Goal: Task Accomplishment & Management: Use online tool/utility

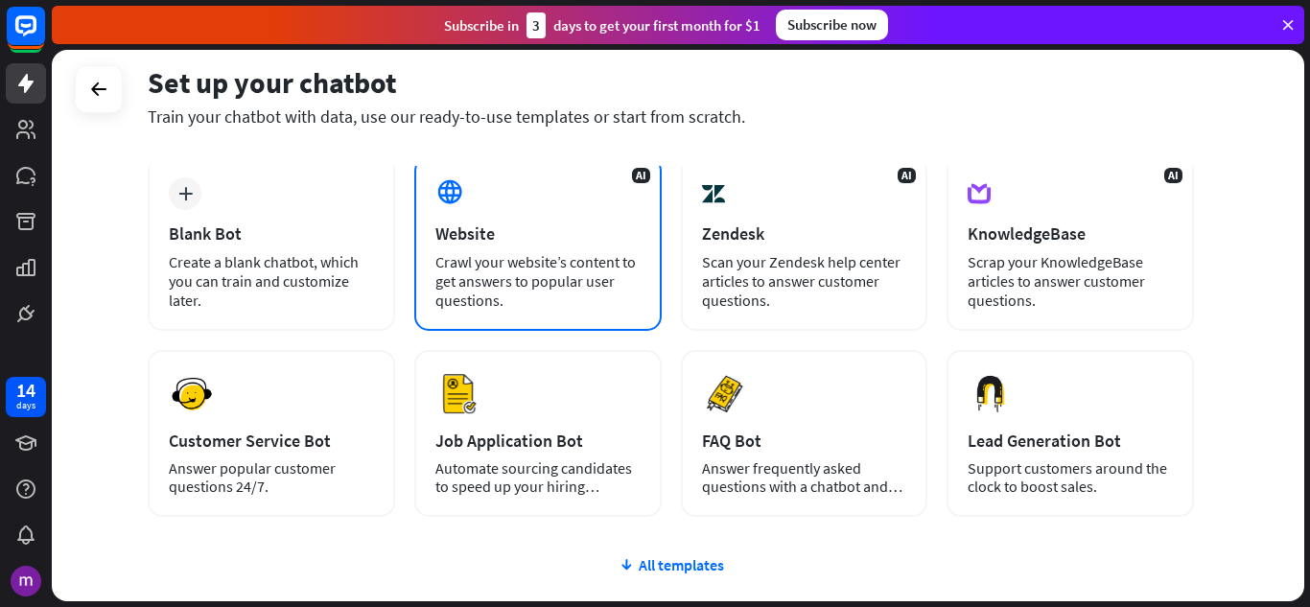
scroll to position [242, 0]
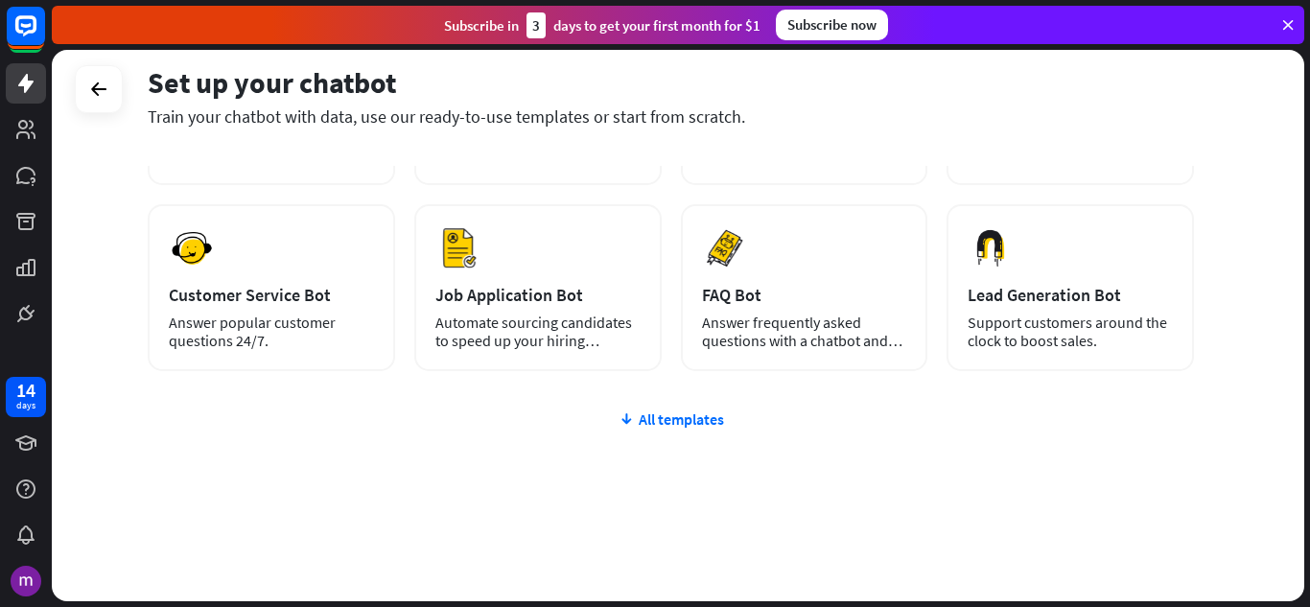
drag, startPoint x: 672, startPoint y: 423, endPoint x: 663, endPoint y: 428, distance: 10.7
click at [673, 422] on div "All templates" at bounding box center [671, 418] width 1046 height 19
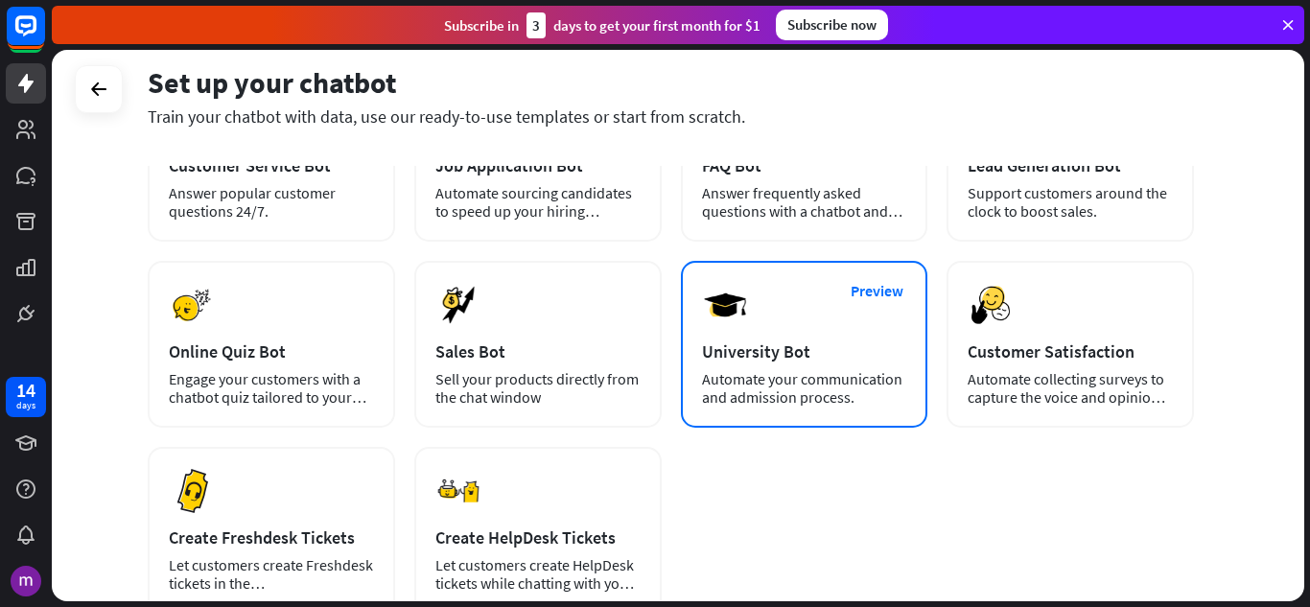
scroll to position [338, 0]
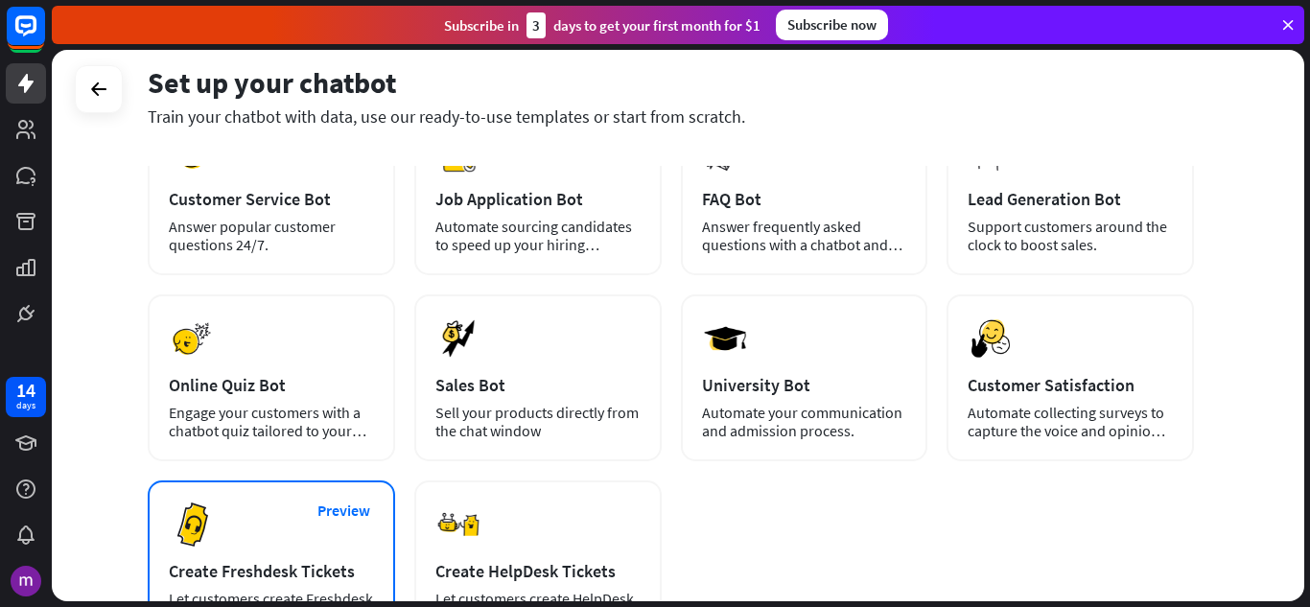
click at [325, 537] on div "Preview Create Freshdesk Tickets Let customers create Freshdesk tickets in the …" at bounding box center [271, 563] width 247 height 167
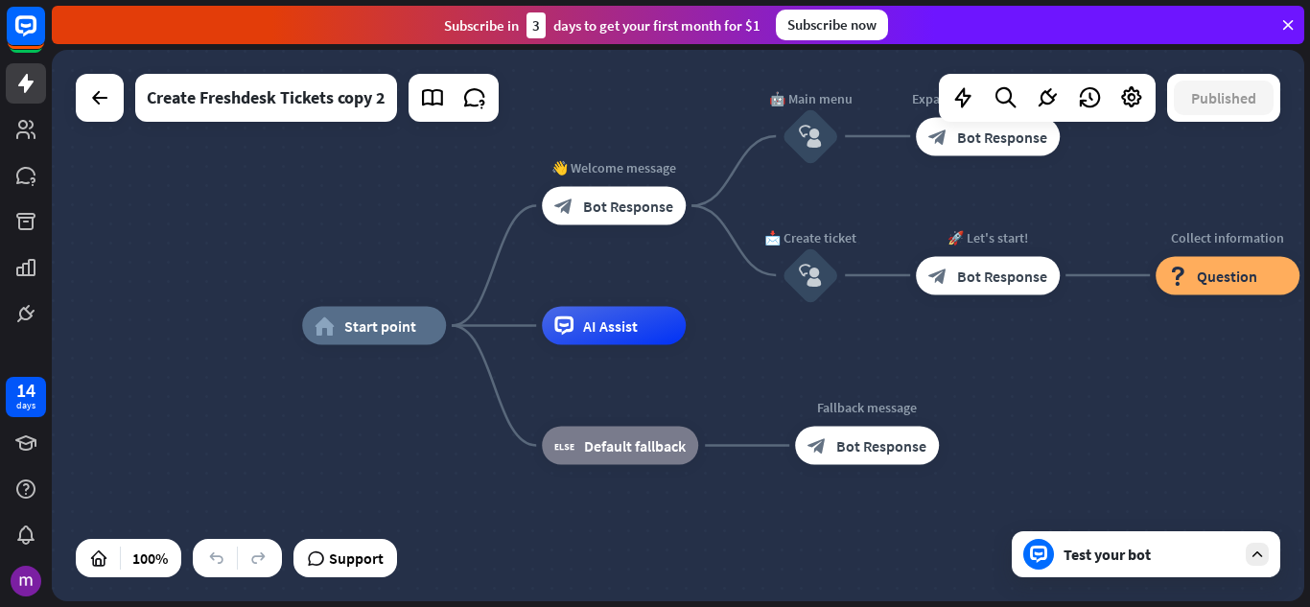
click at [1279, 25] on icon at bounding box center [1287, 24] width 17 height 17
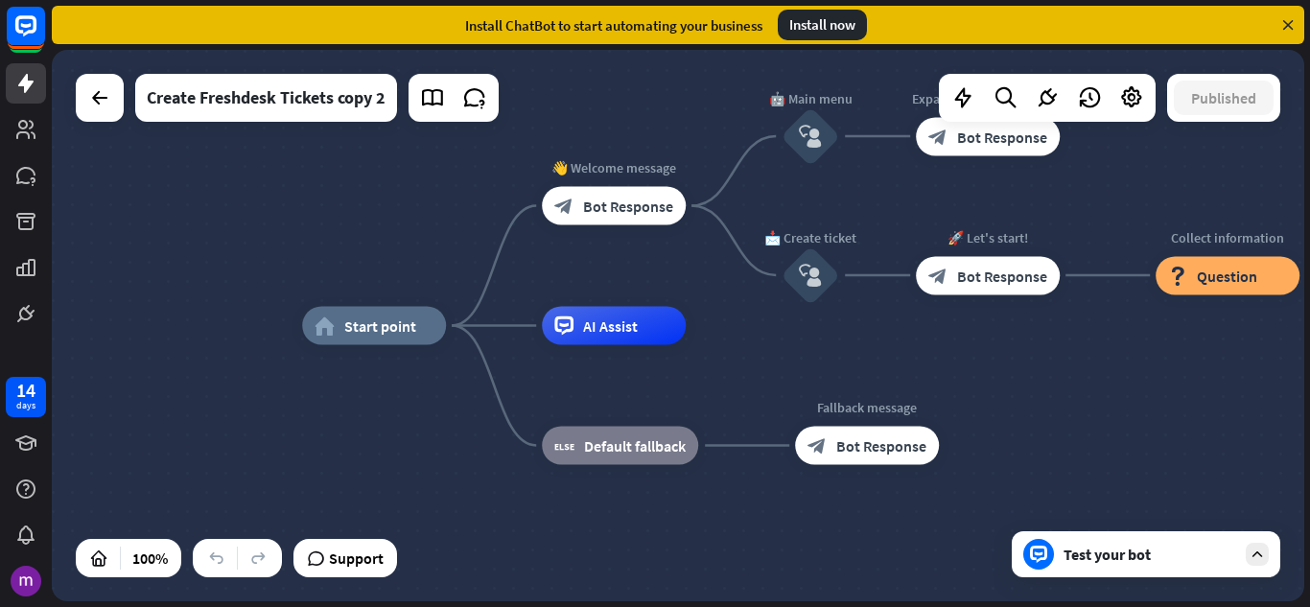
click at [1287, 26] on icon at bounding box center [1287, 24] width 17 height 17
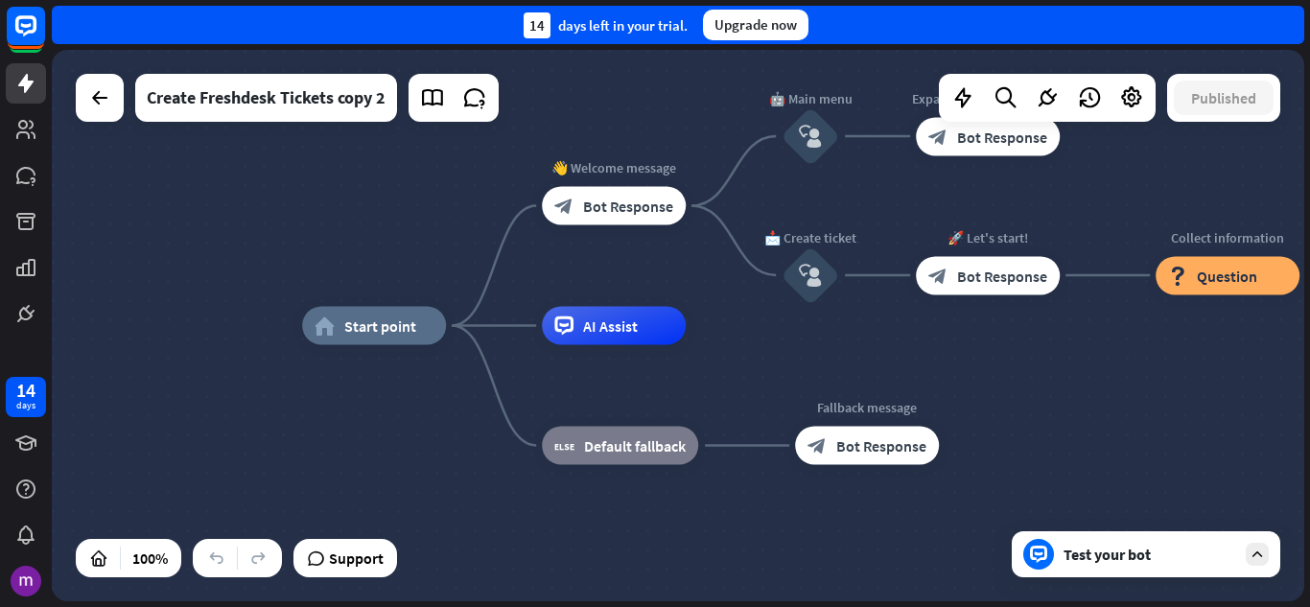
click at [352, 164] on div "home_2 Start point 👋 Welcome message block_bot_response Bot Response 🤖 Main men…" at bounding box center [678, 325] width 1252 height 551
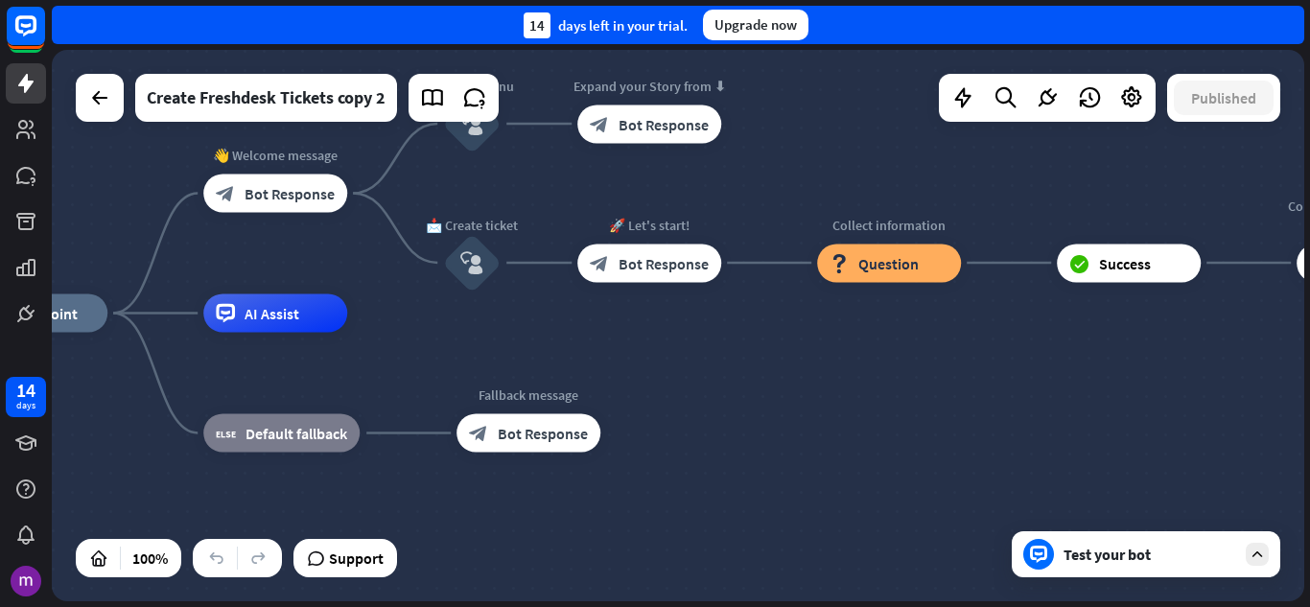
drag, startPoint x: 339, startPoint y: 182, endPoint x: 0, endPoint y: 170, distance: 338.7
click at [0, 170] on div "14 days close Product Help First steps Get started with ChatBot Help Center Fol…" at bounding box center [655, 303] width 1310 height 607
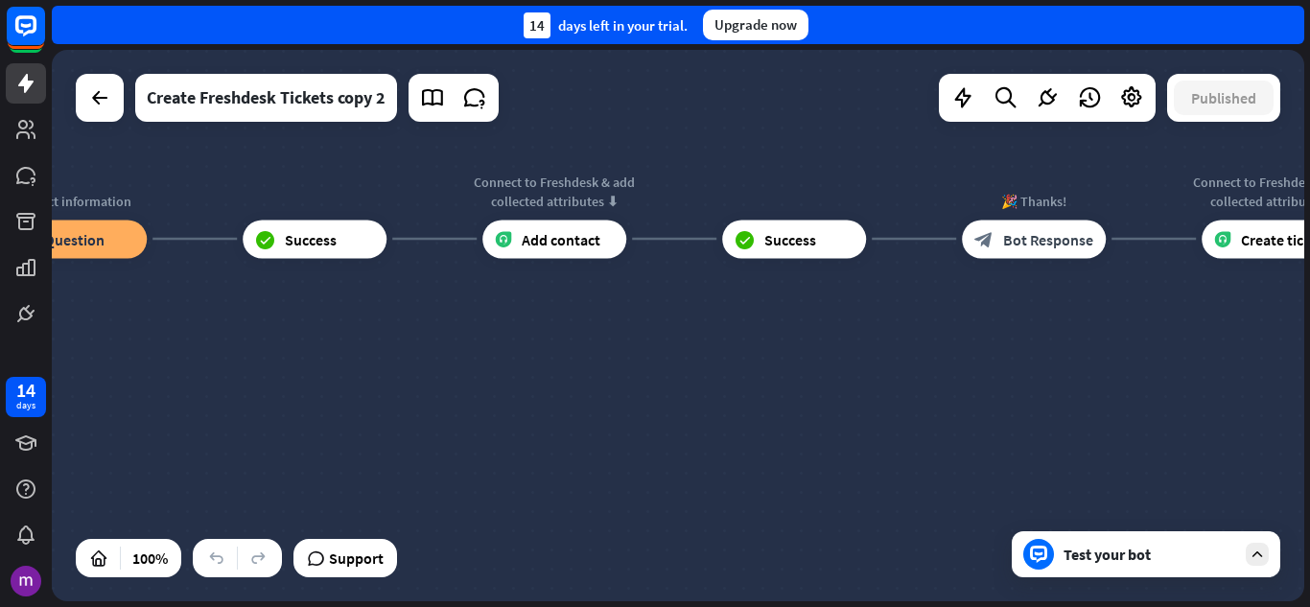
drag, startPoint x: 814, startPoint y: 340, endPoint x: 0, endPoint y: 316, distance: 814.5
click at [0, 316] on div "14 days close Product Help First steps Get started with ChatBot Help Center Fol…" at bounding box center [655, 303] width 1310 height 607
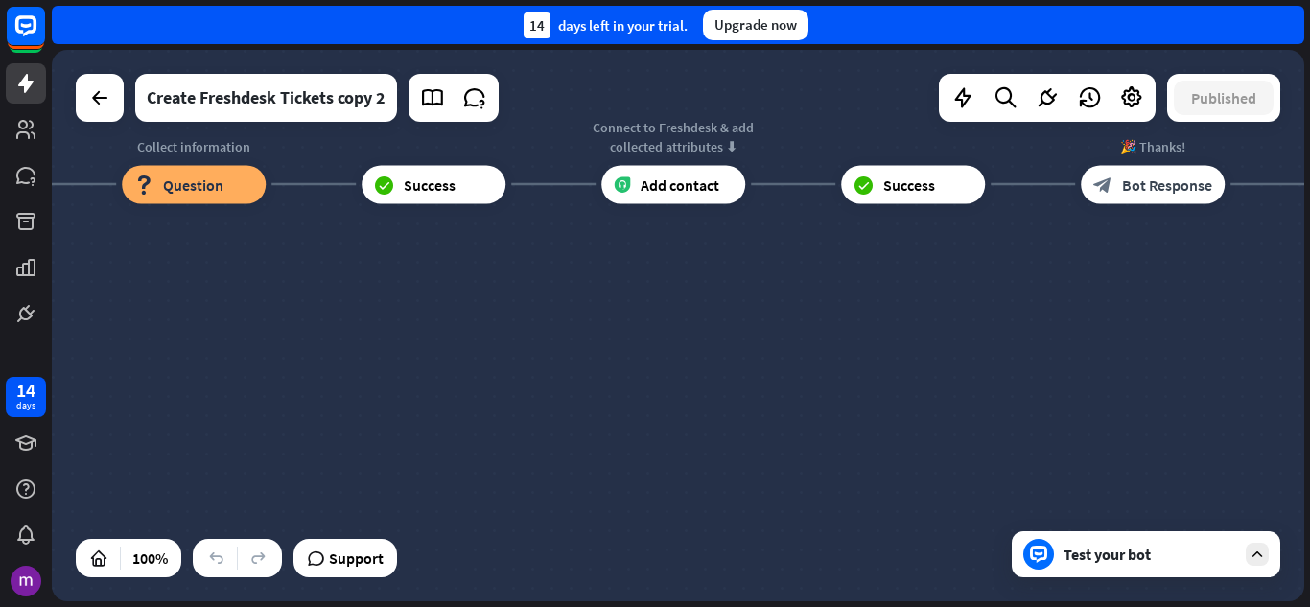
drag, startPoint x: 1169, startPoint y: 354, endPoint x: 1298, endPoint y: 294, distance: 142.5
click at [1298, 294] on div "home_2 Start point 👋 Welcome message block_bot_response Bot Response 🤖 Main men…" at bounding box center [678, 325] width 1252 height 551
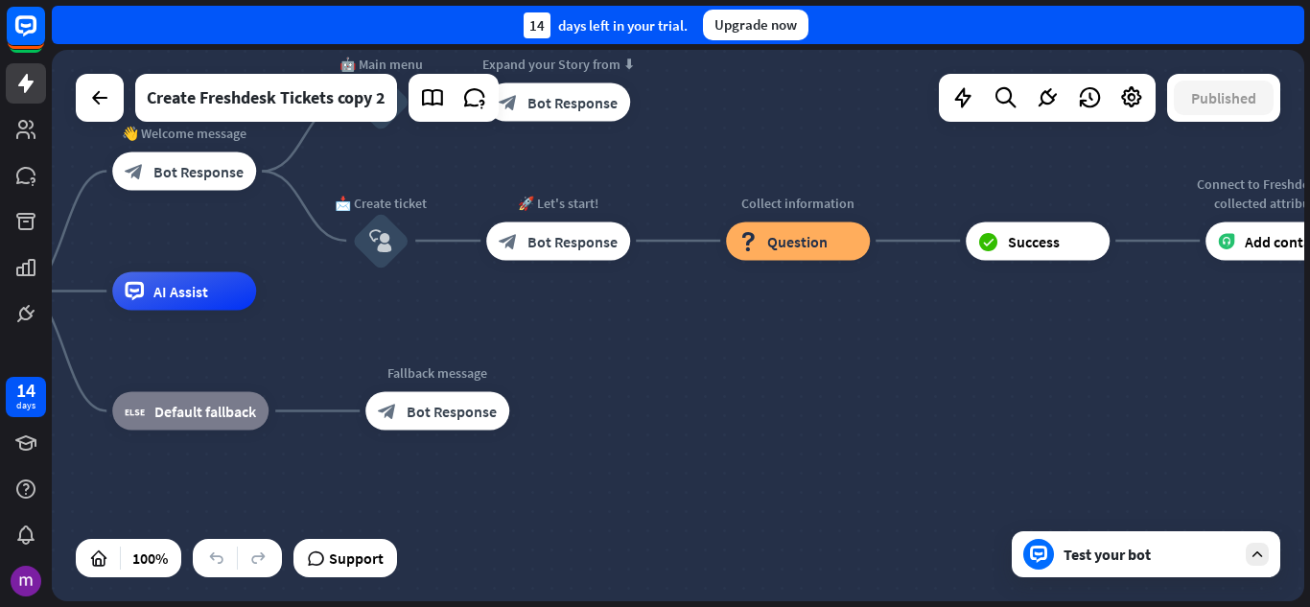
drag, startPoint x: 532, startPoint y: 368, endPoint x: 1143, endPoint y: 431, distance: 614.0
click at [1143, 431] on div "home_2 Start point 👋 Welcome message block_bot_response Bot Response 🤖 Main men…" at bounding box center [678, 325] width 1252 height 551
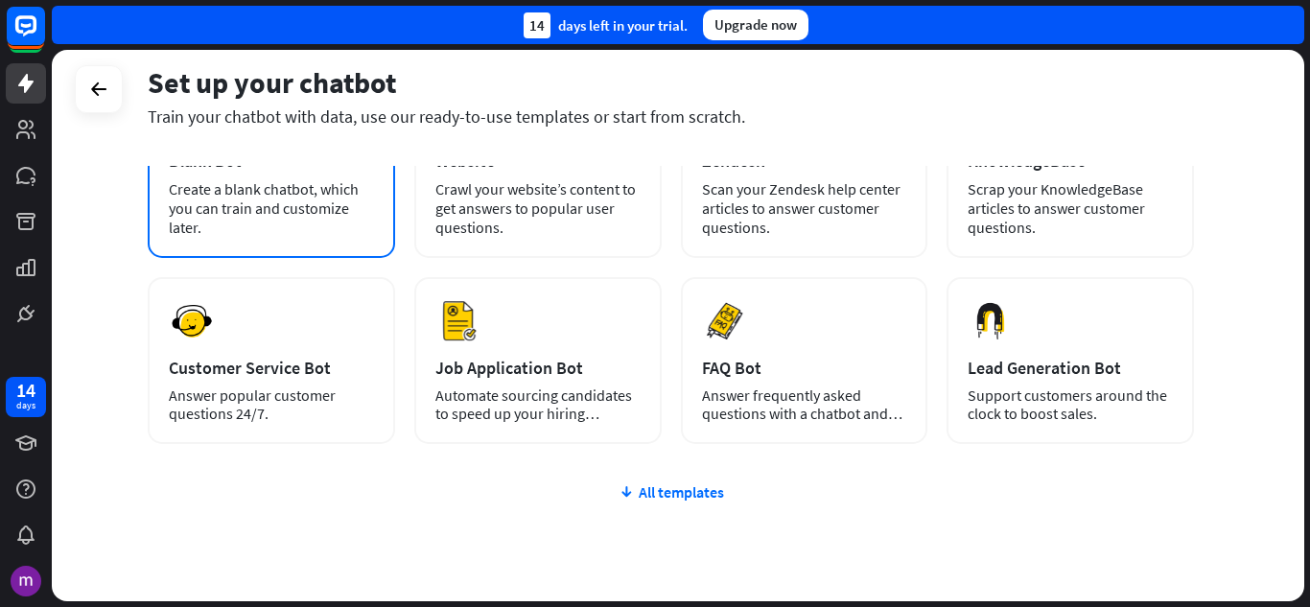
scroll to position [192, 0]
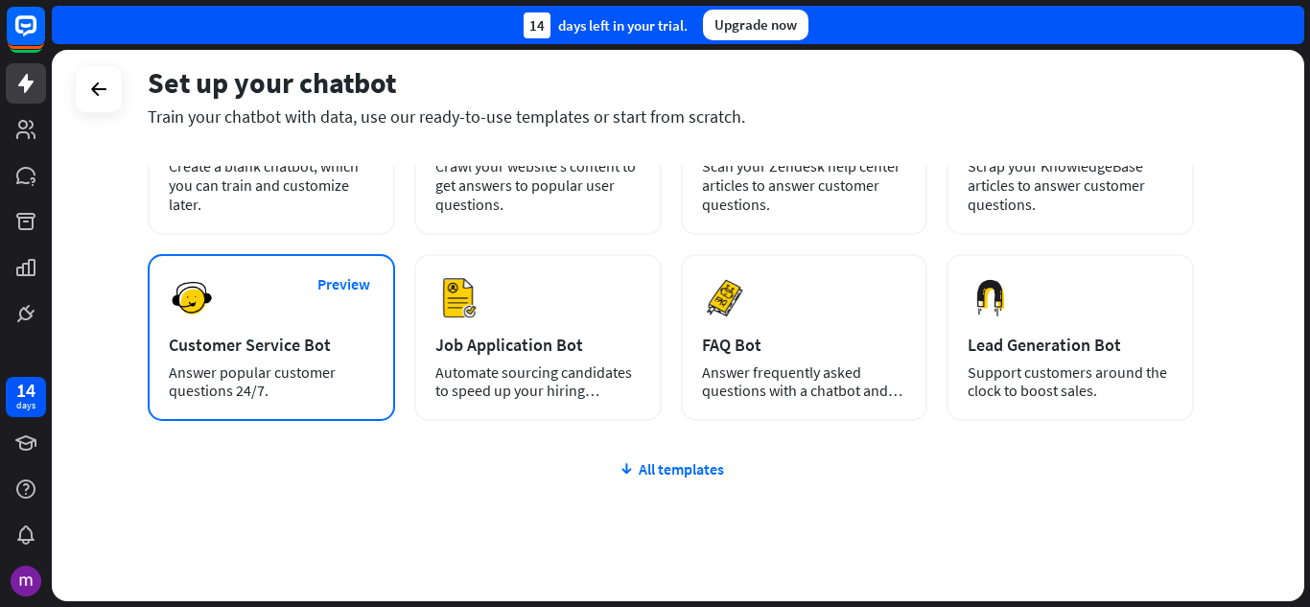
click at [288, 387] on div "Answer popular customer questions 24/7." at bounding box center [271, 381] width 205 height 36
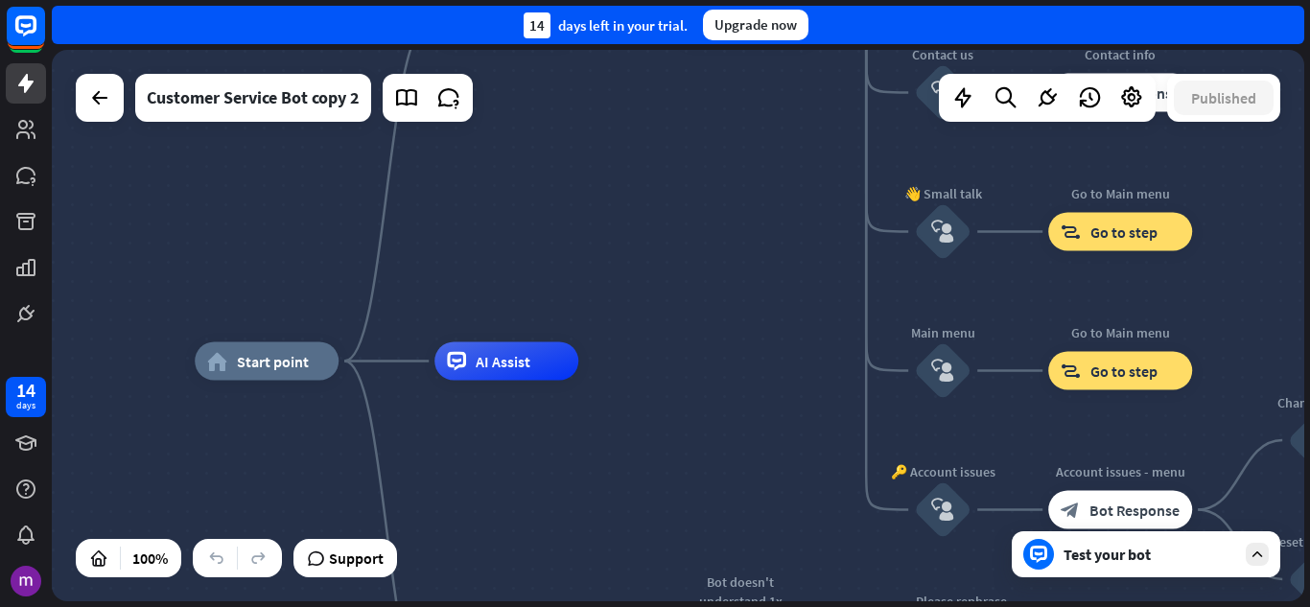
drag, startPoint x: 787, startPoint y: 220, endPoint x: 680, endPoint y: 255, distance: 113.1
click at [680, 255] on div "home_2 Start point Welcome message block_bot_response Bot Response 🔙 Main menu …" at bounding box center [678, 325] width 1252 height 551
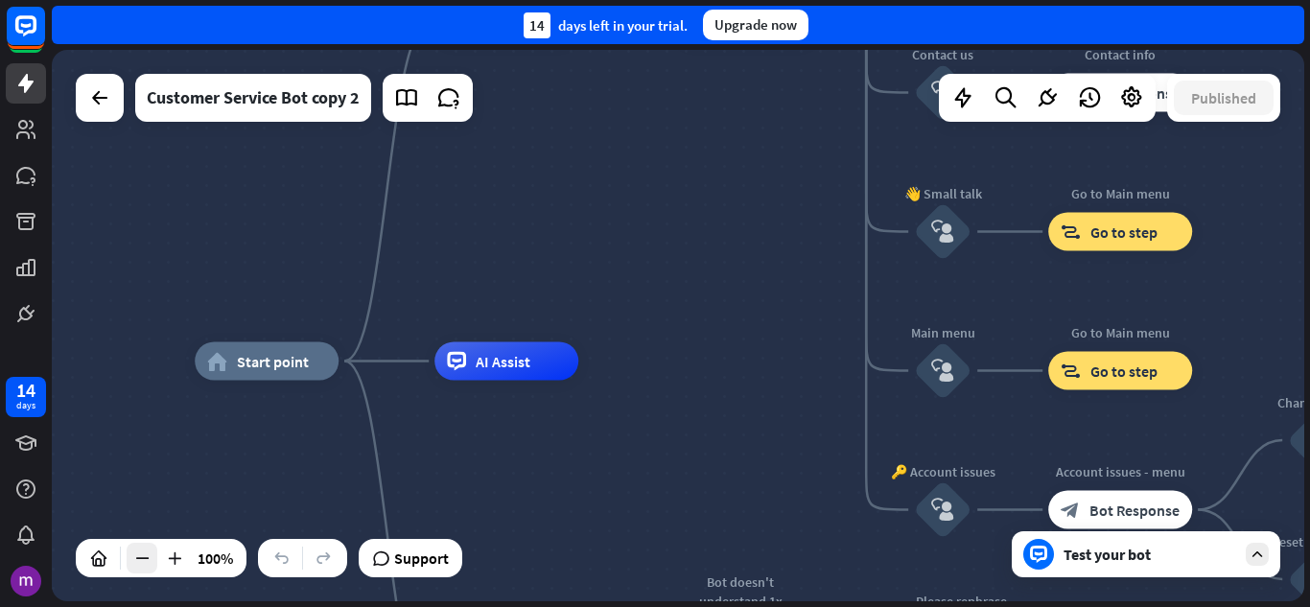
click at [144, 551] on icon at bounding box center [141, 558] width 19 height 19
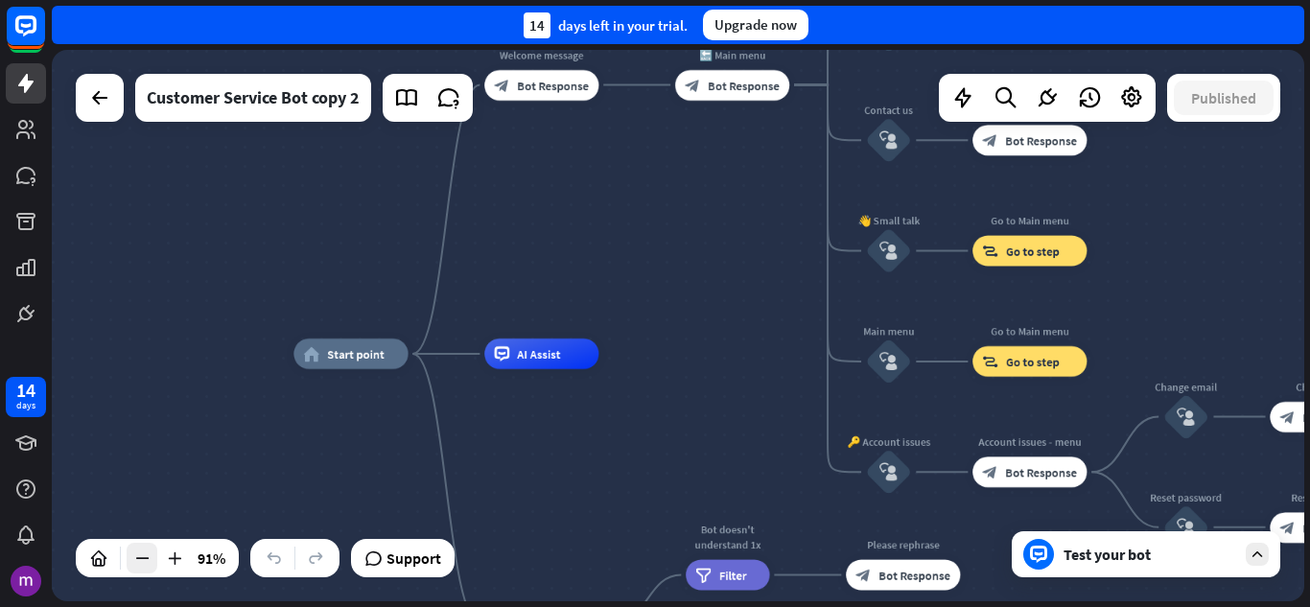
click at [144, 551] on icon at bounding box center [141, 558] width 19 height 19
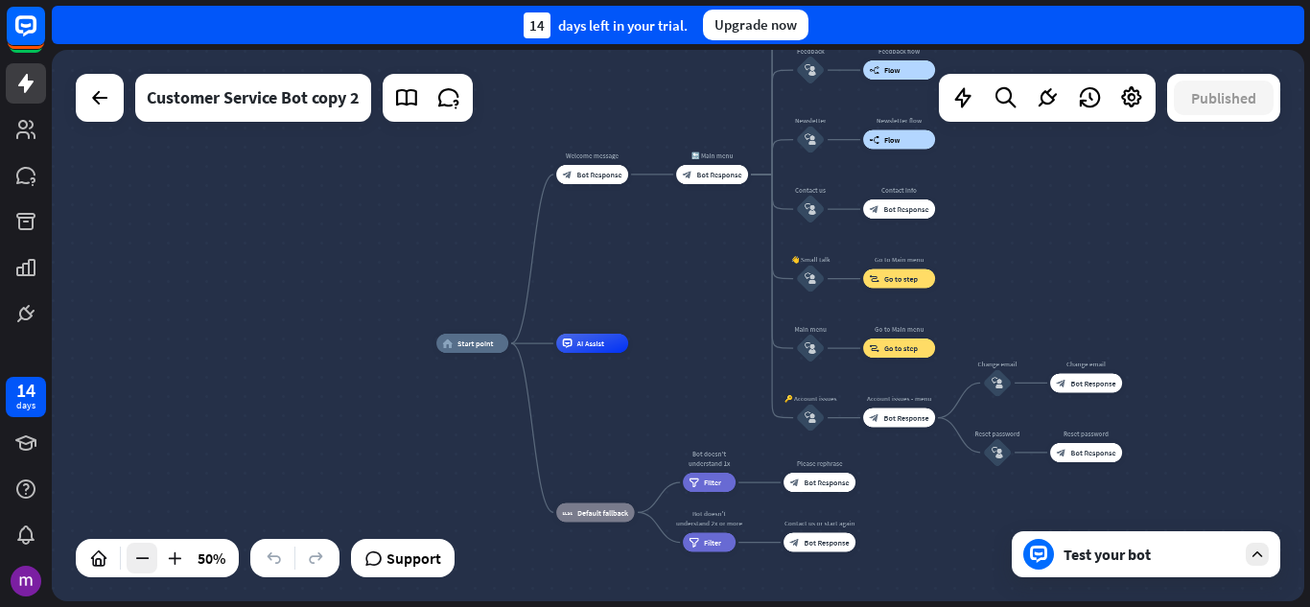
click at [144, 551] on icon at bounding box center [141, 558] width 19 height 19
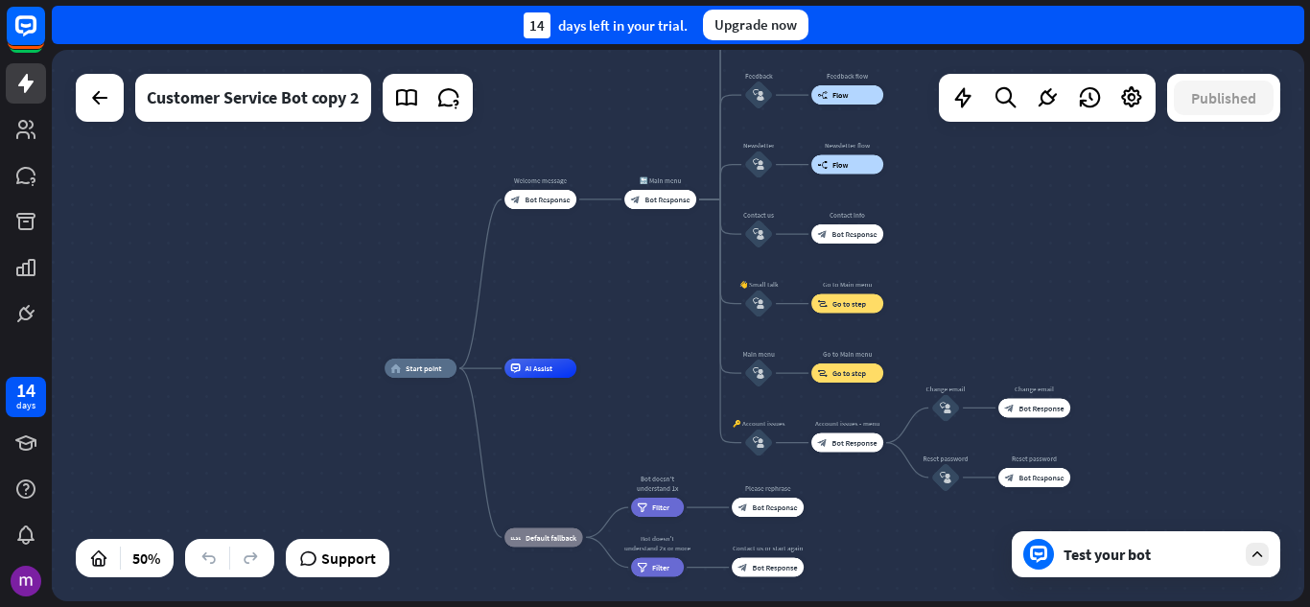
drag, startPoint x: 1139, startPoint y: 245, endPoint x: 1087, endPoint y: 270, distance: 57.5
click at [1087, 270] on div "home_2 Start point Welcome message block_bot_response Bot Response 🔙 Main menu …" at bounding box center [678, 325] width 1252 height 551
click at [440, 371] on span "Start point" at bounding box center [424, 368] width 36 height 10
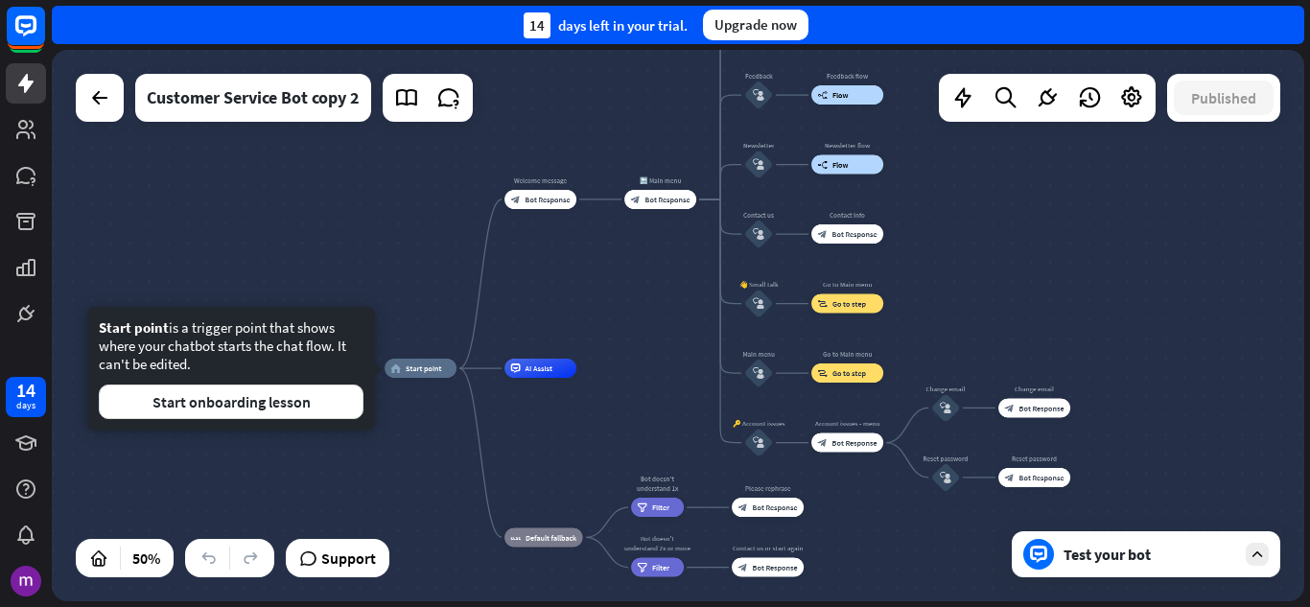
click at [344, 457] on div "home_2 Start point Welcome message block_bot_response Bot Response 🔙 Main menu …" at bounding box center [678, 325] width 1252 height 551
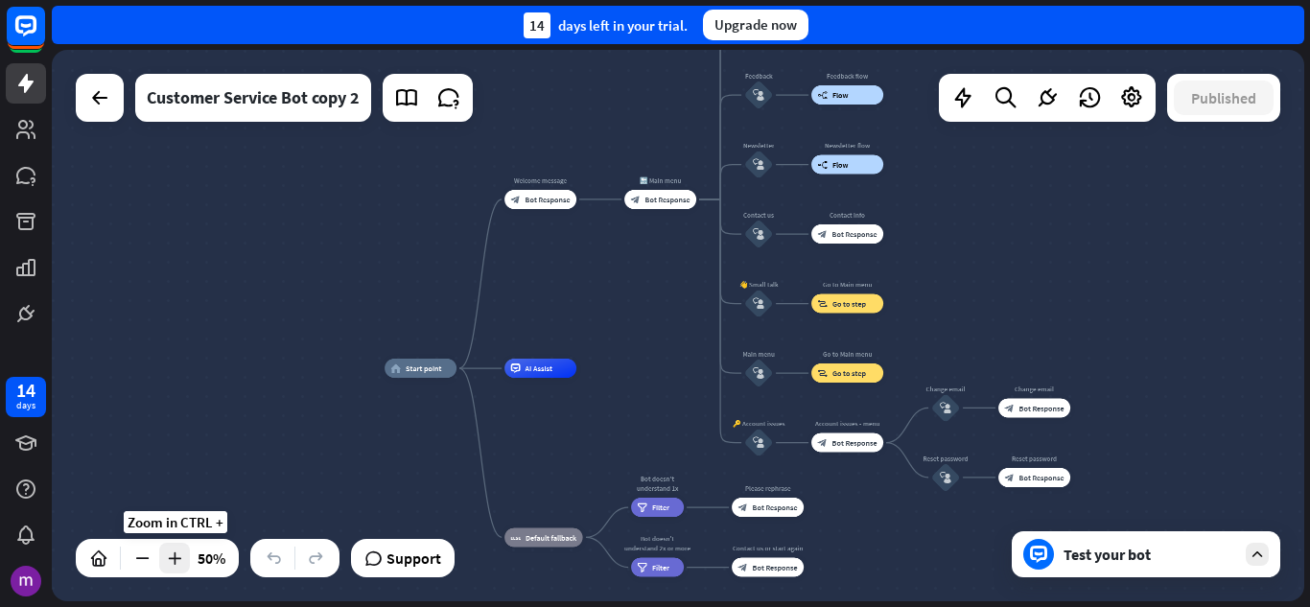
click at [176, 555] on icon at bounding box center [174, 558] width 19 height 19
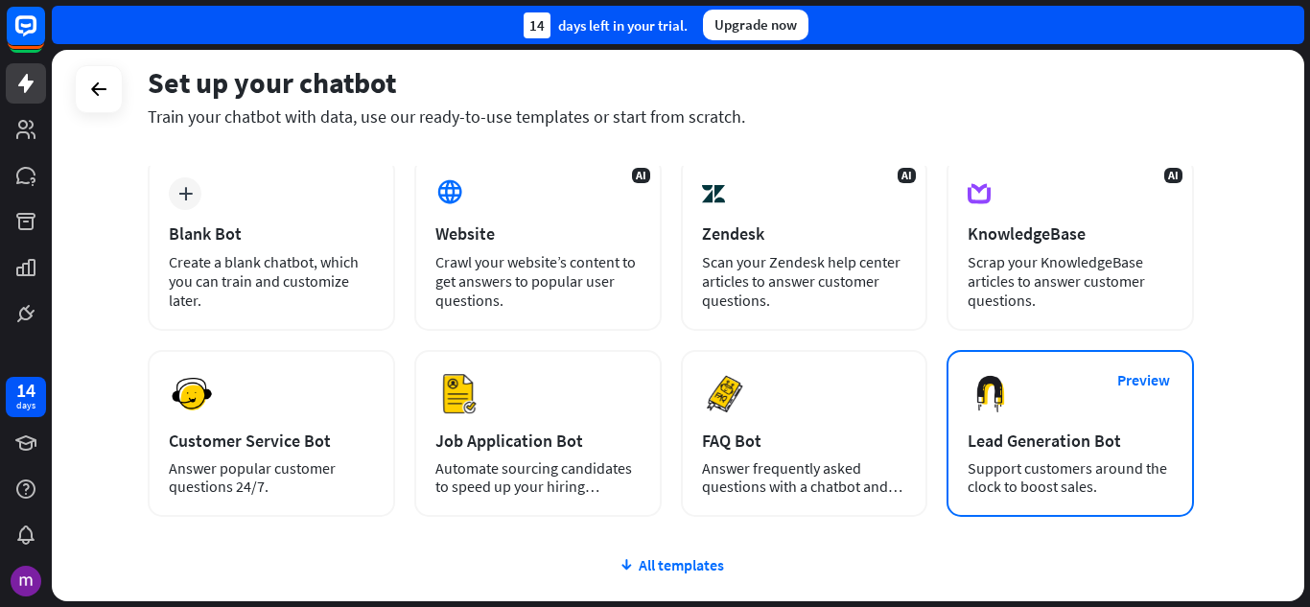
scroll to position [192, 0]
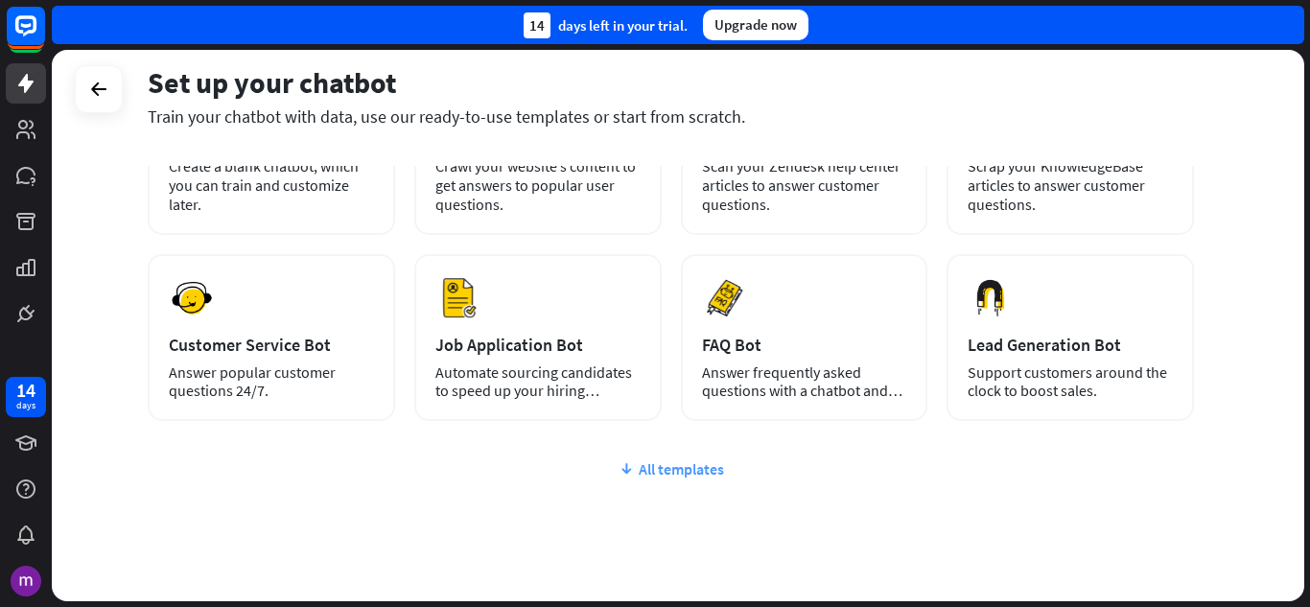
click at [658, 462] on div "All templates" at bounding box center [671, 468] width 1046 height 19
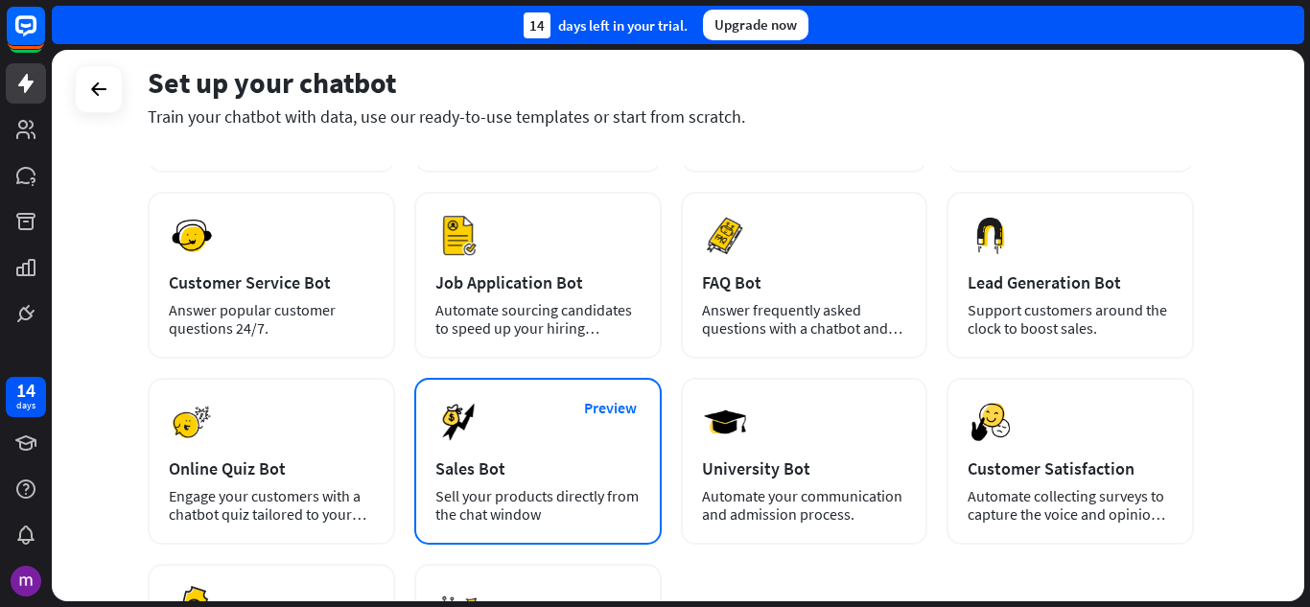
scroll to position [288, 0]
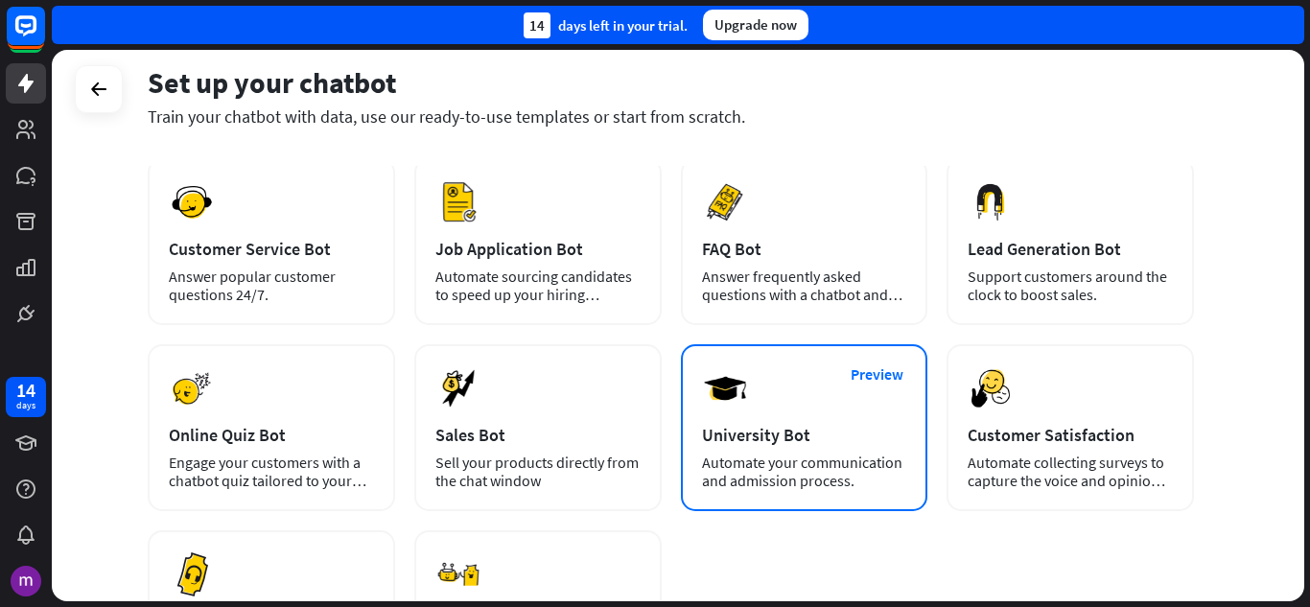
click at [745, 449] on div "Preview University Bot Automate your communication and admission process." at bounding box center [804, 427] width 247 height 167
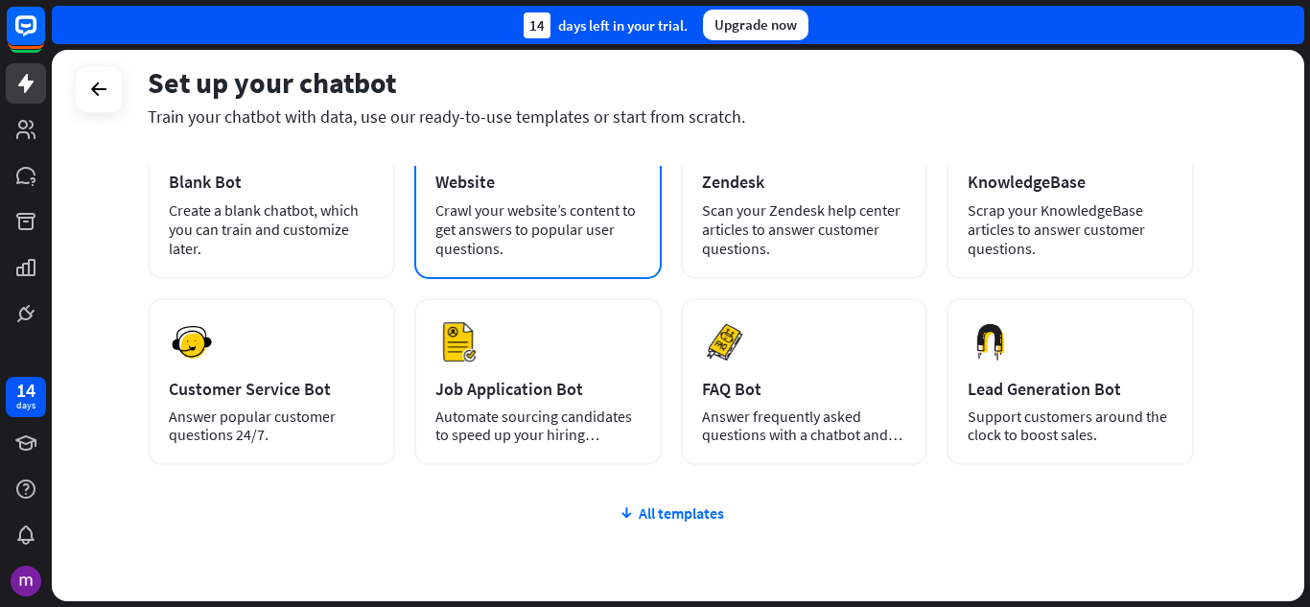
scroll to position [192, 0]
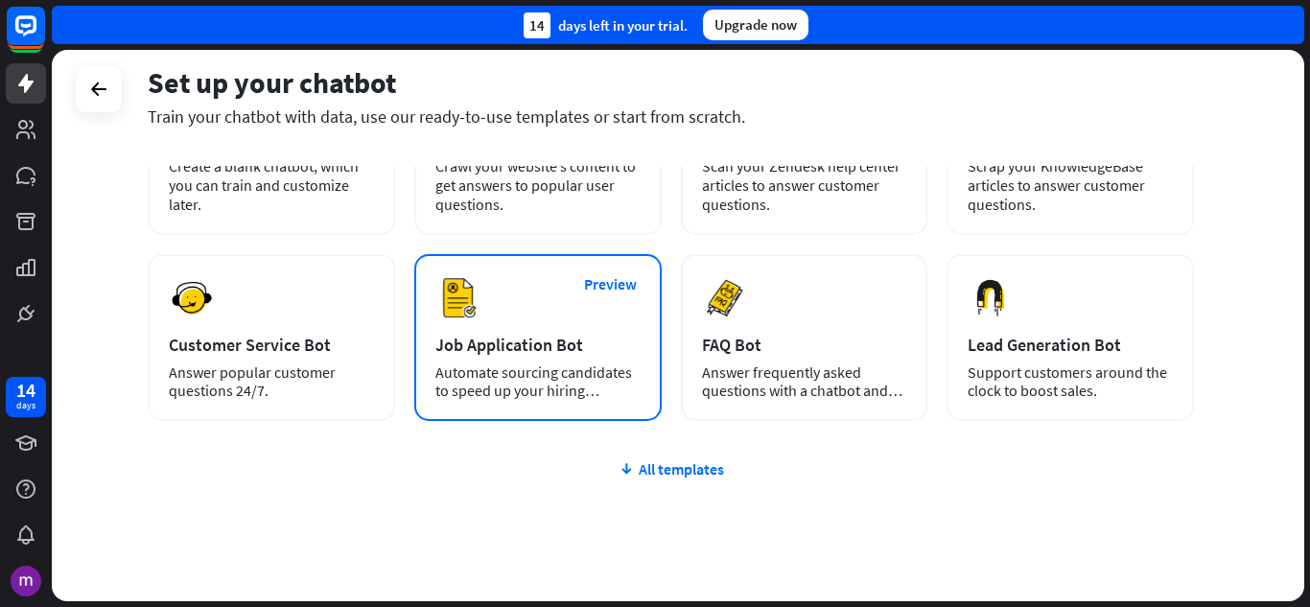
click at [539, 369] on div "Automate sourcing candidates to speed up your hiring process." at bounding box center [537, 381] width 205 height 36
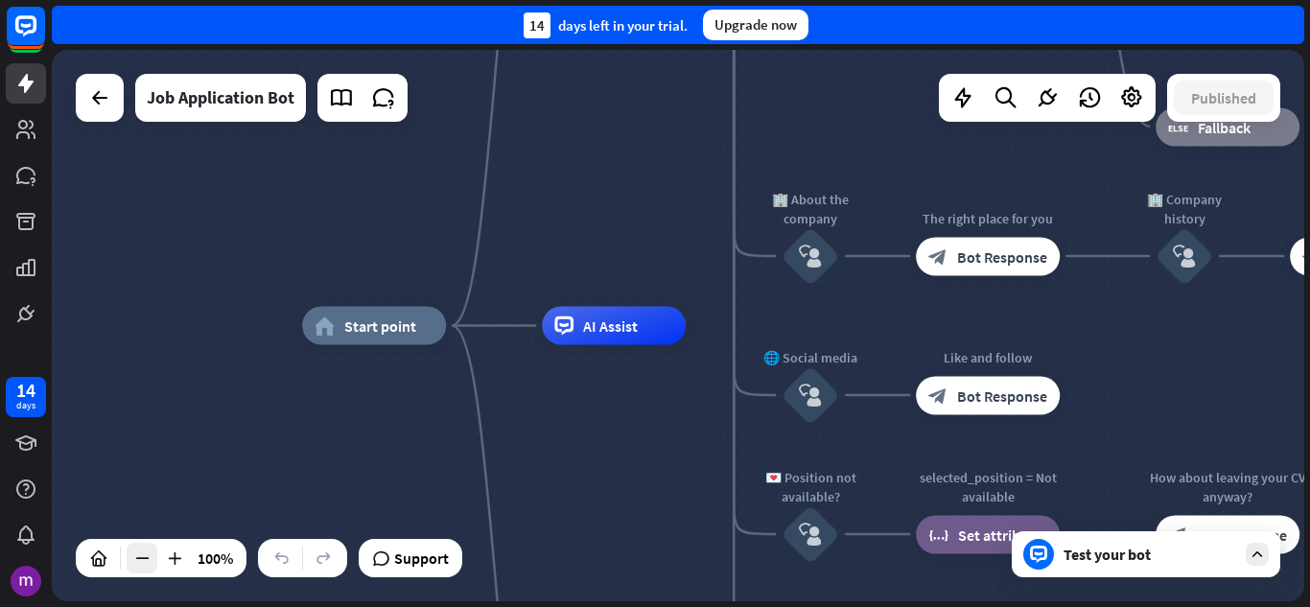
click at [143, 561] on icon at bounding box center [141, 558] width 19 height 19
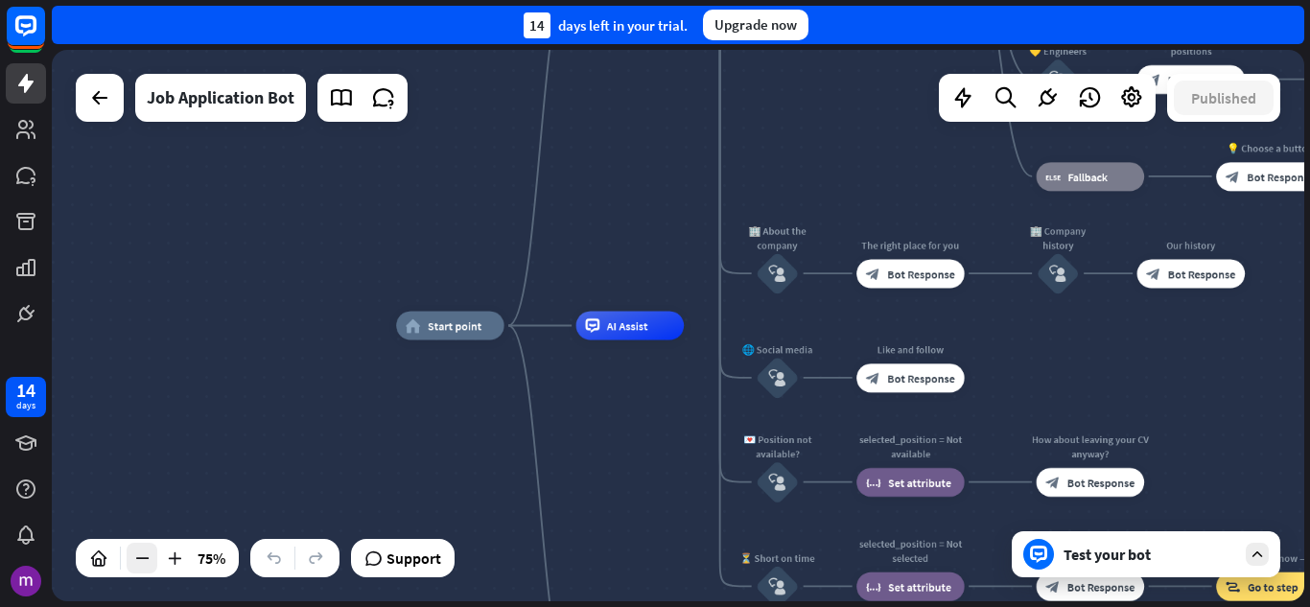
click at [137, 561] on icon at bounding box center [141, 558] width 19 height 19
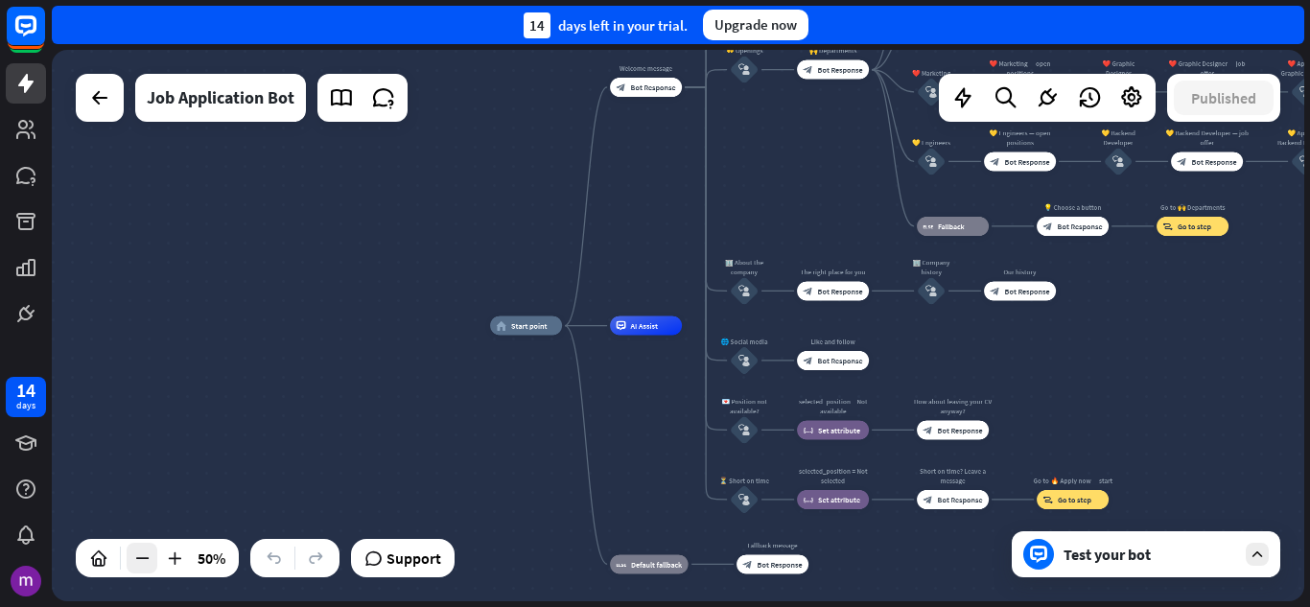
click at [137, 561] on icon at bounding box center [141, 558] width 19 height 19
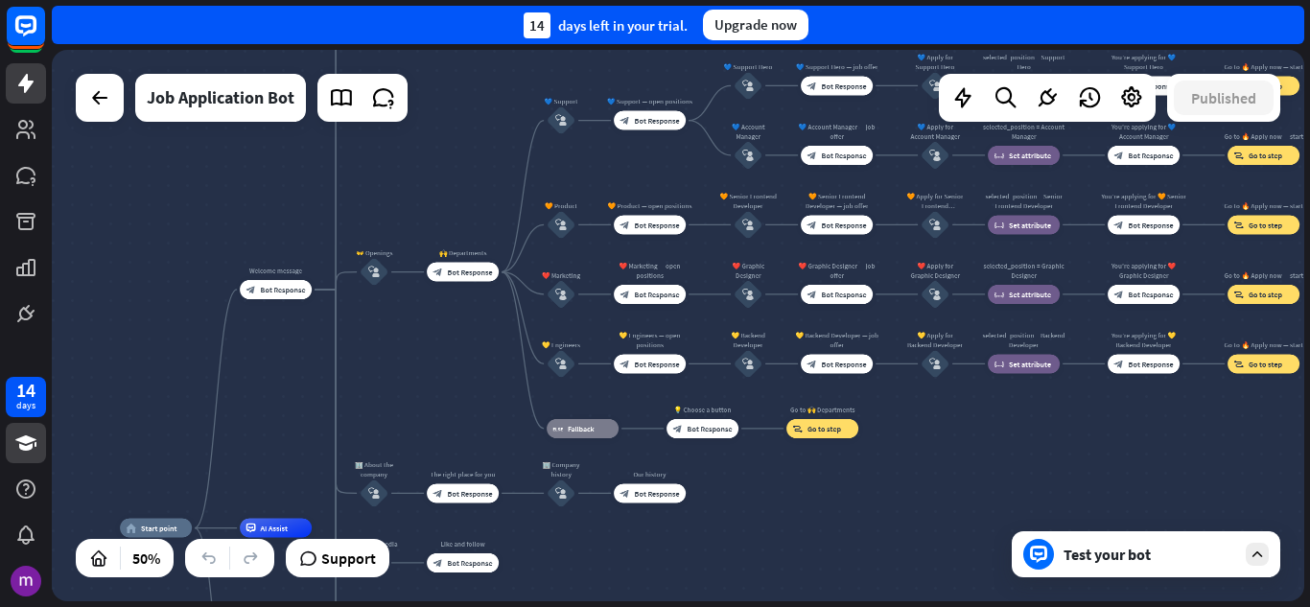
drag, startPoint x: 370, startPoint y: 377, endPoint x: 13, endPoint y: 438, distance: 362.0
click at [1, 578] on div "14 days close Product Help First steps Get started with ChatBot Help Center Fol…" at bounding box center [655, 303] width 1310 height 607
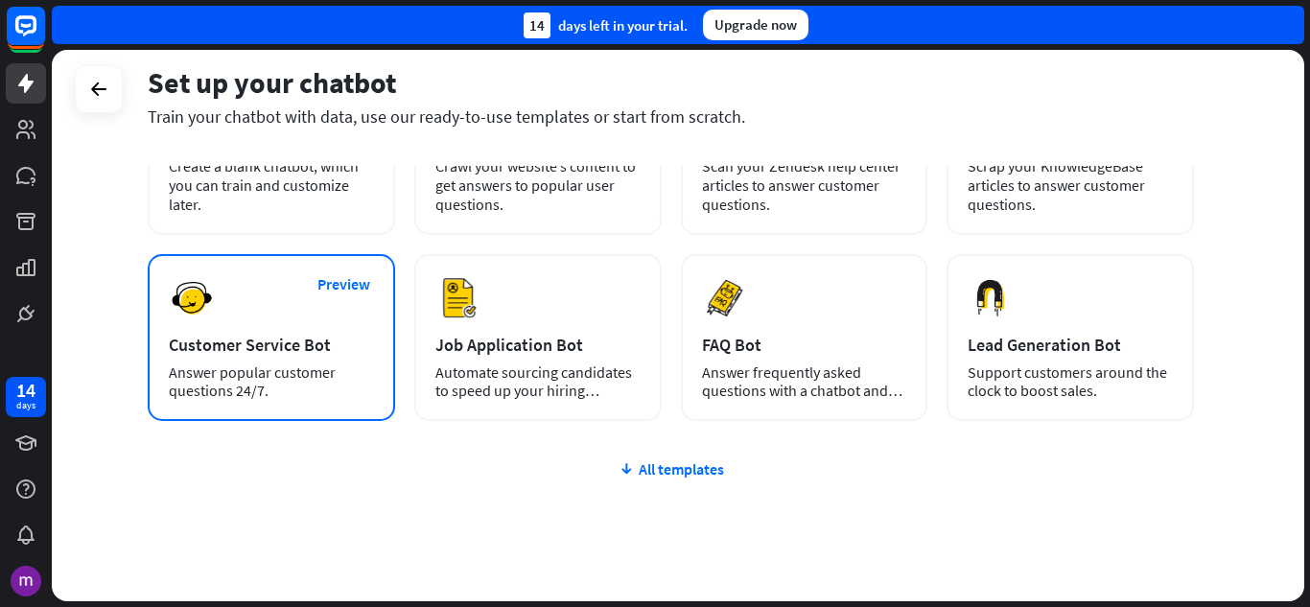
scroll to position [242, 0]
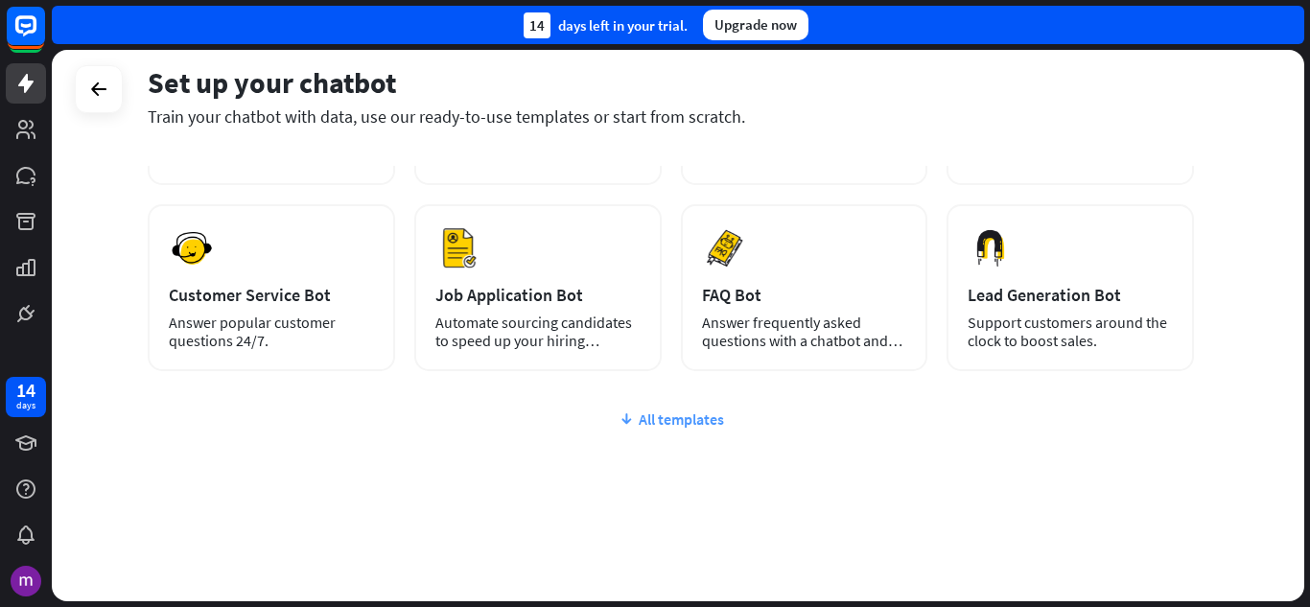
click at [672, 422] on div "All templates" at bounding box center [671, 418] width 1046 height 19
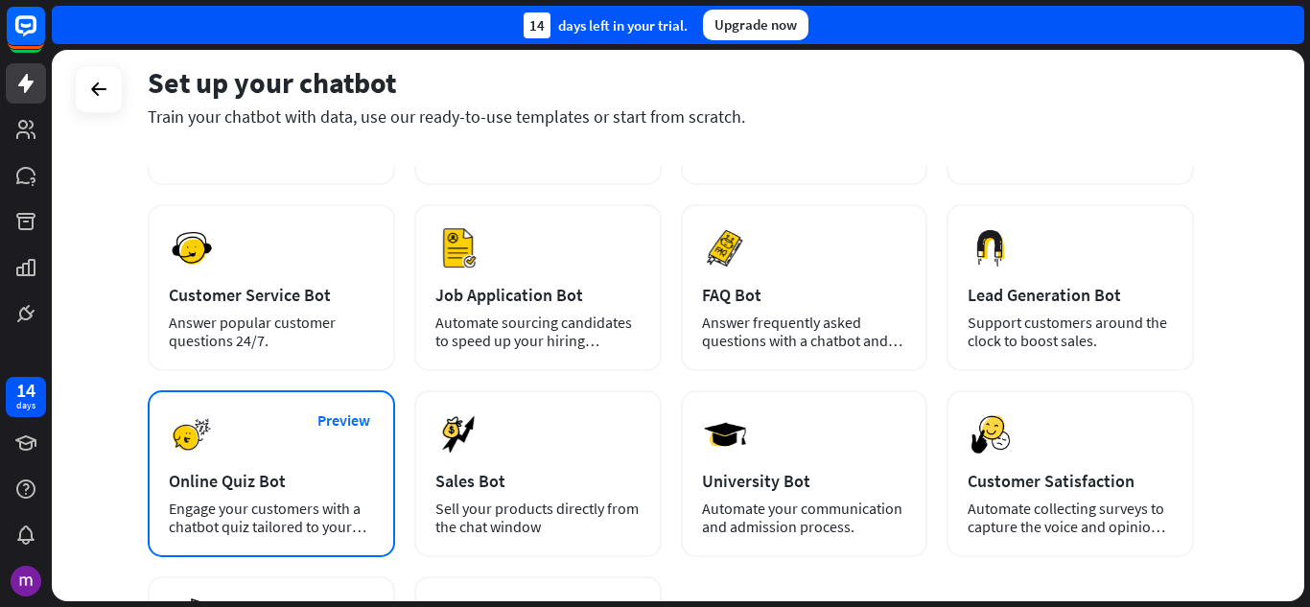
click at [262, 451] on div "Preview Online Quiz Bot Engage your customers with a chatbot quiz tailored to y…" at bounding box center [271, 473] width 247 height 167
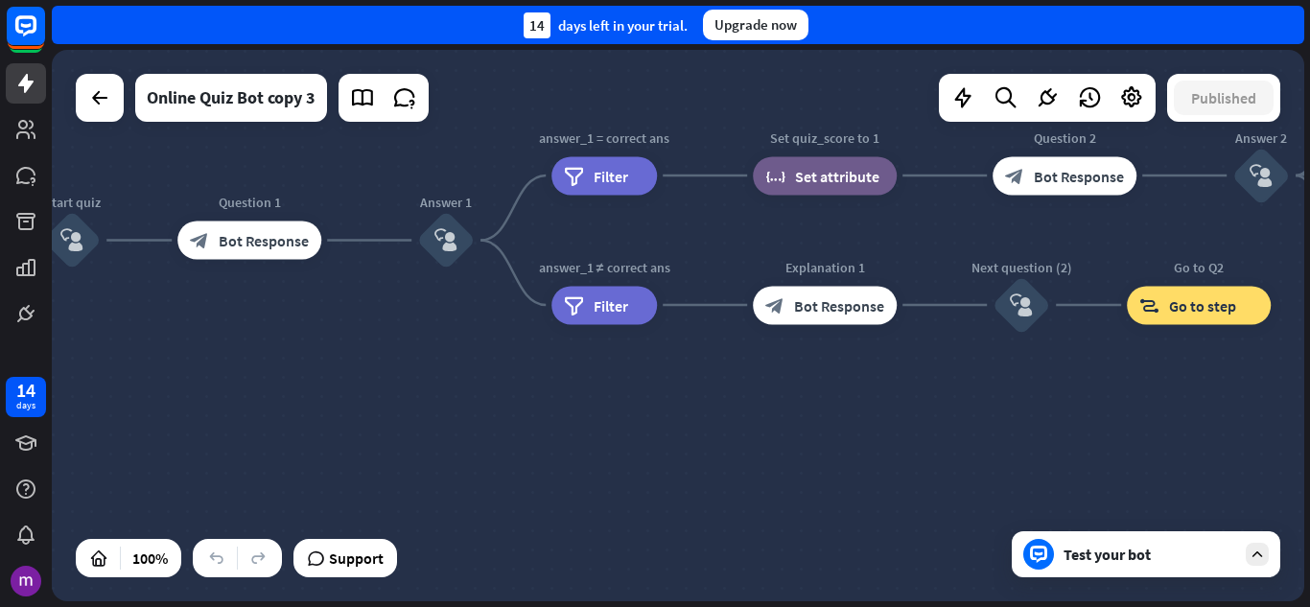
drag, startPoint x: 978, startPoint y: 350, endPoint x: 0, endPoint y: 385, distance: 978.7
click at [0, 385] on div "14 days close Product Help First steps Get started with ChatBot Help Center Fol…" at bounding box center [655, 303] width 1310 height 607
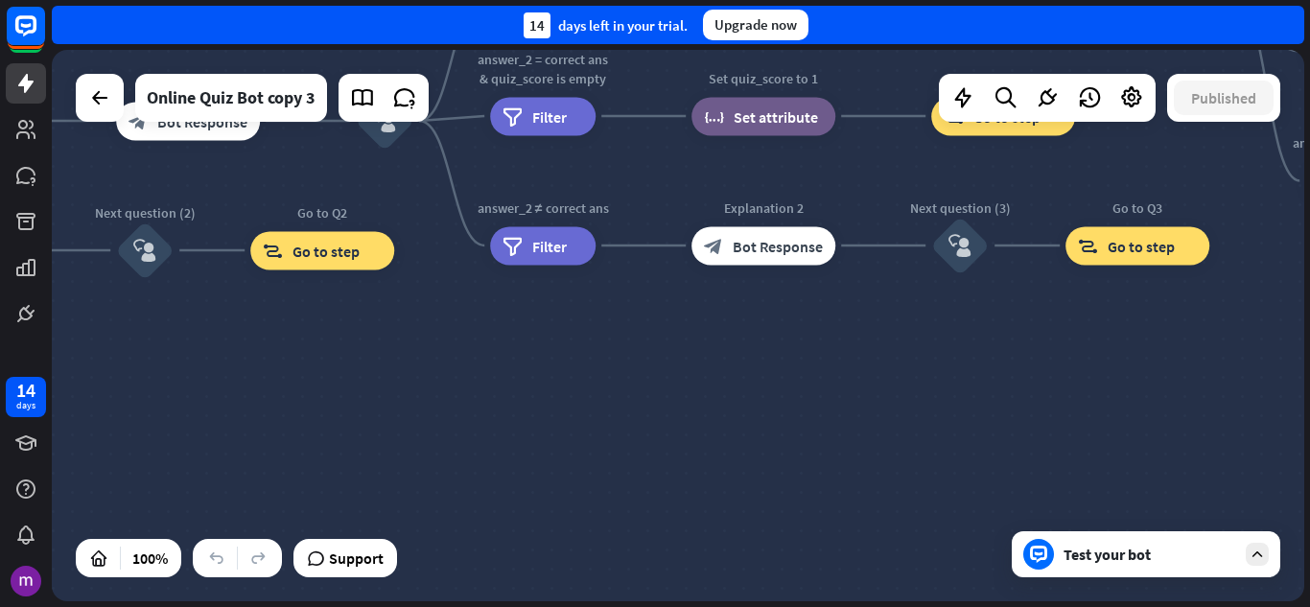
drag, startPoint x: 876, startPoint y: 452, endPoint x: 0, endPoint y: 400, distance: 878.0
click at [0, 400] on div "14 days close Product Help First steps Get started with ChatBot Help Center Fol…" at bounding box center [655, 303] width 1310 height 607
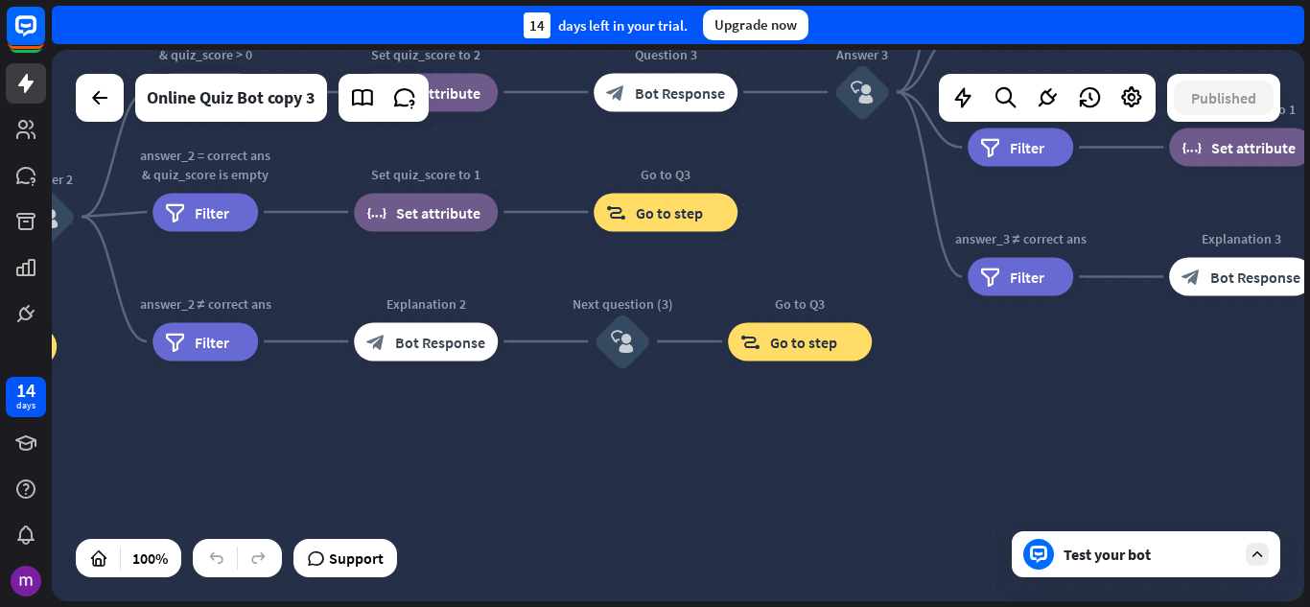
drag, startPoint x: 641, startPoint y: 425, endPoint x: 1002, endPoint y: 410, distance: 361.8
click at [1002, 410] on div "home_2 Start point Welcome message block_bot_response Bot Response Quiz Intro b…" at bounding box center [678, 325] width 1252 height 551
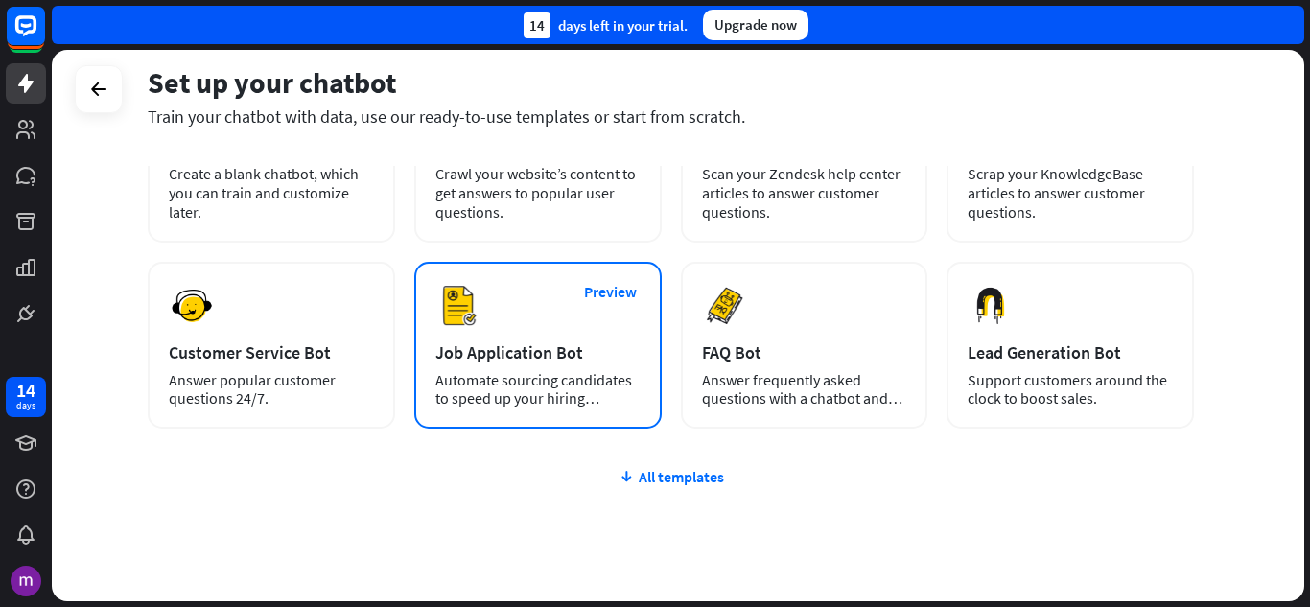
scroll to position [192, 0]
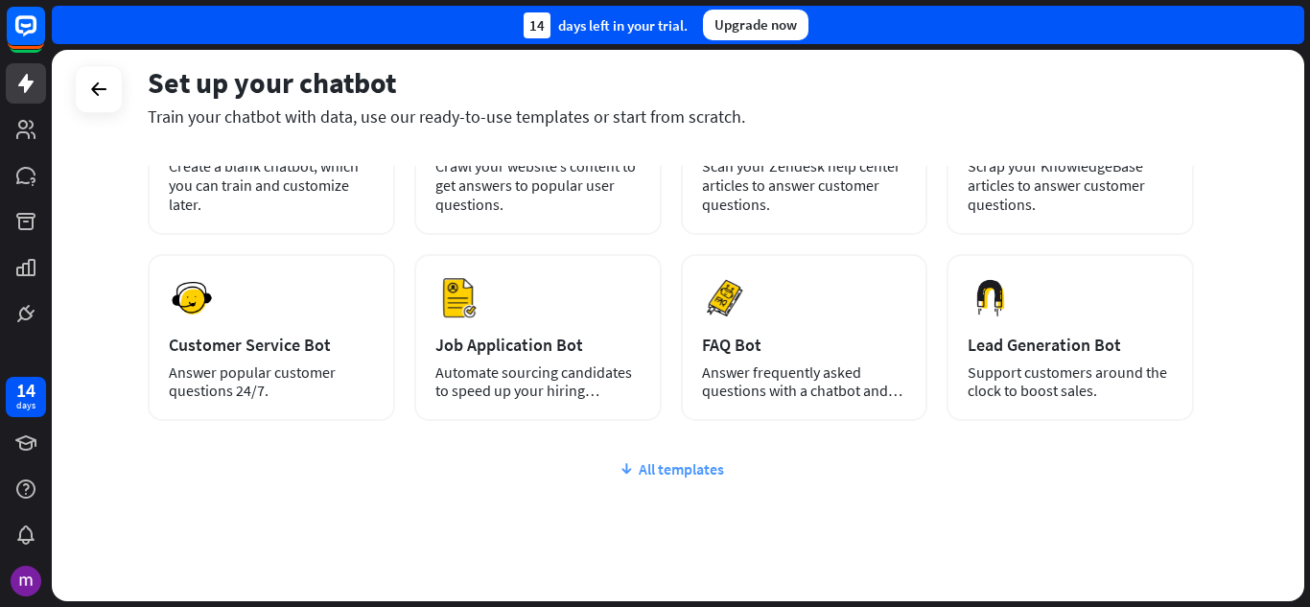
click at [665, 468] on div "All templates" at bounding box center [671, 468] width 1046 height 19
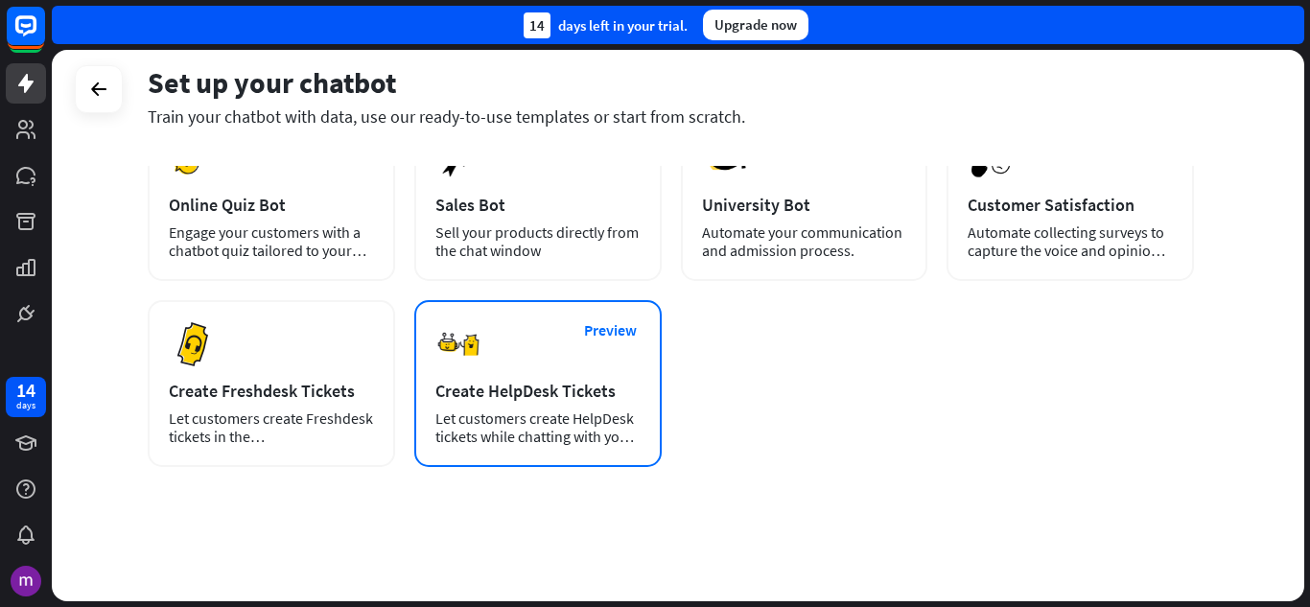
scroll to position [422, 0]
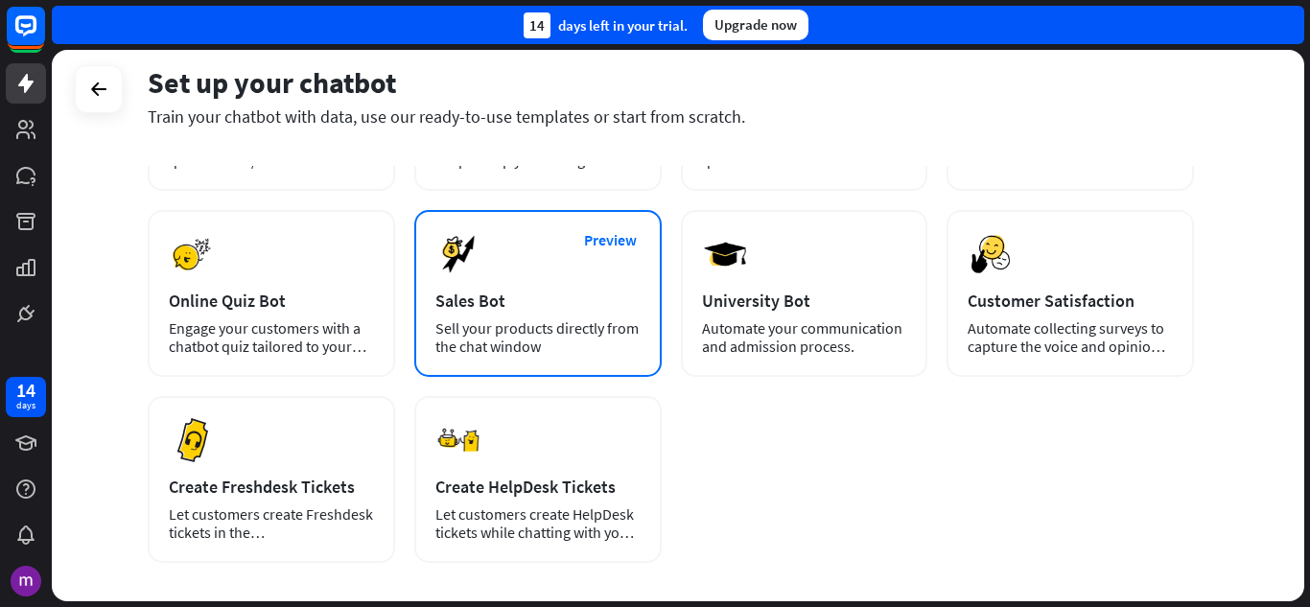
click at [495, 315] on div "Preview Sales Bot Sell your products directly from the chat window" at bounding box center [537, 293] width 247 height 167
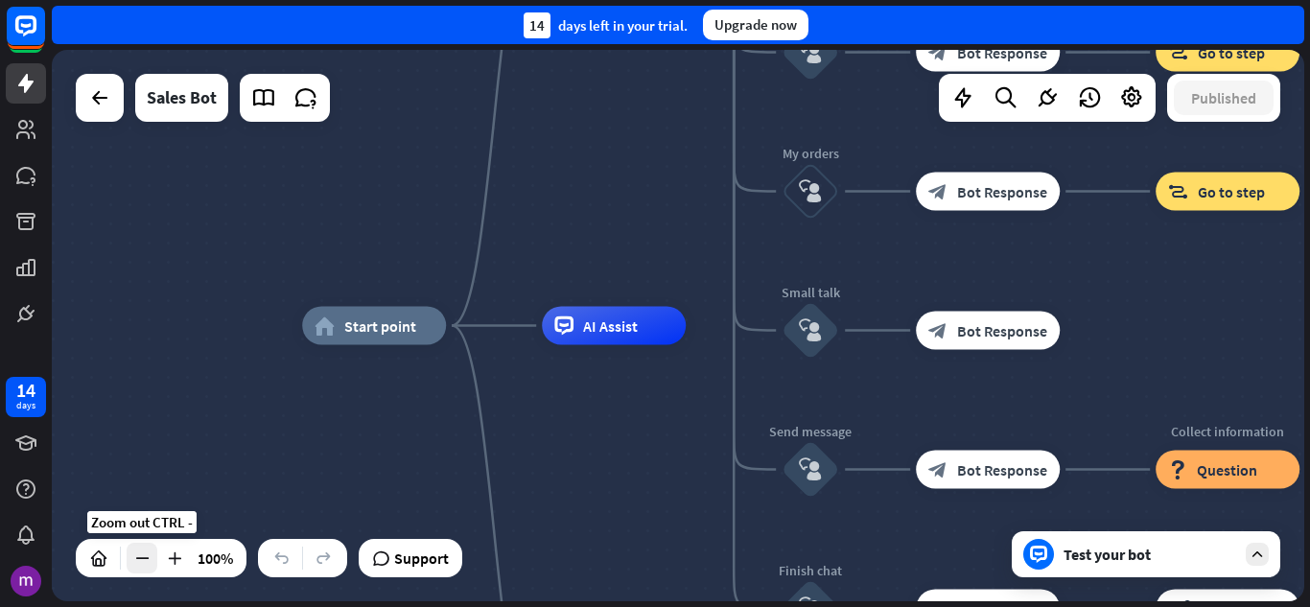
click at [136, 554] on icon at bounding box center [141, 558] width 19 height 19
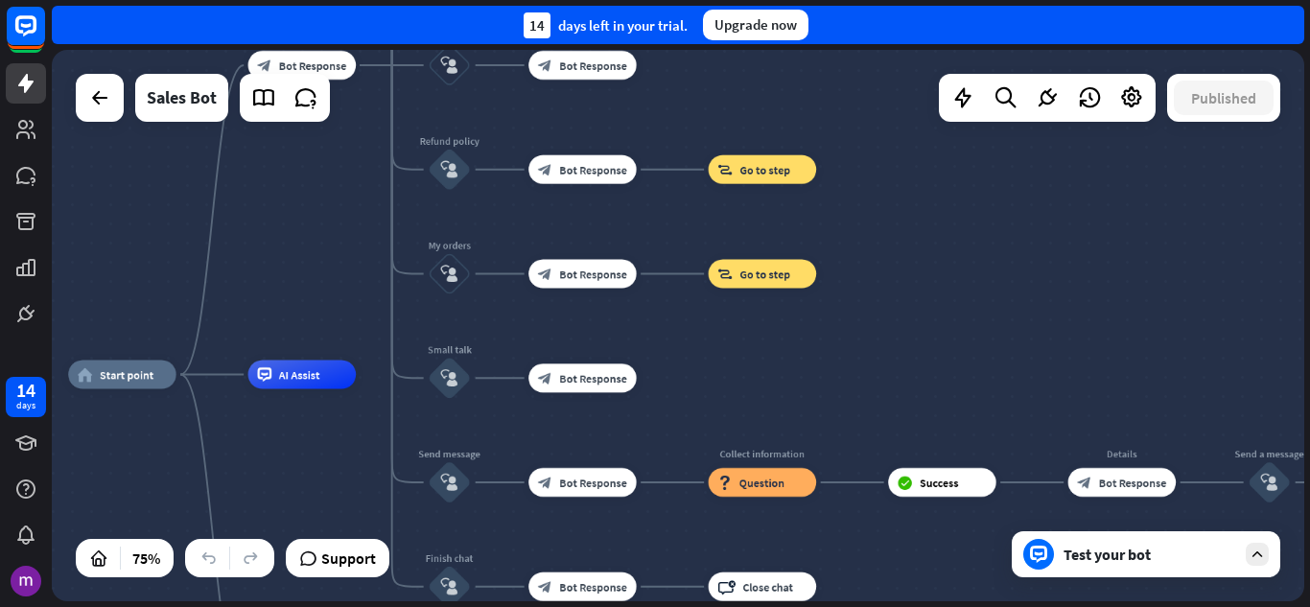
drag, startPoint x: 329, startPoint y: 363, endPoint x: 2, endPoint y: 411, distance: 330.5
click at [0, 412] on div "14 days close Product Help First steps Get started with ChatBot Help Center Fol…" at bounding box center [655, 303] width 1310 height 607
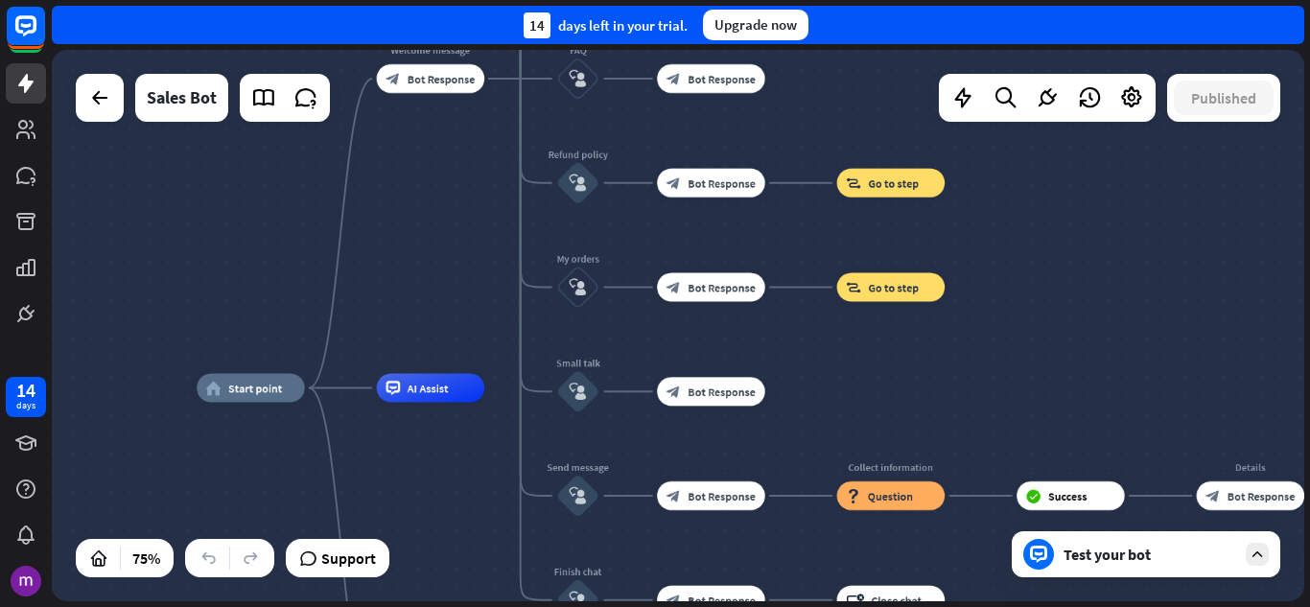
drag, startPoint x: 119, startPoint y: 289, endPoint x: 181, endPoint y: 312, distance: 66.4
click at [184, 311] on div "home_2 Start point Welcome message block_bot_response Bot Response Main menu bl…" at bounding box center [678, 325] width 1252 height 551
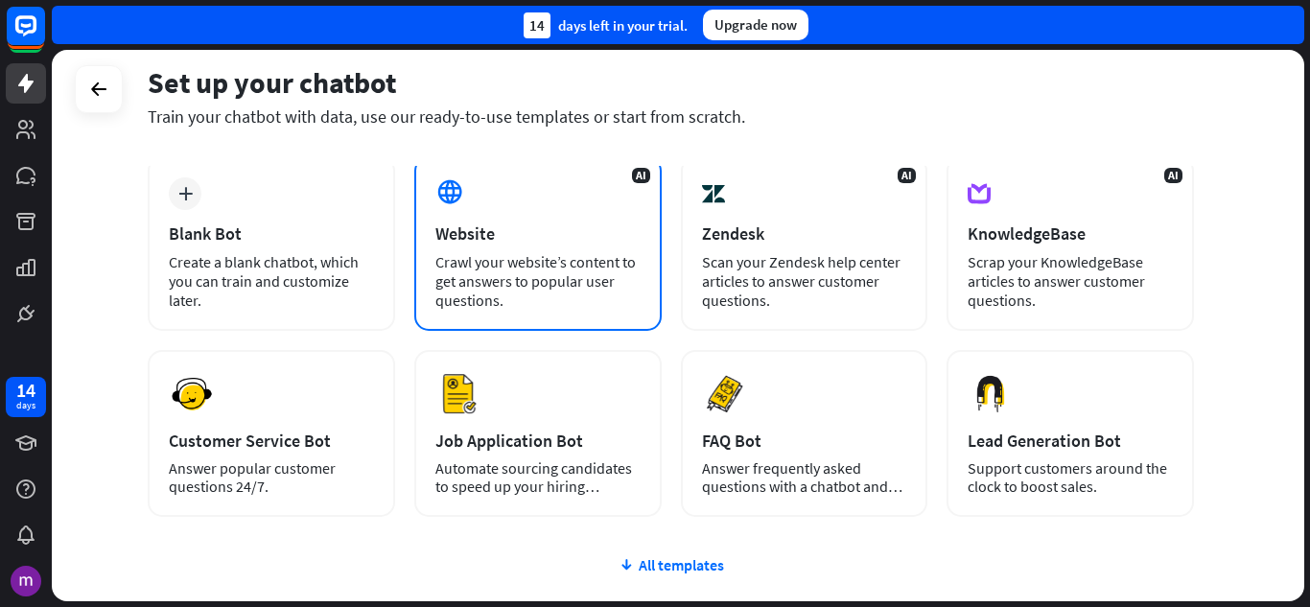
scroll to position [192, 0]
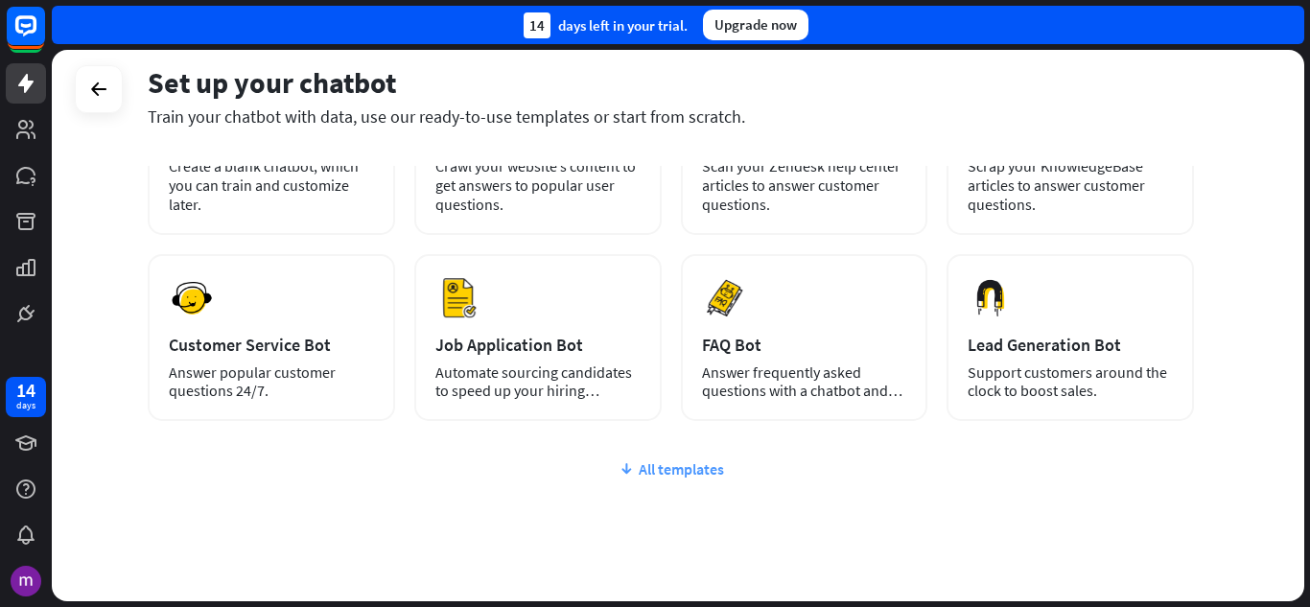
click at [619, 461] on icon at bounding box center [626, 468] width 15 height 19
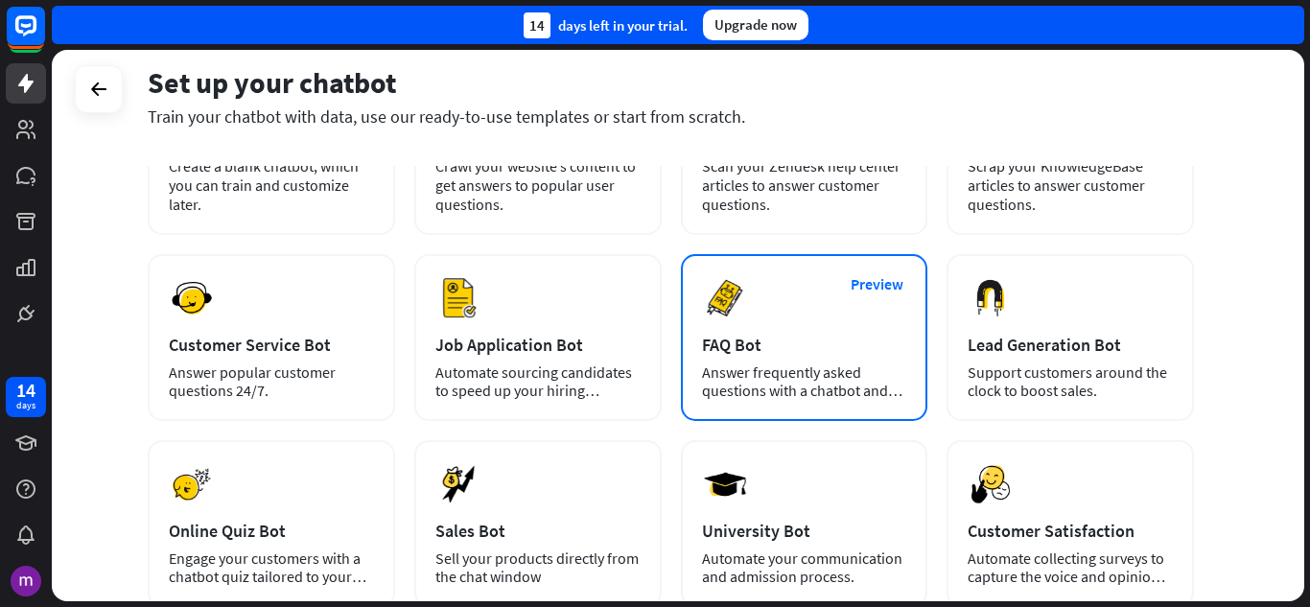
click at [733, 341] on div "FAQ Bot" at bounding box center [804, 345] width 205 height 22
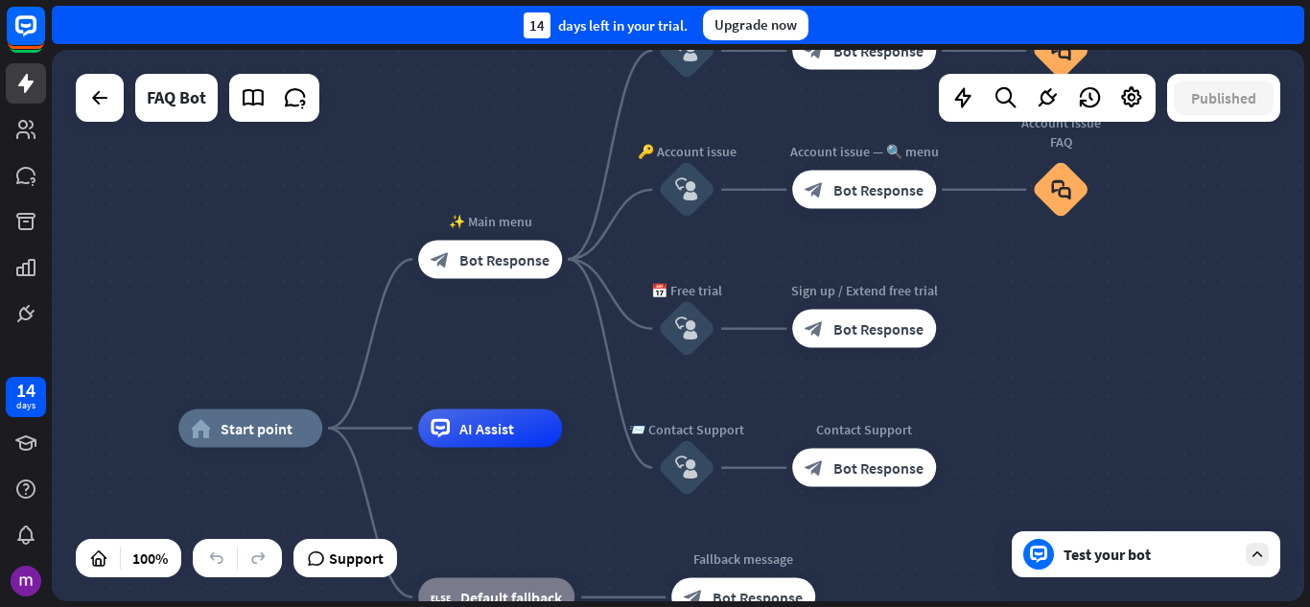
drag, startPoint x: 1209, startPoint y: 341, endPoint x: 1086, endPoint y: 444, distance: 160.7
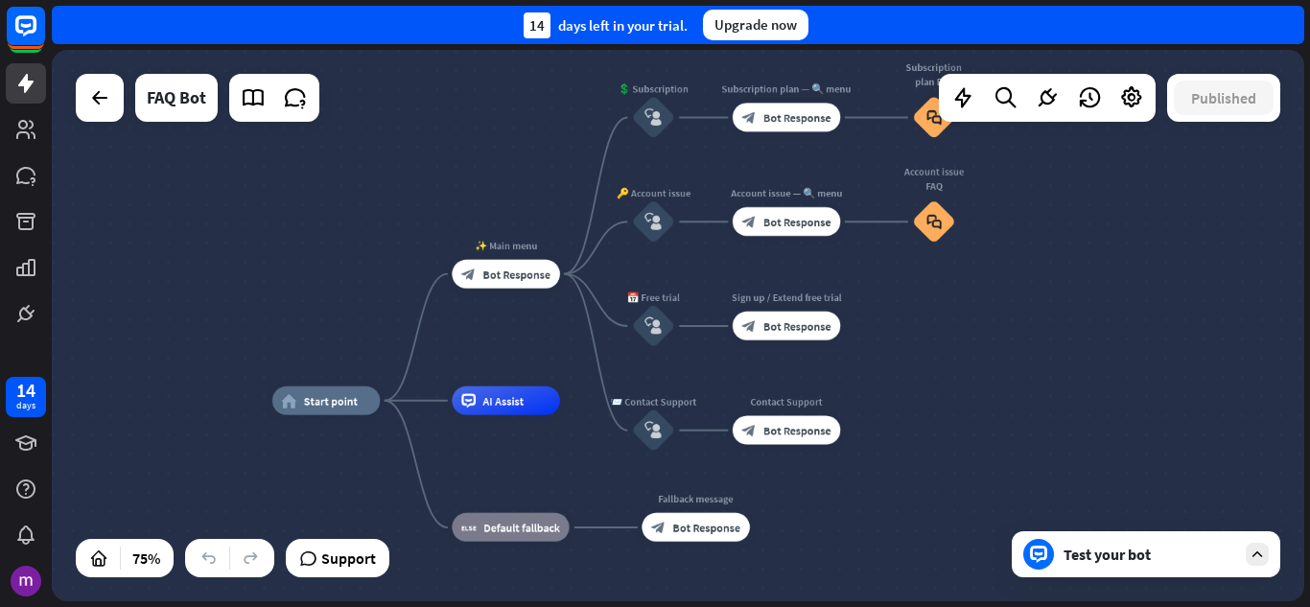
click at [1118, 554] on div "Test your bot" at bounding box center [1149, 554] width 173 height 19
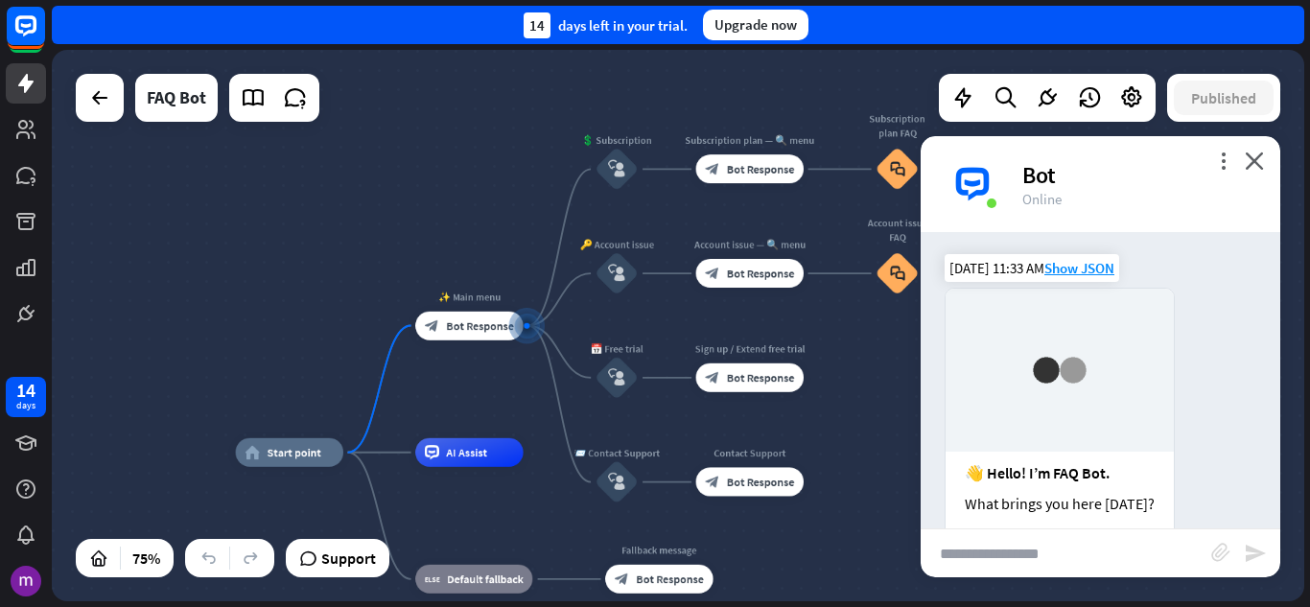
scroll to position [216, 0]
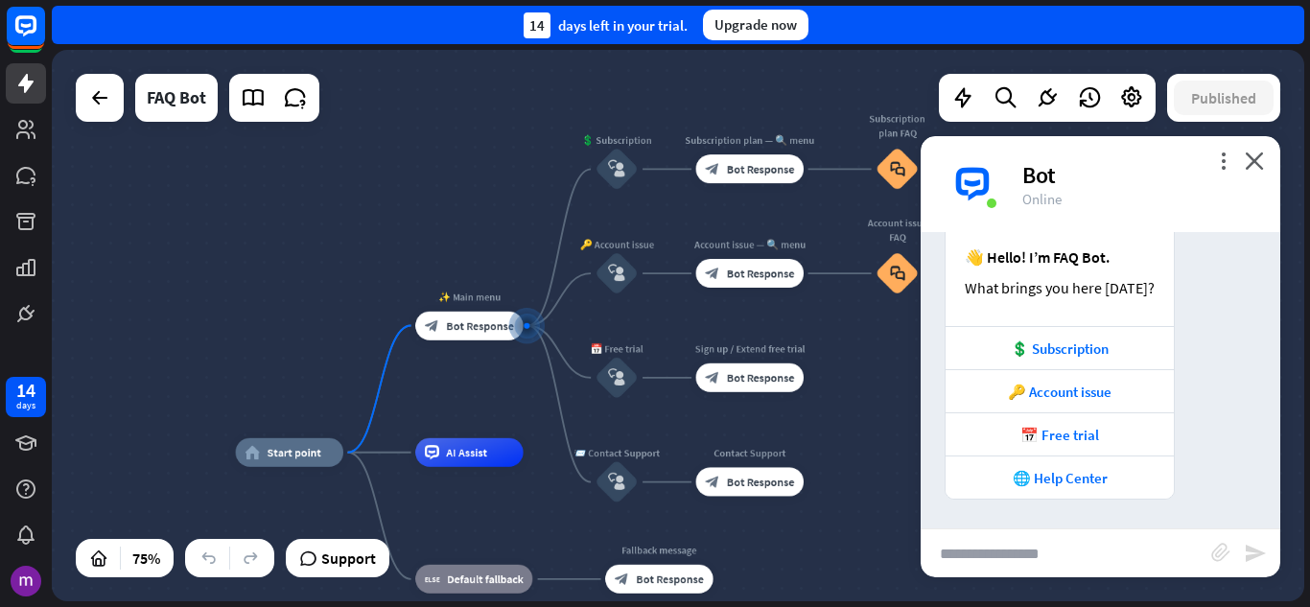
click at [1018, 568] on input "text" at bounding box center [1066, 553] width 291 height 48
click at [1260, 165] on icon "close" at bounding box center [1254, 161] width 19 height 18
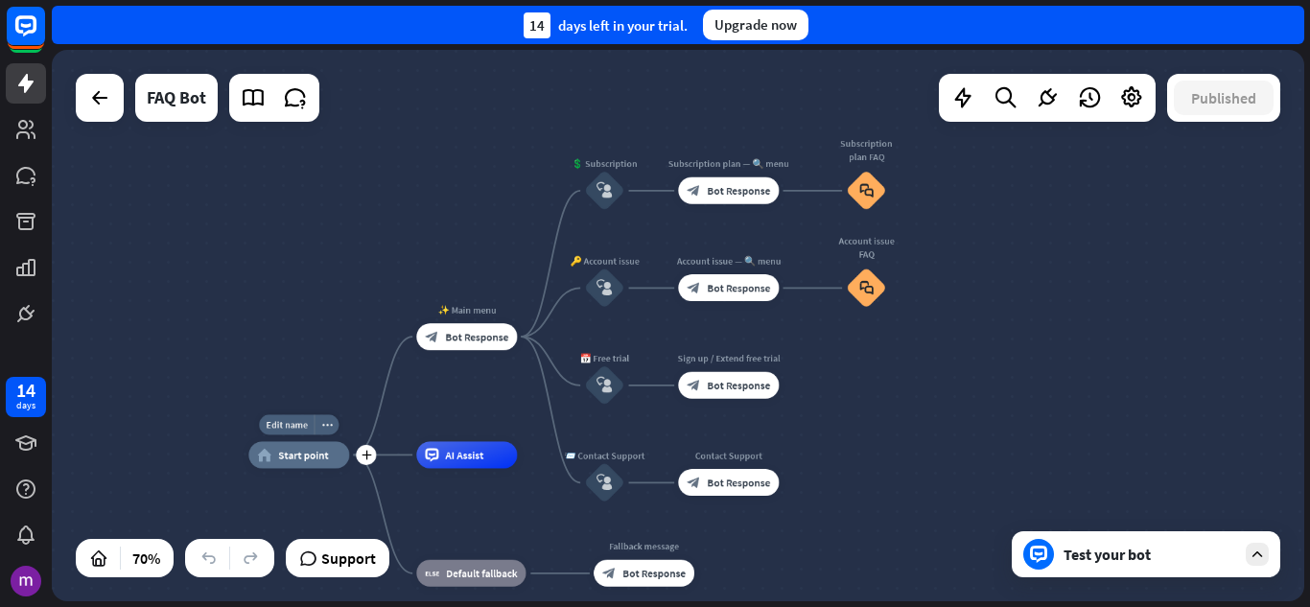
click at [319, 468] on div "Edit name more_horiz plus home_2 Start point" at bounding box center [298, 454] width 101 height 27
click at [451, 350] on div "Edit name more_horiz plus block_bot_response Bot Response" at bounding box center [466, 336] width 101 height 27
click at [480, 468] on div "AI Assist" at bounding box center [466, 454] width 101 height 27
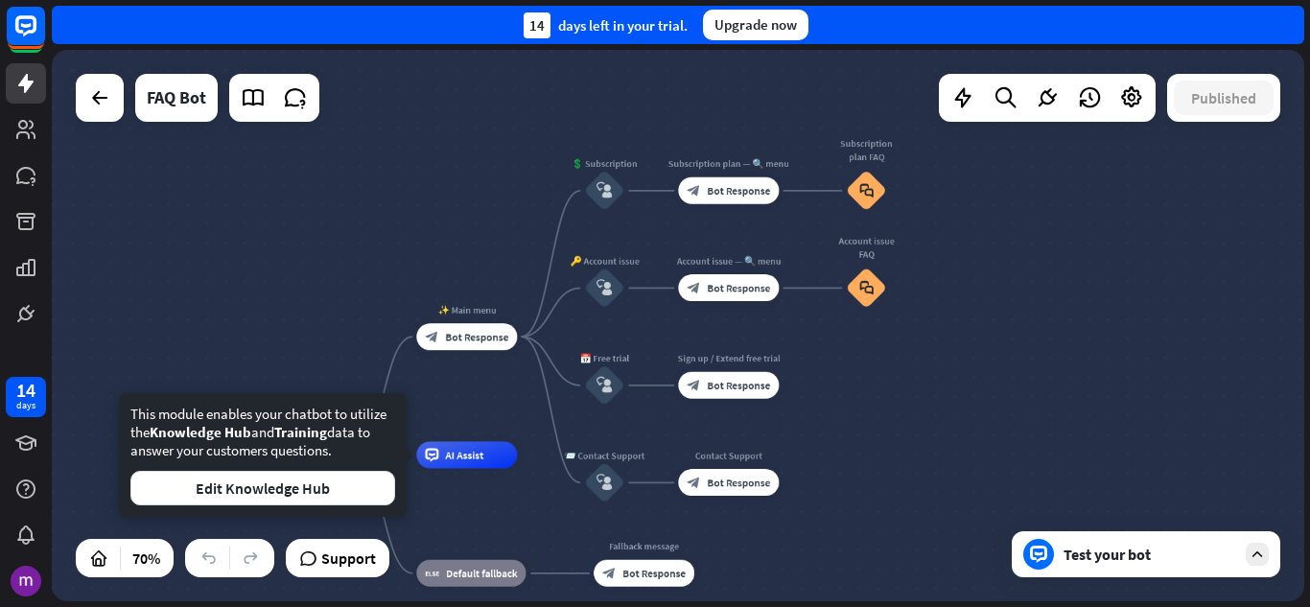
click at [284, 226] on div "home_2 Start point ✨ Main menu block_bot_response Bot Response 💲 Subscription b…" at bounding box center [678, 325] width 1252 height 551
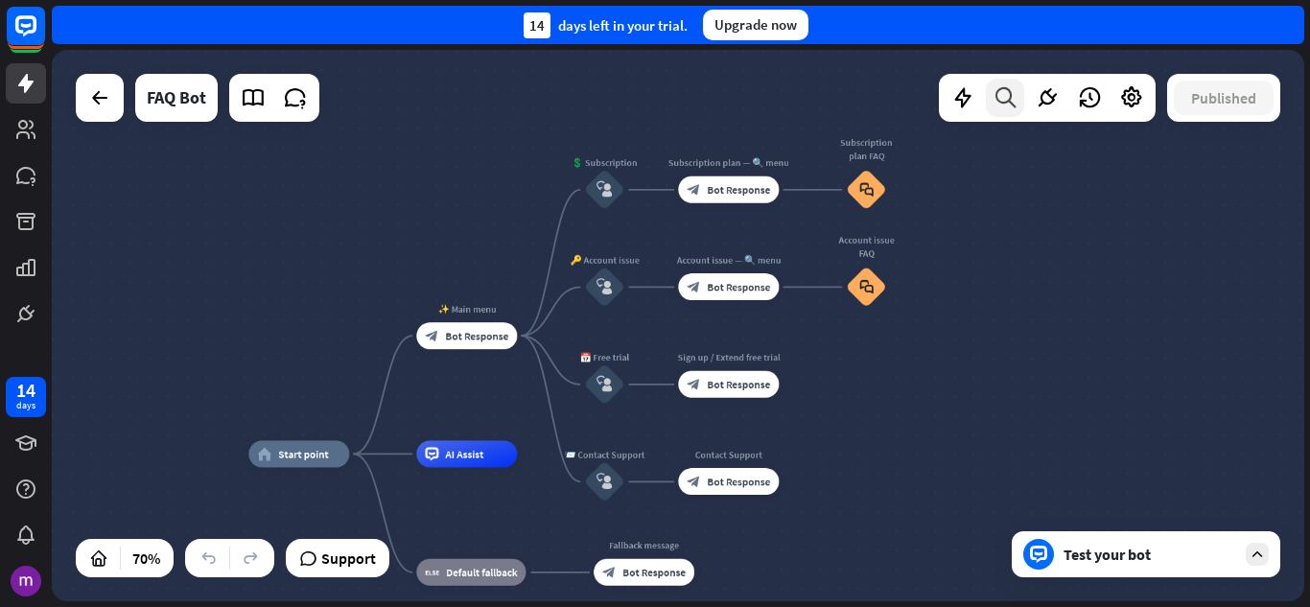
click at [993, 91] on icon at bounding box center [1006, 97] width 26 height 25
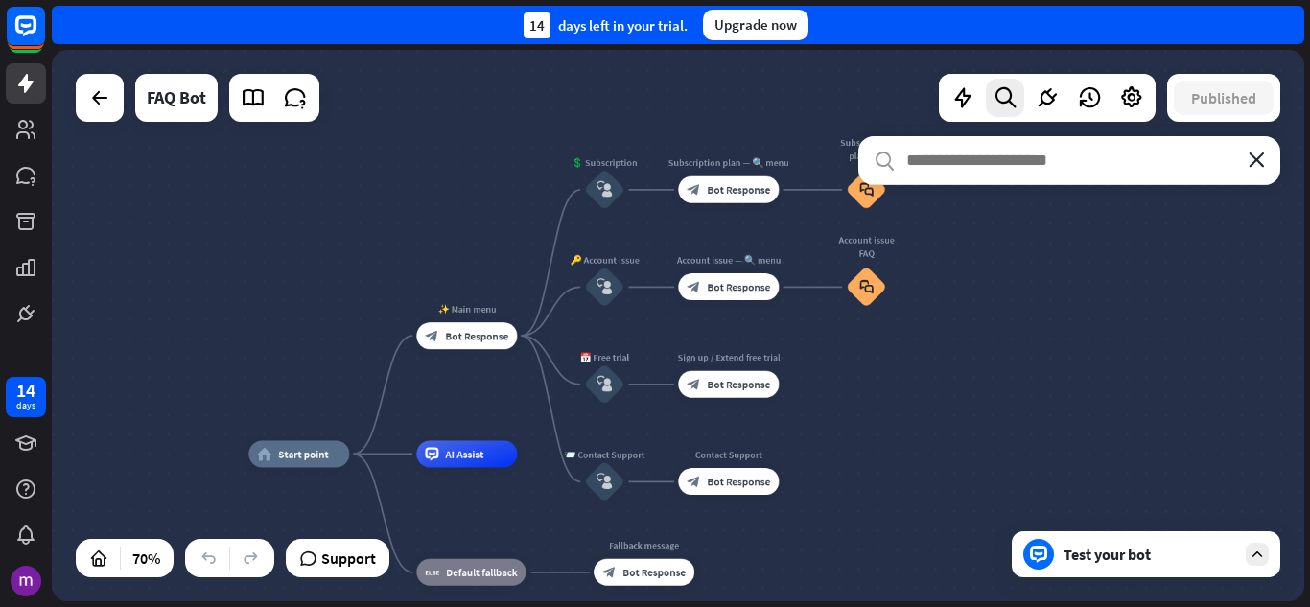
click at [1257, 165] on icon "close" at bounding box center [1257, 159] width 16 height 15
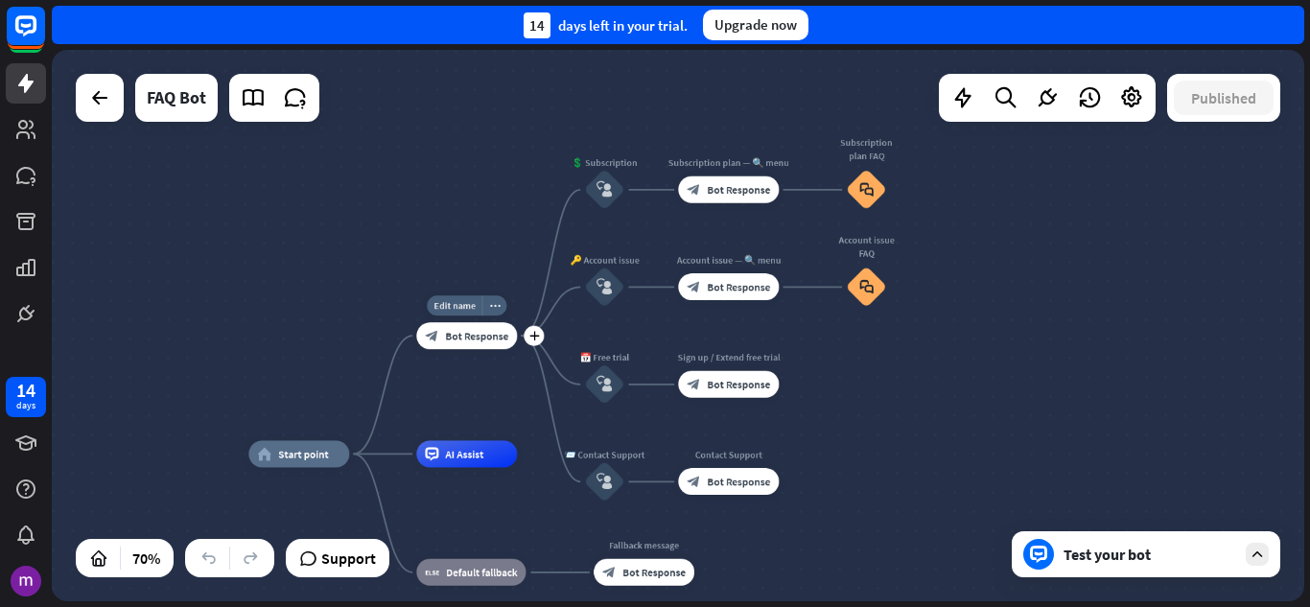
click at [456, 329] on span "Bot Response" at bounding box center [476, 335] width 63 height 13
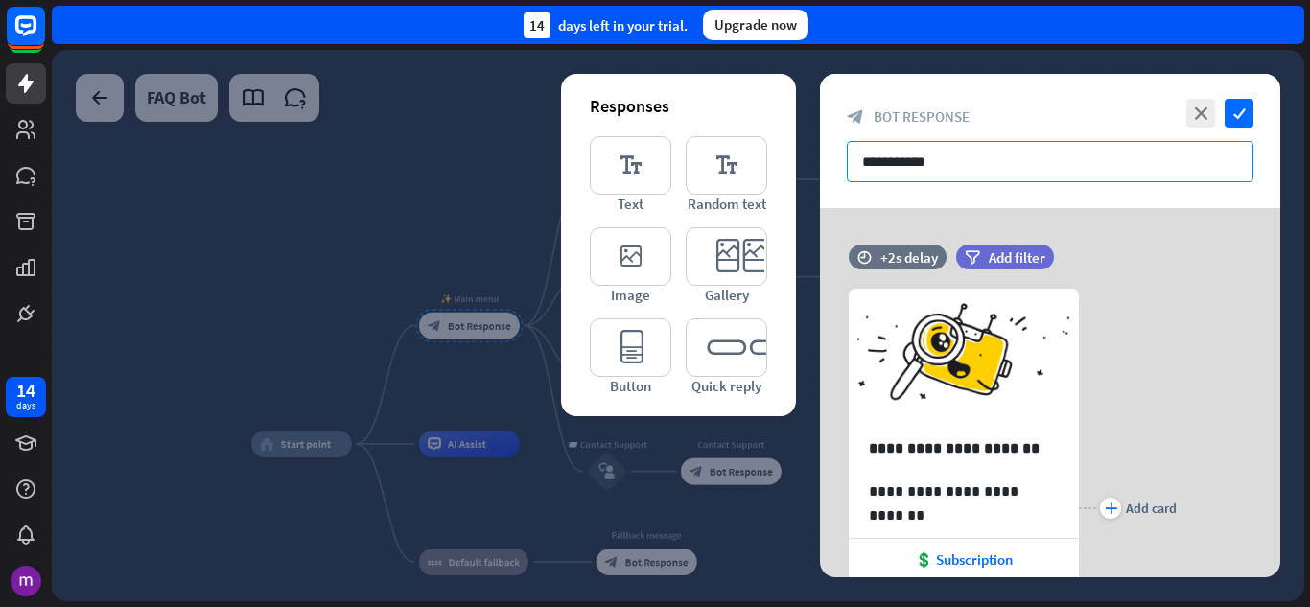
click at [1005, 164] on input "**********" at bounding box center [1050, 161] width 407 height 41
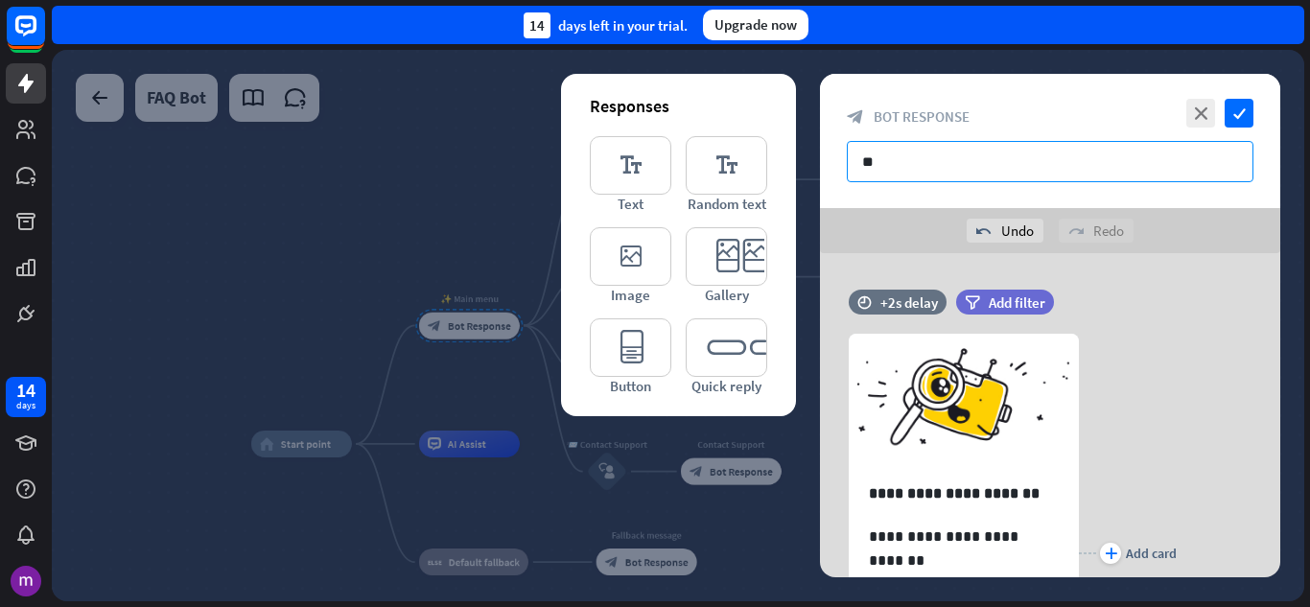
type input "*"
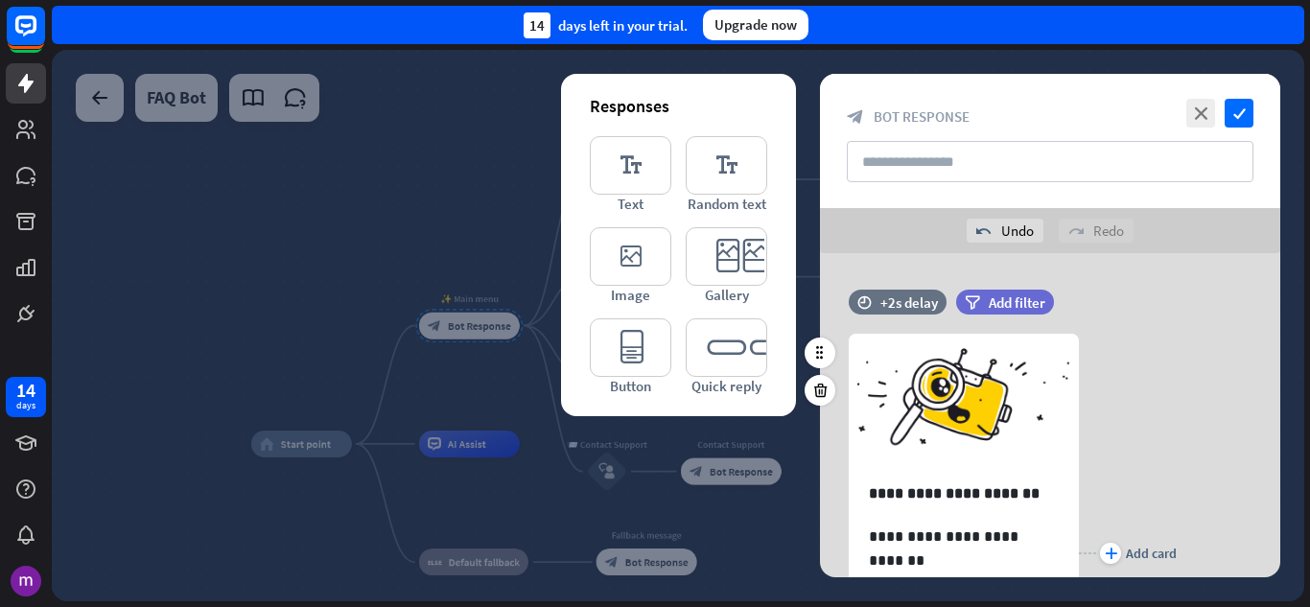
click at [1189, 421] on div "**********" at bounding box center [1050, 553] width 460 height 496
click at [1203, 105] on icon "close" at bounding box center [1200, 113] width 29 height 29
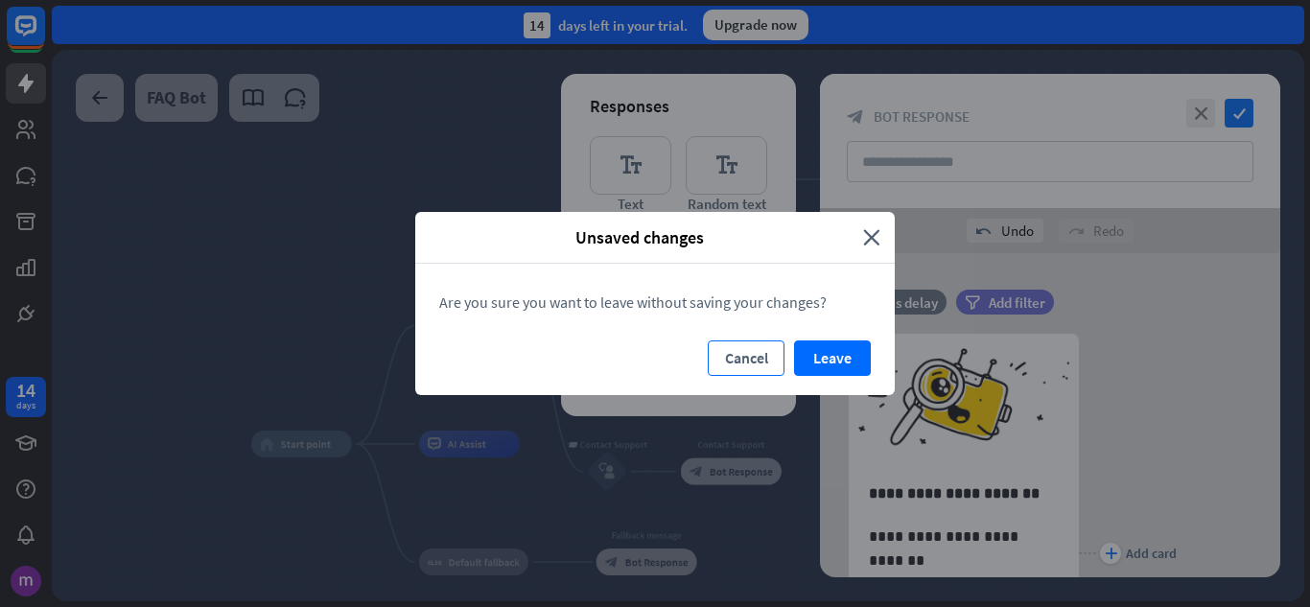
click at [732, 359] on button "Cancel" at bounding box center [746, 357] width 77 height 35
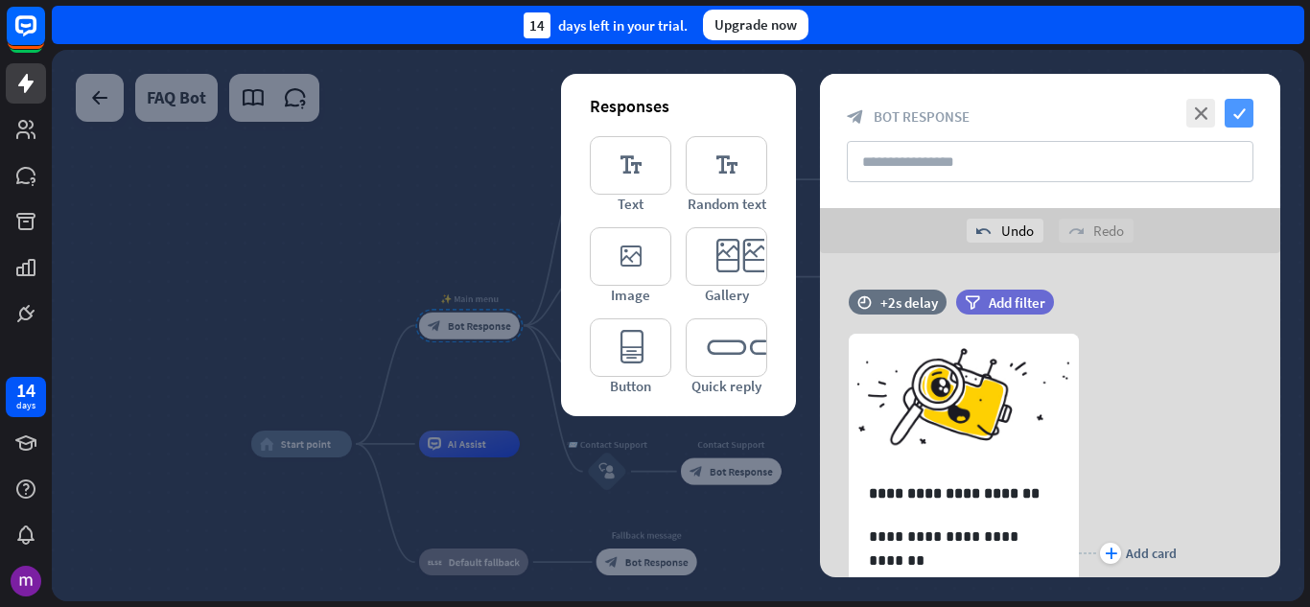
click at [1226, 105] on icon "check" at bounding box center [1239, 113] width 29 height 29
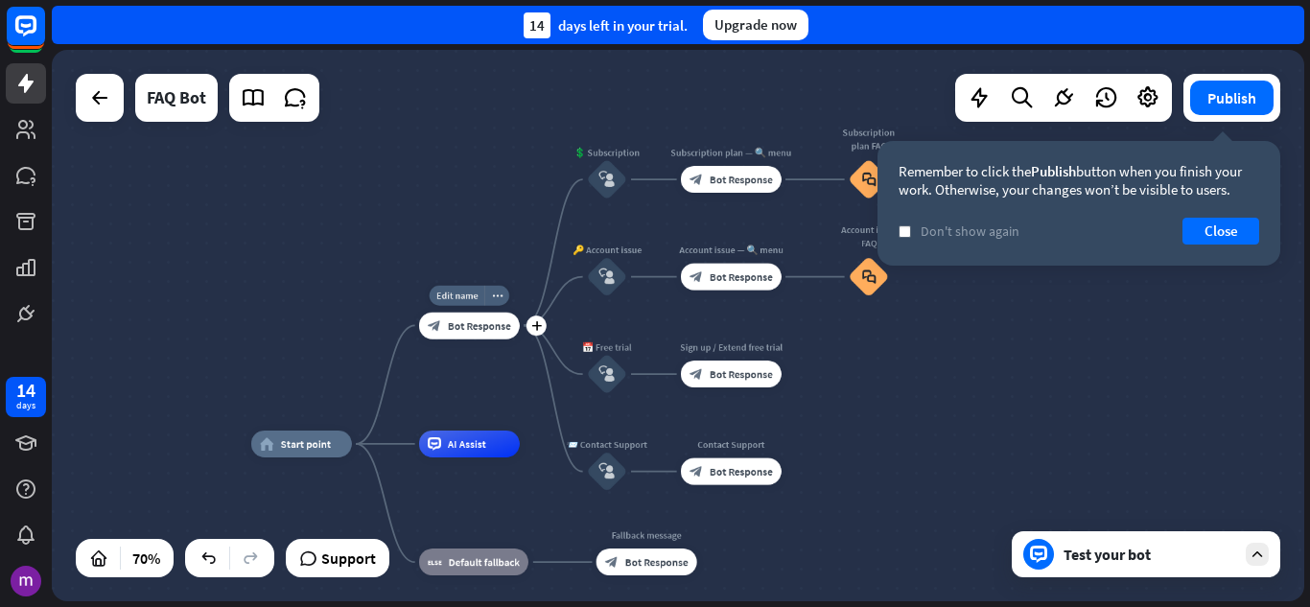
click at [476, 325] on span "Bot Response" at bounding box center [479, 324] width 63 height 13
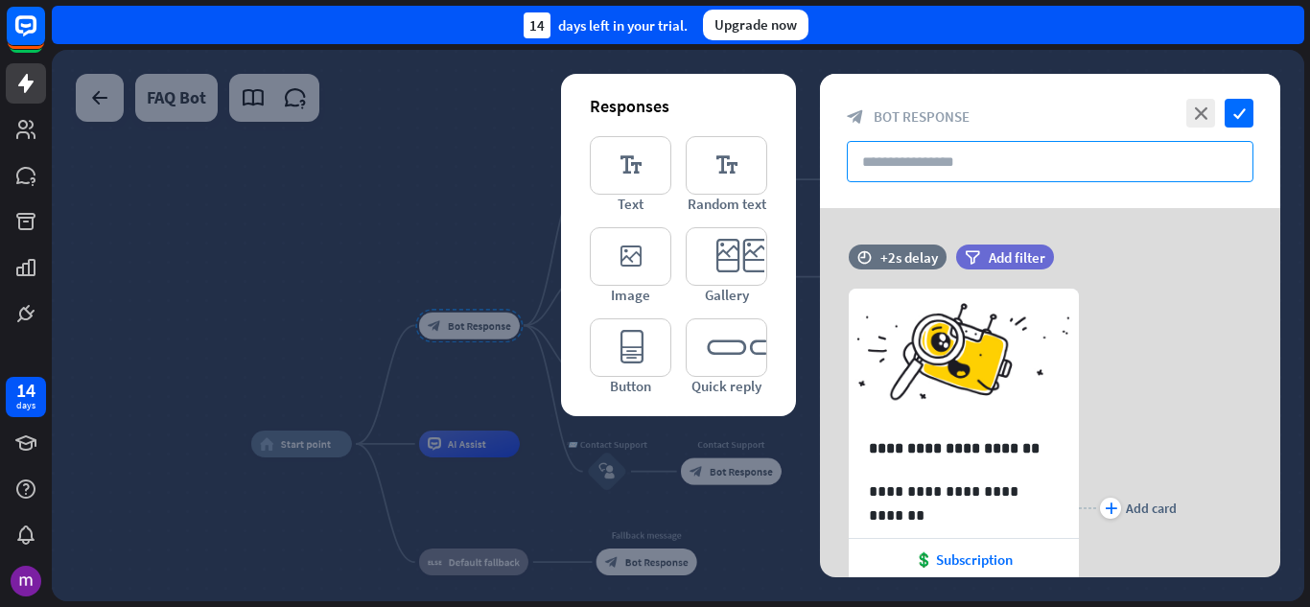
click at [941, 157] on input "text" at bounding box center [1050, 161] width 407 height 41
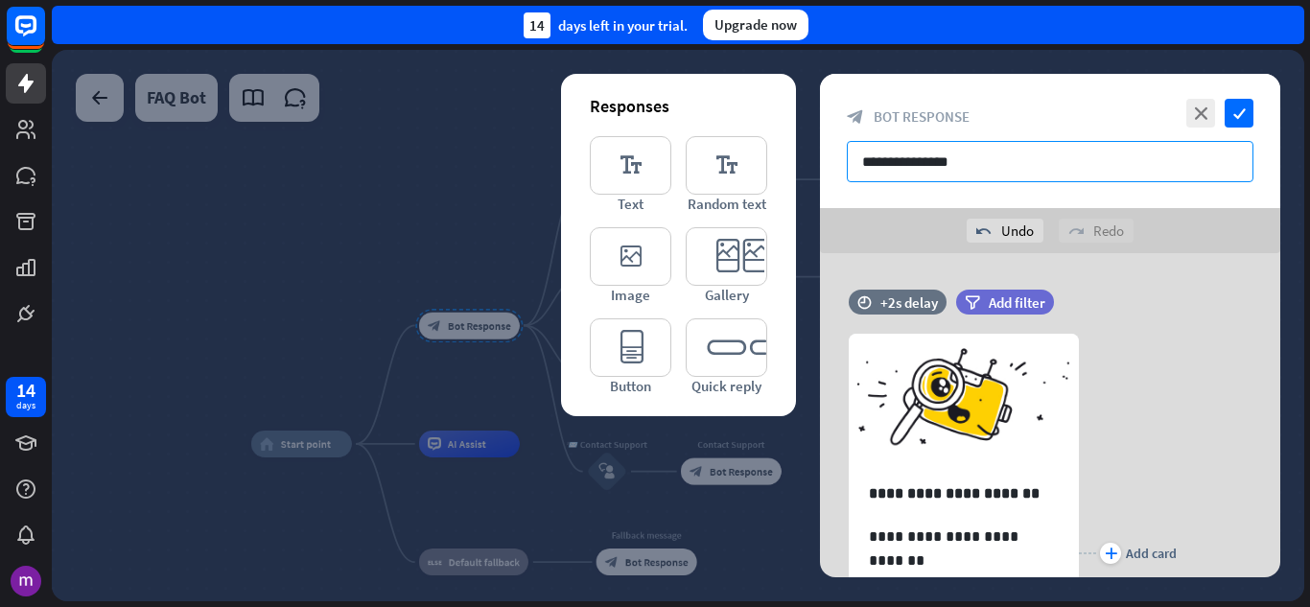
type input "**********"
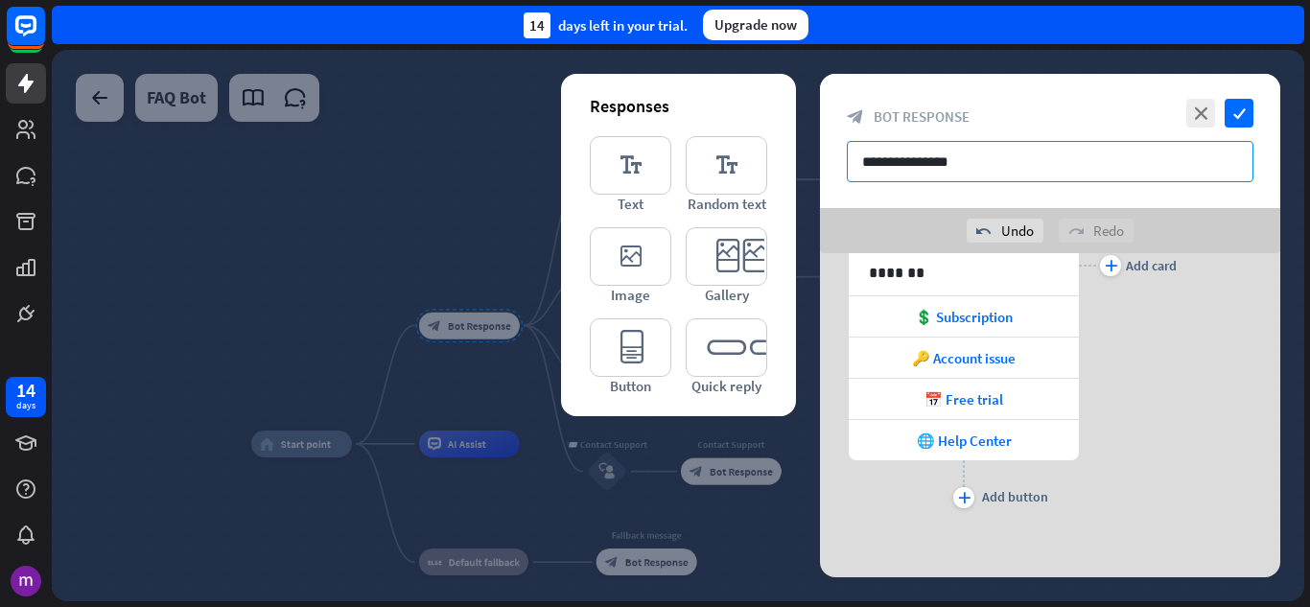
scroll to position [291, 0]
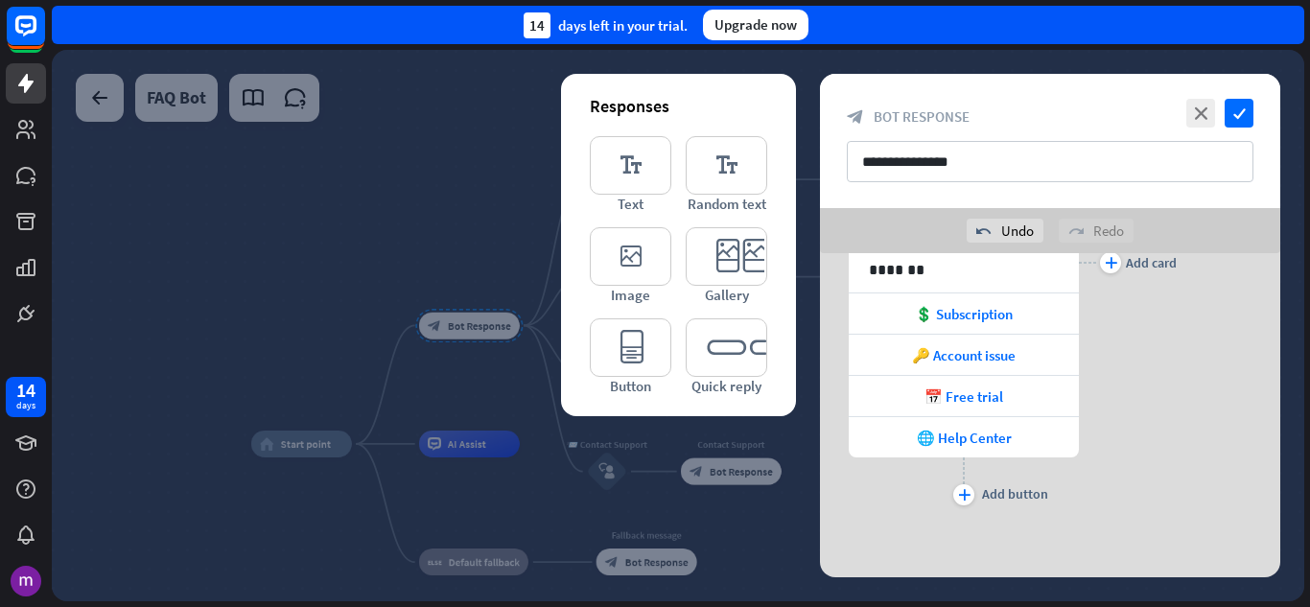
click at [1178, 455] on div "**********" at bounding box center [1050, 262] width 460 height 496
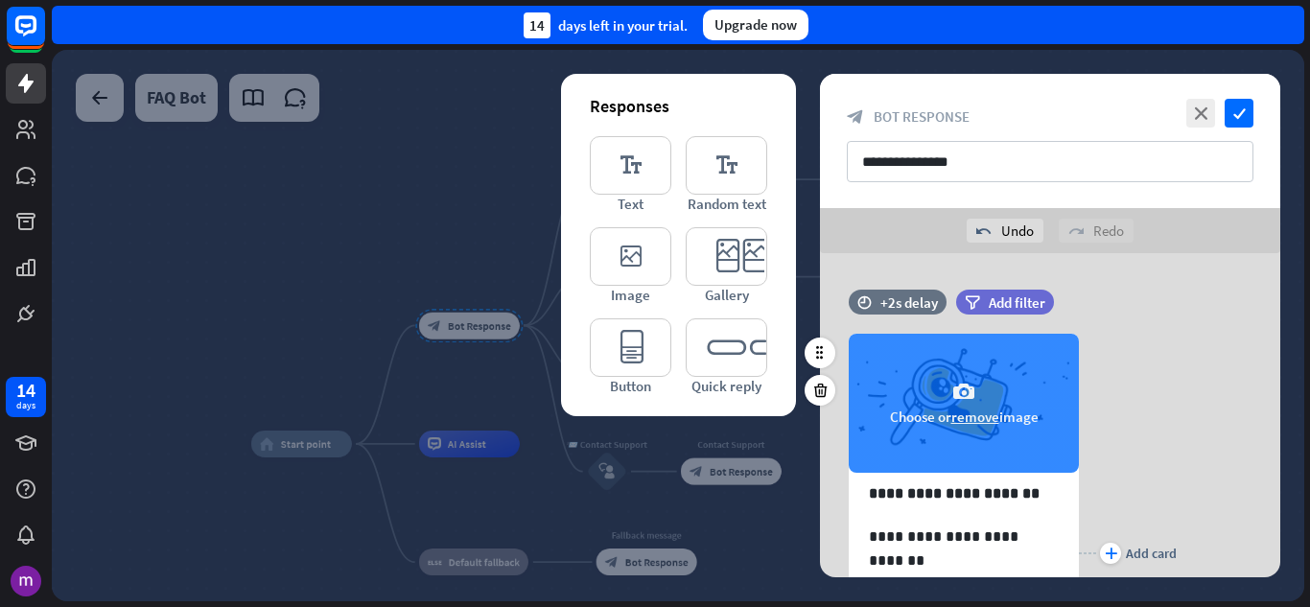
scroll to position [96, 0]
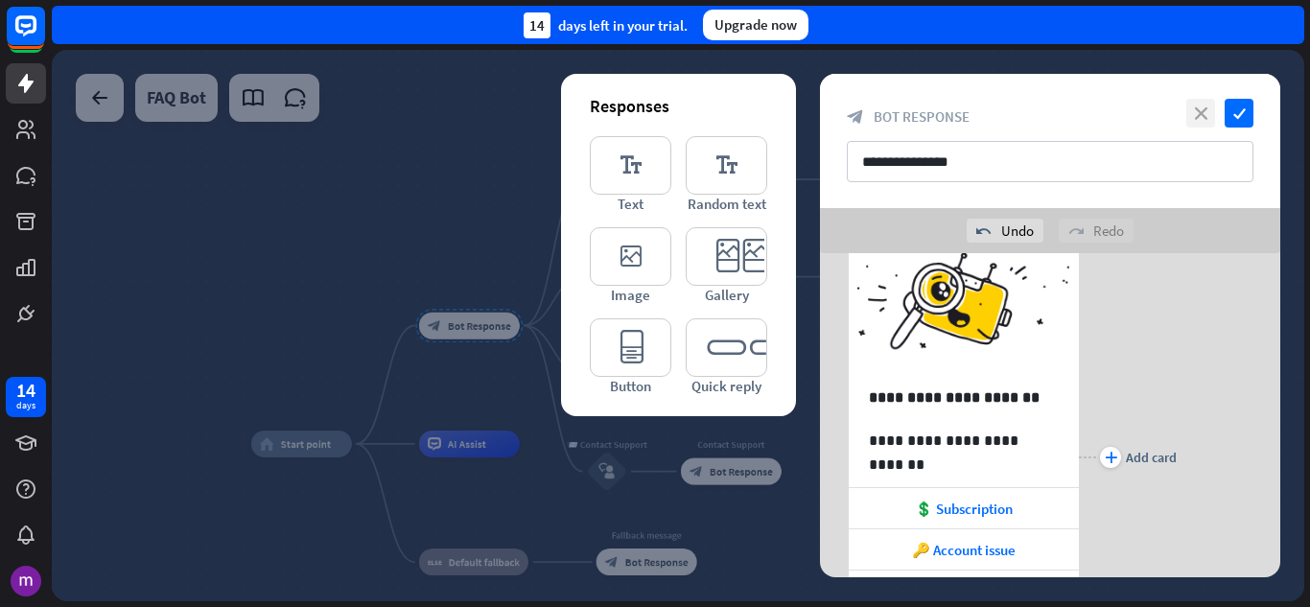
click at [1202, 103] on icon "close" at bounding box center [1200, 113] width 29 height 29
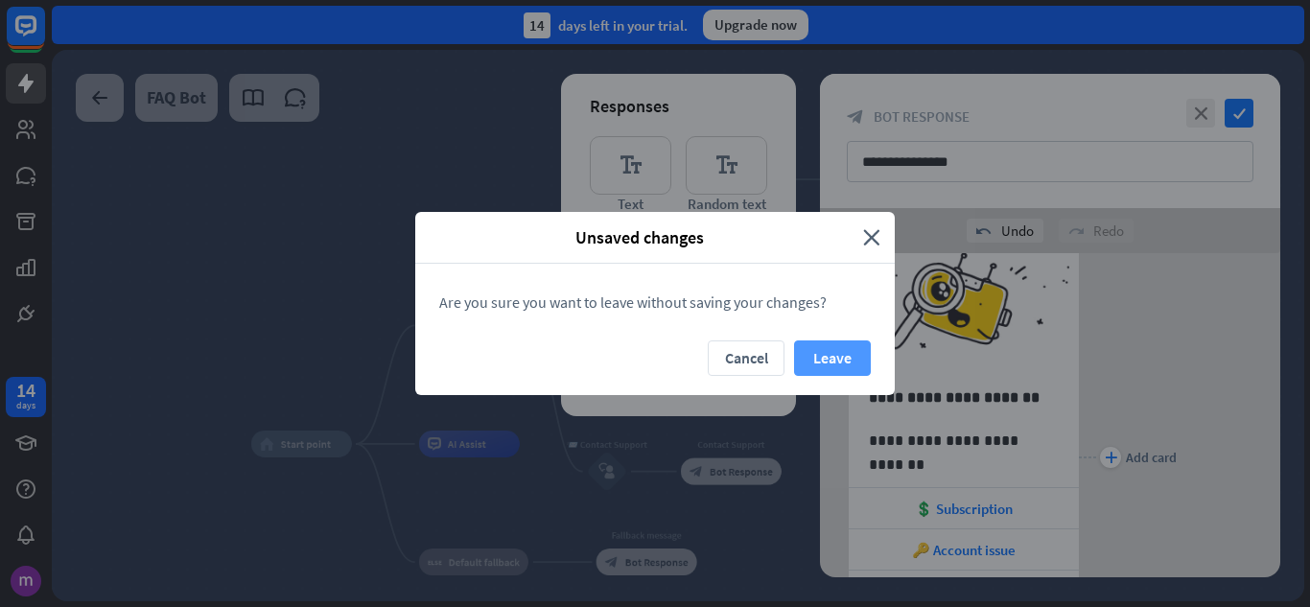
click at [831, 360] on button "Leave" at bounding box center [832, 357] width 77 height 35
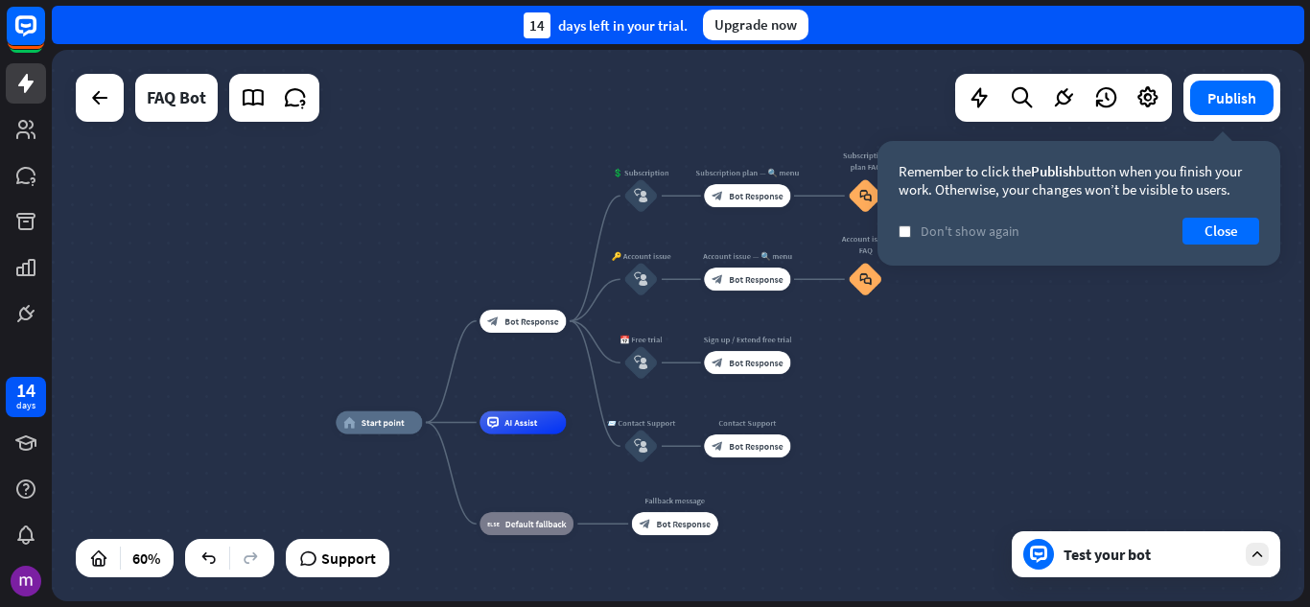
drag, startPoint x: 845, startPoint y: 383, endPoint x: 850, endPoint y: 356, distance: 27.3
click at [850, 356] on div "home_2 Start point block_bot_response Bot Response 💲 Subscription block_user_in…" at bounding box center [678, 325] width 1252 height 551
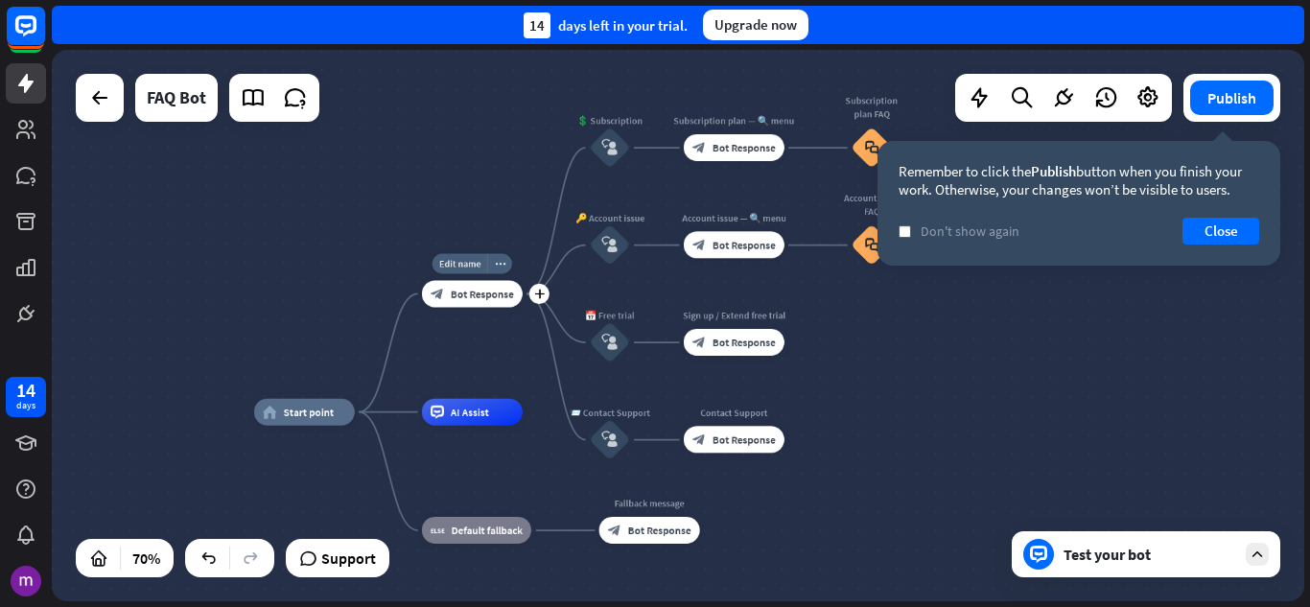
click at [491, 288] on span "Bot Response" at bounding box center [482, 293] width 63 height 13
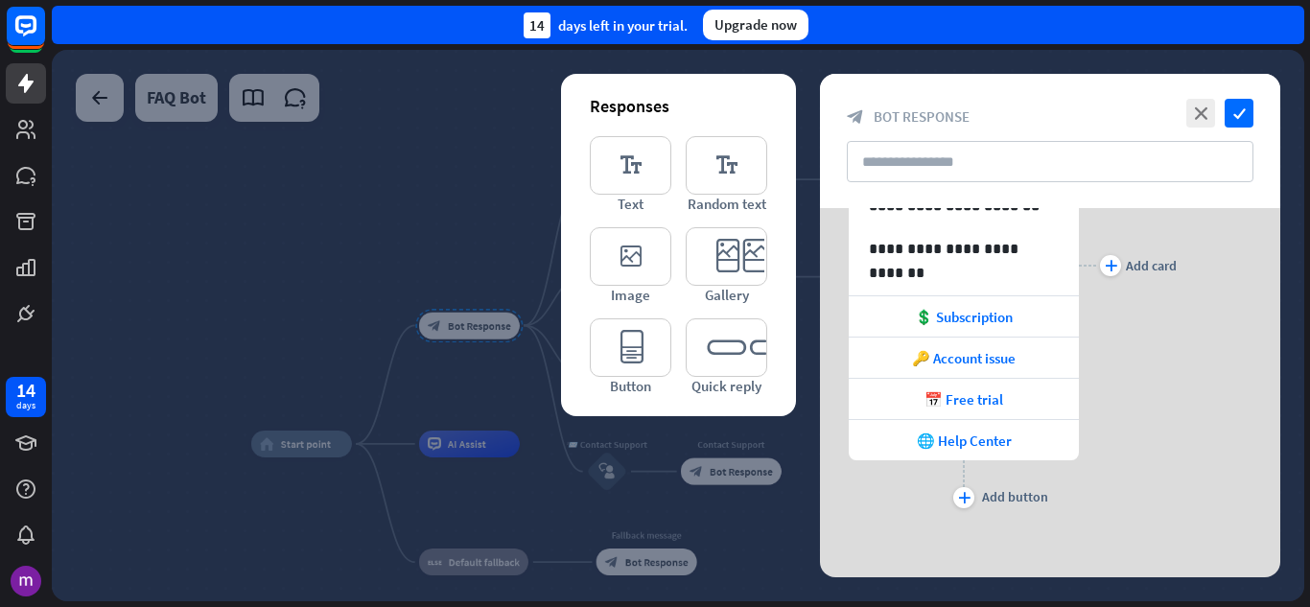
scroll to position [245, 0]
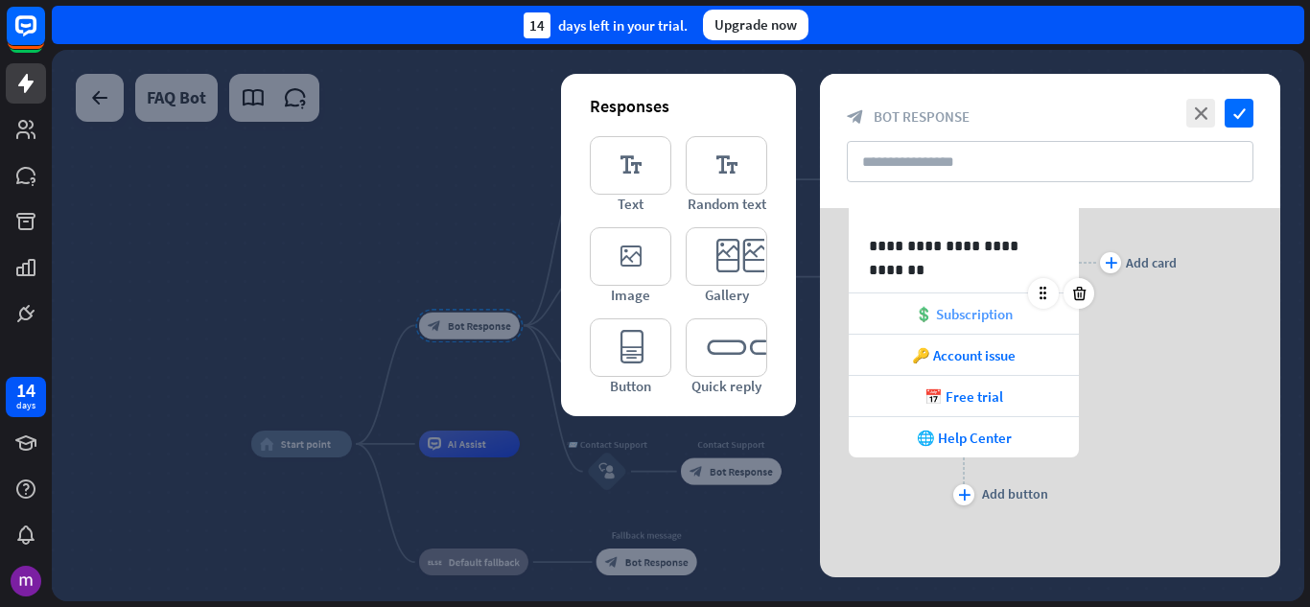
click at [984, 317] on span "💲 Subscription" at bounding box center [964, 314] width 98 height 18
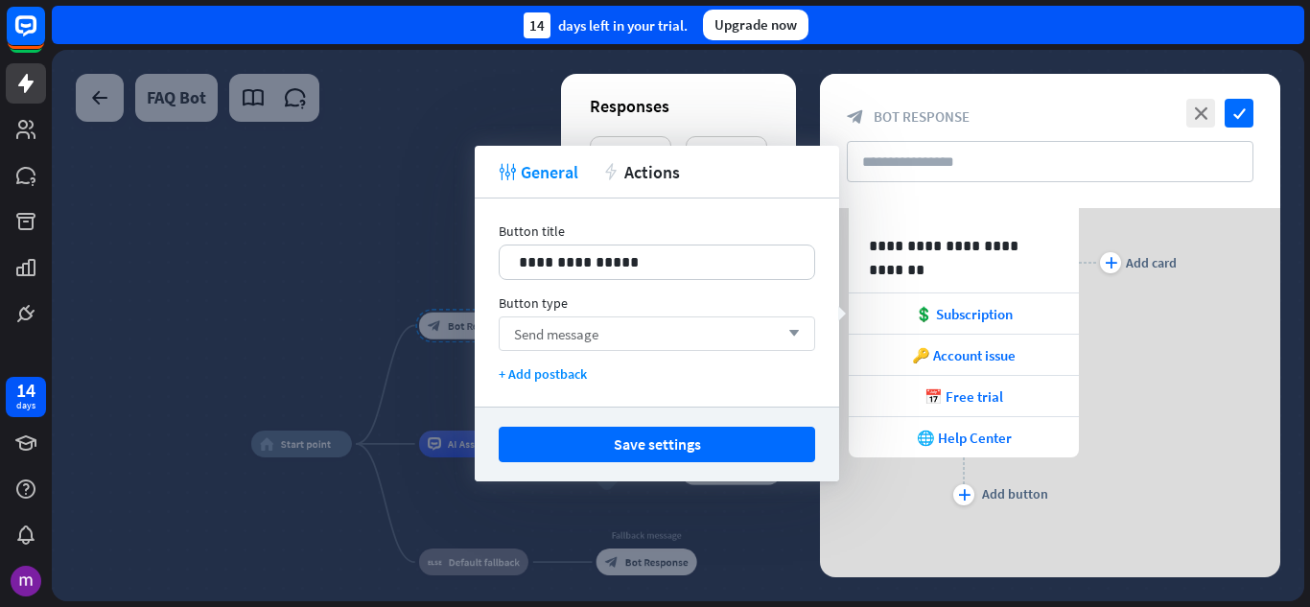
click at [644, 326] on div "Send message arrow_down" at bounding box center [657, 333] width 316 height 35
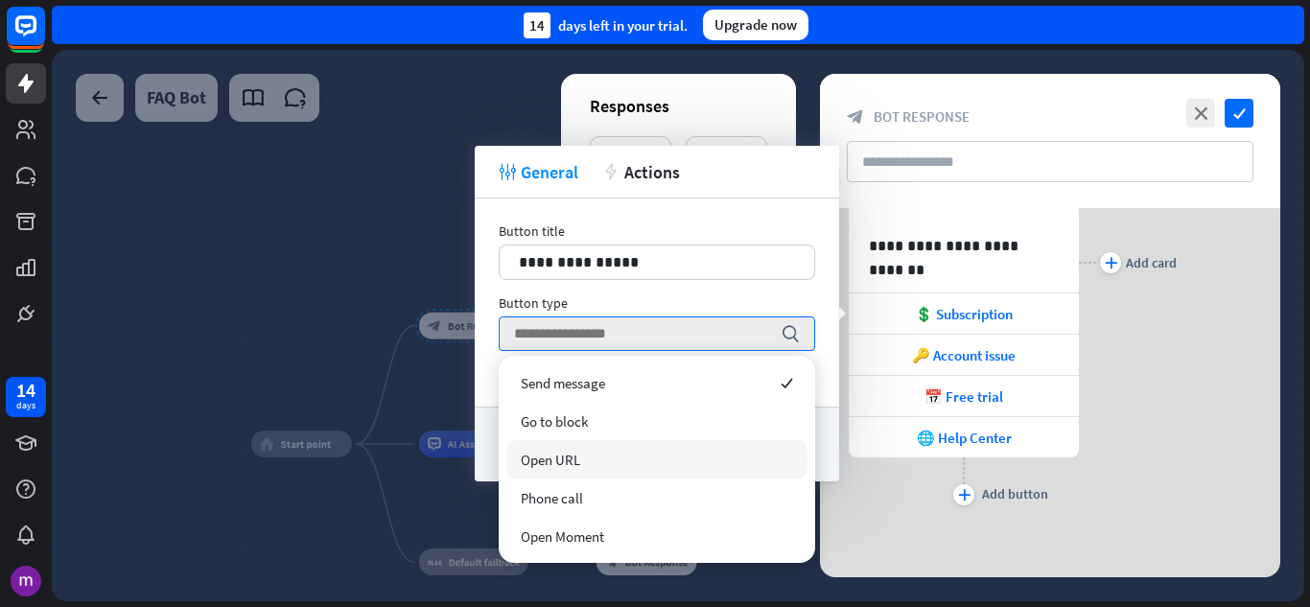
click at [1176, 450] on div "plus Add card" at bounding box center [1128, 262] width 98 height 496
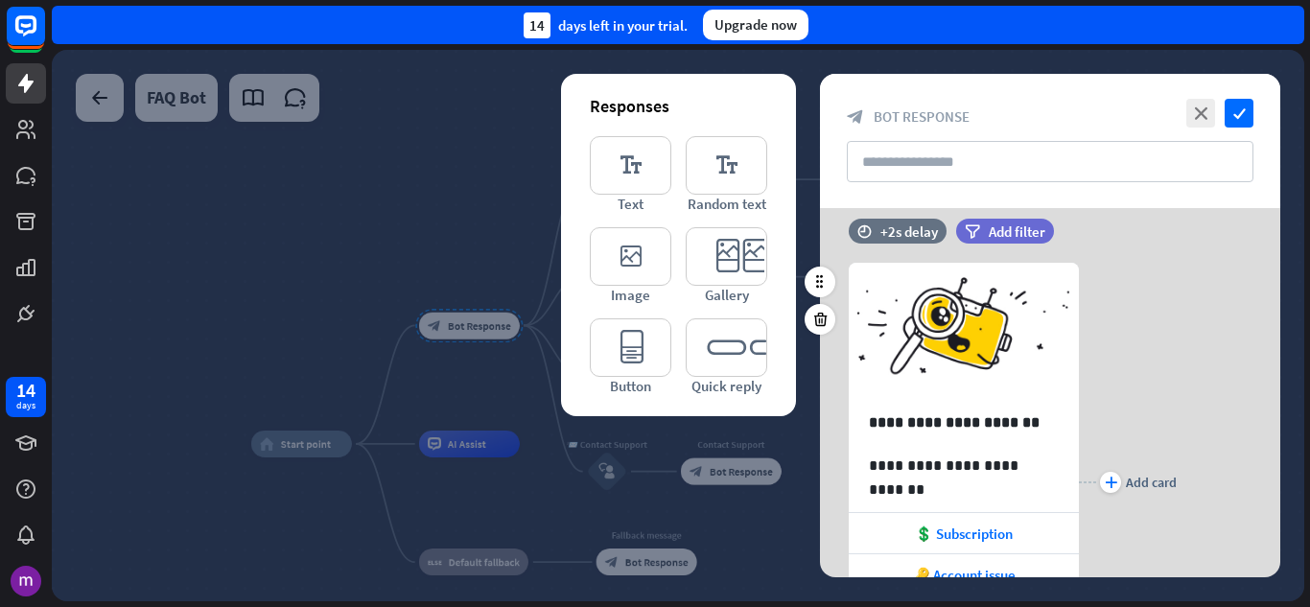
scroll to position [0, 0]
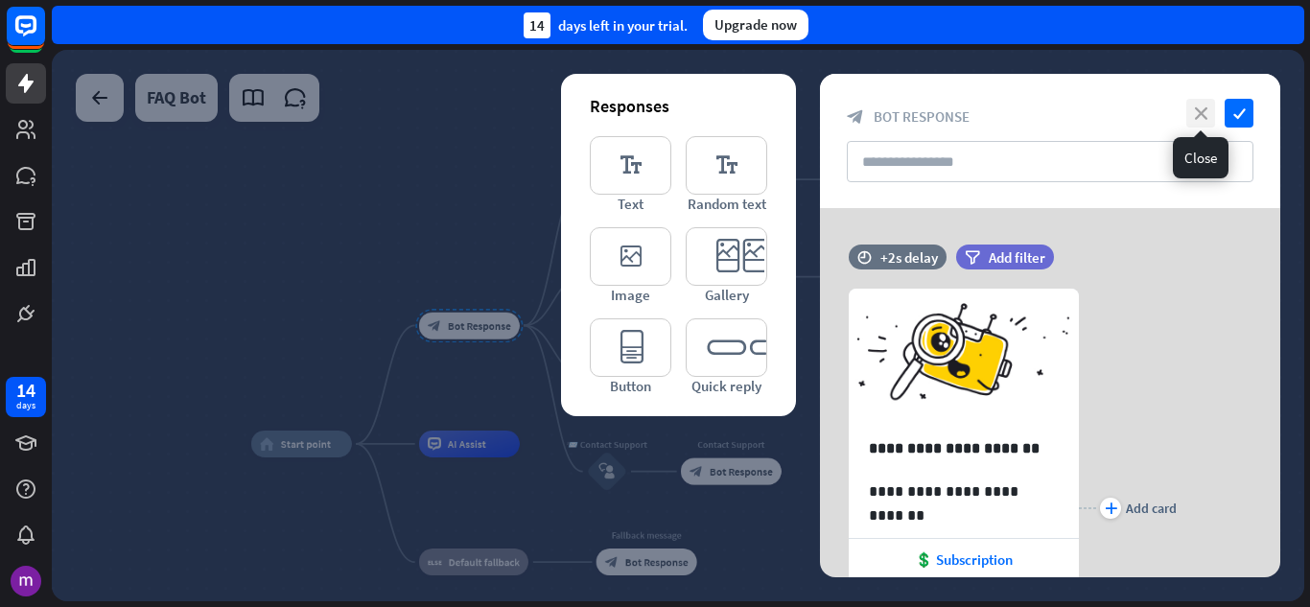
click at [1199, 107] on icon "close" at bounding box center [1200, 113] width 29 height 29
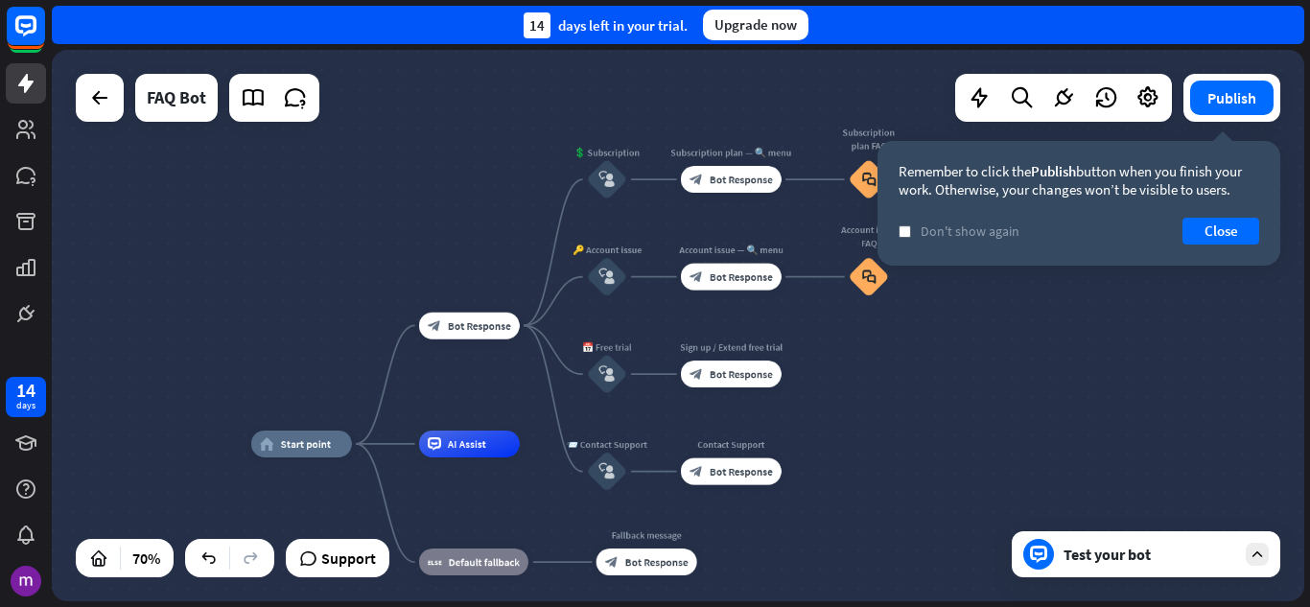
click at [1265, 556] on icon at bounding box center [1257, 554] width 17 height 17
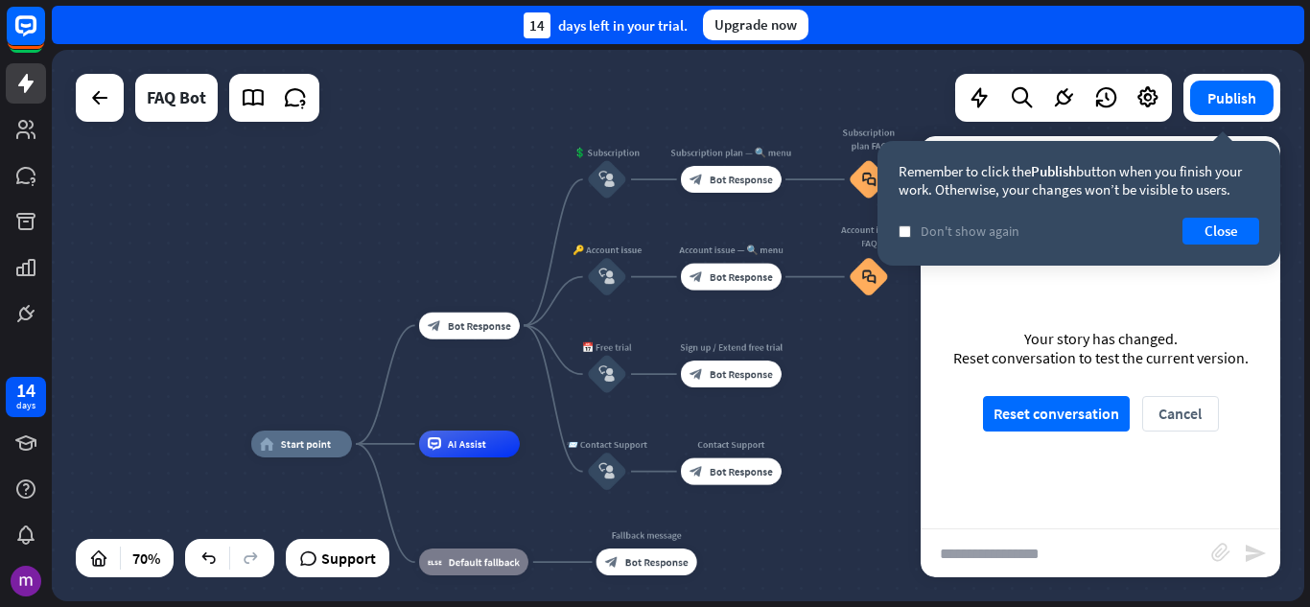
click at [885, 438] on div "home_2 Start point block_bot_response Bot Response 💲 Subscription block_user_in…" at bounding box center [678, 325] width 1252 height 551
click at [1040, 405] on button "Reset conversation" at bounding box center [1056, 413] width 147 height 35
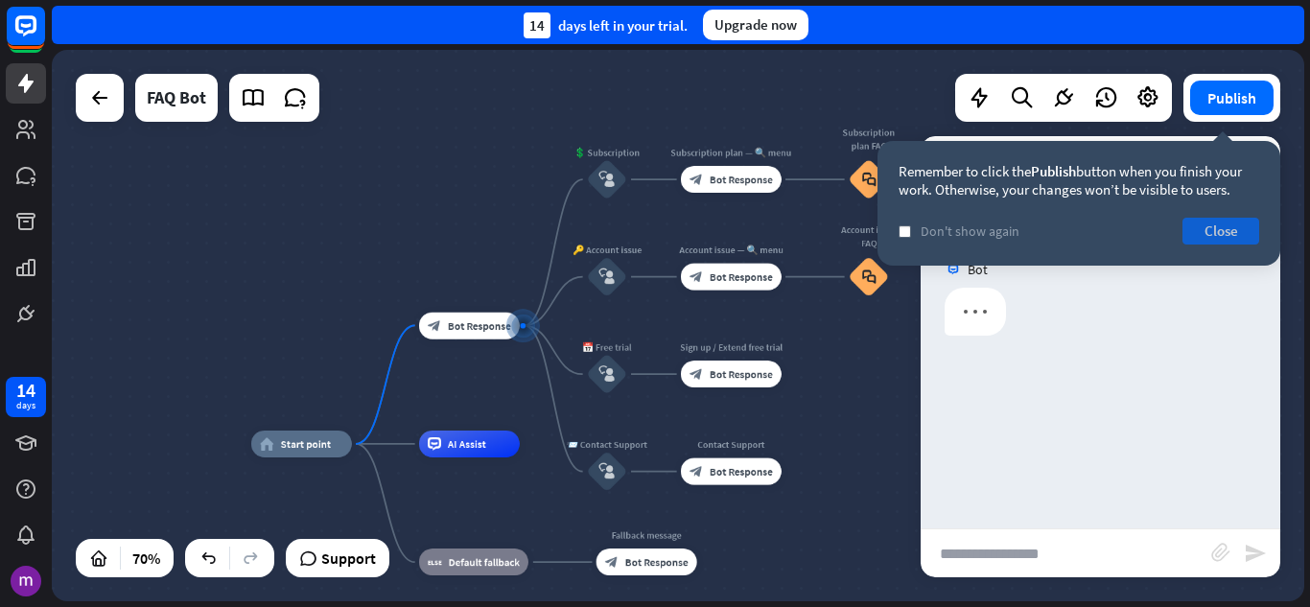
click at [1227, 231] on button "Close" at bounding box center [1220, 231] width 77 height 27
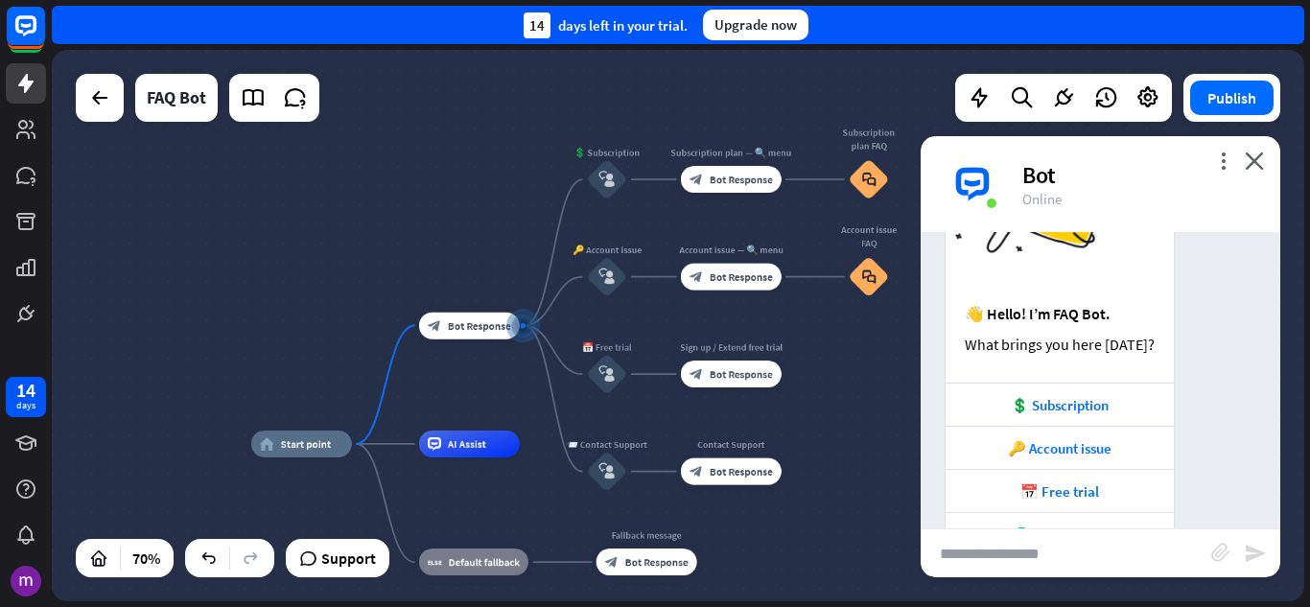
scroll to position [216, 0]
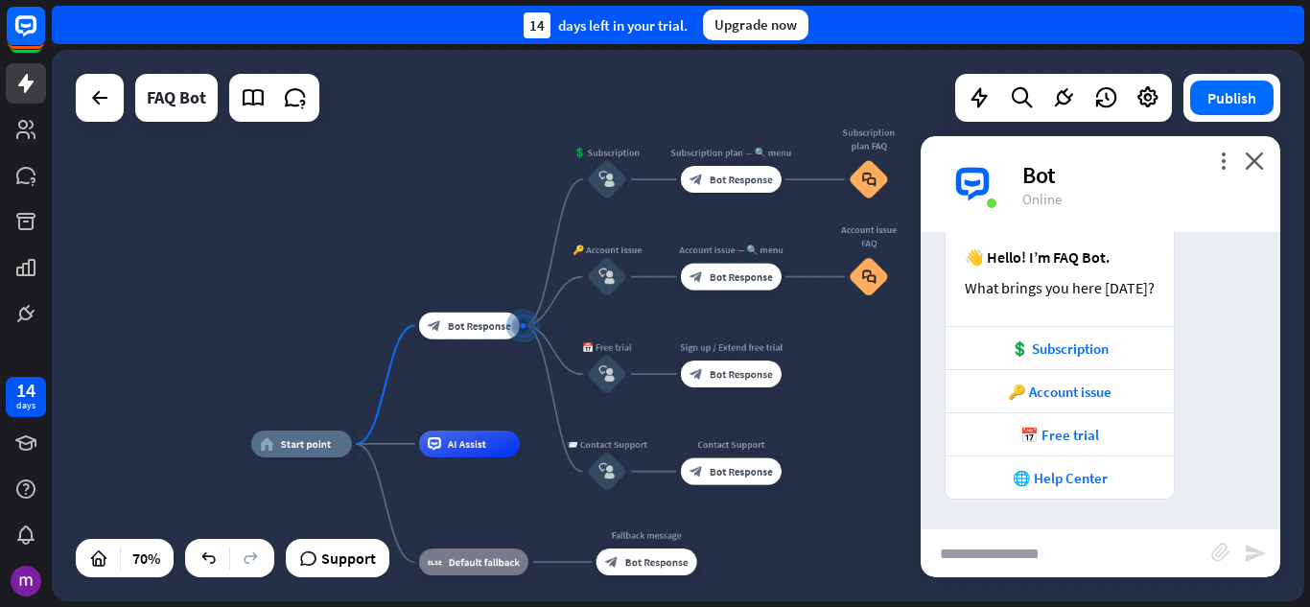
click at [1031, 566] on input "text" at bounding box center [1066, 553] width 291 height 48
type input "**"
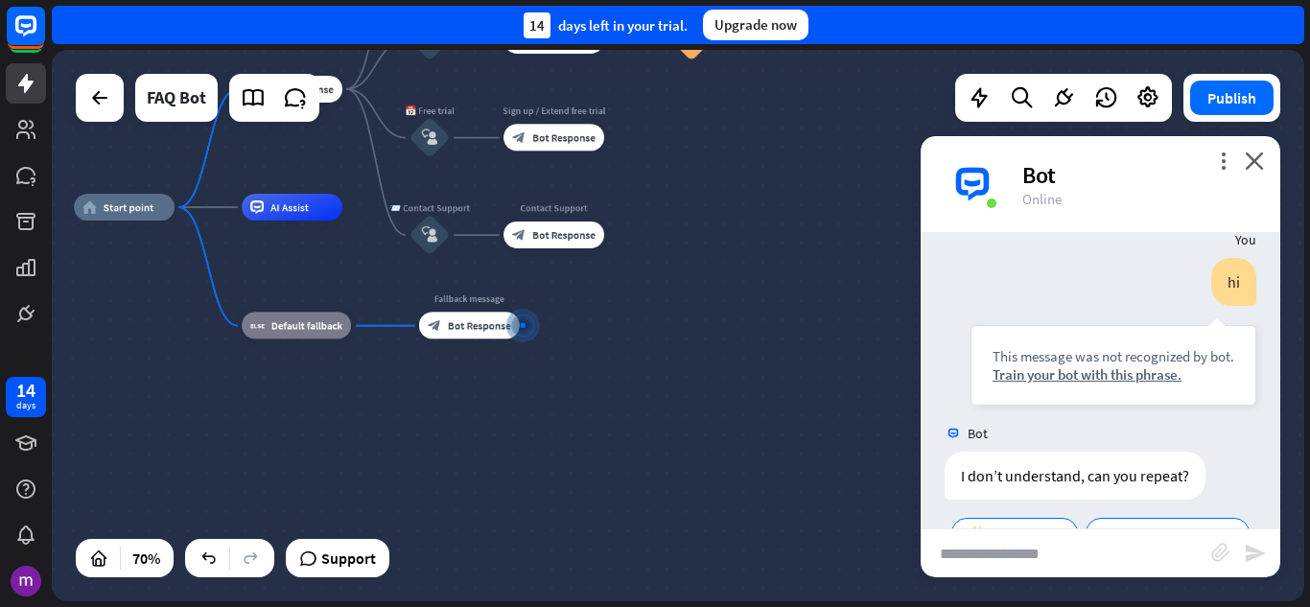
scroll to position [595, 0]
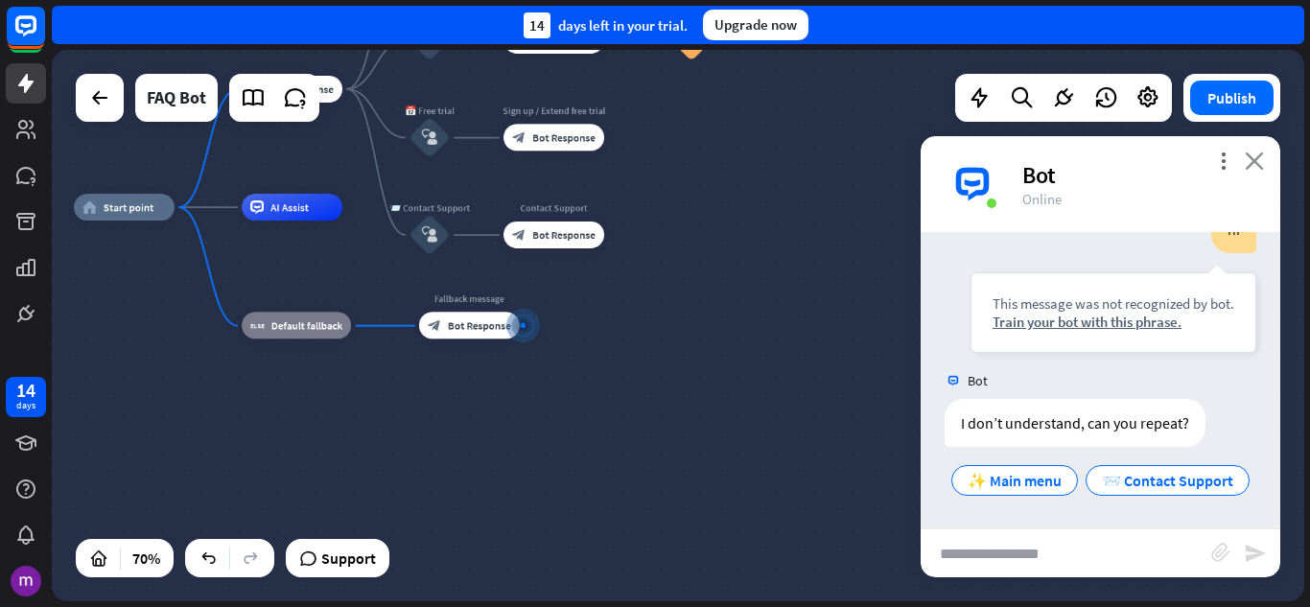
click at [1260, 158] on icon "close" at bounding box center [1254, 161] width 19 height 18
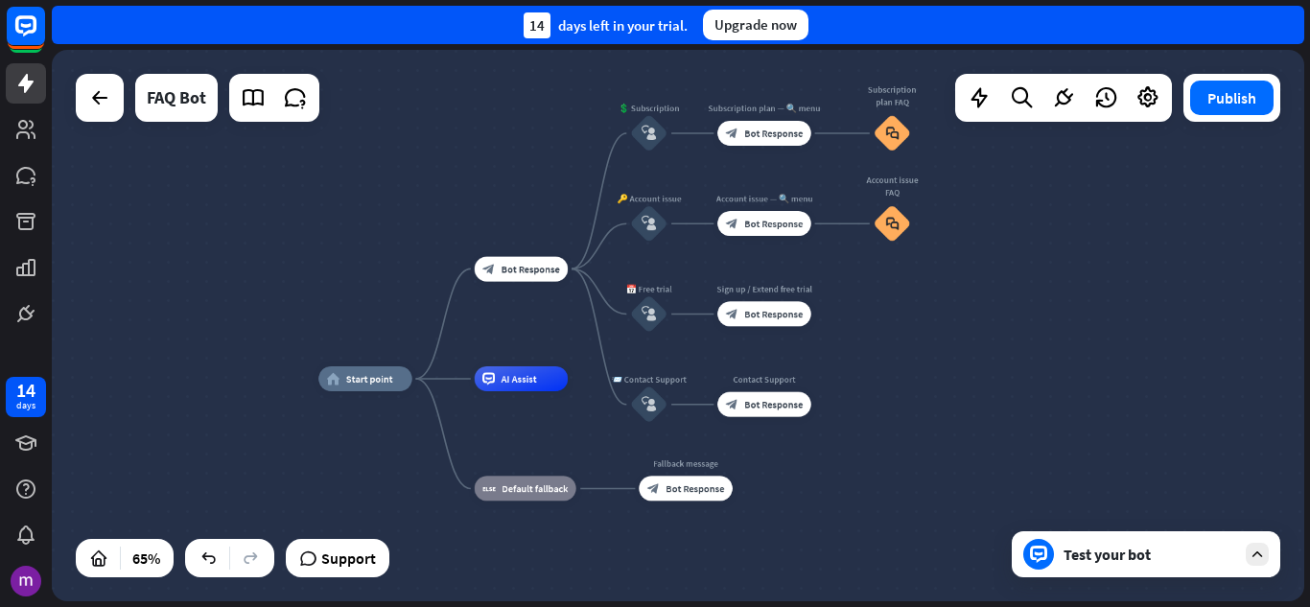
drag, startPoint x: 915, startPoint y: 297, endPoint x: 1099, endPoint y: 461, distance: 246.6
click at [1099, 461] on div "home_2 Start point block_bot_response Bot Response 💲 Subscription block_user_in…" at bounding box center [725, 558] width 814 height 359
click at [487, 271] on icon "block_bot_response" at bounding box center [488, 269] width 12 height 12
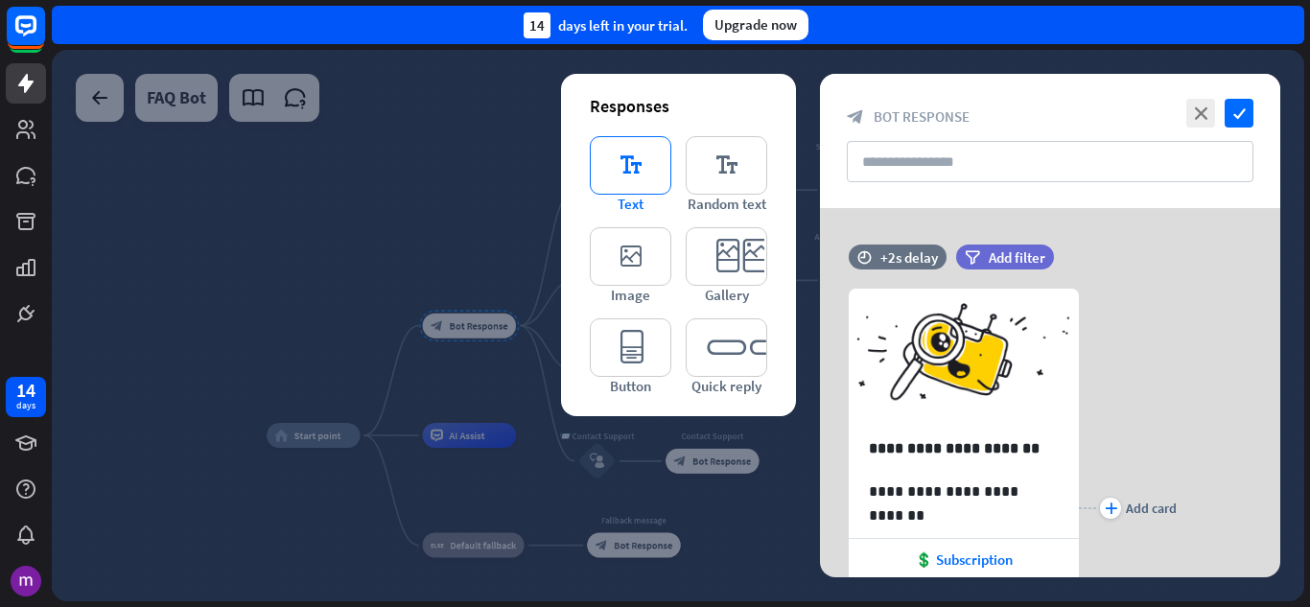
click at [642, 158] on icon "editor_text" at bounding box center [631, 165] width 82 height 58
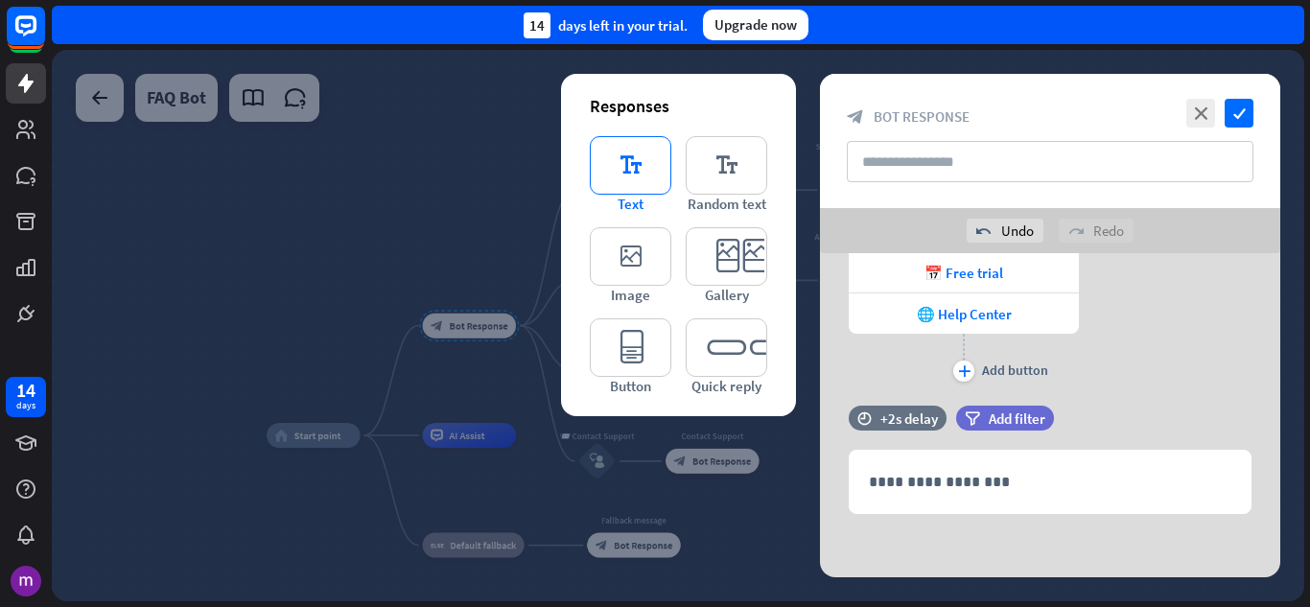
scroll to position [418, 0]
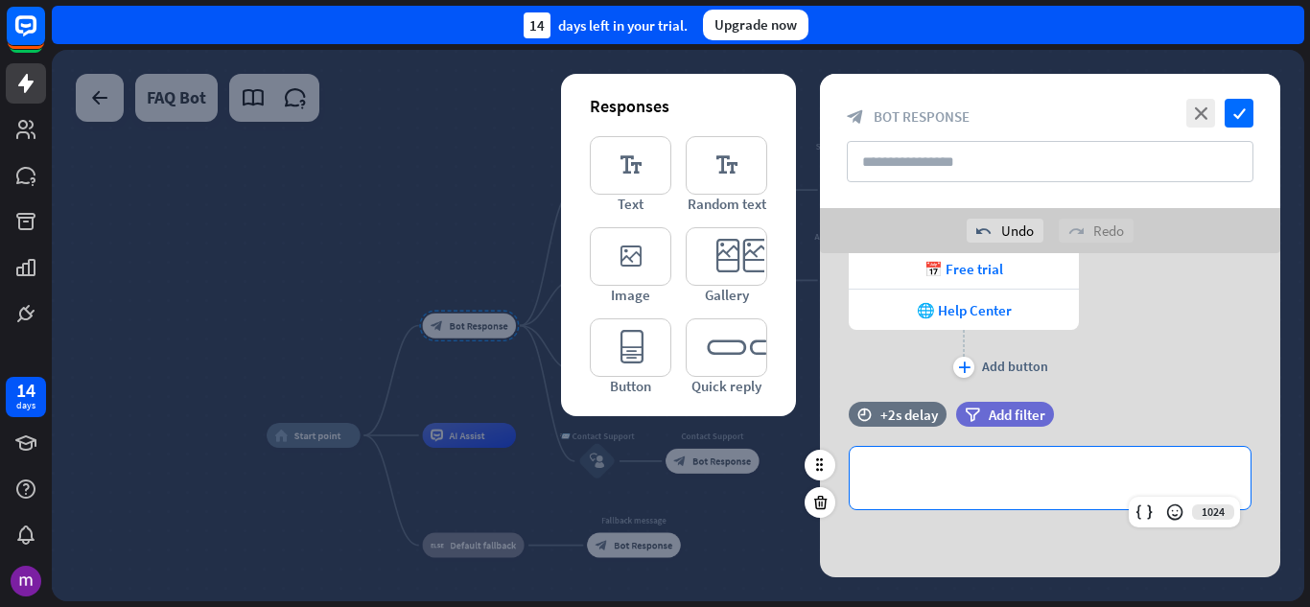
click at [941, 482] on p "**********" at bounding box center [1050, 478] width 362 height 24
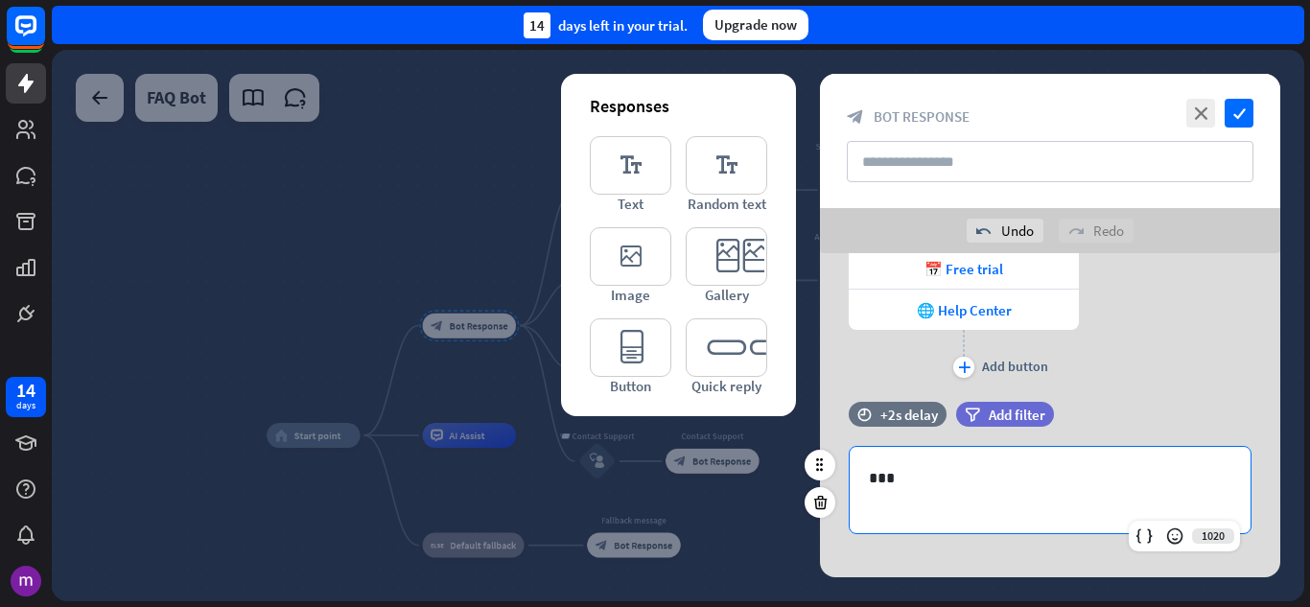
scroll to position [442, 0]
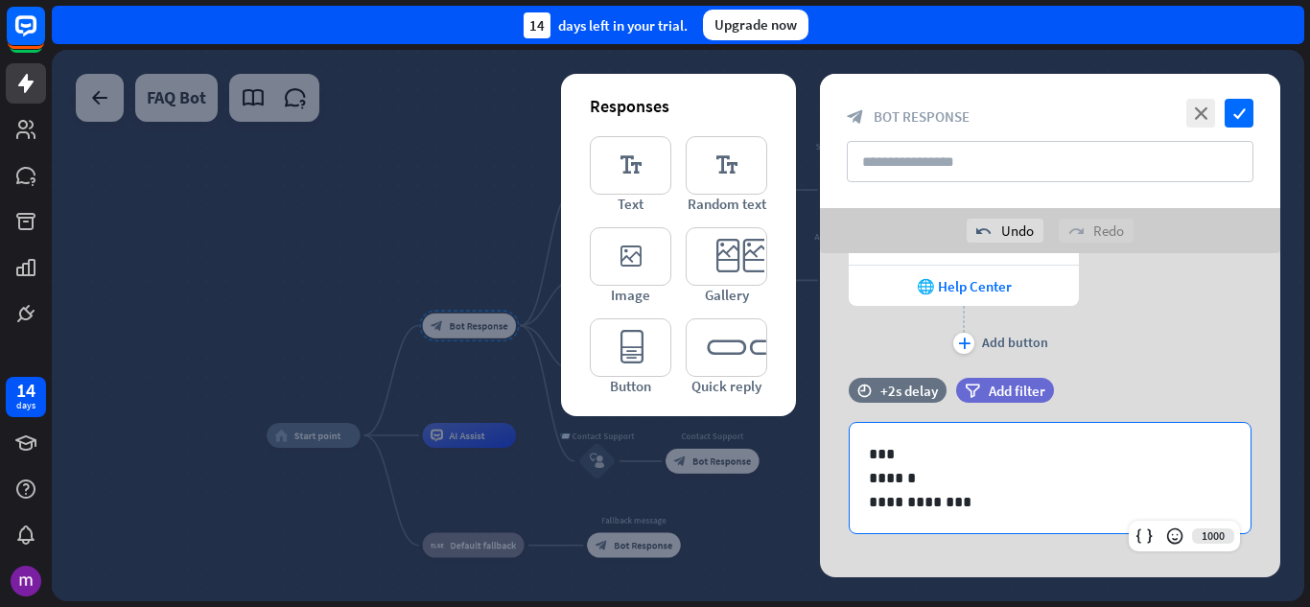
click at [1203, 339] on div "**********" at bounding box center [1050, 111] width 460 height 496
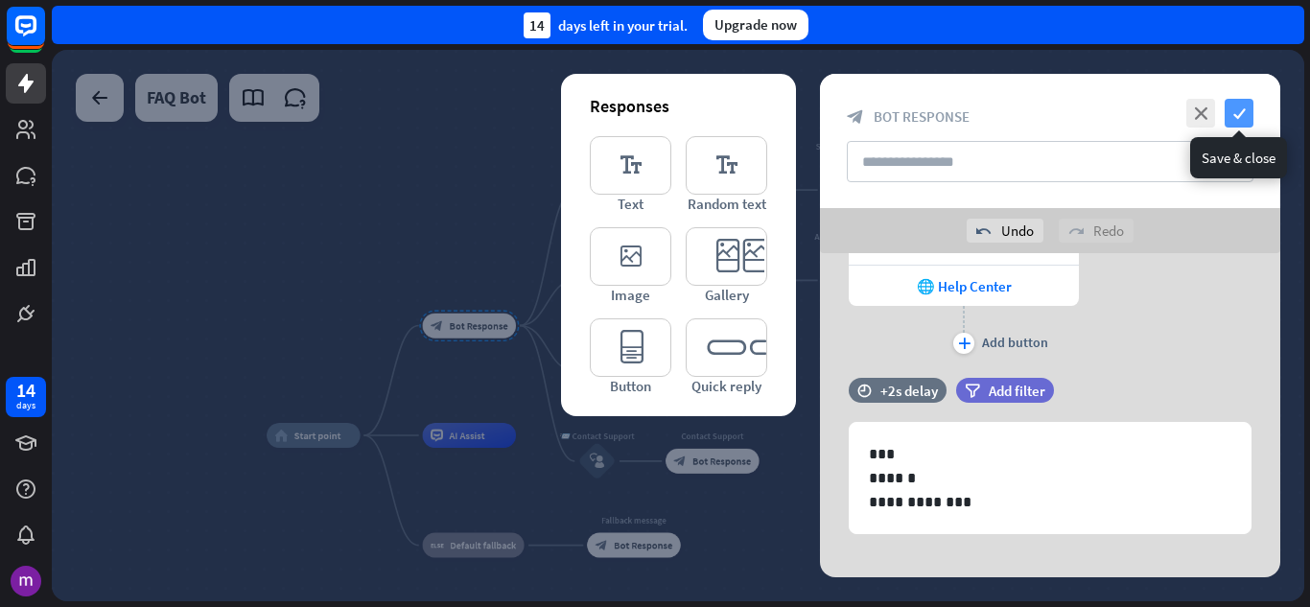
click at [1241, 114] on icon "check" at bounding box center [1239, 113] width 29 height 29
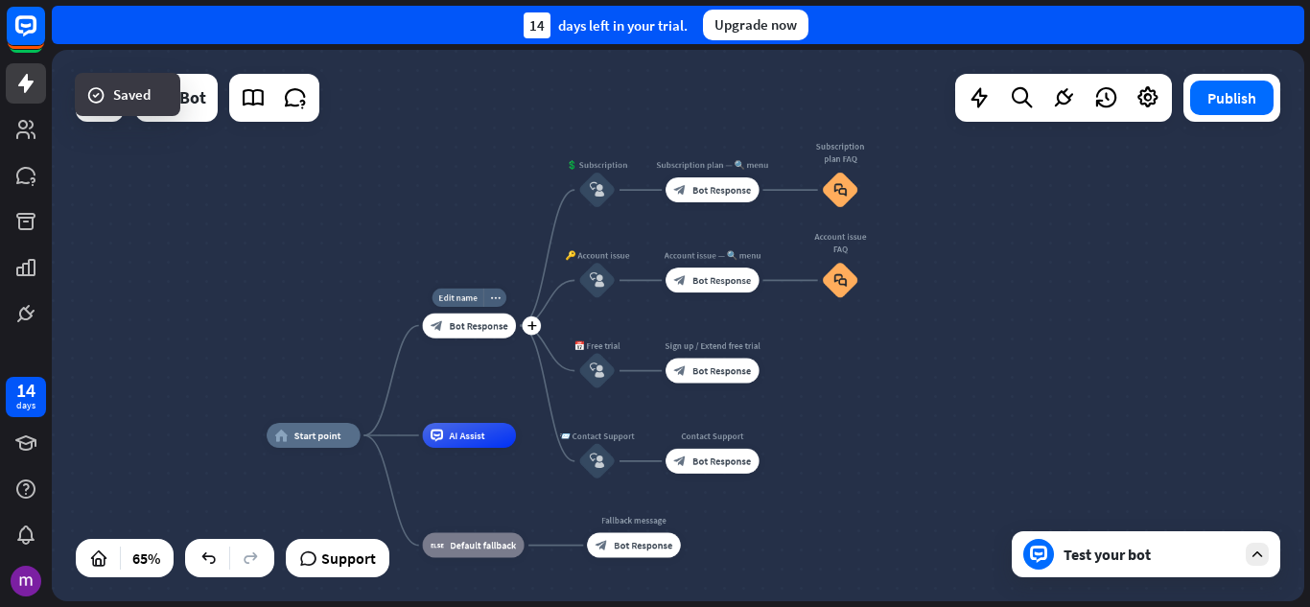
click at [475, 328] on span "Bot Response" at bounding box center [479, 325] width 58 height 12
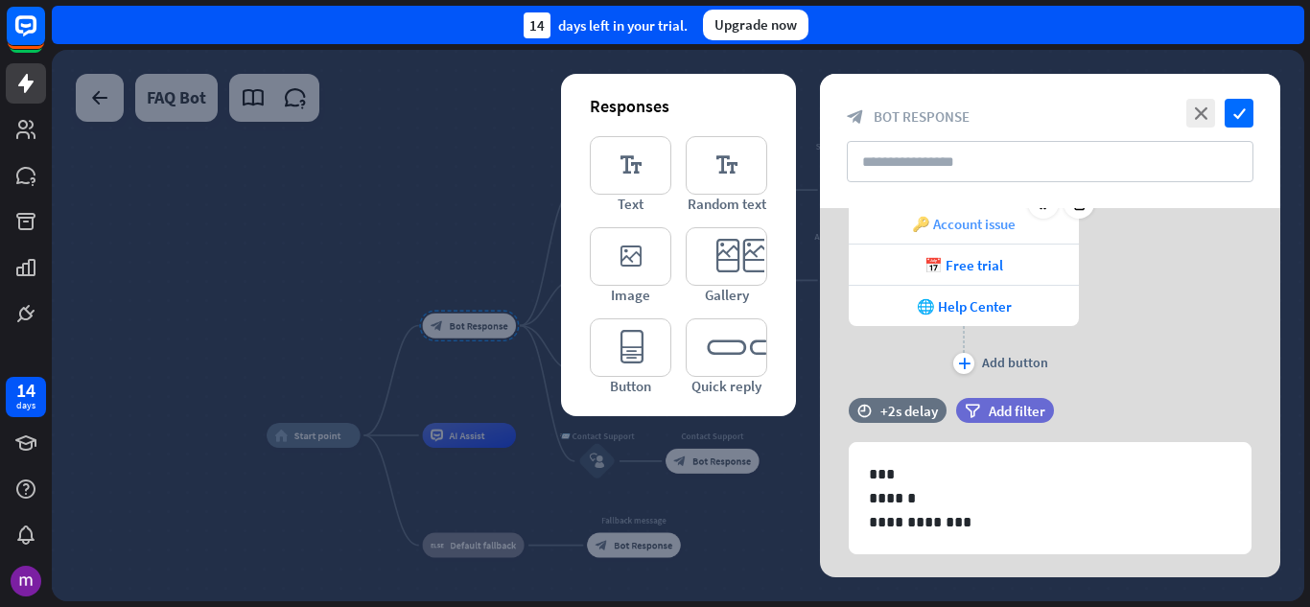
scroll to position [384, 0]
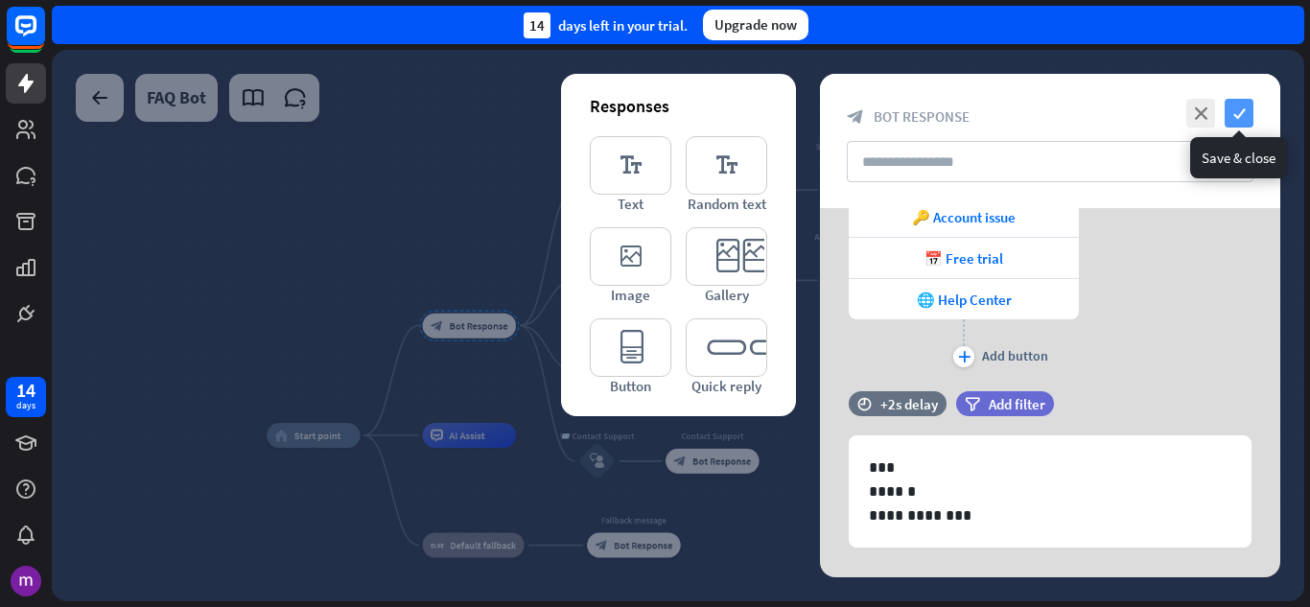
click at [1234, 106] on icon "check" at bounding box center [1239, 113] width 29 height 29
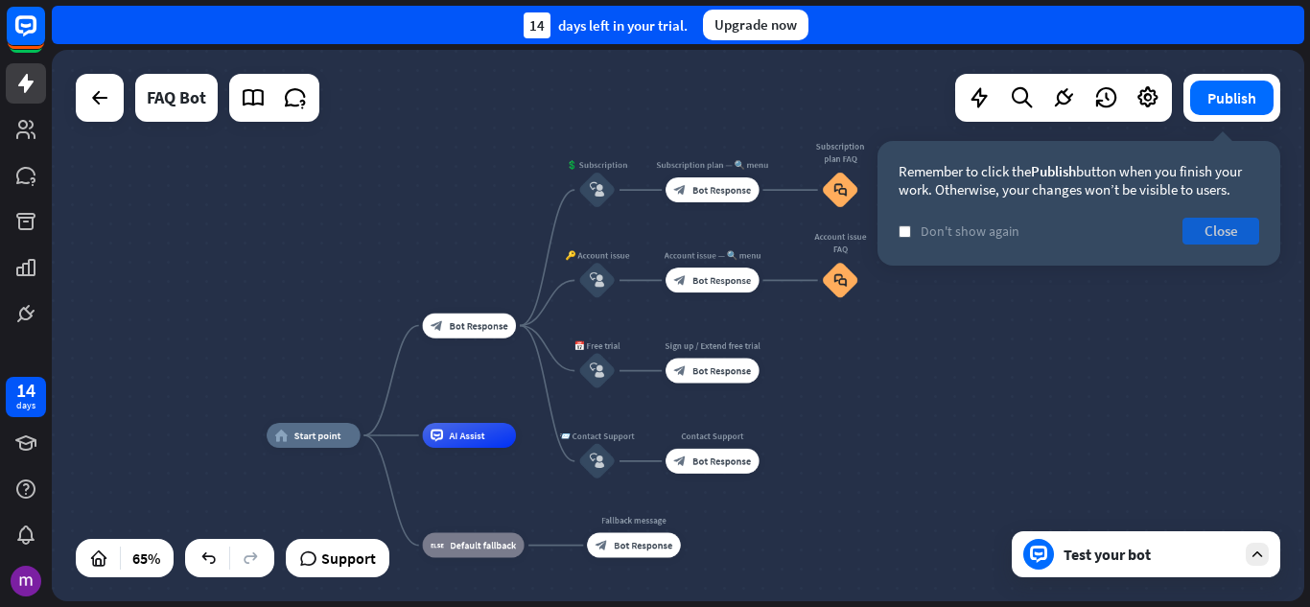
click at [1223, 233] on button "Close" at bounding box center [1220, 231] width 77 height 27
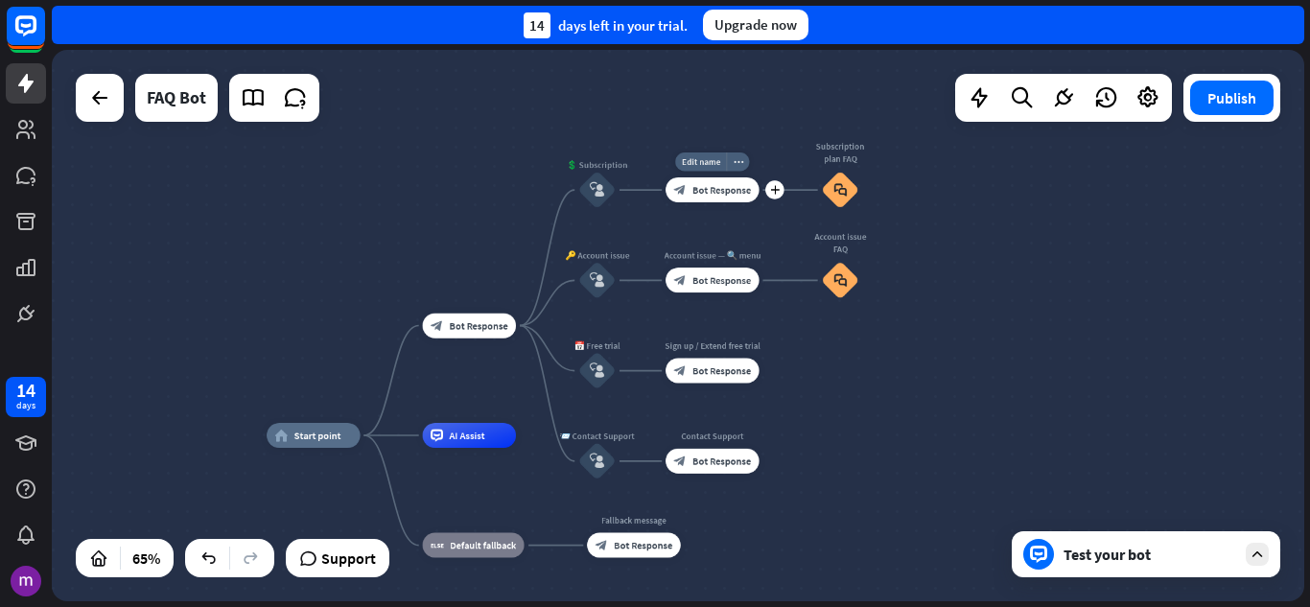
click at [692, 196] on span "Bot Response" at bounding box center [721, 190] width 58 height 12
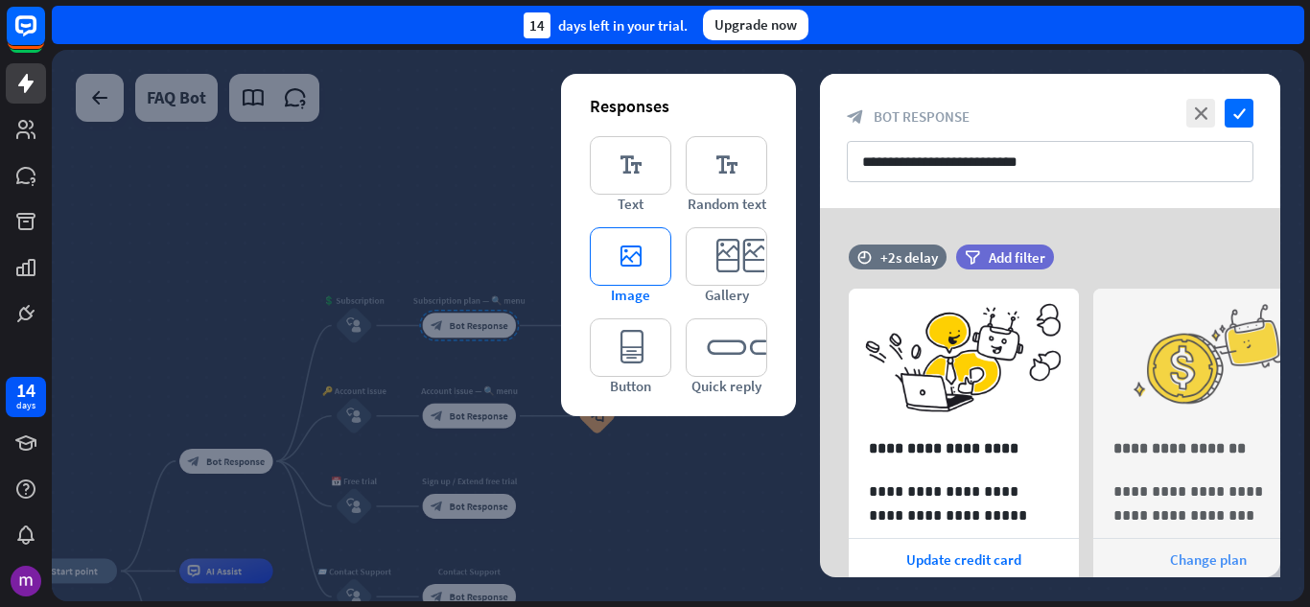
click at [623, 252] on icon "editor_image" at bounding box center [631, 256] width 82 height 58
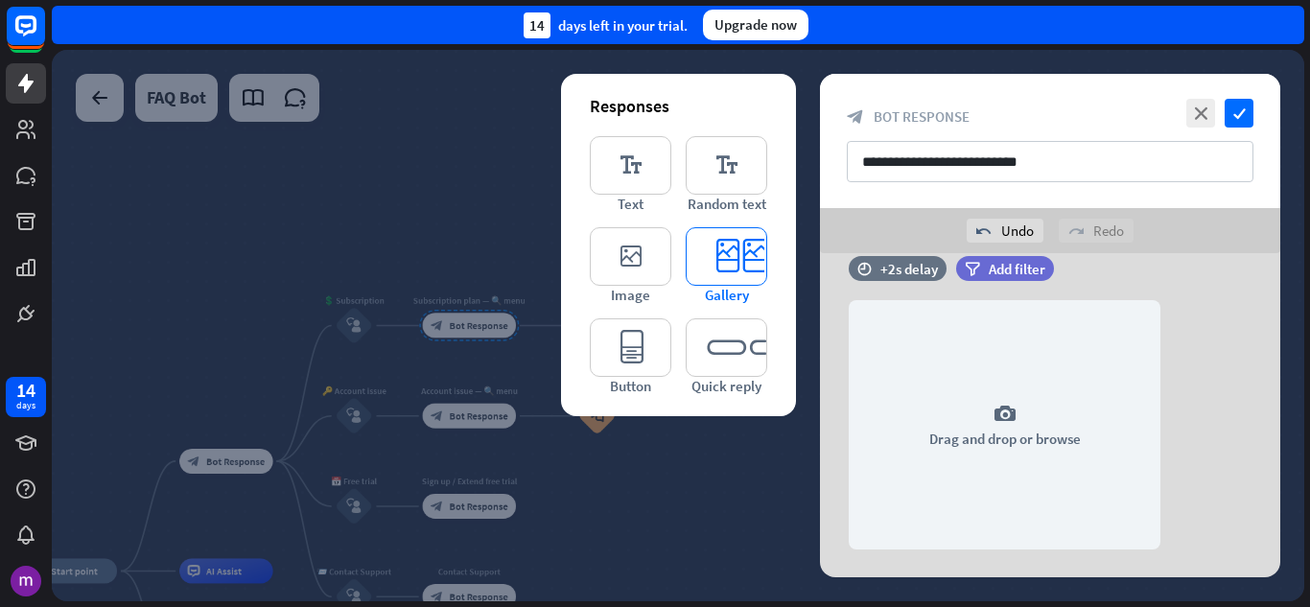
scroll to position [484, 0]
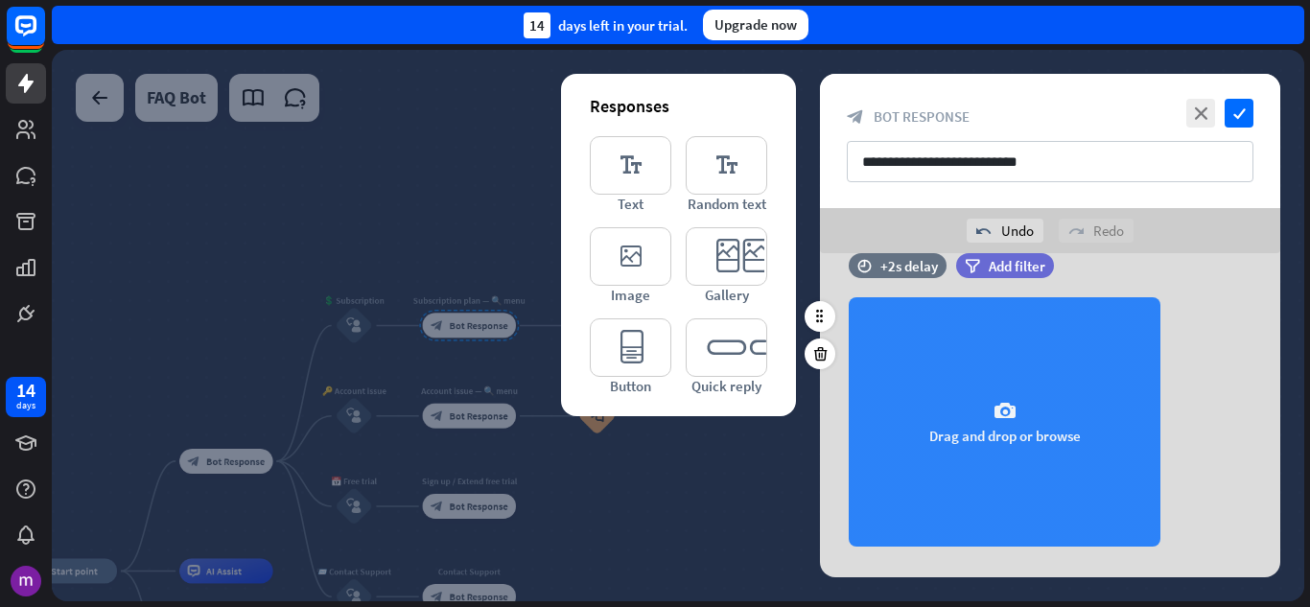
click at [982, 397] on div "camera Drag and drop or browse" at bounding box center [1005, 421] width 312 height 249
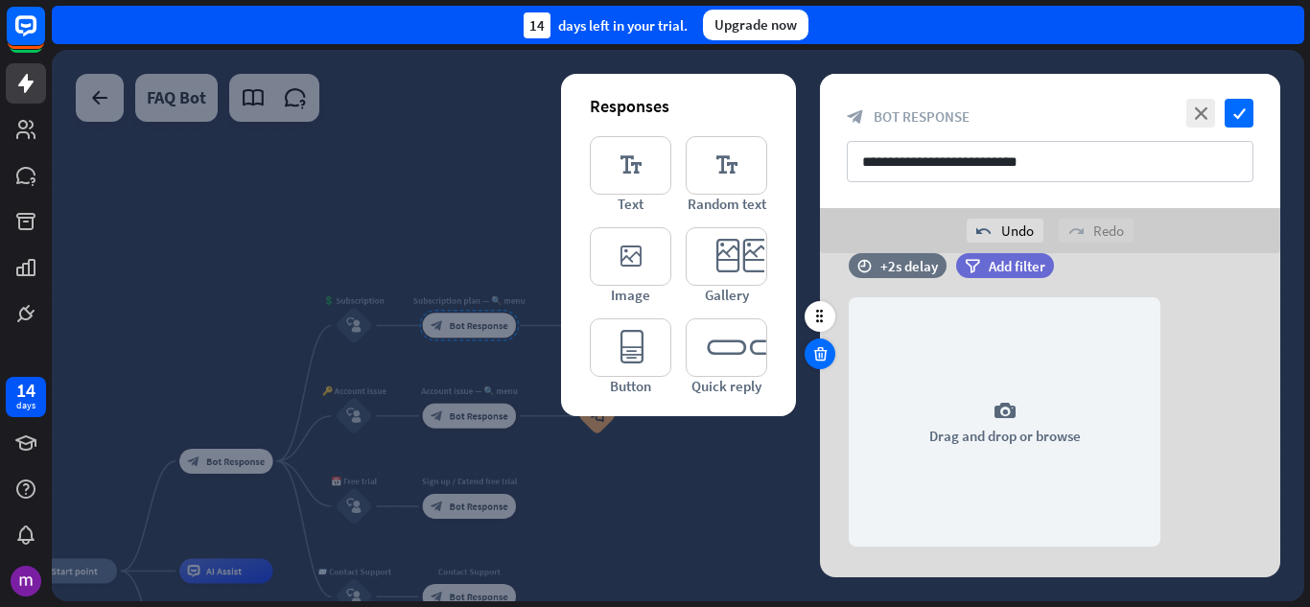
click at [821, 352] on icon at bounding box center [820, 353] width 18 height 17
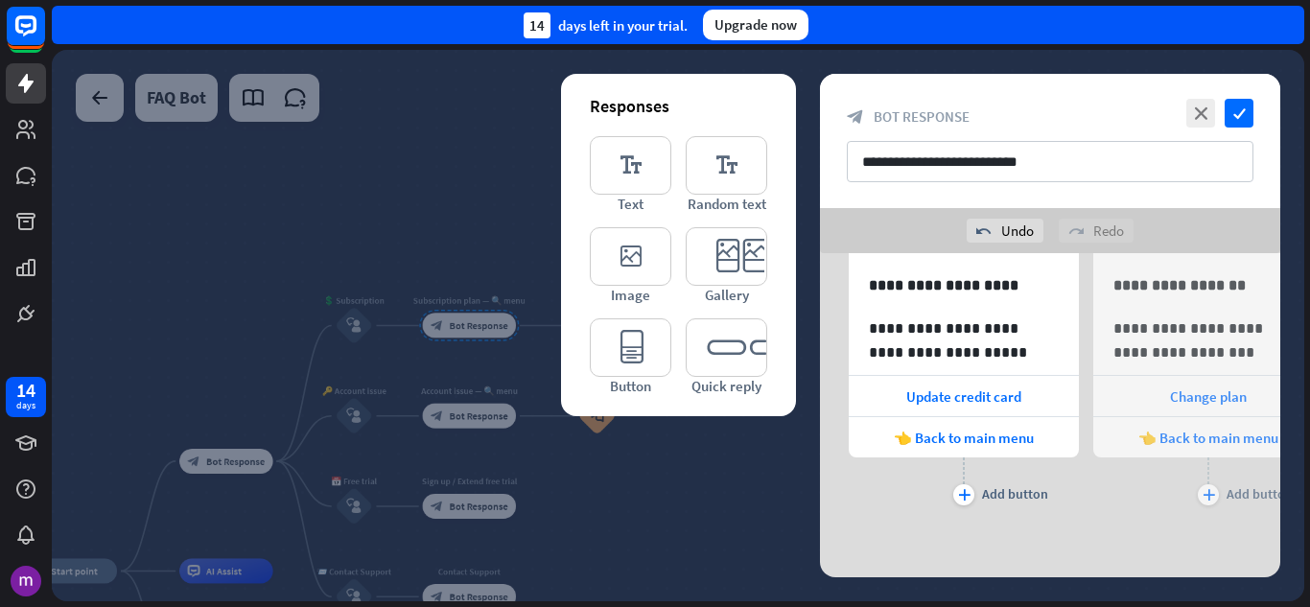
scroll to position [208, 0]
click at [713, 156] on icon "editor_text" at bounding box center [727, 165] width 82 height 58
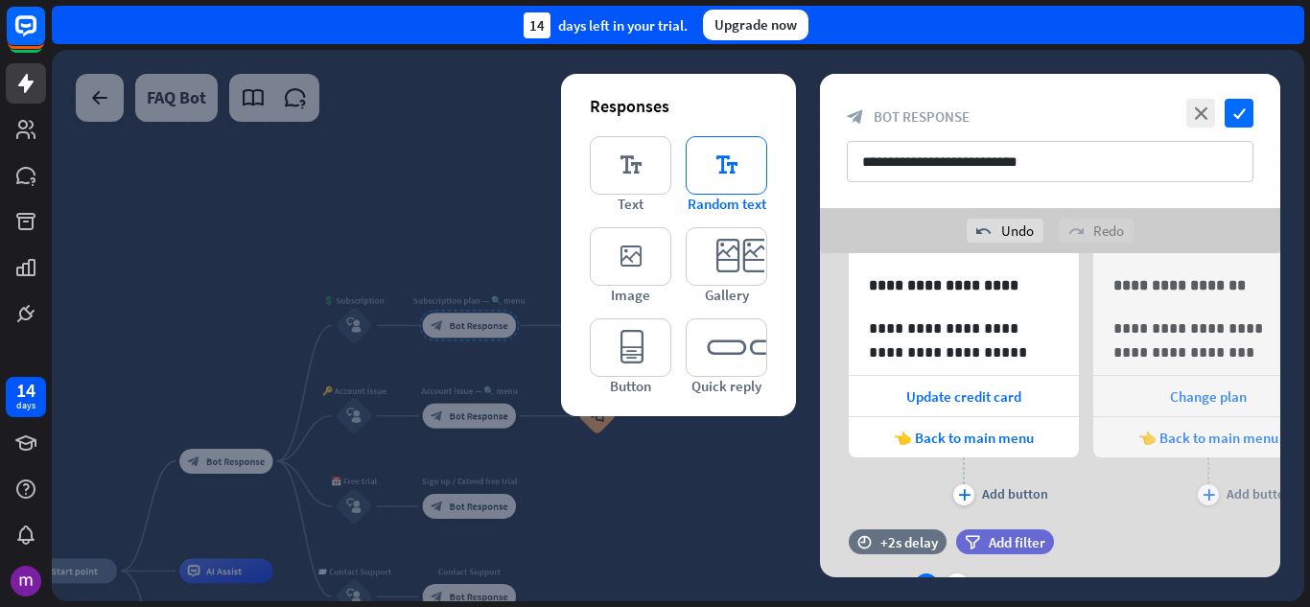
scroll to position [372, 0]
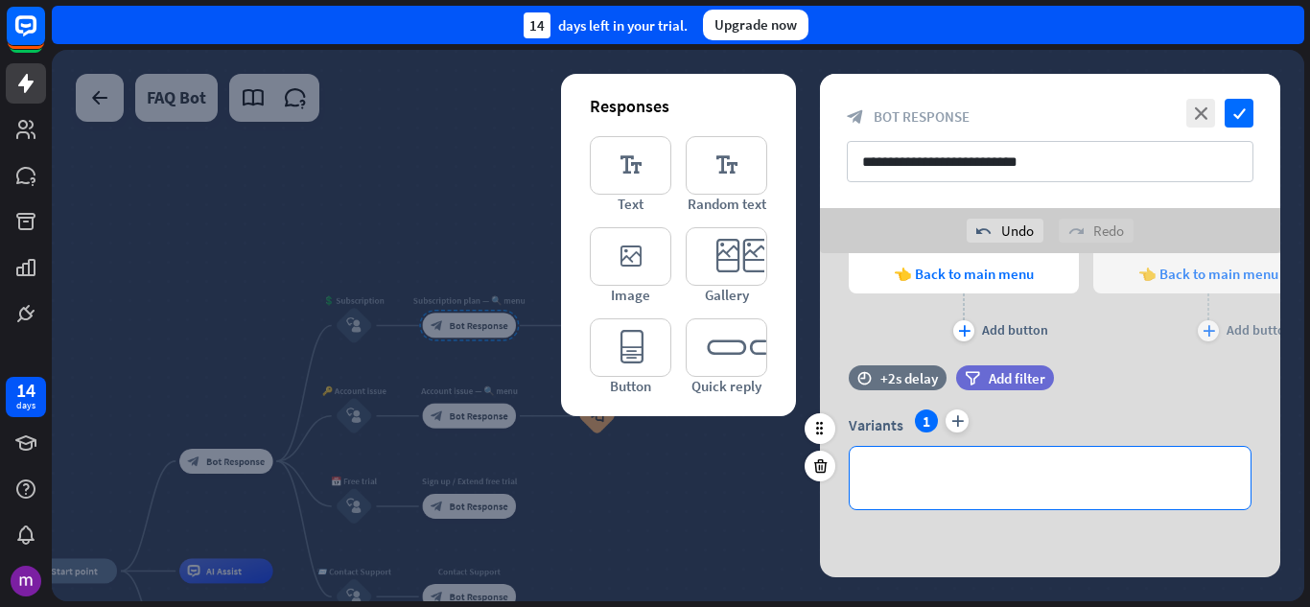
click at [974, 482] on p "**********" at bounding box center [1050, 478] width 362 height 24
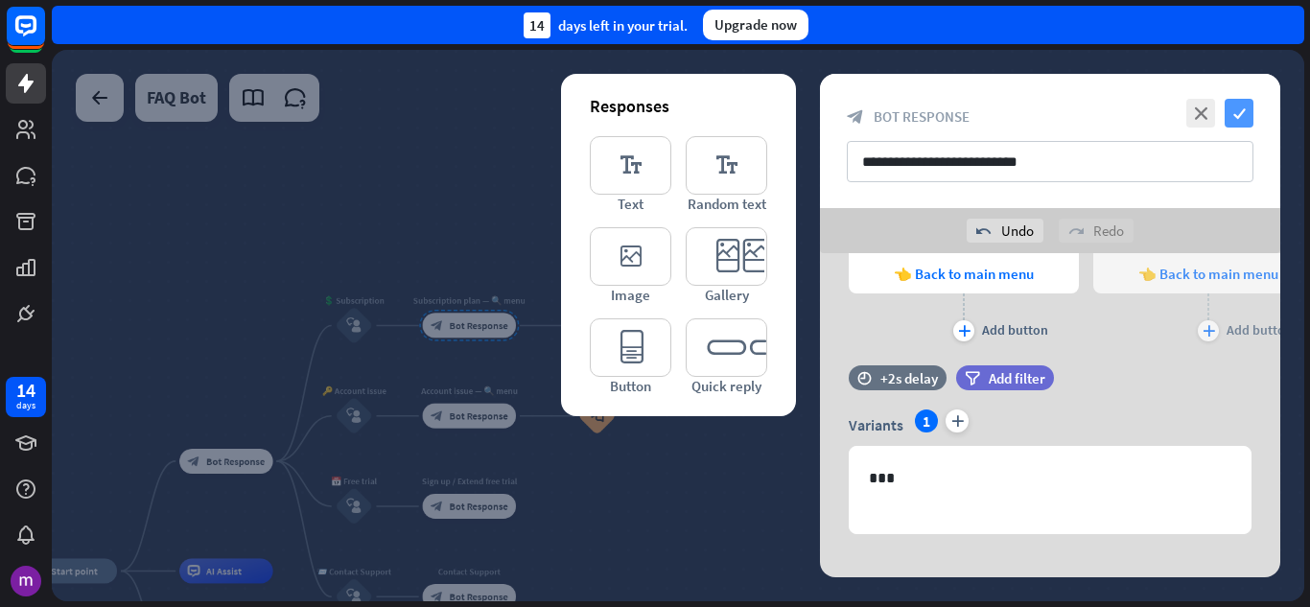
click at [1230, 114] on icon "check" at bounding box center [1239, 113] width 29 height 29
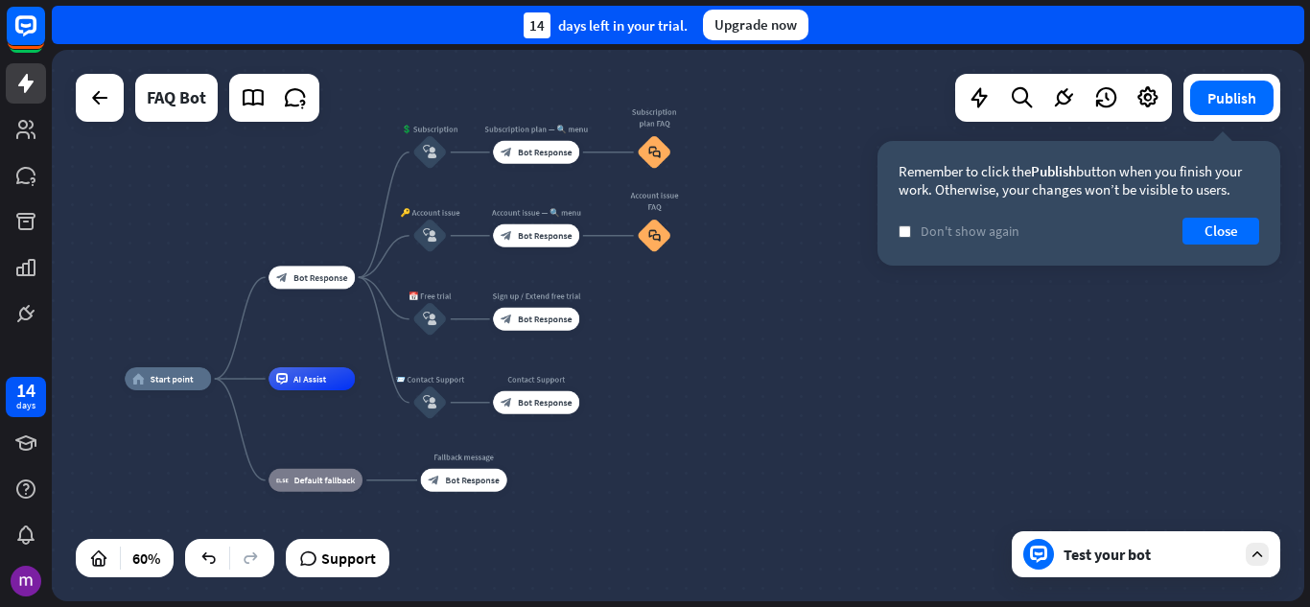
drag, startPoint x: 710, startPoint y: 449, endPoint x: 781, endPoint y: 268, distance: 194.6
click at [781, 268] on div "home_2 Start point block_bot_response Bot Response 💲 Subscription block_user_in…" at bounding box center [678, 325] width 1252 height 551
click at [526, 318] on span "Bot Response" at bounding box center [545, 320] width 54 height 12
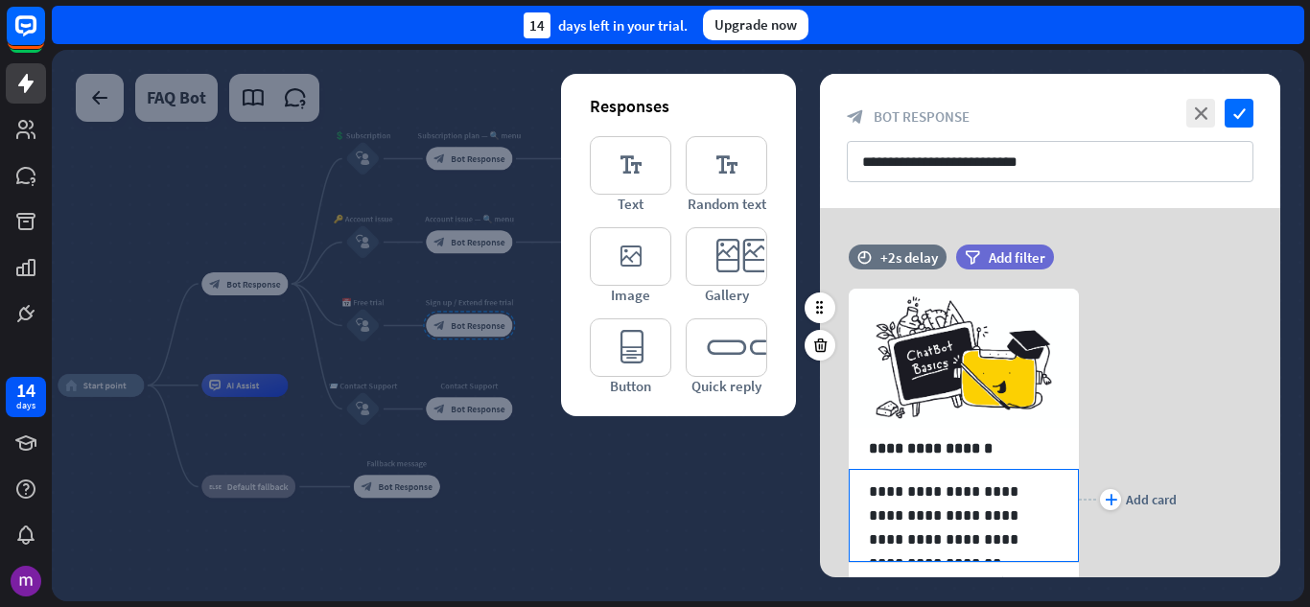
scroll to position [96, 0]
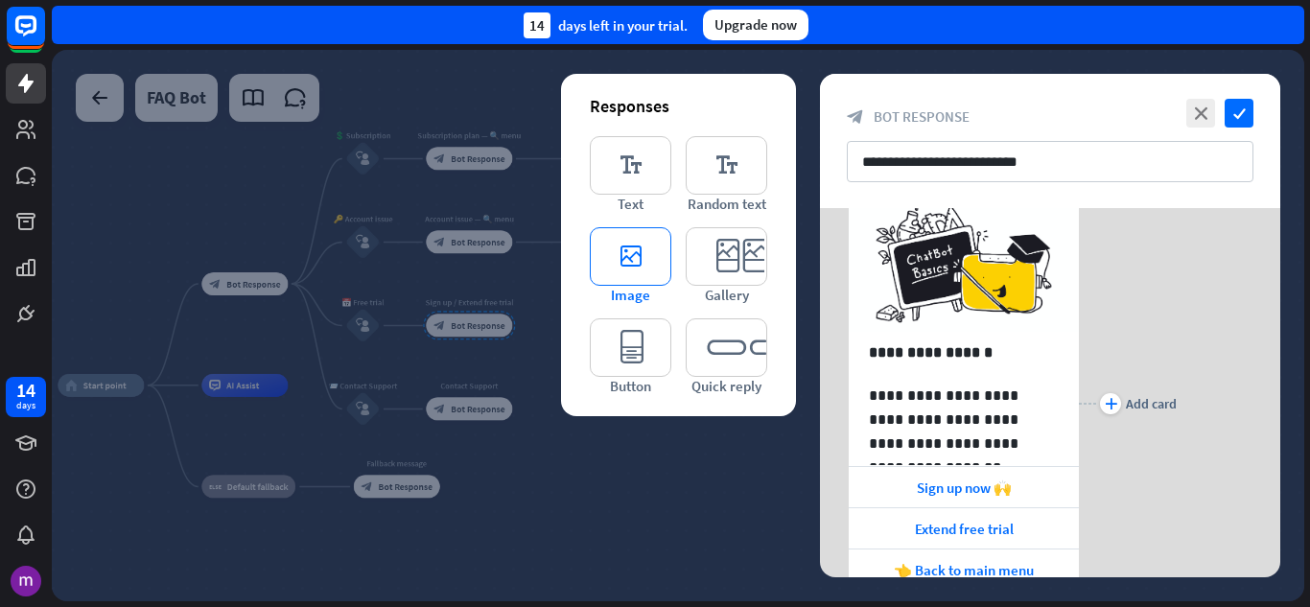
click at [608, 267] on icon "editor_image" at bounding box center [631, 256] width 82 height 58
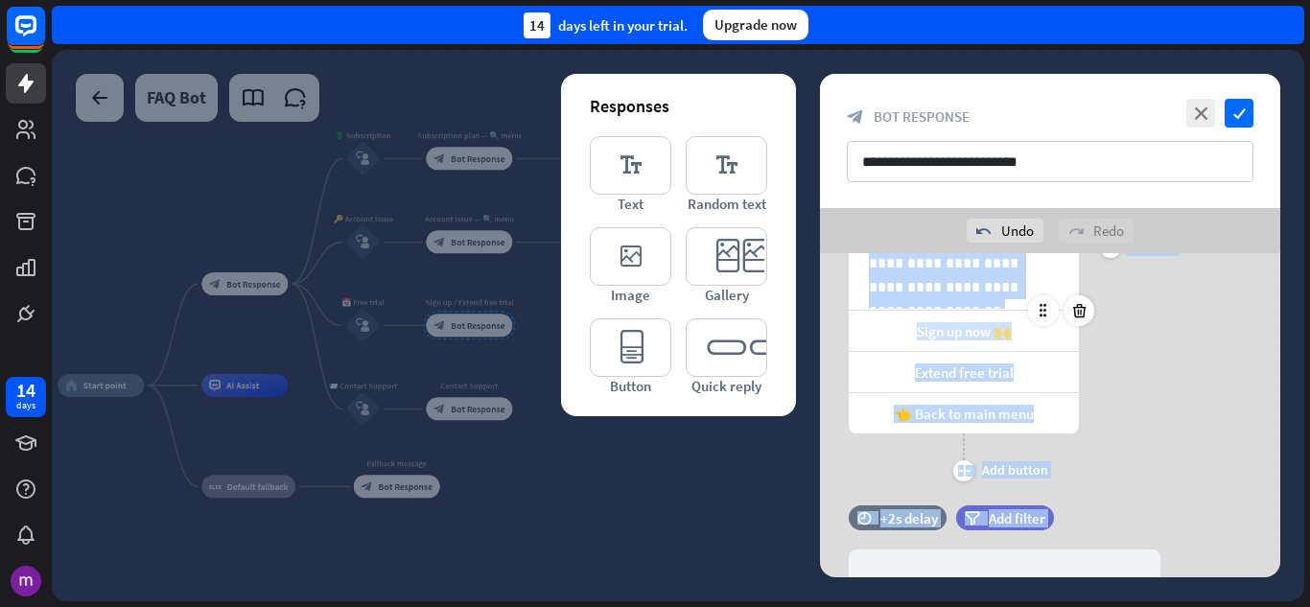
scroll to position [358, 0]
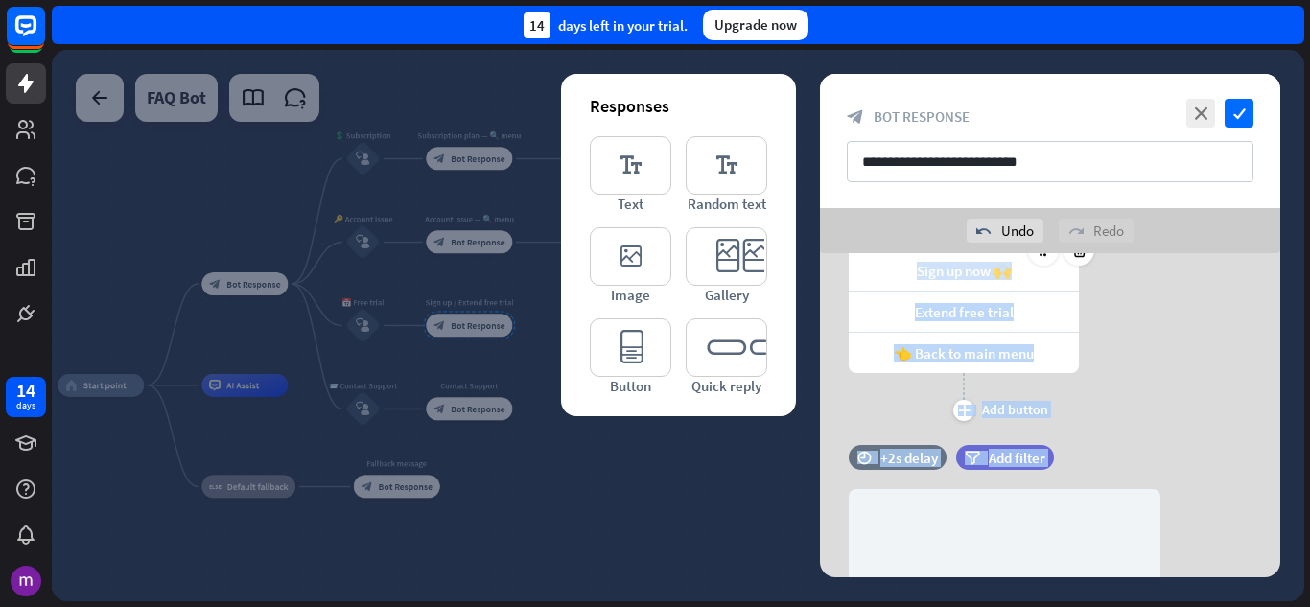
drag, startPoint x: 1026, startPoint y: 329, endPoint x: 962, endPoint y: 544, distance: 224.2
click at [962, 544] on div "**********" at bounding box center [1050, 350] width 460 height 910
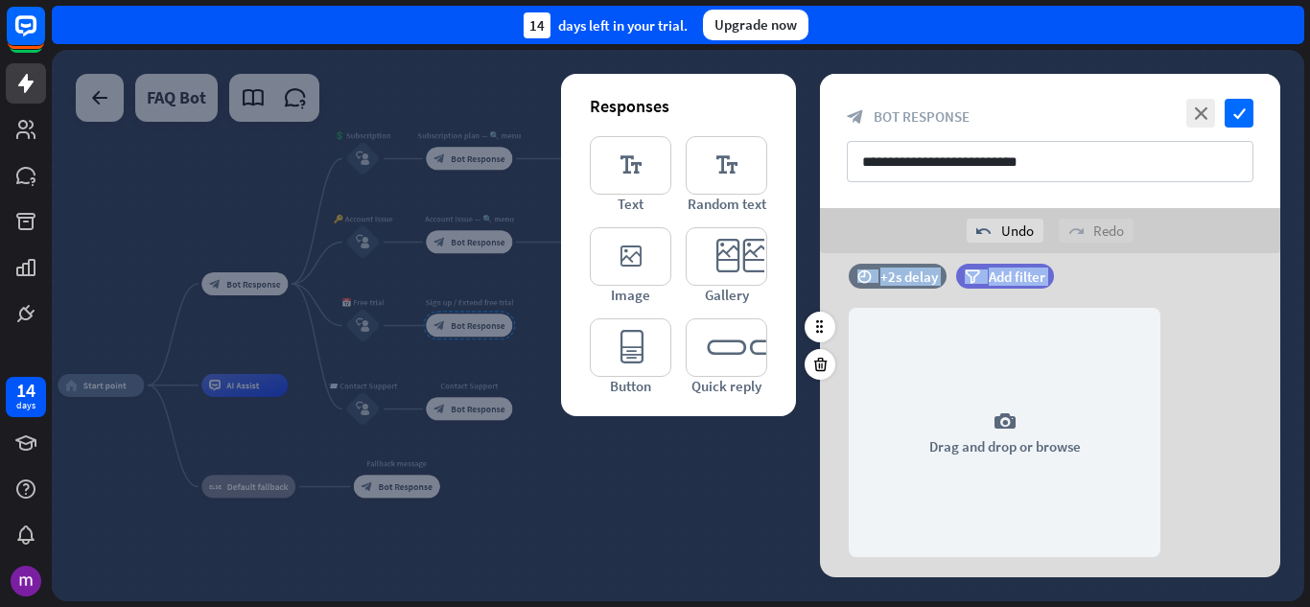
scroll to position [549, 0]
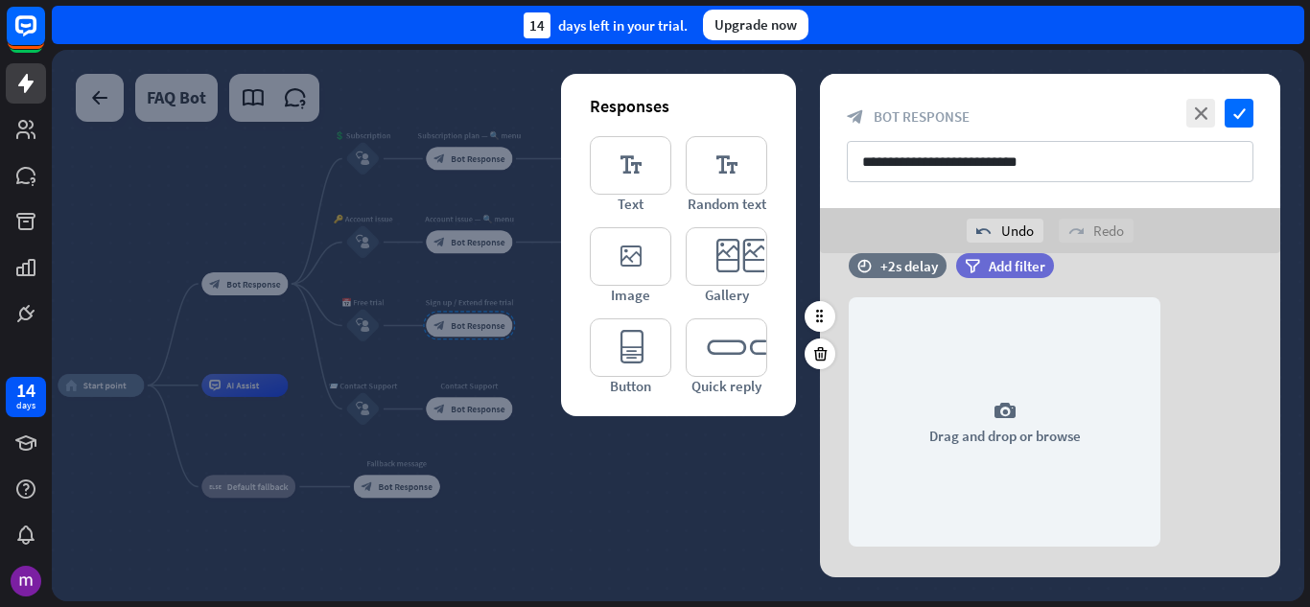
click at [1228, 319] on div "camera Drag and drop or browse" at bounding box center [1050, 421] width 460 height 249
click at [816, 346] on icon at bounding box center [820, 353] width 18 height 17
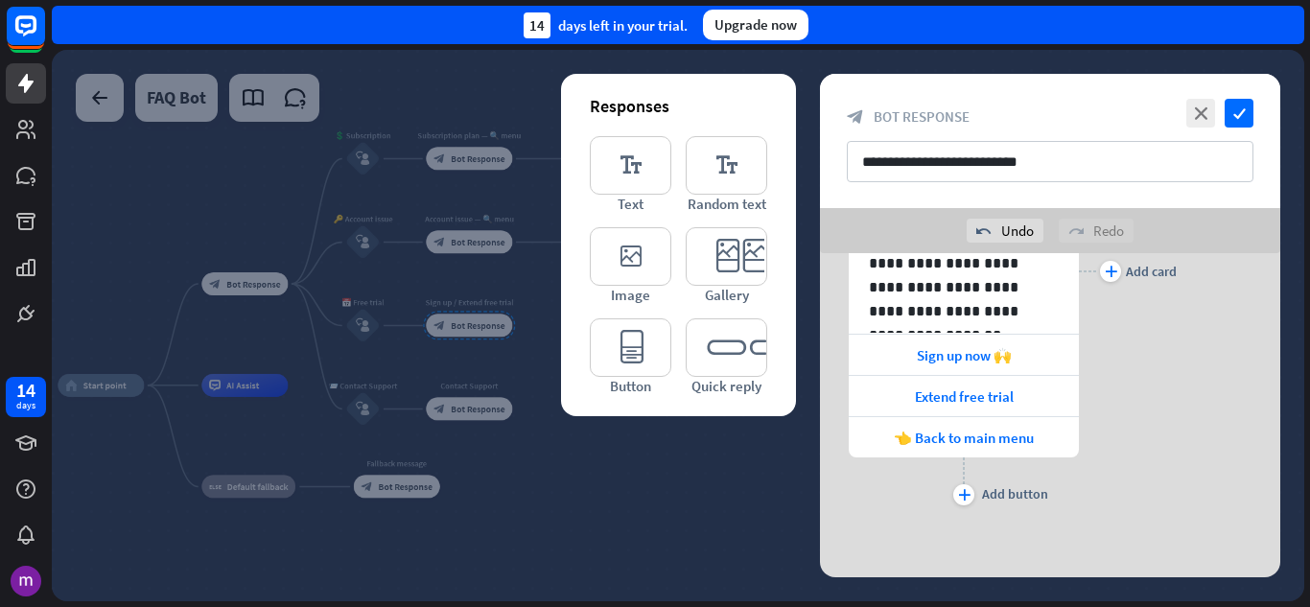
scroll to position [273, 0]
click at [720, 172] on icon "editor_text" at bounding box center [727, 165] width 82 height 58
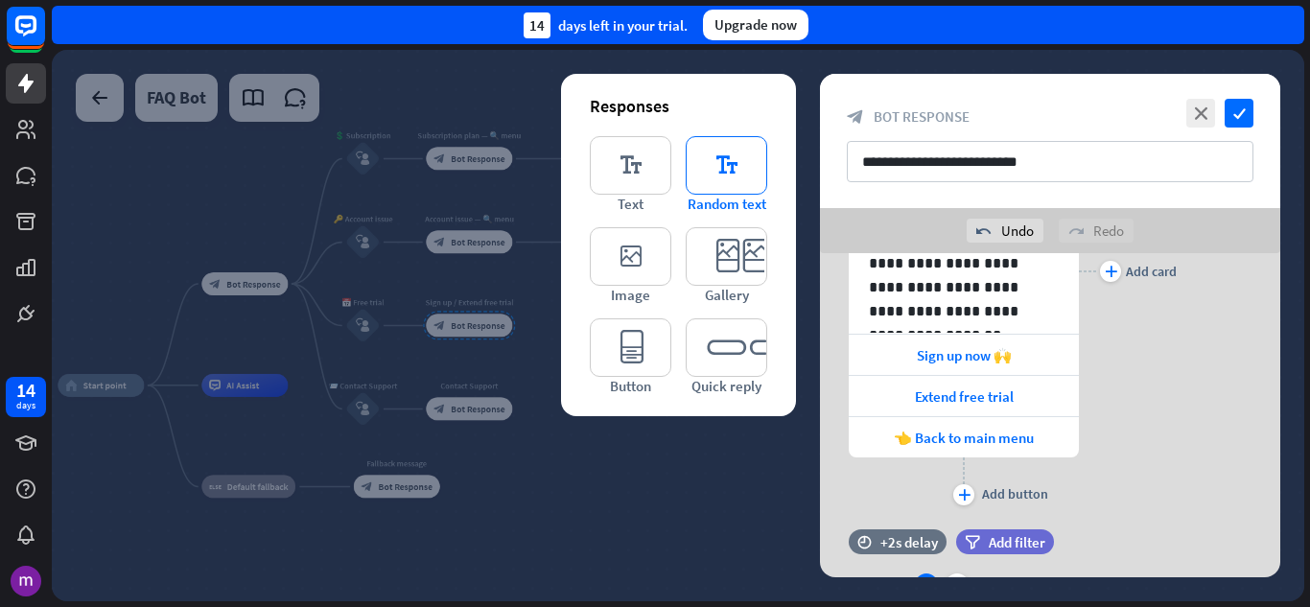
scroll to position [437, 0]
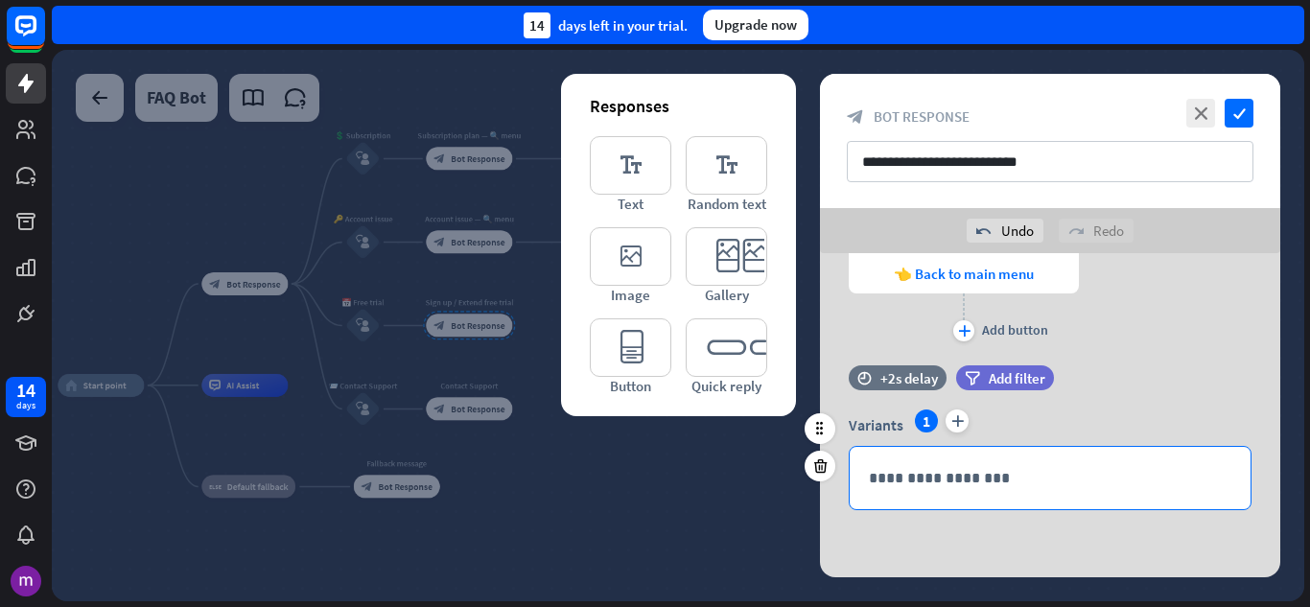
click at [909, 478] on p "**********" at bounding box center [1050, 478] width 362 height 24
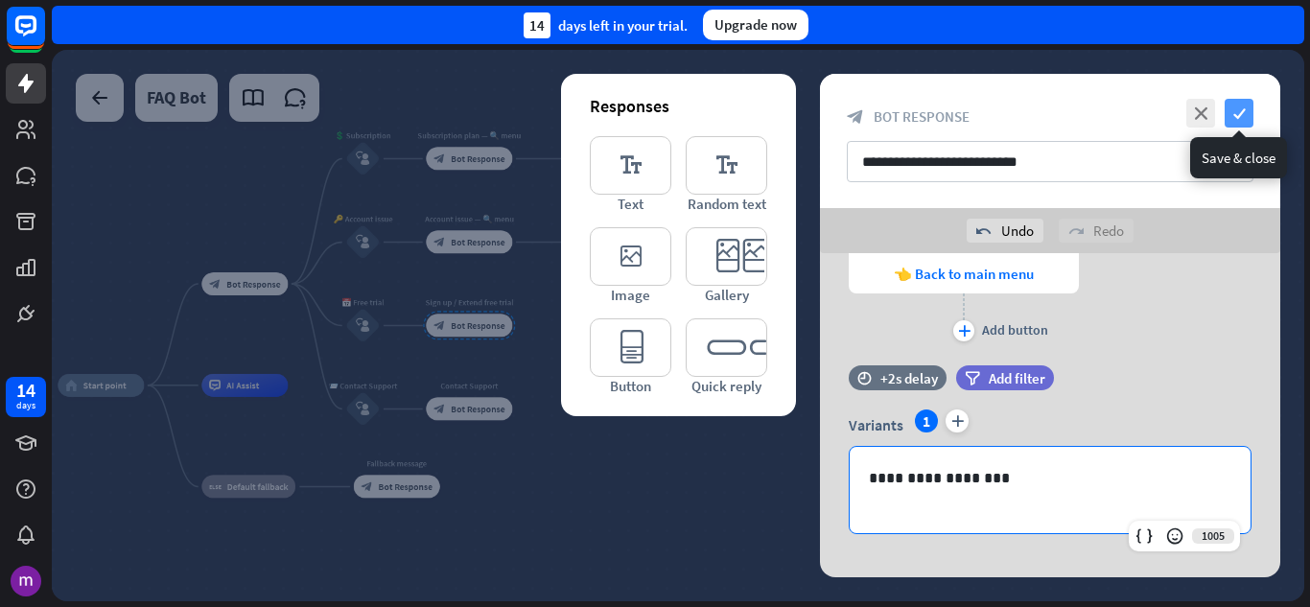
click at [1233, 108] on icon "check" at bounding box center [1239, 113] width 29 height 29
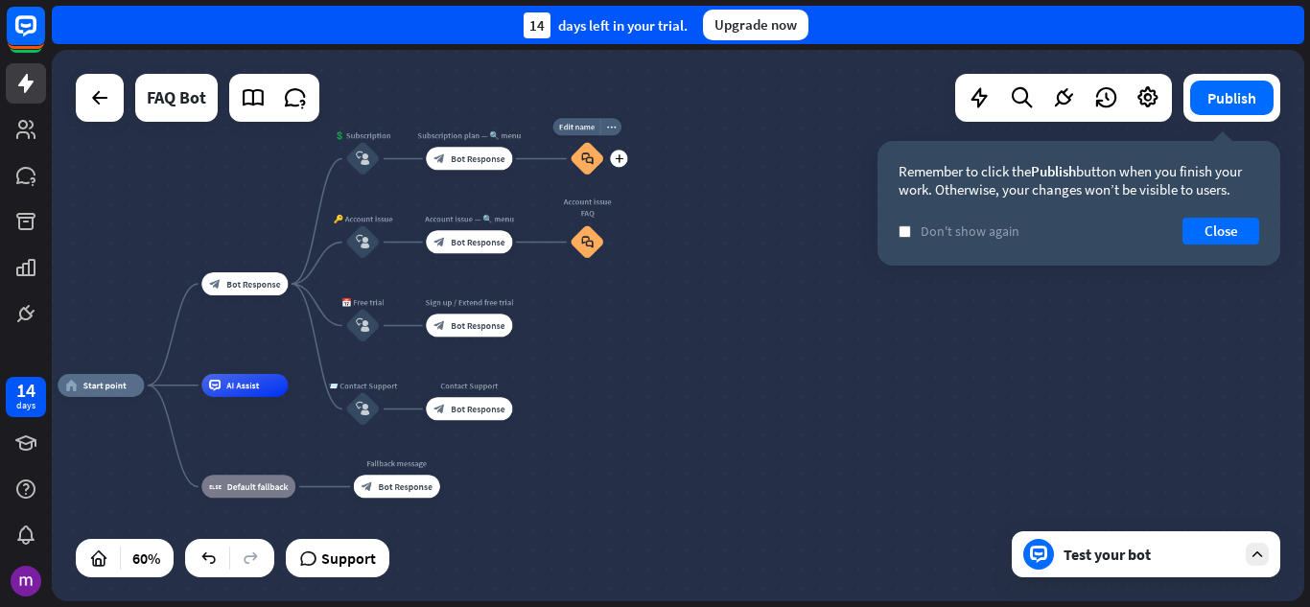
click at [585, 171] on div "block_faq" at bounding box center [587, 158] width 35 height 35
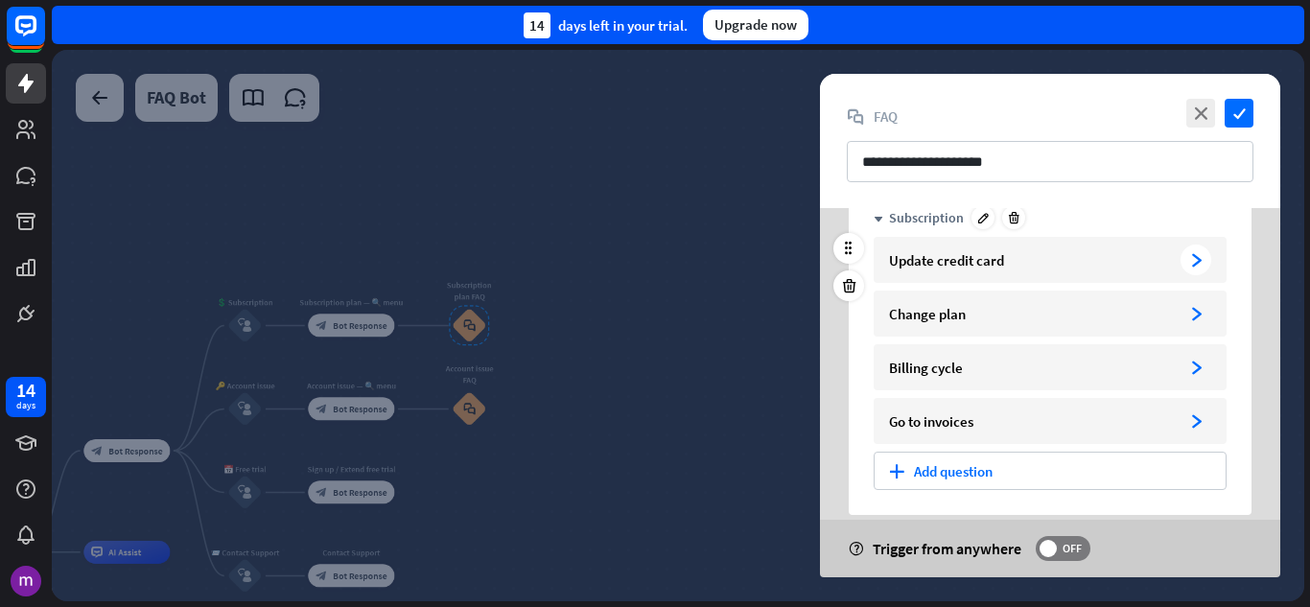
scroll to position [174, 0]
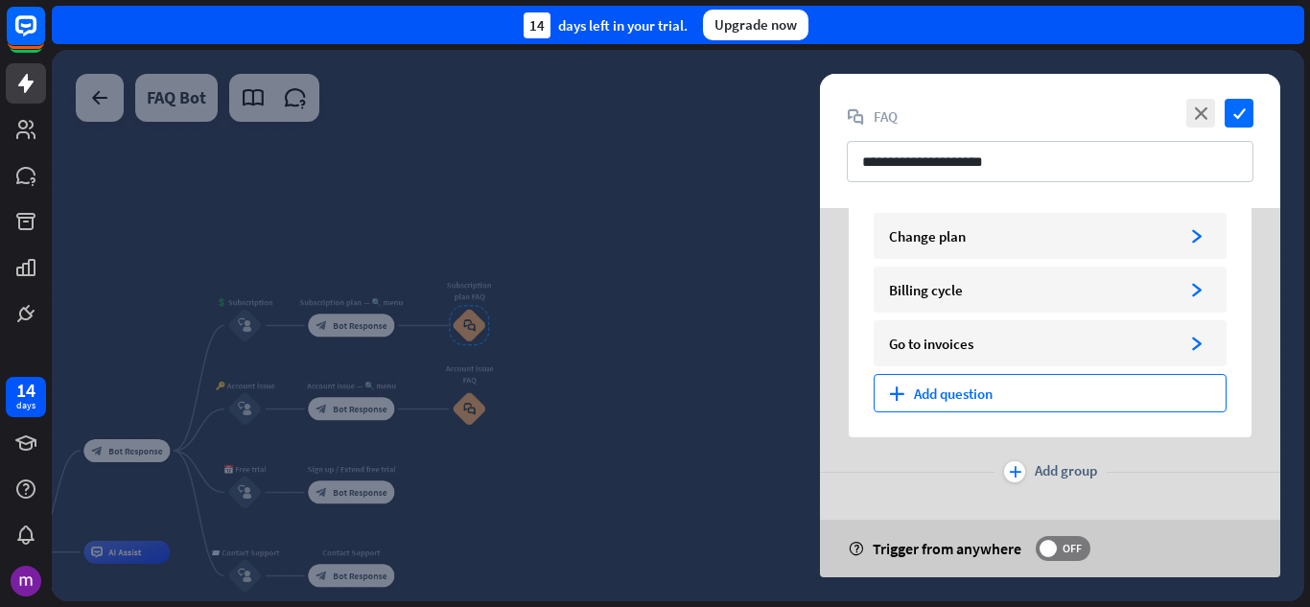
click at [969, 395] on div "plus Add question" at bounding box center [1050, 393] width 353 height 38
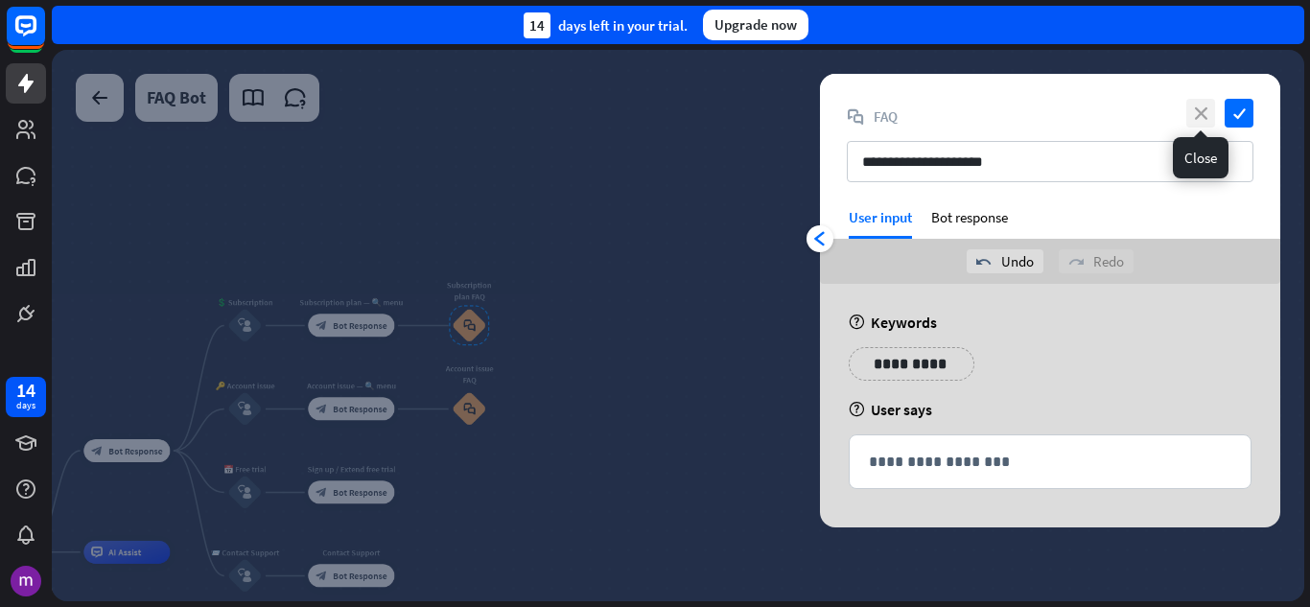
click at [1195, 102] on icon "close" at bounding box center [1200, 113] width 29 height 29
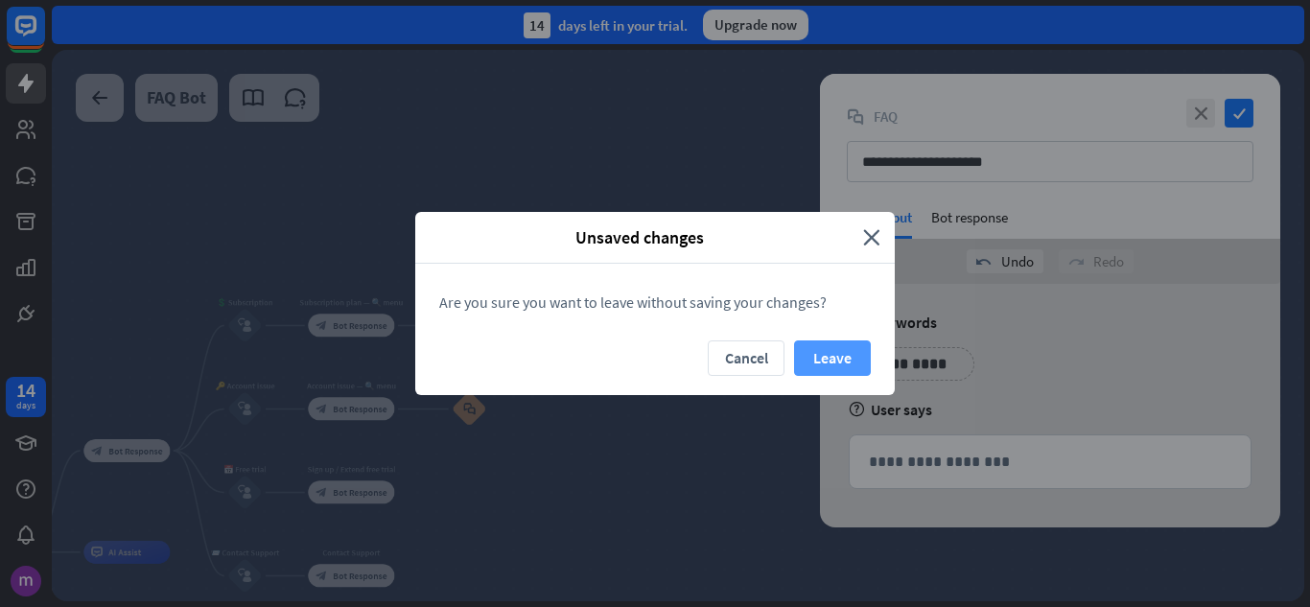
click at [817, 367] on button "Leave" at bounding box center [832, 357] width 77 height 35
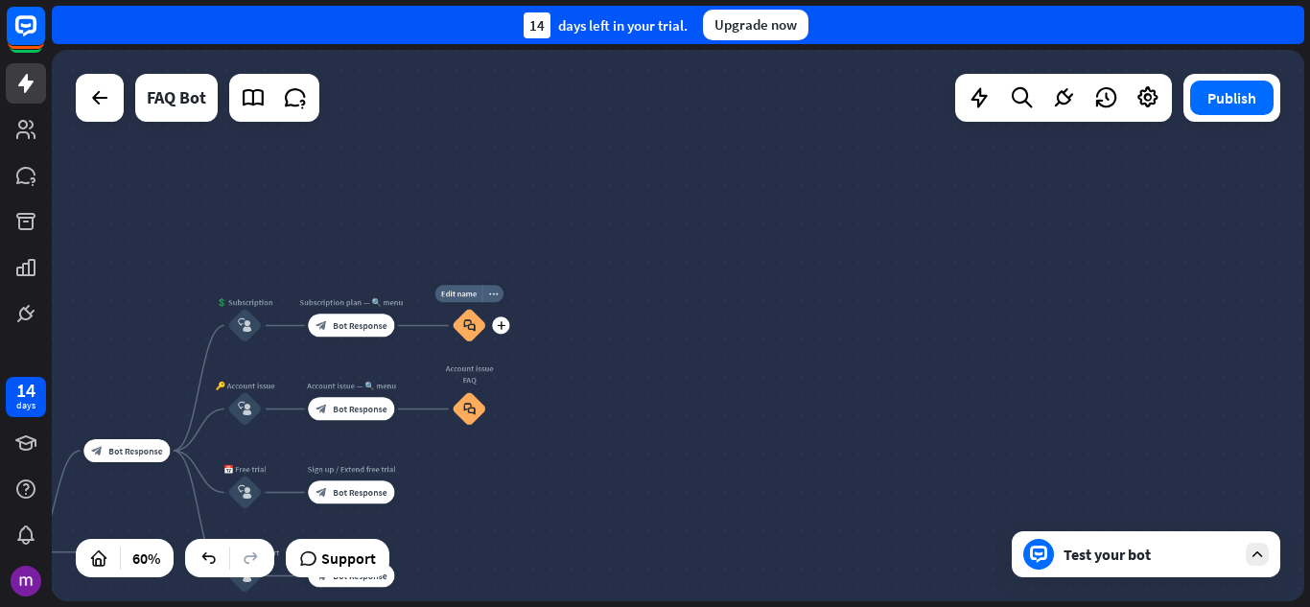
click at [465, 314] on div "block_faq" at bounding box center [469, 326] width 35 height 35
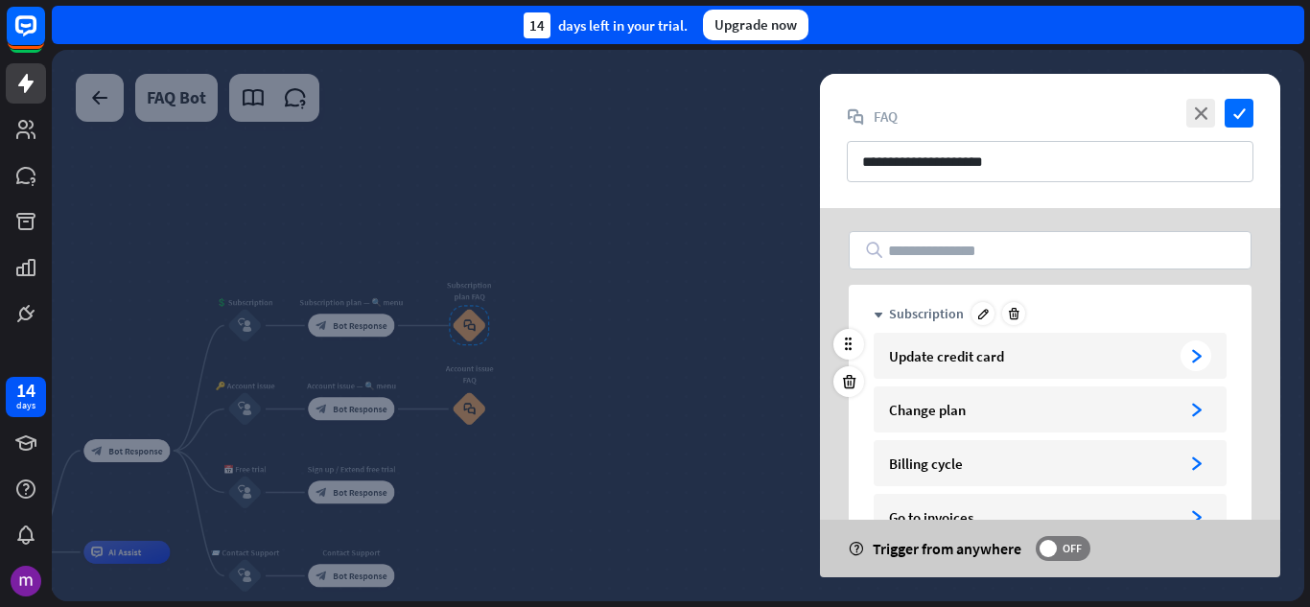
click at [1205, 351] on div "arrowhead_right" at bounding box center [1195, 355] width 31 height 31
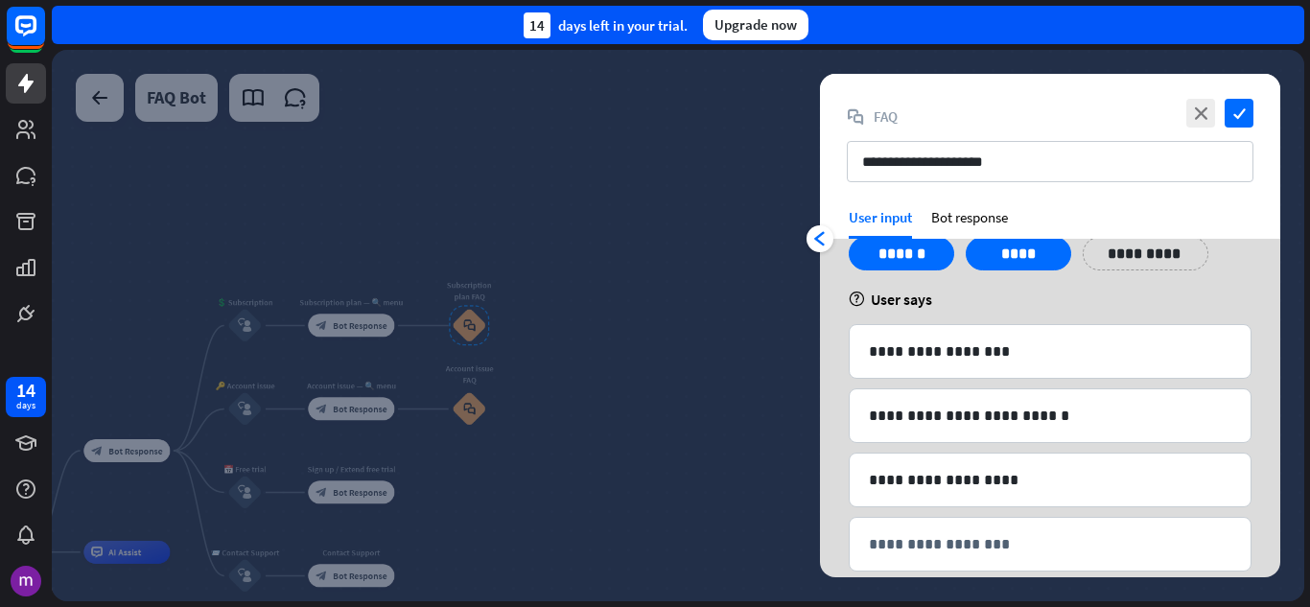
scroll to position [96, 0]
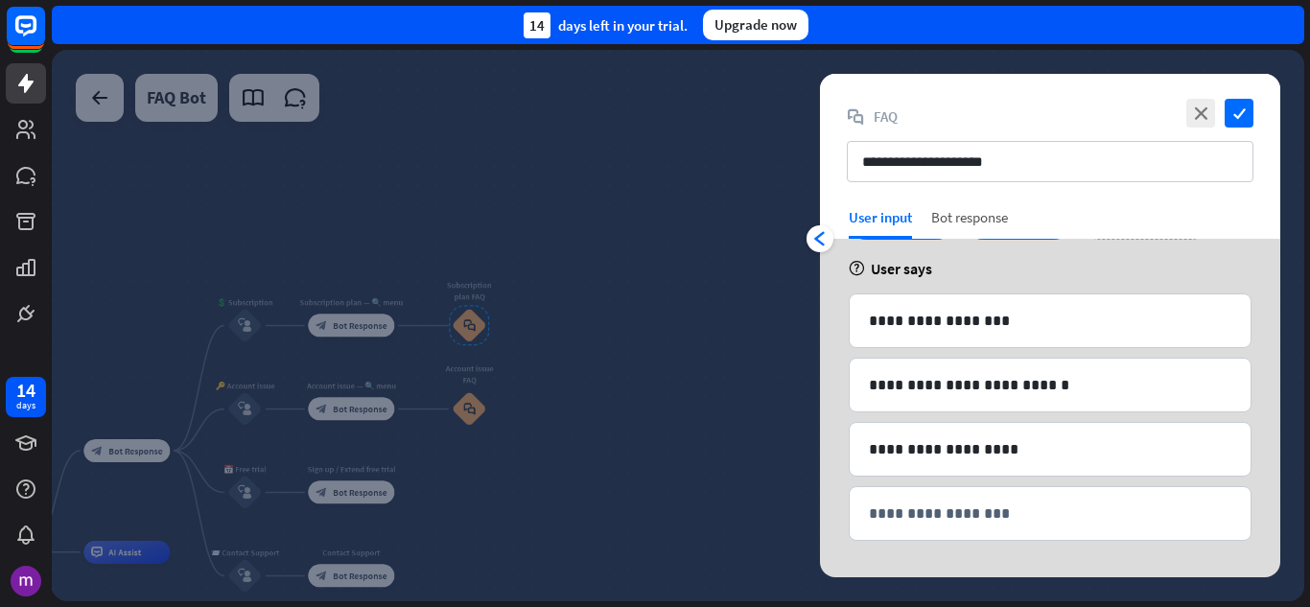
click at [947, 211] on div "Bot response" at bounding box center [969, 223] width 77 height 31
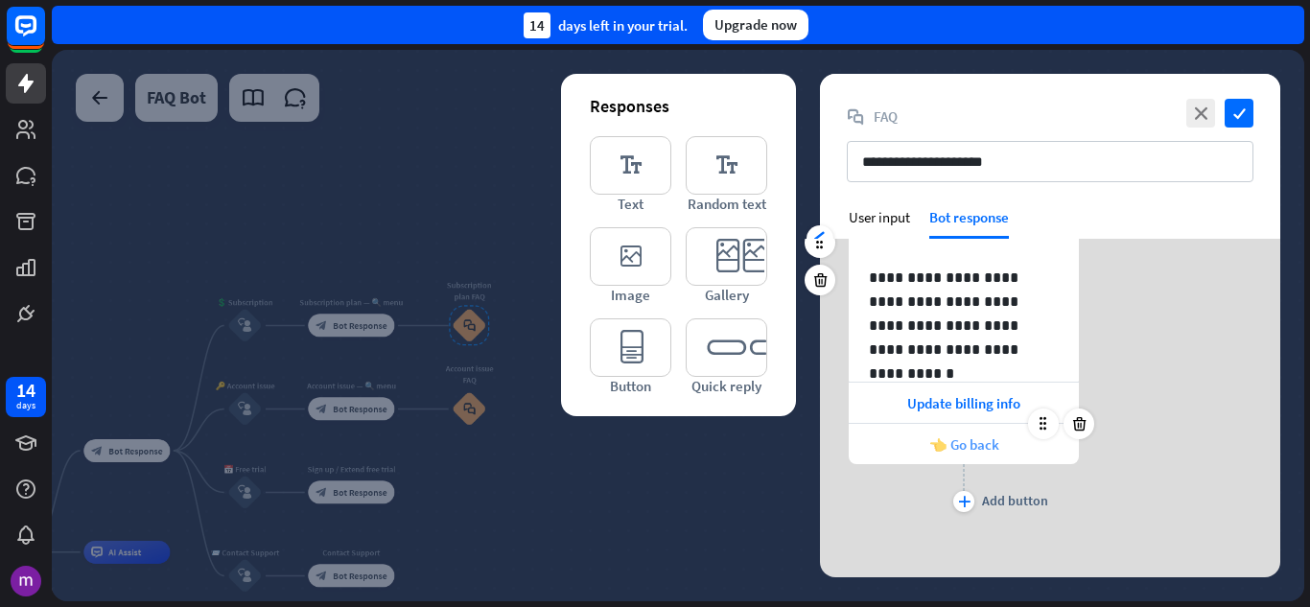
click at [937, 439] on span "👈 Go back" at bounding box center [964, 444] width 70 height 18
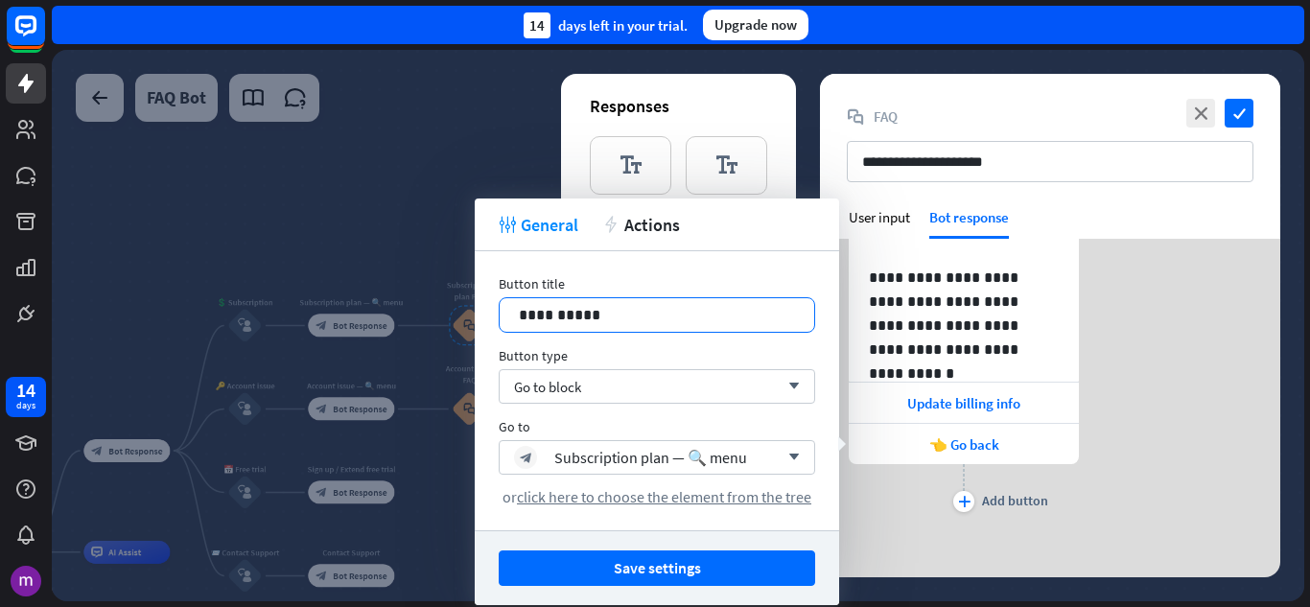
click at [599, 314] on p "**********" at bounding box center [657, 315] width 276 height 24
click at [644, 382] on div "Go to block arrow_down" at bounding box center [657, 386] width 316 height 35
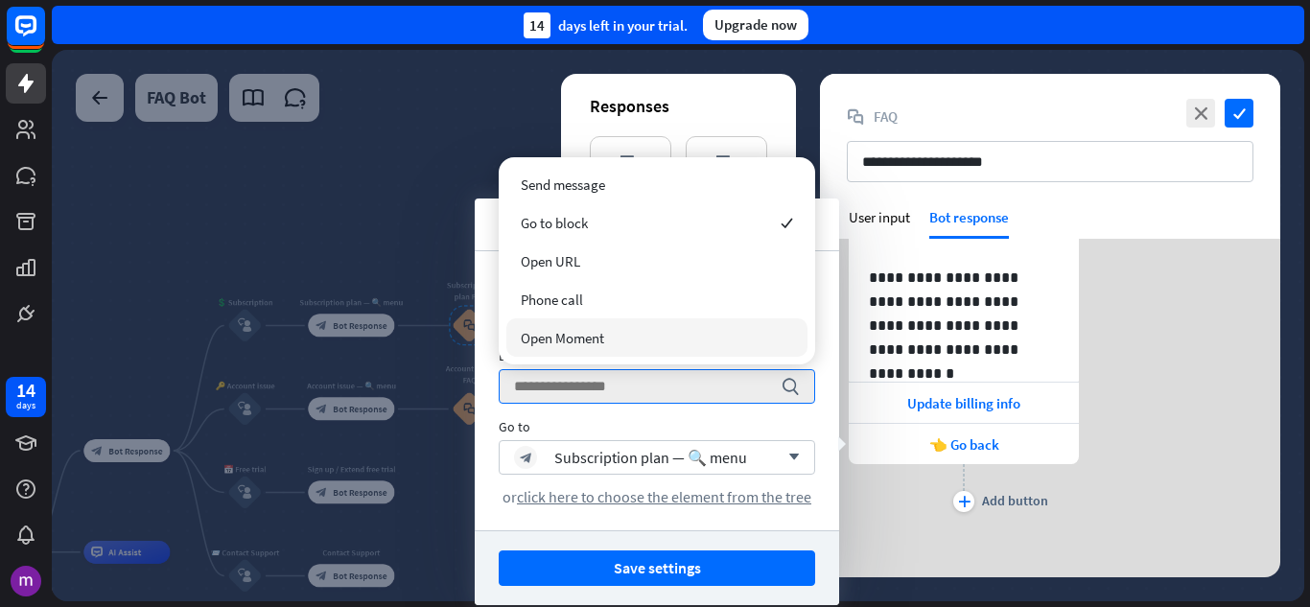
click at [853, 491] on div "plus Add button" at bounding box center [964, 488] width 230 height 48
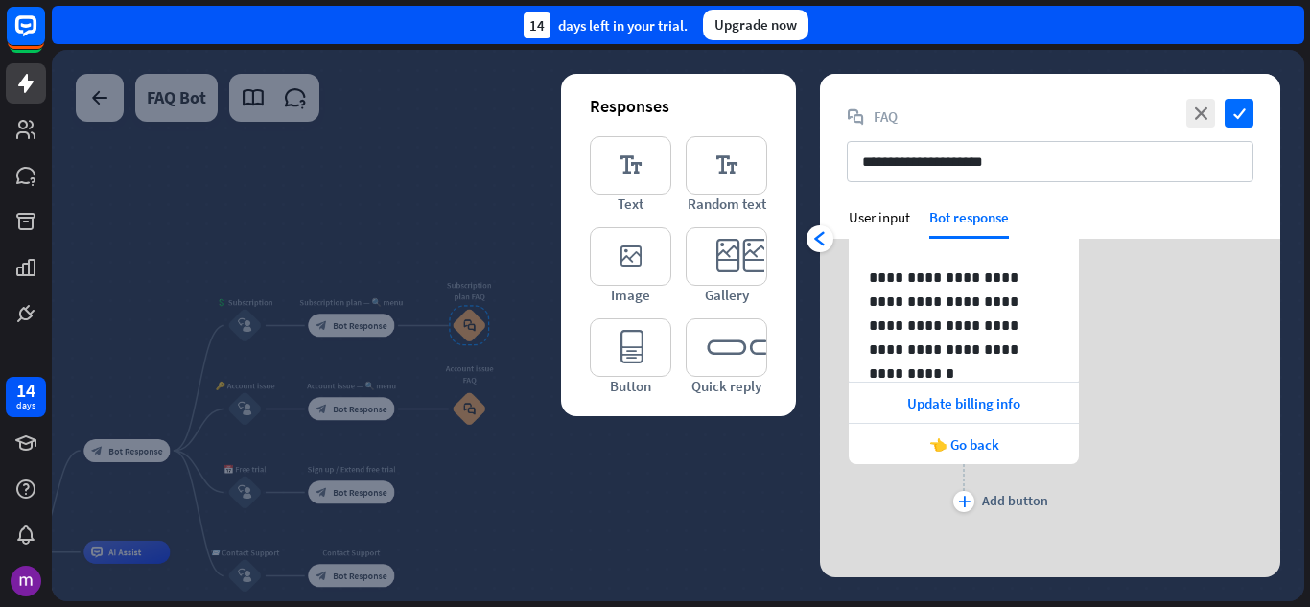
click at [748, 478] on div at bounding box center [678, 325] width 1252 height 551
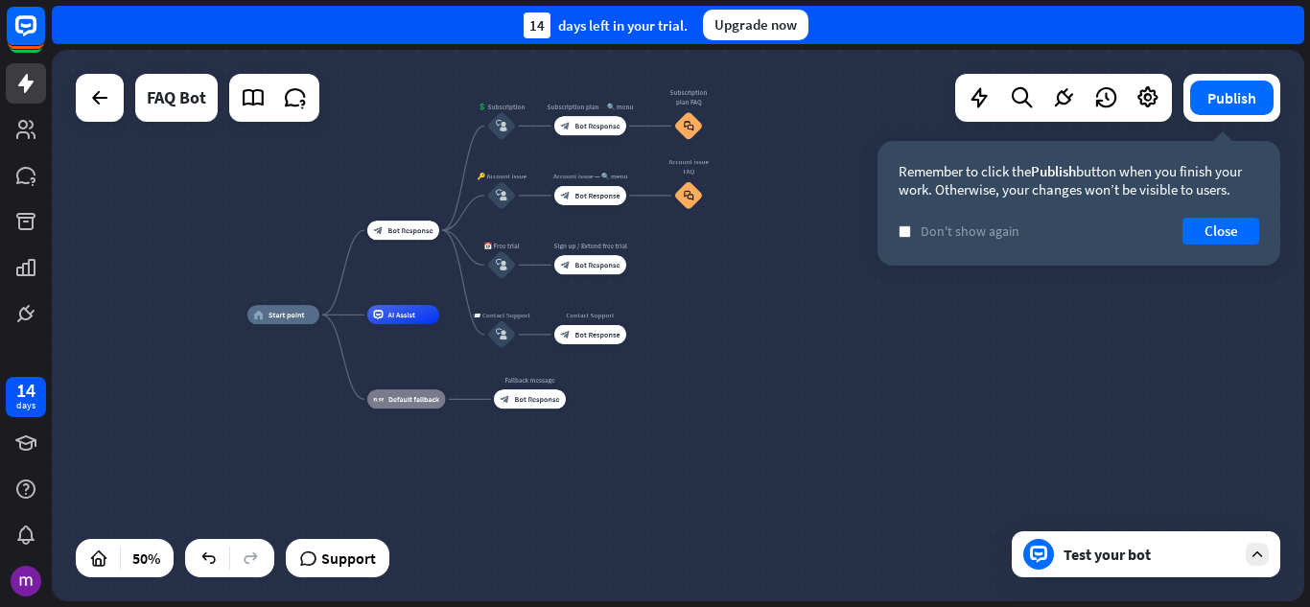
drag, startPoint x: 480, startPoint y: 508, endPoint x: 686, endPoint y: 314, distance: 282.9
click at [686, 315] on div "home_2 Start point block_bot_response Bot Response 💲 Subscription block_user_in…" at bounding box center [560, 453] width 626 height 276
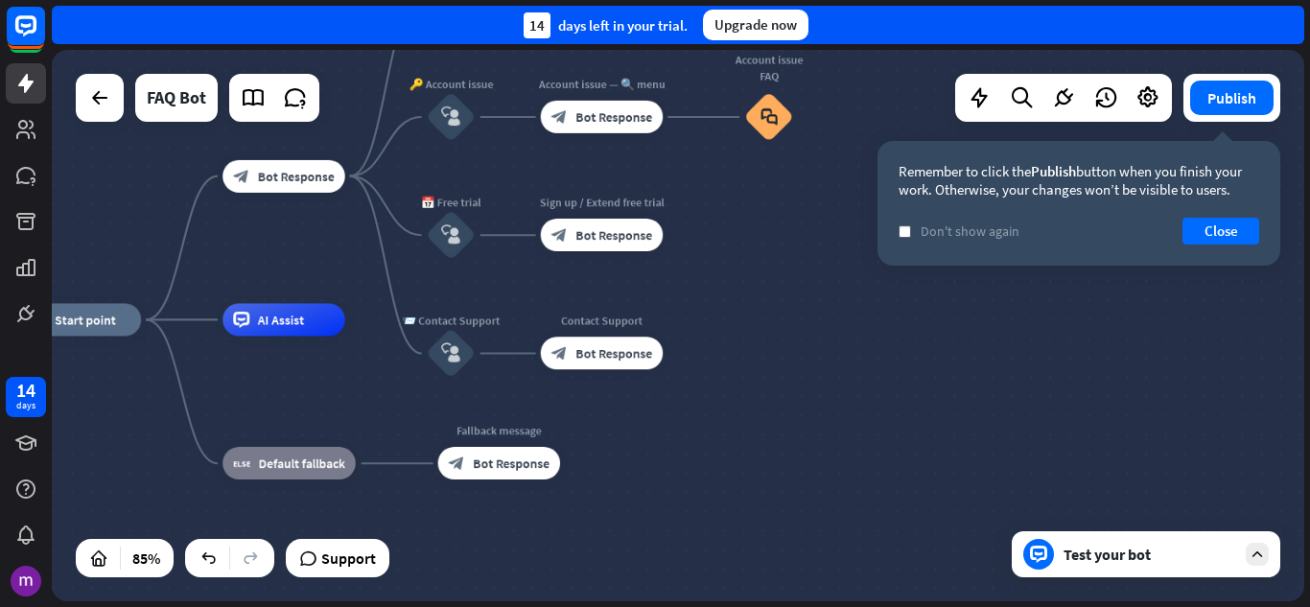
drag, startPoint x: 621, startPoint y: 368, endPoint x: 595, endPoint y: 408, distance: 47.6
click at [595, 408] on div "home_2 Start point block_bot_response Bot Response 💲 Subscription block_user_in…" at bounding box center [551, 553] width 1064 height 469
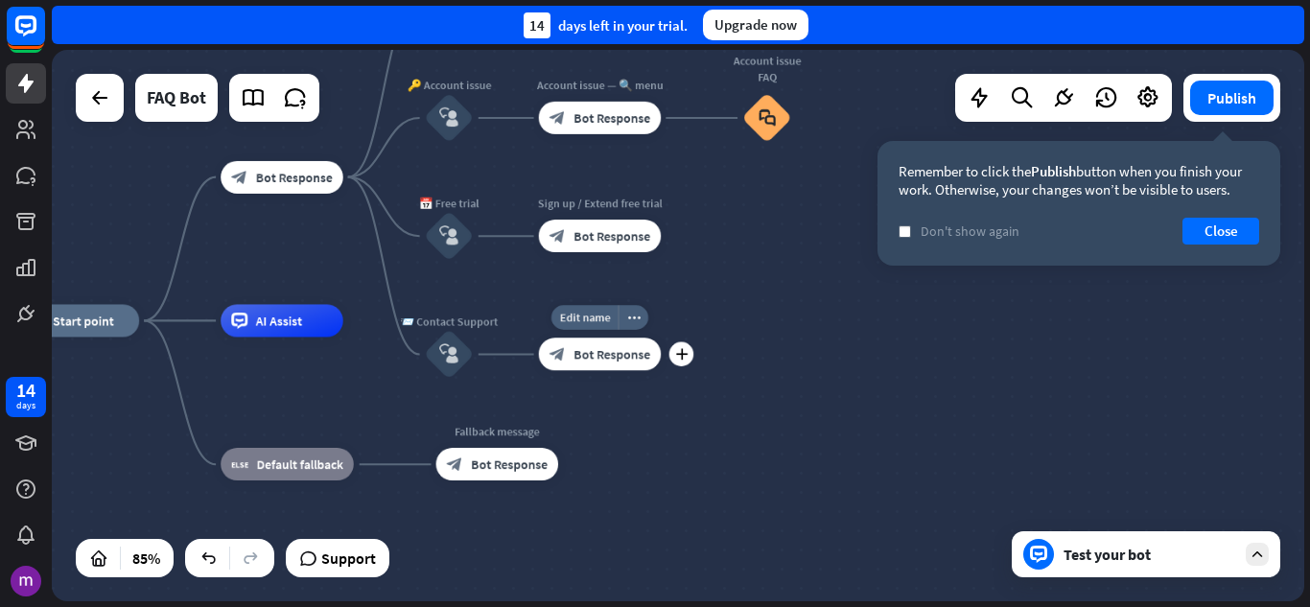
click at [592, 367] on div "block_bot_response Bot Response" at bounding box center [600, 354] width 123 height 33
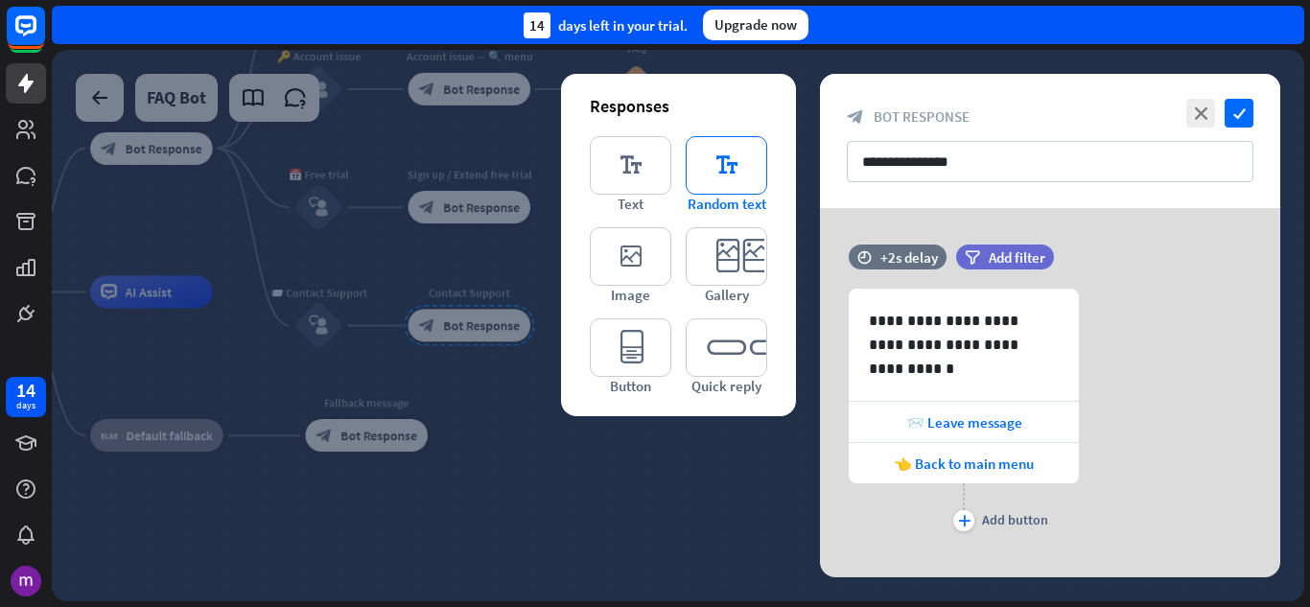
click at [729, 182] on icon "editor_text" at bounding box center [727, 165] width 82 height 58
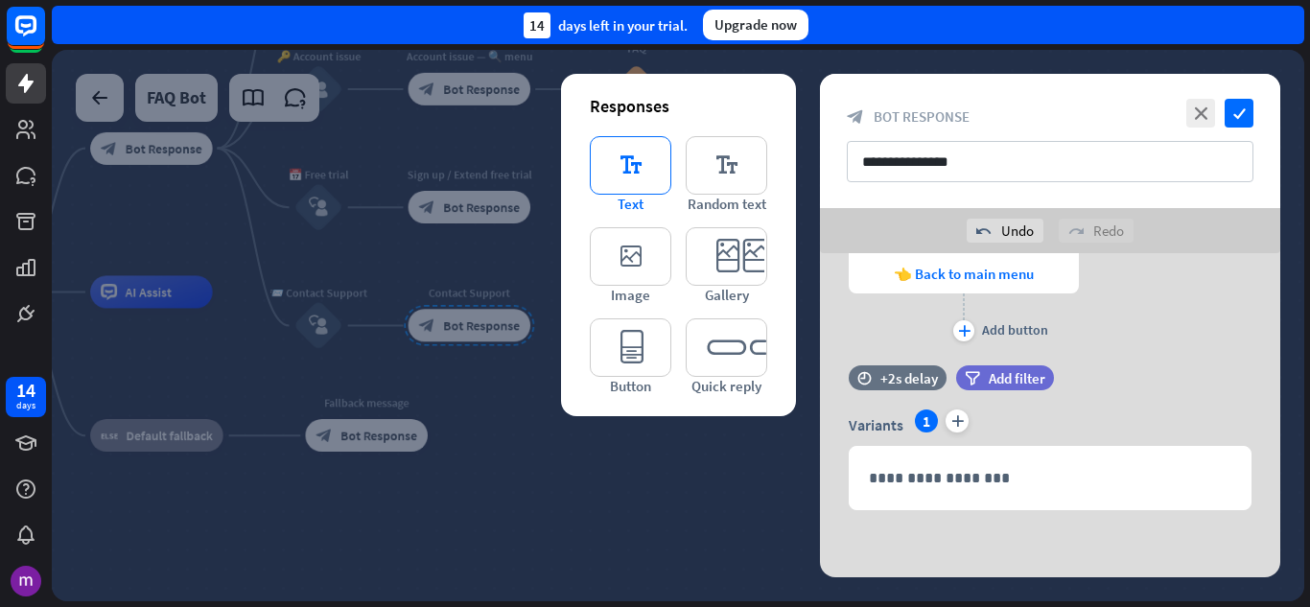
click at [605, 170] on icon "editor_text" at bounding box center [631, 165] width 82 height 58
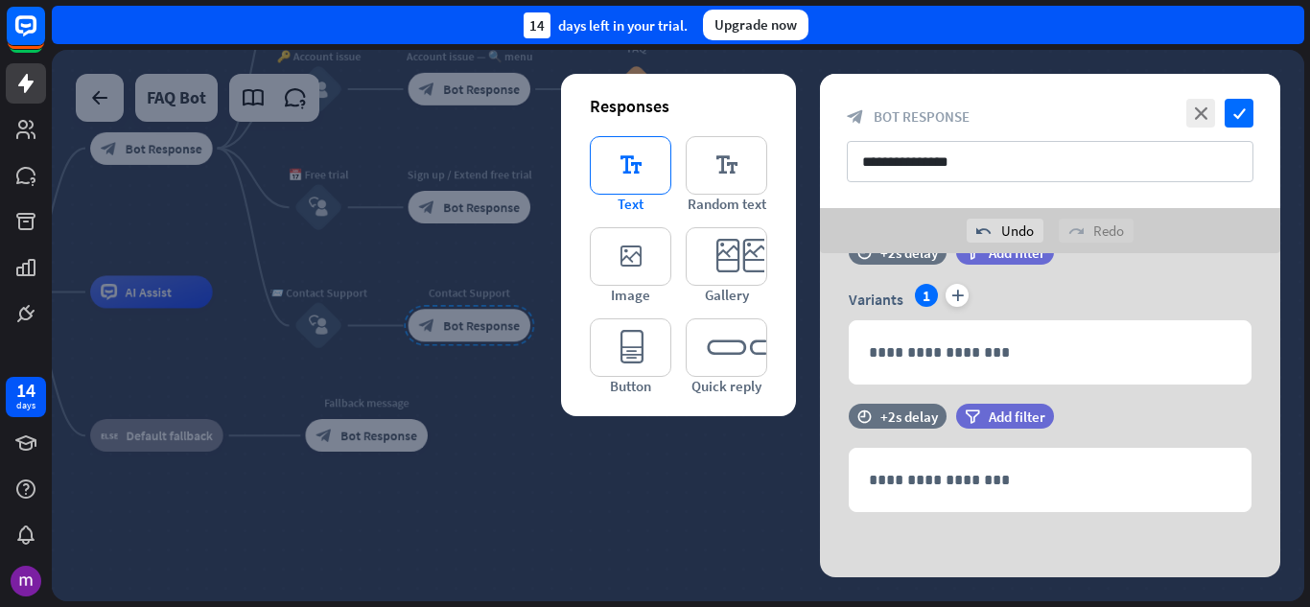
scroll to position [362, 0]
click at [820, 504] on icon at bounding box center [820, 502] width 18 height 17
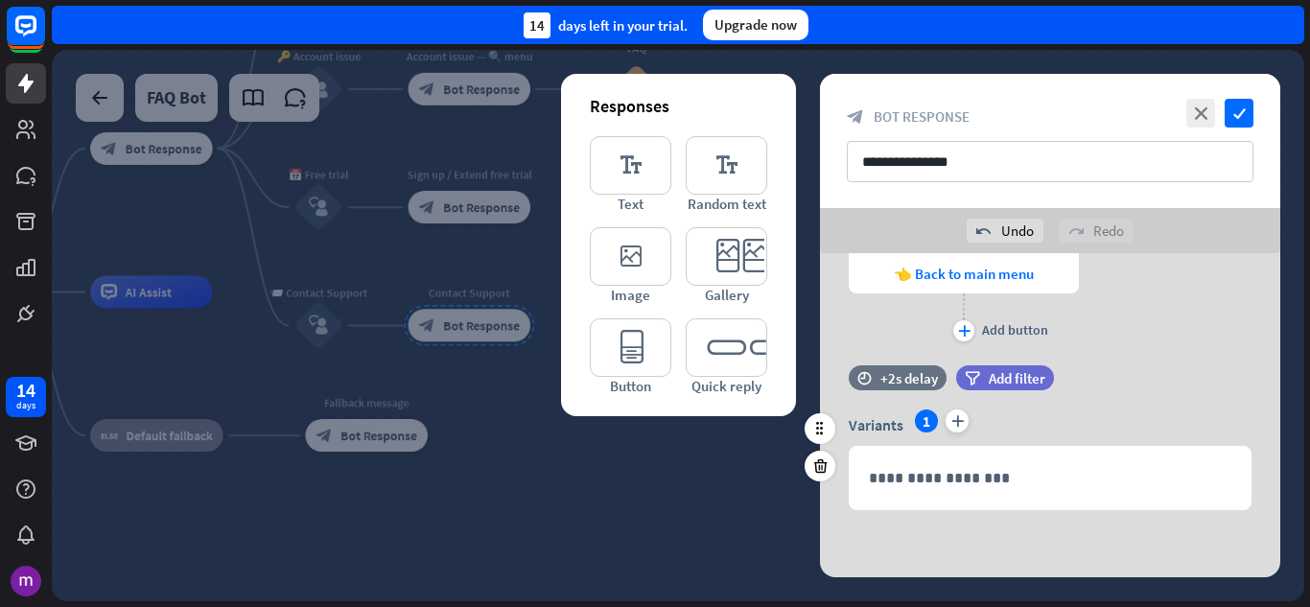
scroll to position [235, 0]
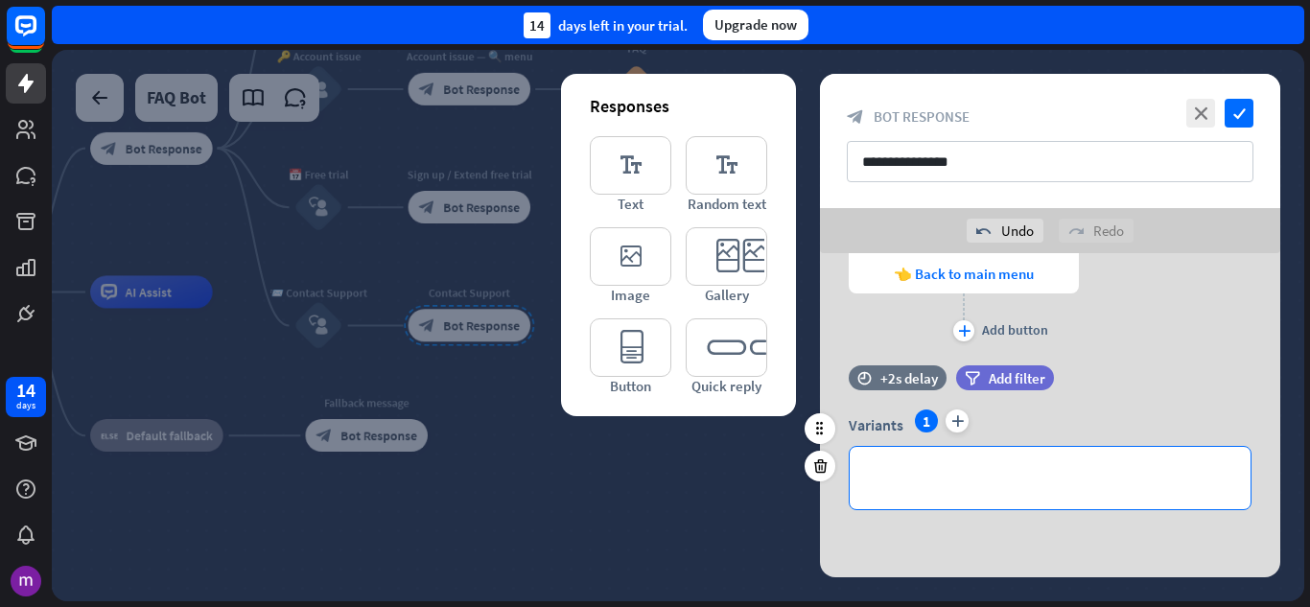
click at [944, 479] on p "**********" at bounding box center [1050, 478] width 362 height 24
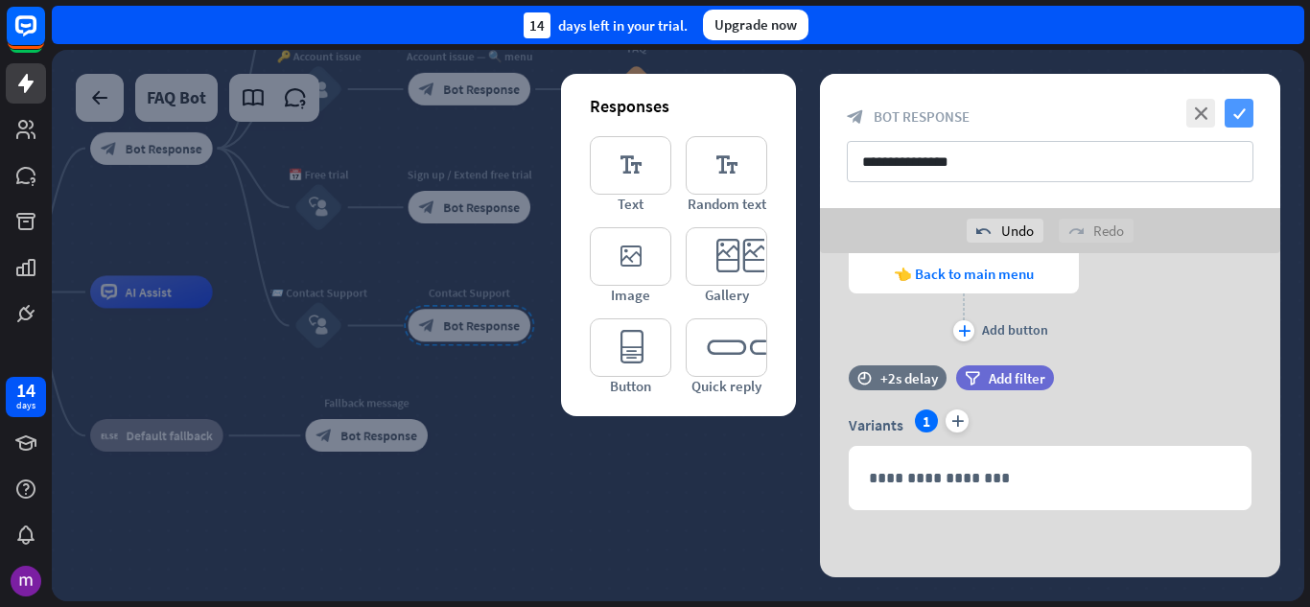
click at [1238, 111] on icon "check" at bounding box center [1239, 113] width 29 height 29
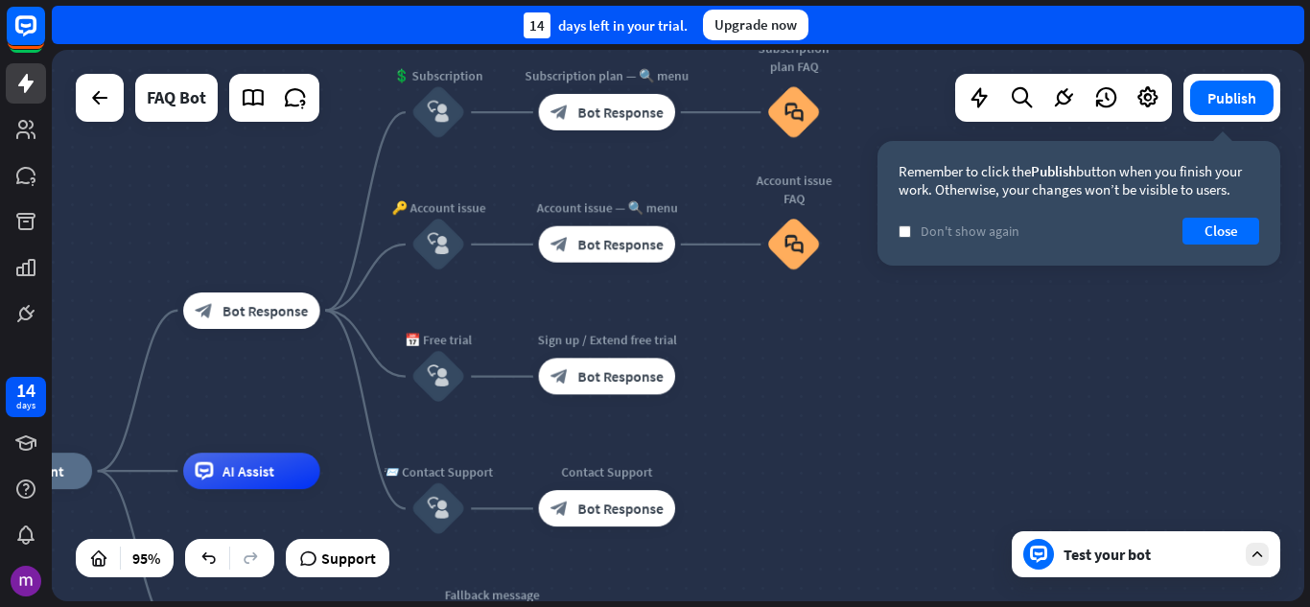
drag, startPoint x: 592, startPoint y: 155, endPoint x: 743, endPoint y: 323, distance: 226.1
click at [743, 323] on div "home_2 Start point block_bot_response Bot Response 💲 Subscription block_user_in…" at bounding box center [678, 325] width 1252 height 551
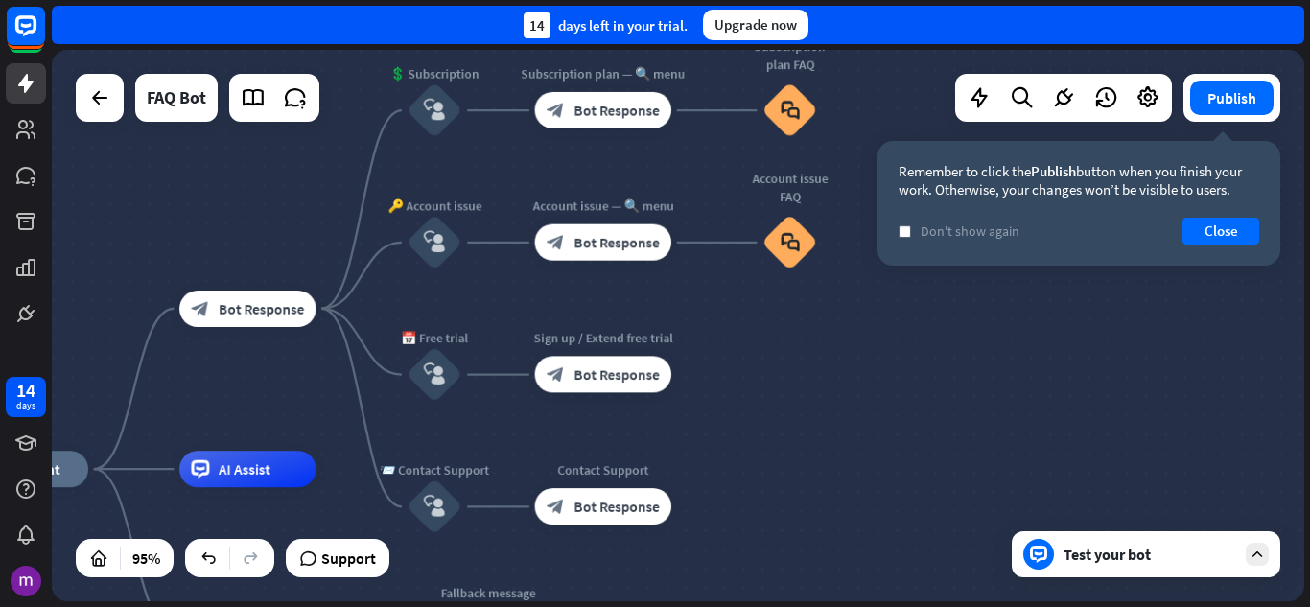
click at [1164, 542] on div "Test your bot" at bounding box center [1146, 554] width 269 height 46
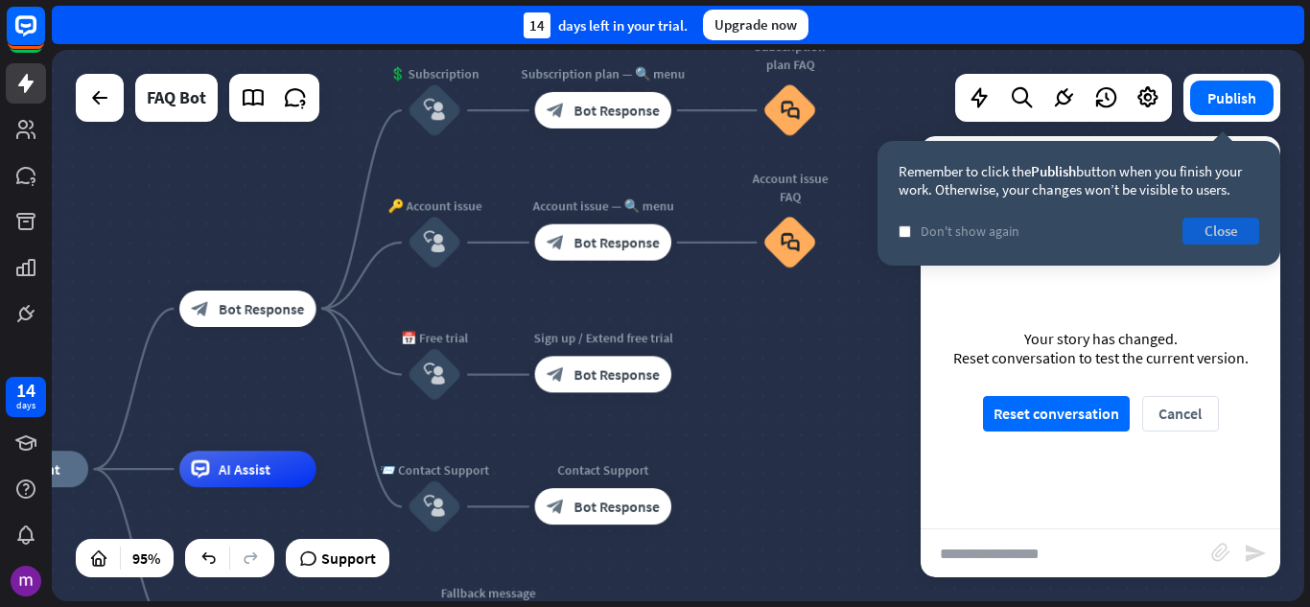
click at [1217, 230] on button "Close" at bounding box center [1220, 231] width 77 height 27
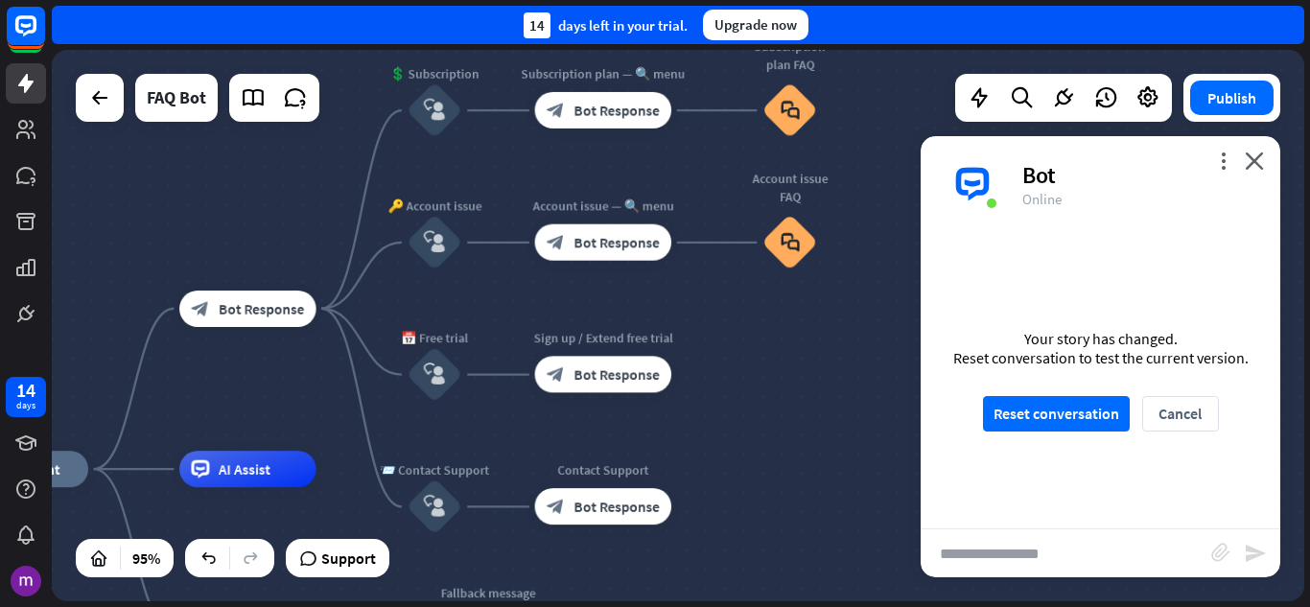
click at [1013, 550] on input "text" at bounding box center [1066, 553] width 291 height 48
type input "*"
type input "**"
click at [1248, 546] on icon "send" at bounding box center [1255, 553] width 23 height 23
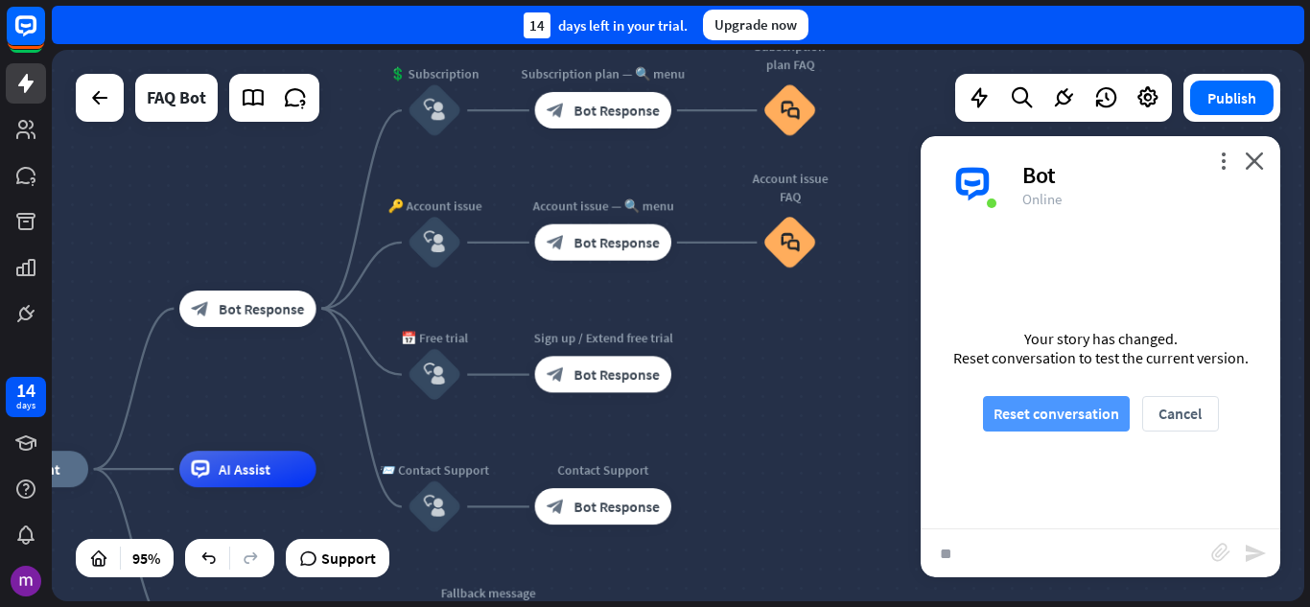
click at [1099, 425] on button "Reset conversation" at bounding box center [1056, 413] width 147 height 35
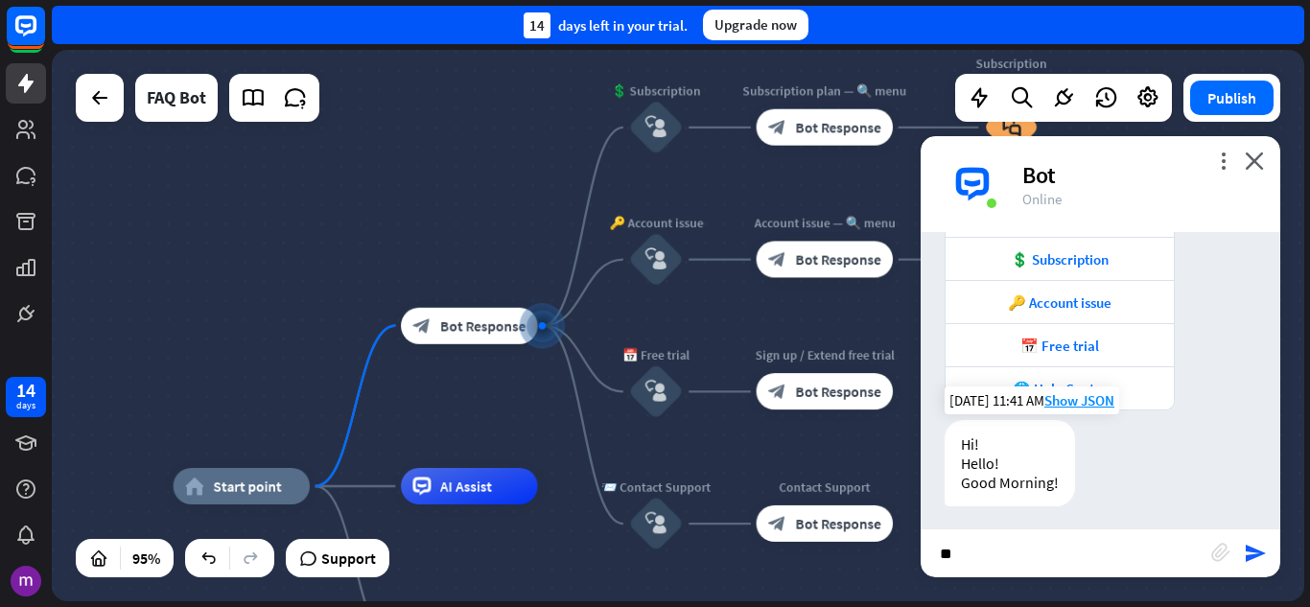
scroll to position [312, 0]
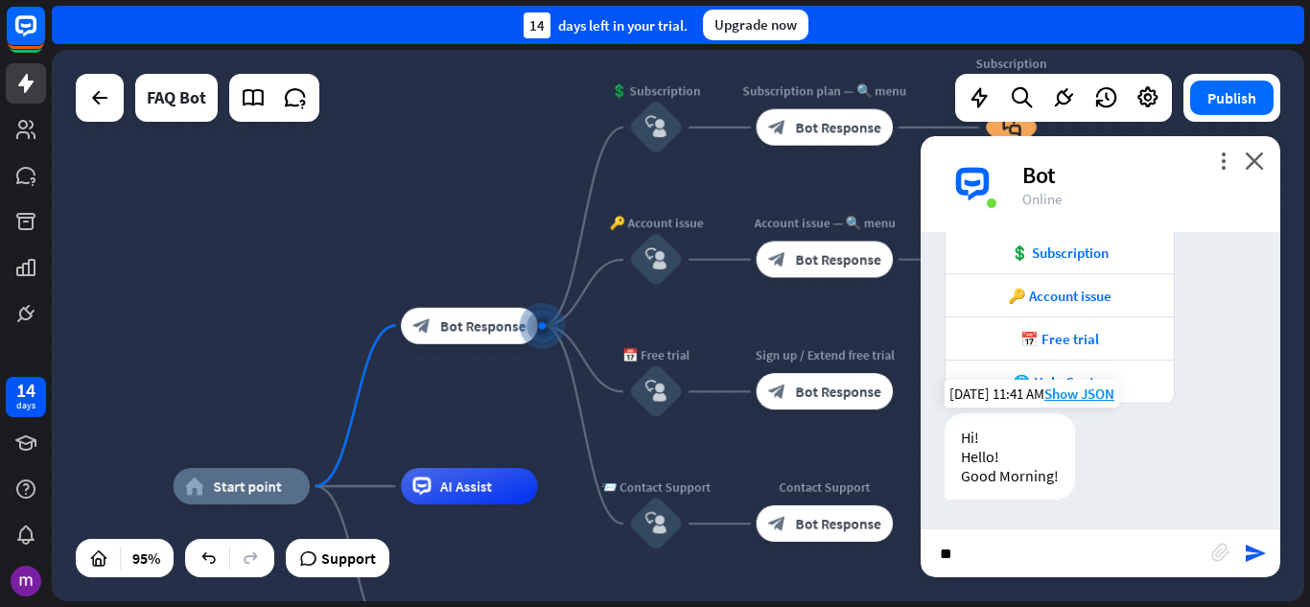
click at [1044, 479] on div "Hi! Hello! Good Morning!" at bounding box center [1010, 456] width 130 height 86
click at [483, 322] on span "Bot Response" at bounding box center [482, 325] width 85 height 18
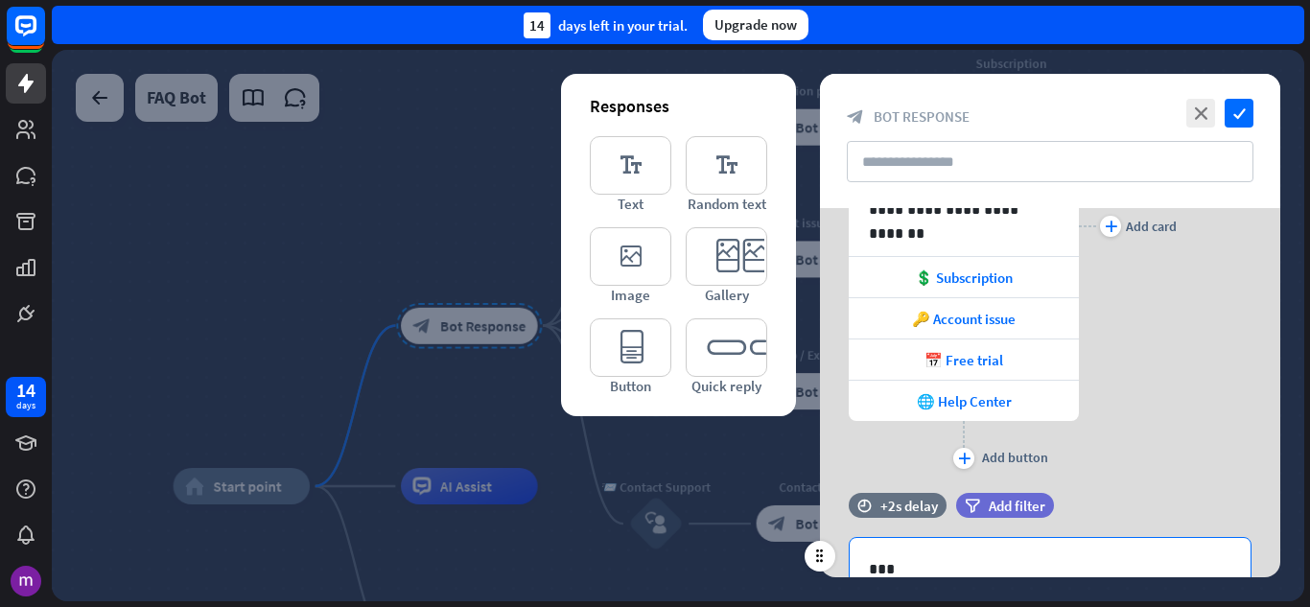
scroll to position [421, 0]
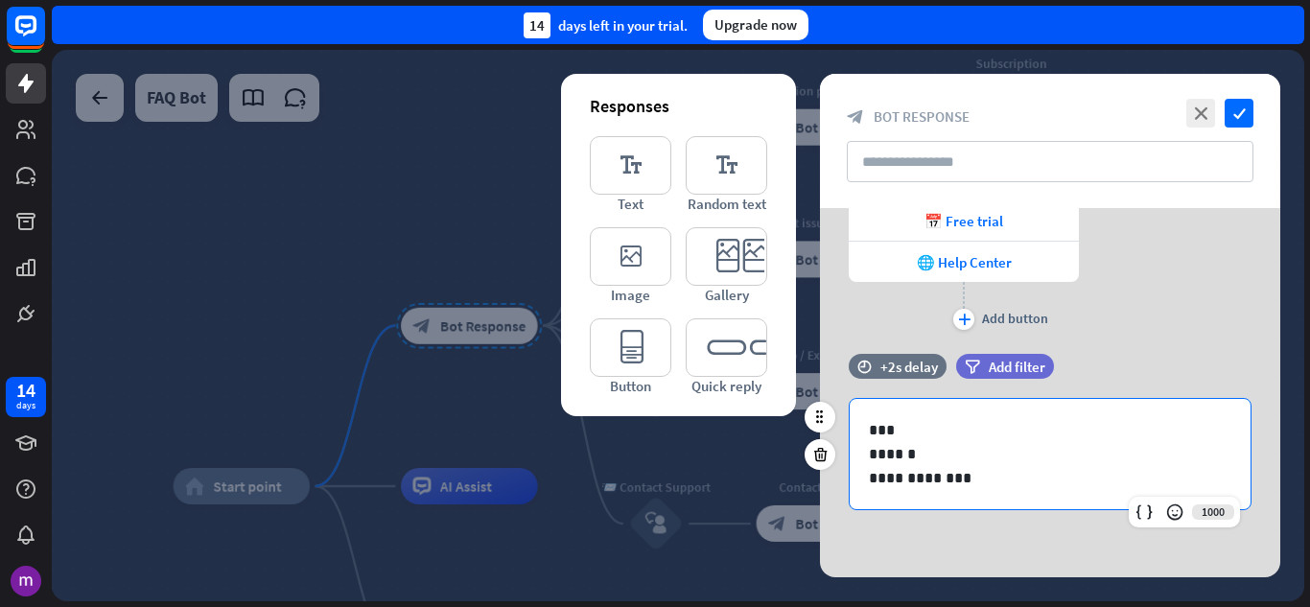
click at [926, 459] on p "******" at bounding box center [1050, 454] width 362 height 24
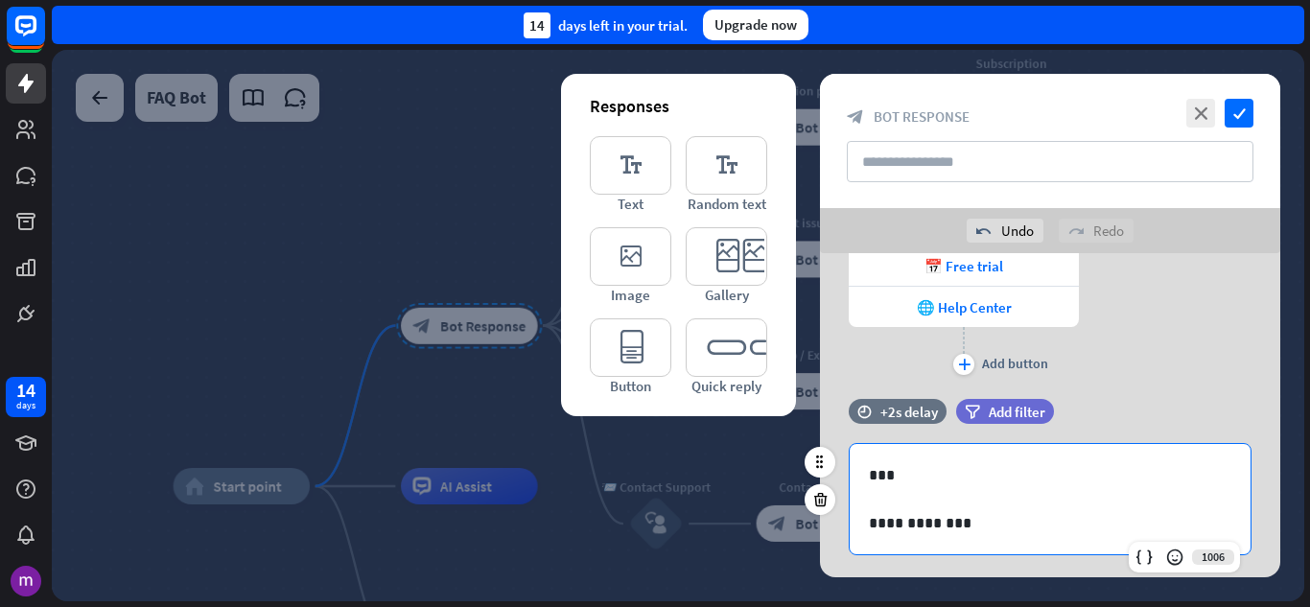
click at [996, 533] on p "**********" at bounding box center [1050, 523] width 362 height 24
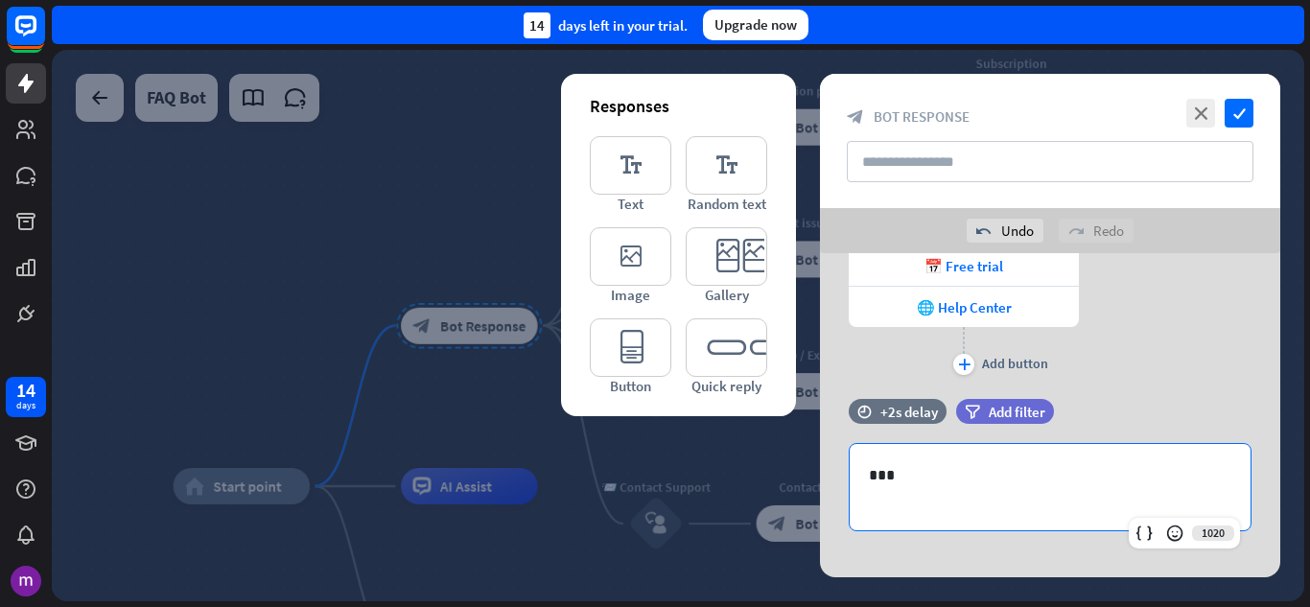
scroll to position [418, 0]
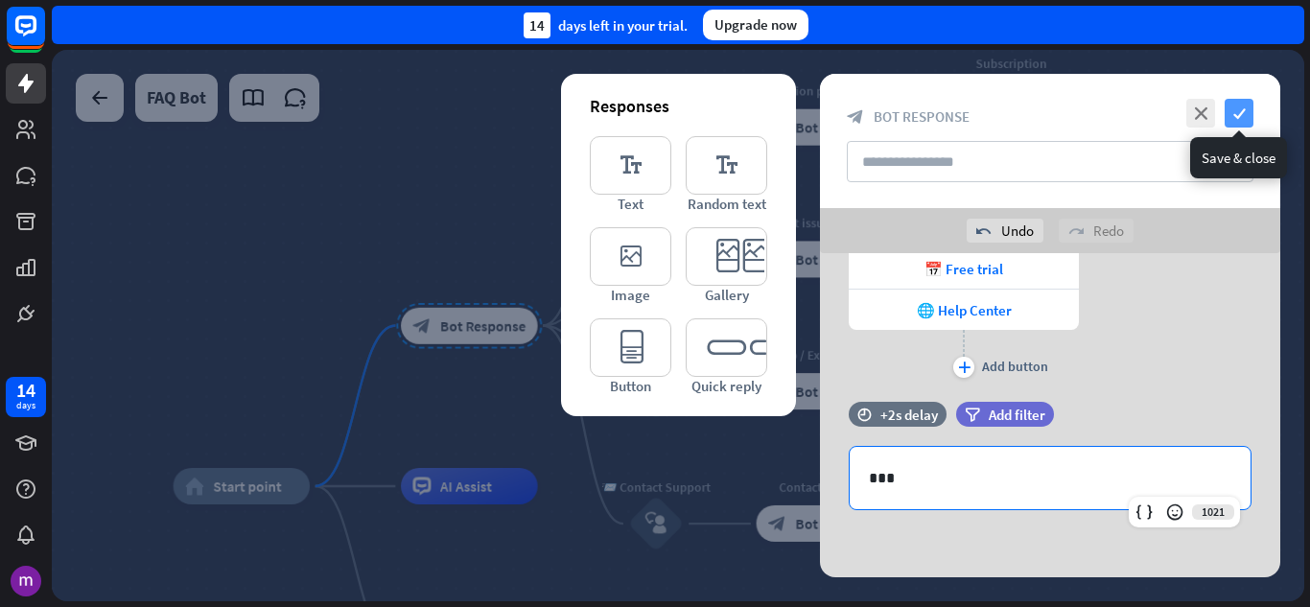
click at [1236, 113] on icon "check" at bounding box center [1239, 113] width 29 height 29
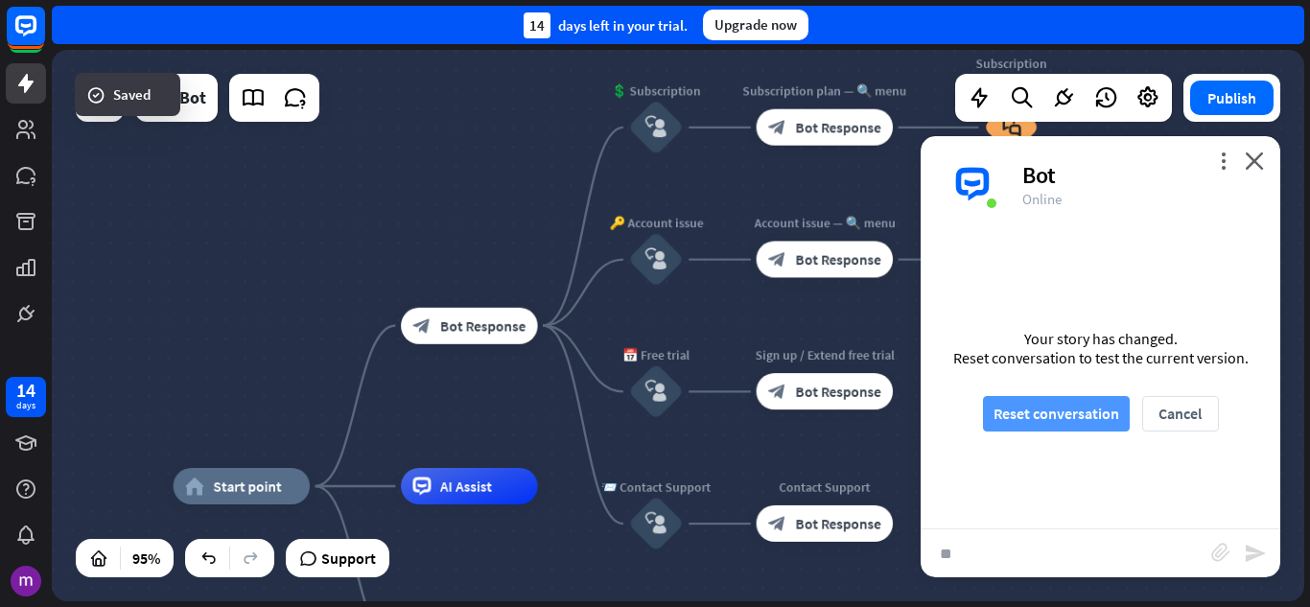
click at [1016, 409] on button "Reset conversation" at bounding box center [1056, 413] width 147 height 35
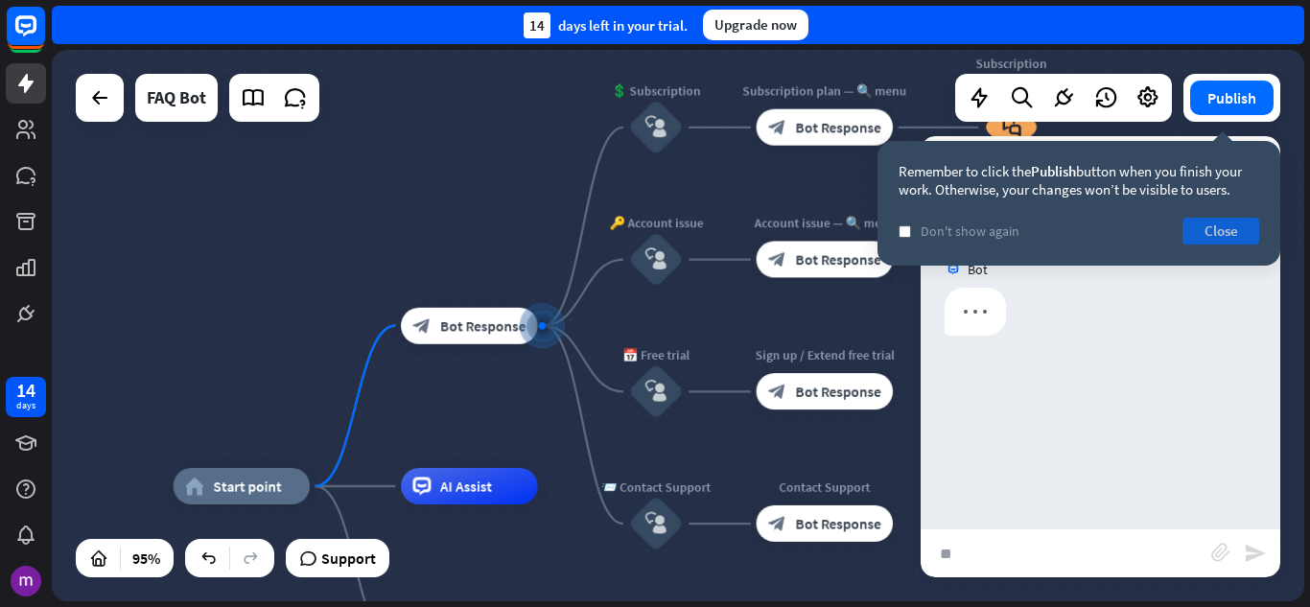
click at [1244, 231] on button "Close" at bounding box center [1220, 231] width 77 height 27
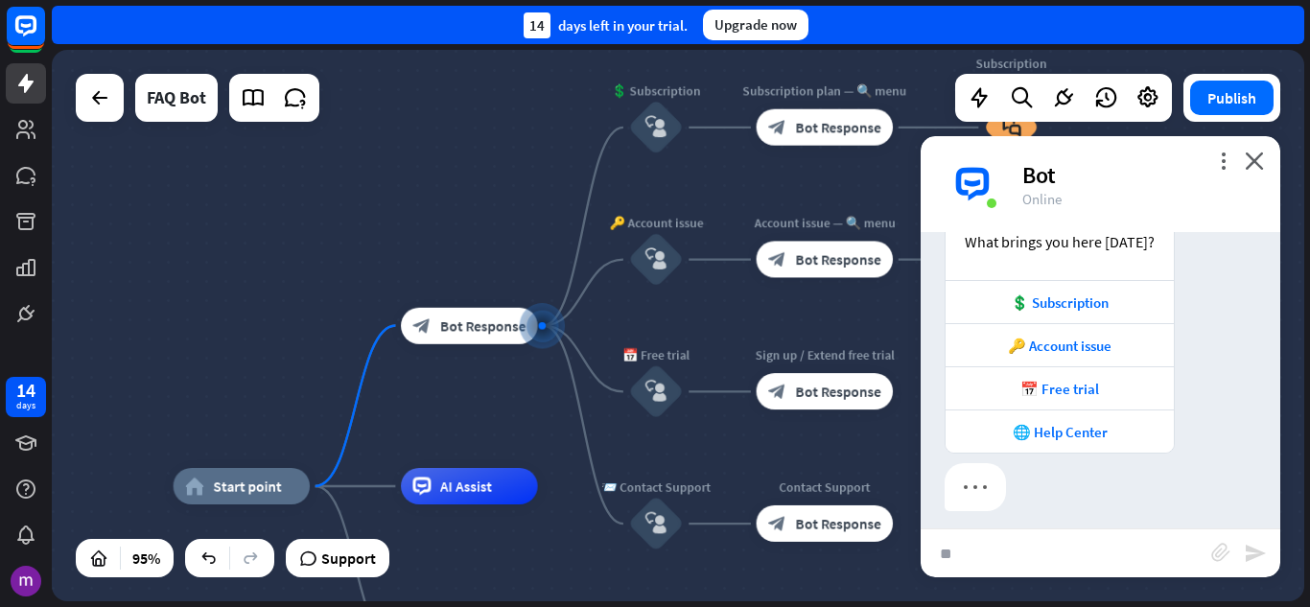
scroll to position [273, 0]
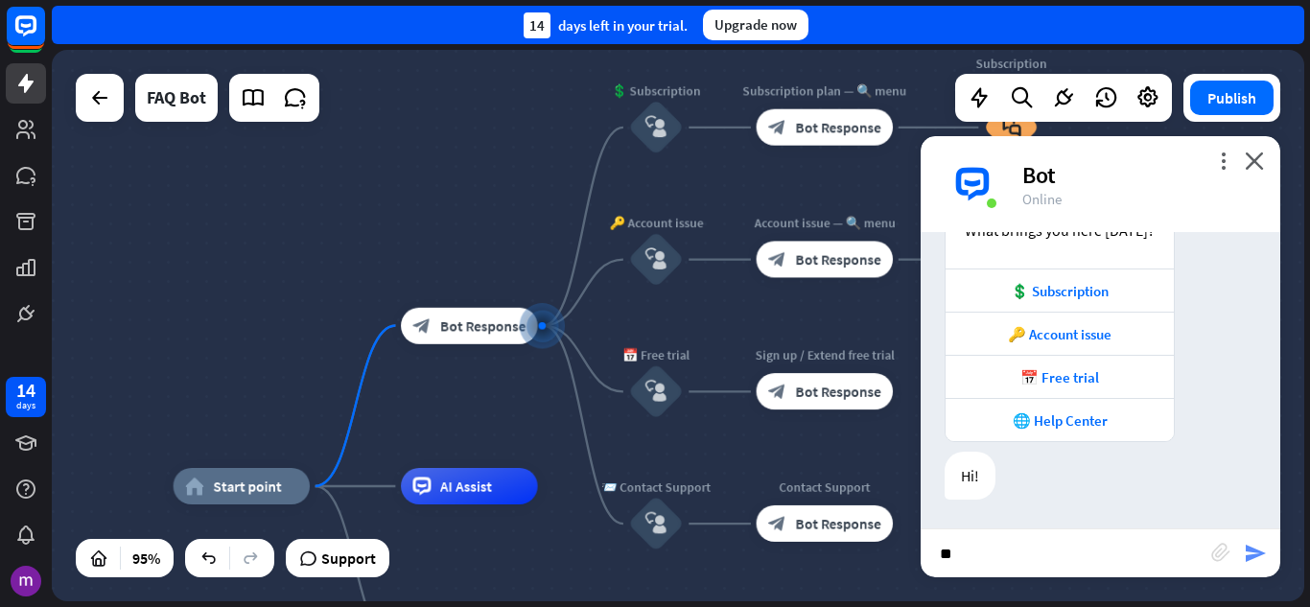
click at [1265, 555] on icon "send" at bounding box center [1255, 553] width 23 height 23
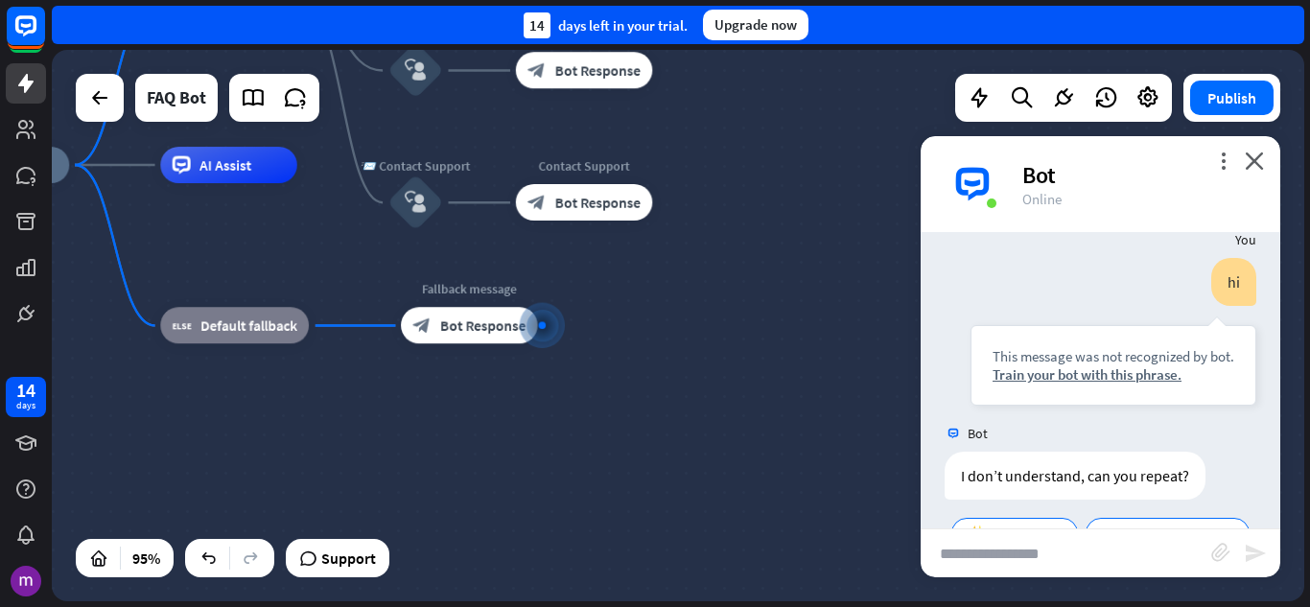
scroll to position [652, 0]
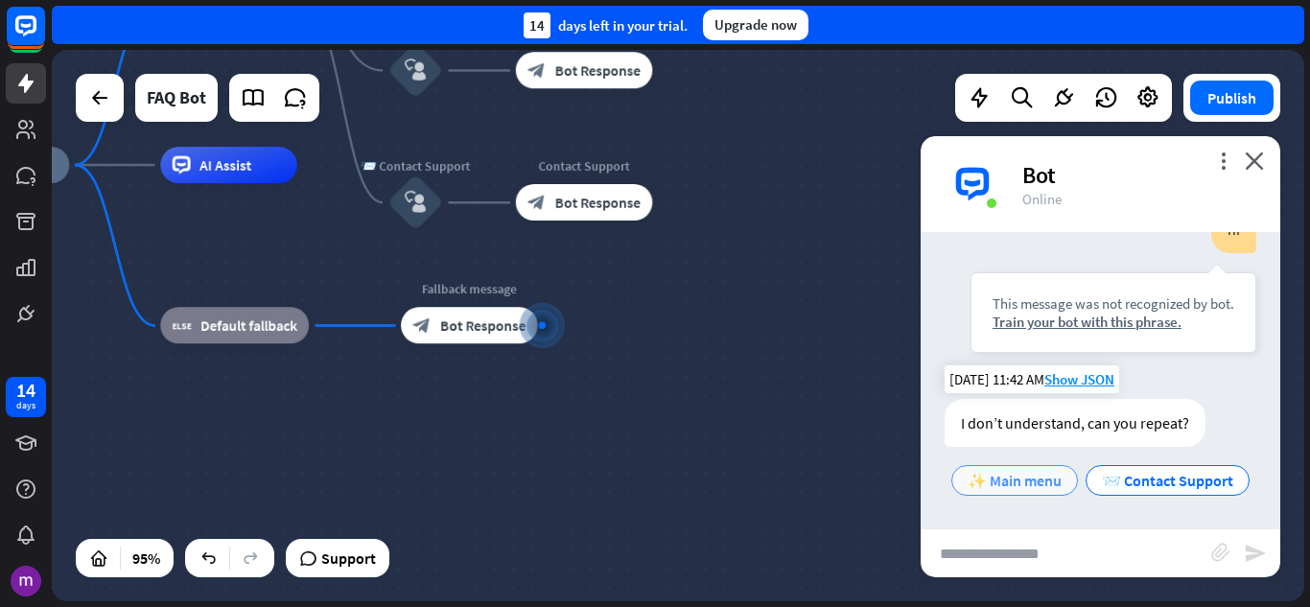
click at [1062, 471] on span "✨ Main menu" at bounding box center [1015, 480] width 94 height 19
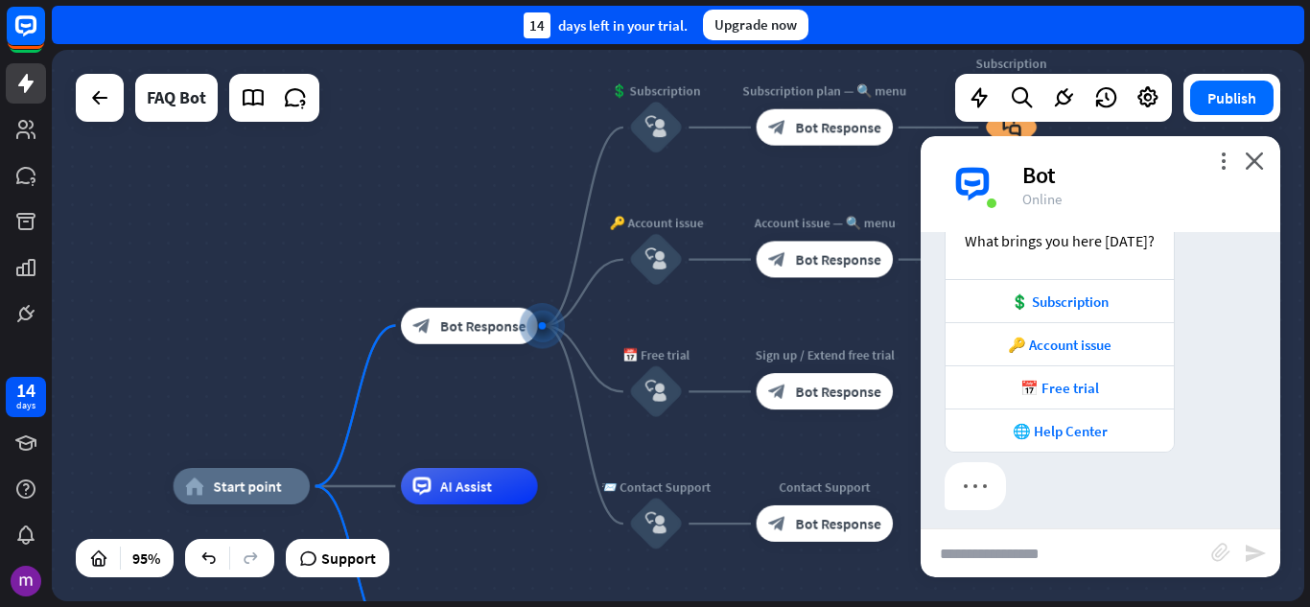
scroll to position [1186, 0]
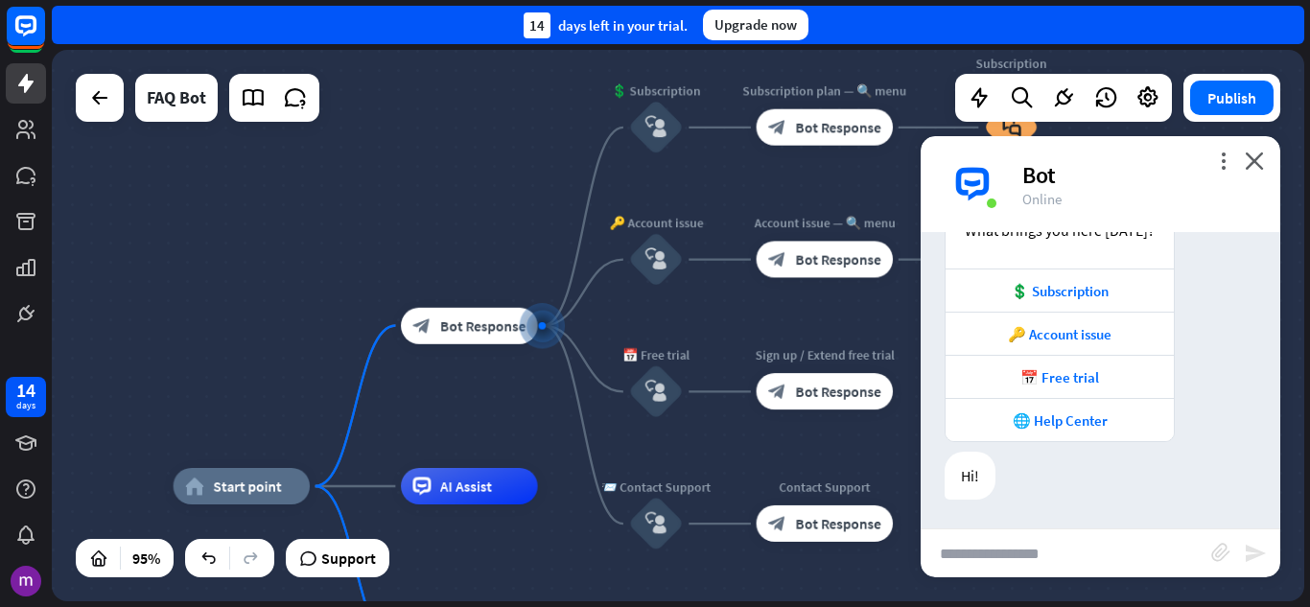
click at [1256, 552] on icon "send" at bounding box center [1255, 553] width 23 height 23
click at [1139, 541] on input "text" at bounding box center [1066, 553] width 291 height 48
type input "*"
type input "**"
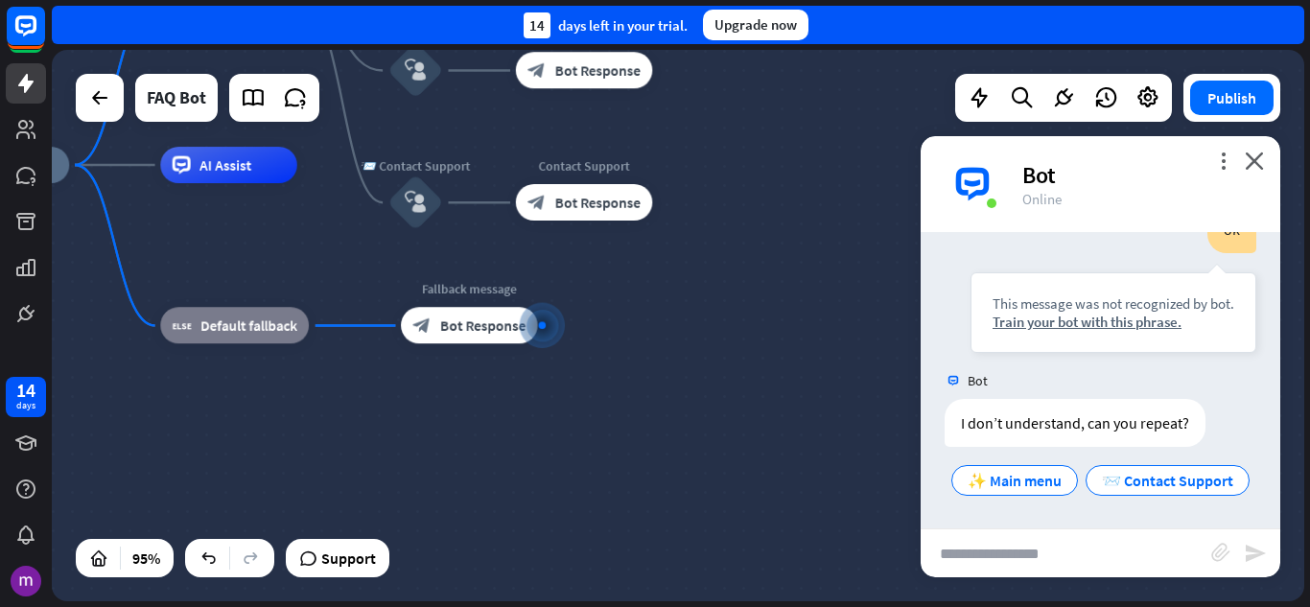
scroll to position [1565, 0]
click at [1102, 477] on span "📨 Contact Support" at bounding box center [1167, 480] width 131 height 19
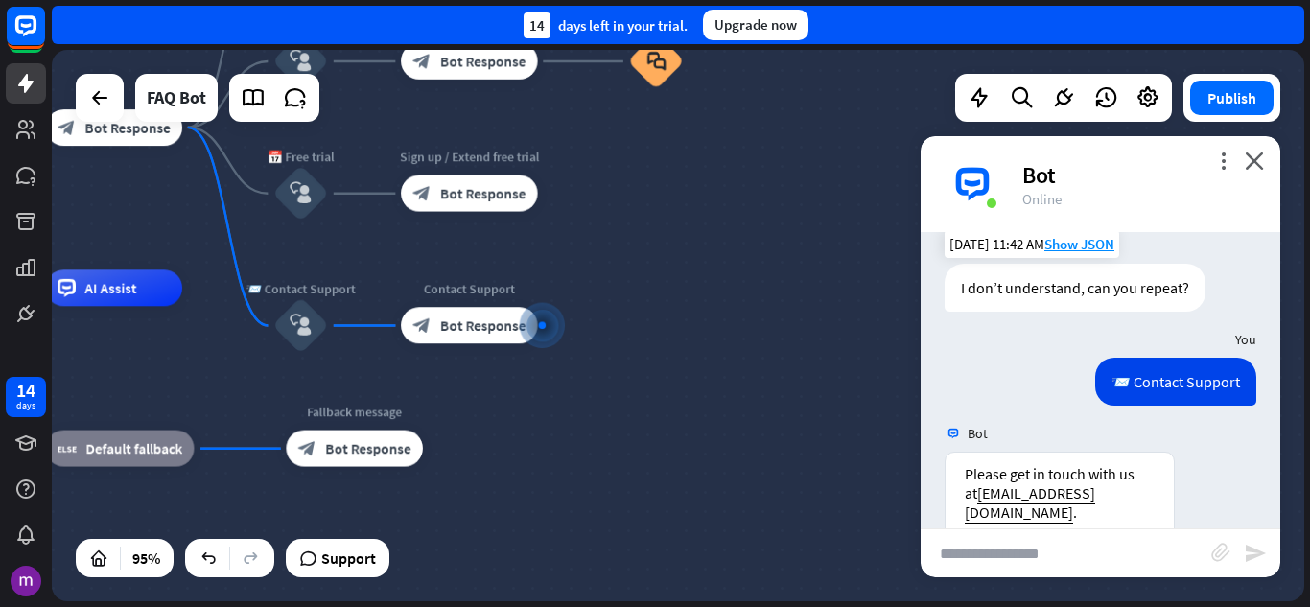
scroll to position [1781, 0]
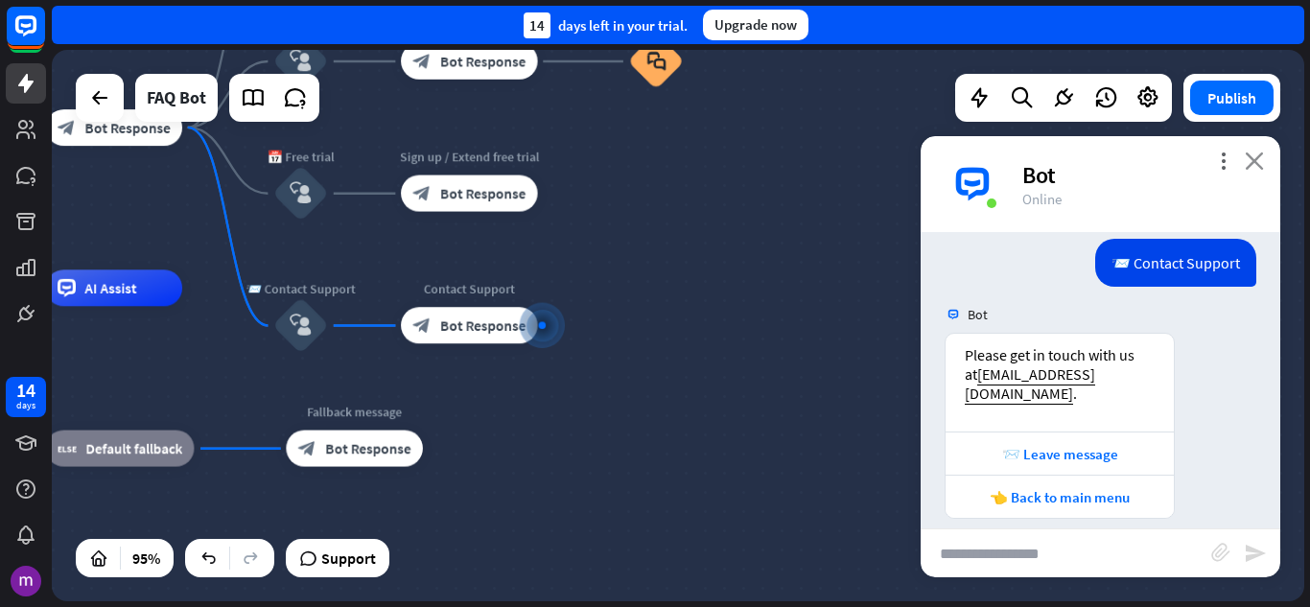
click at [1262, 155] on icon "close" at bounding box center [1254, 161] width 19 height 18
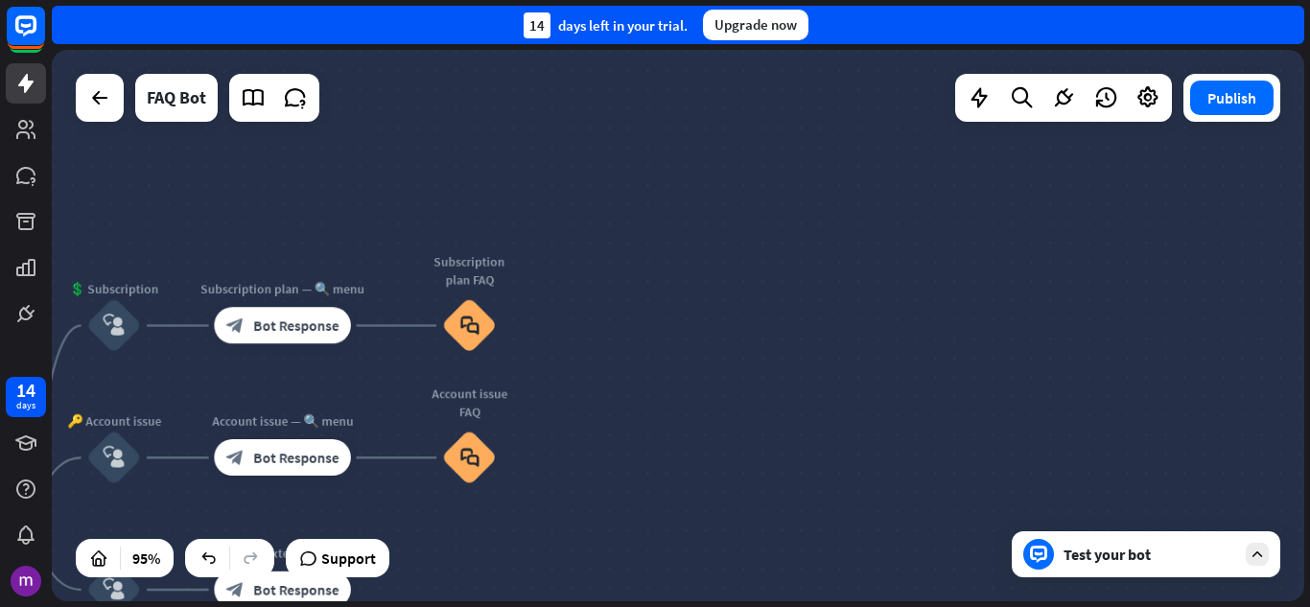
click at [1257, 116] on div "Publish" at bounding box center [1231, 98] width 97 height 48
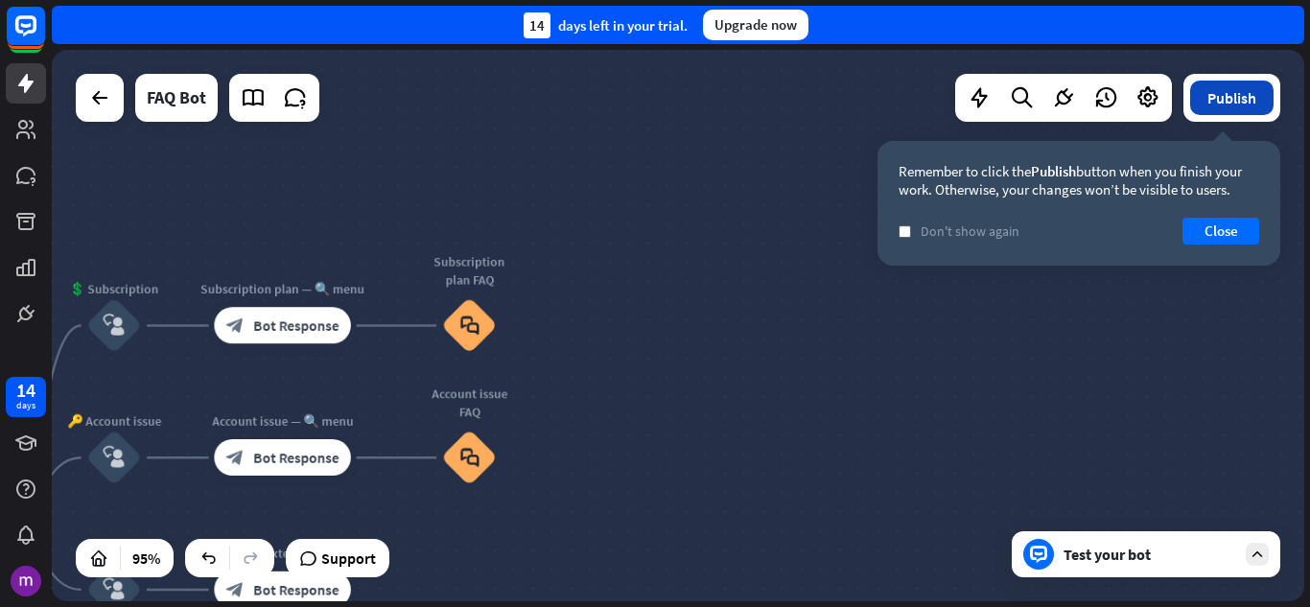
click at [1212, 95] on button "Publish" at bounding box center [1231, 98] width 83 height 35
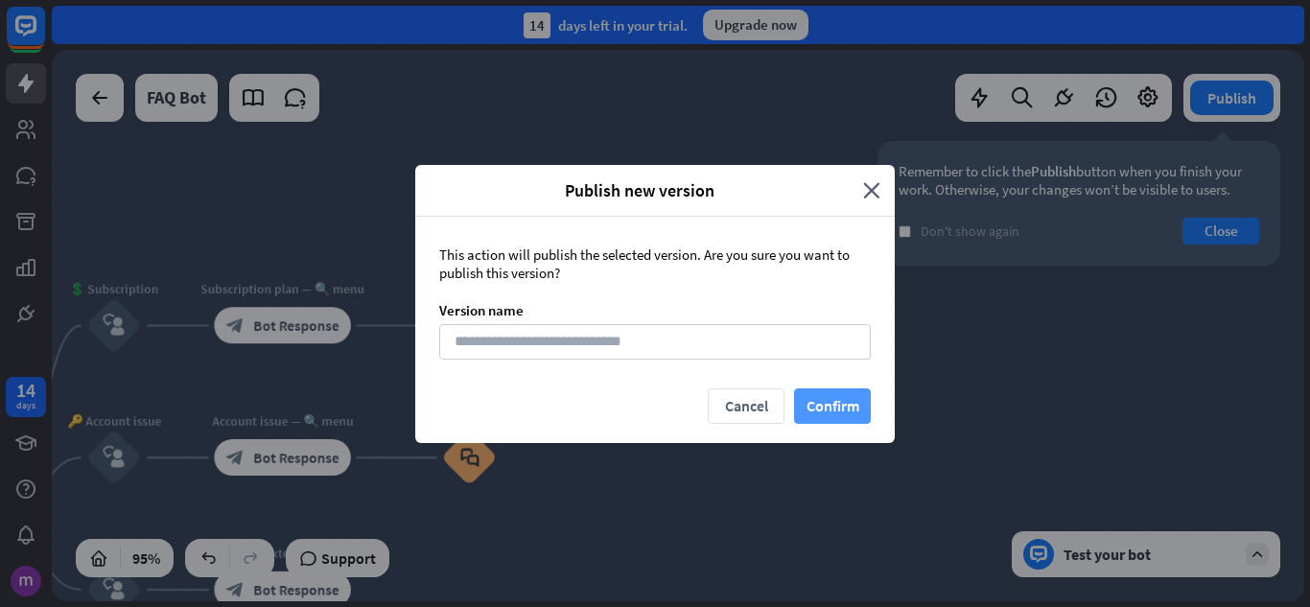
click at [821, 406] on button "Confirm" at bounding box center [832, 405] width 77 height 35
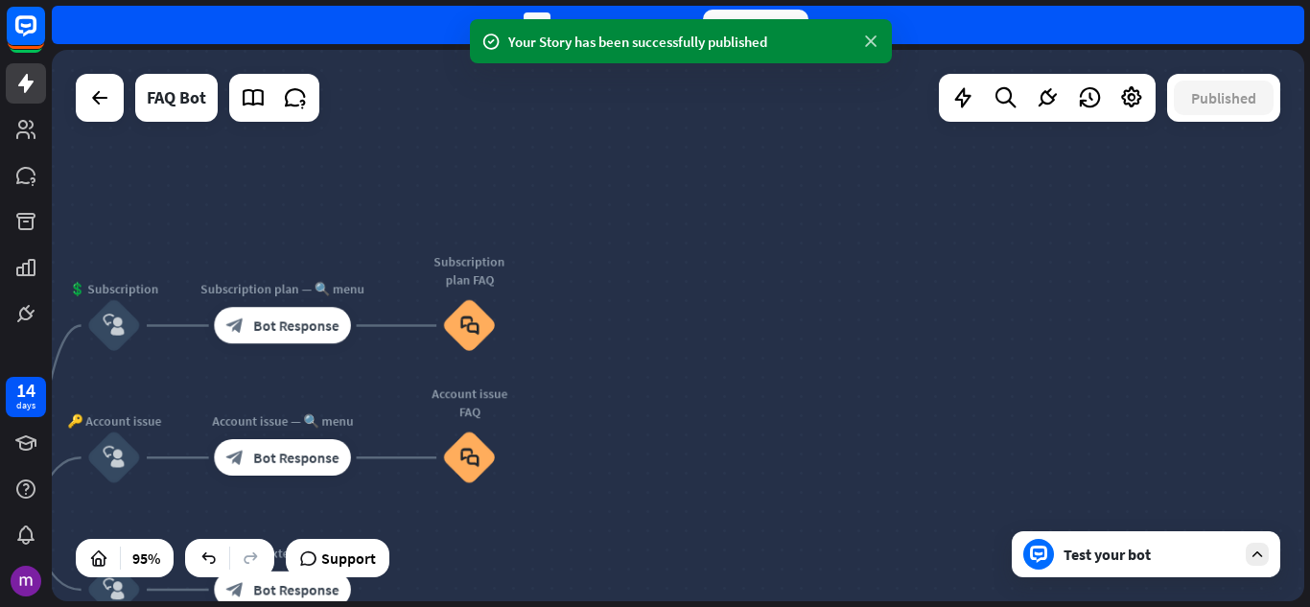
click at [871, 40] on icon at bounding box center [870, 42] width 19 height 20
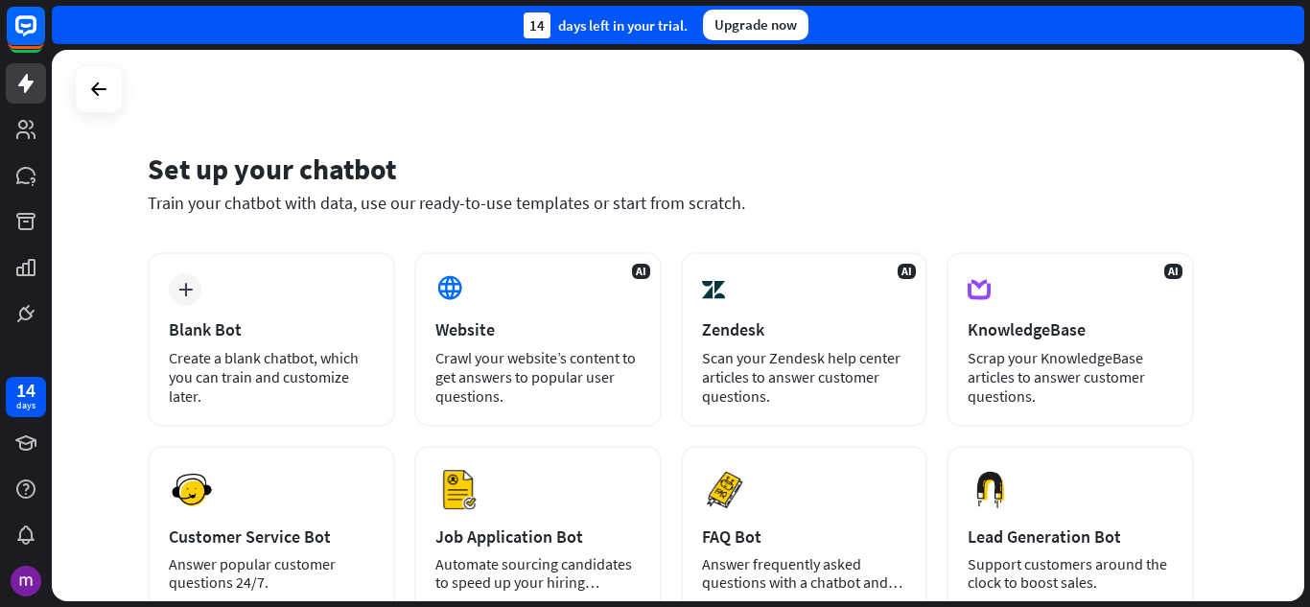
click at [220, 284] on div "plus Blank Bot Create a blank chatbot, which you can train and customize later." at bounding box center [271, 339] width 247 height 175
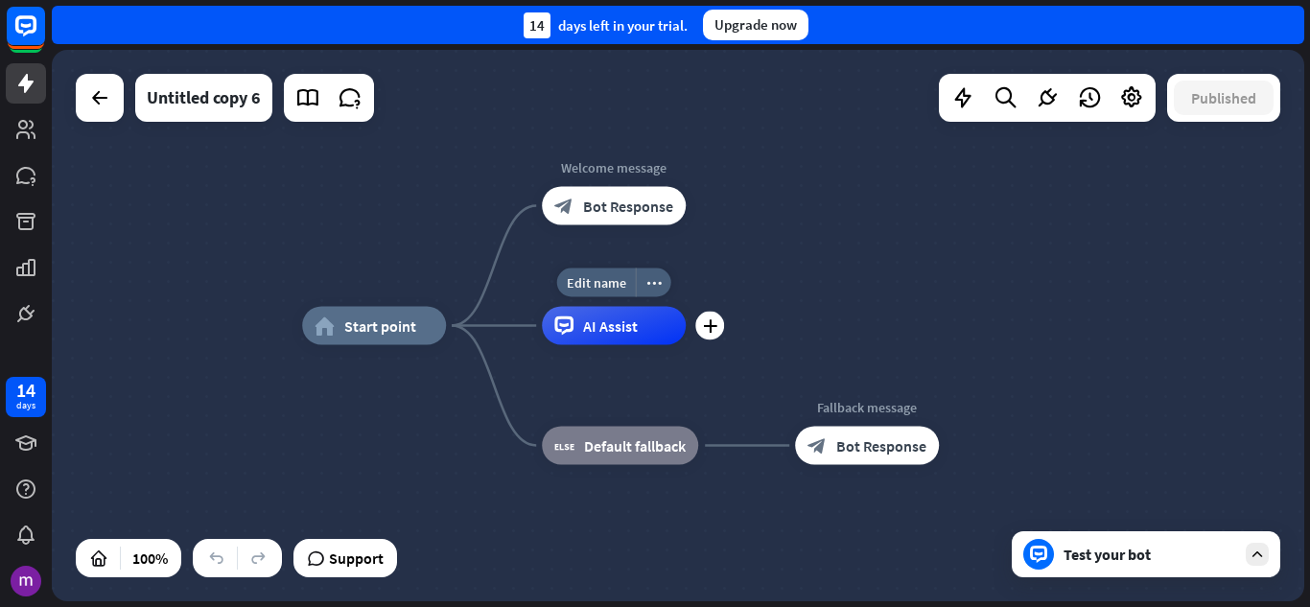
click at [596, 326] on span "AI Assist" at bounding box center [610, 325] width 55 height 19
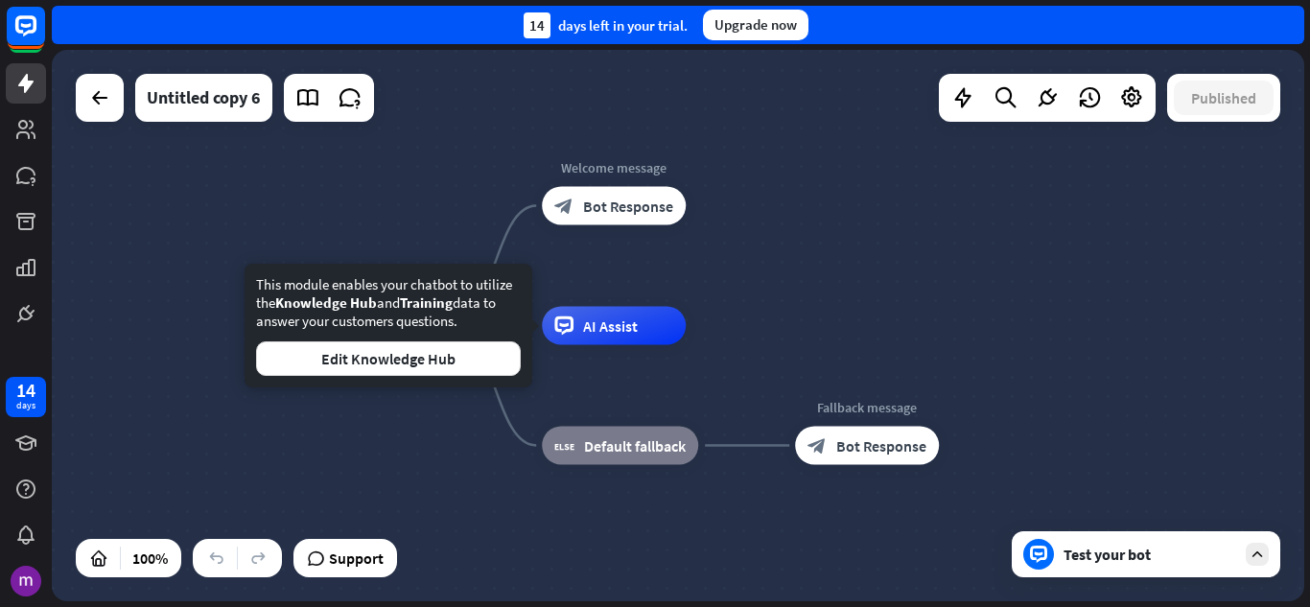
click at [893, 260] on div "home_2 Start point Welcome message block_bot_response Bot Response Edit name mo…" at bounding box center [678, 325] width 1252 height 551
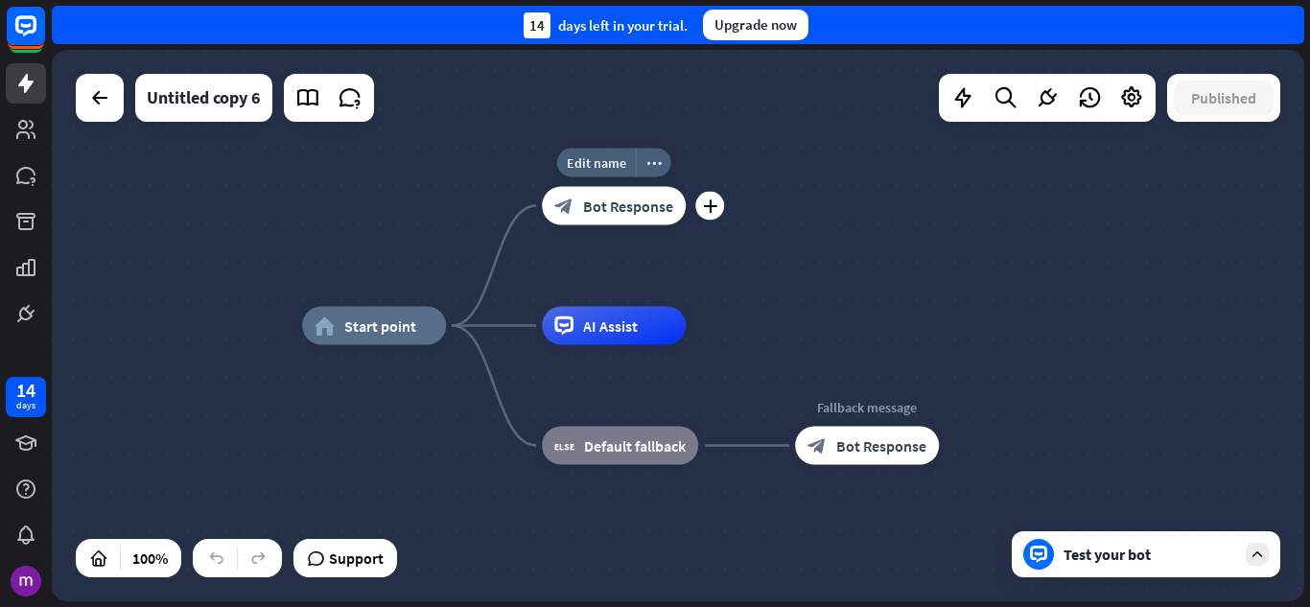
click at [642, 203] on span "Bot Response" at bounding box center [628, 206] width 90 height 19
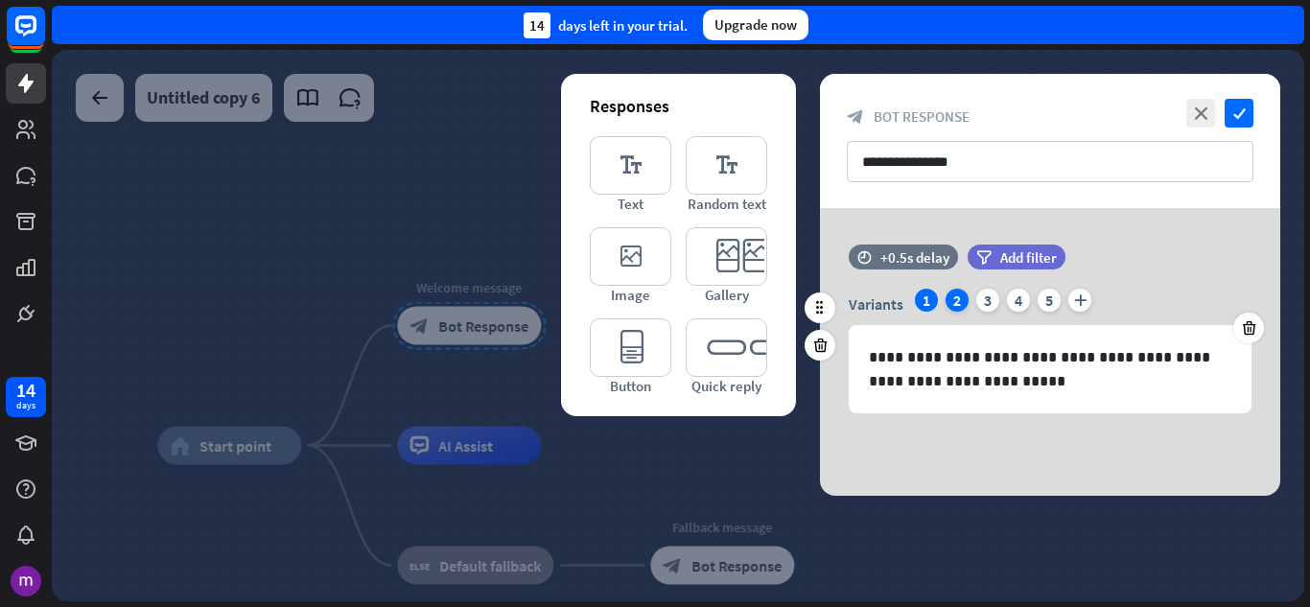
click at [956, 300] on div "2" at bounding box center [957, 300] width 23 height 23
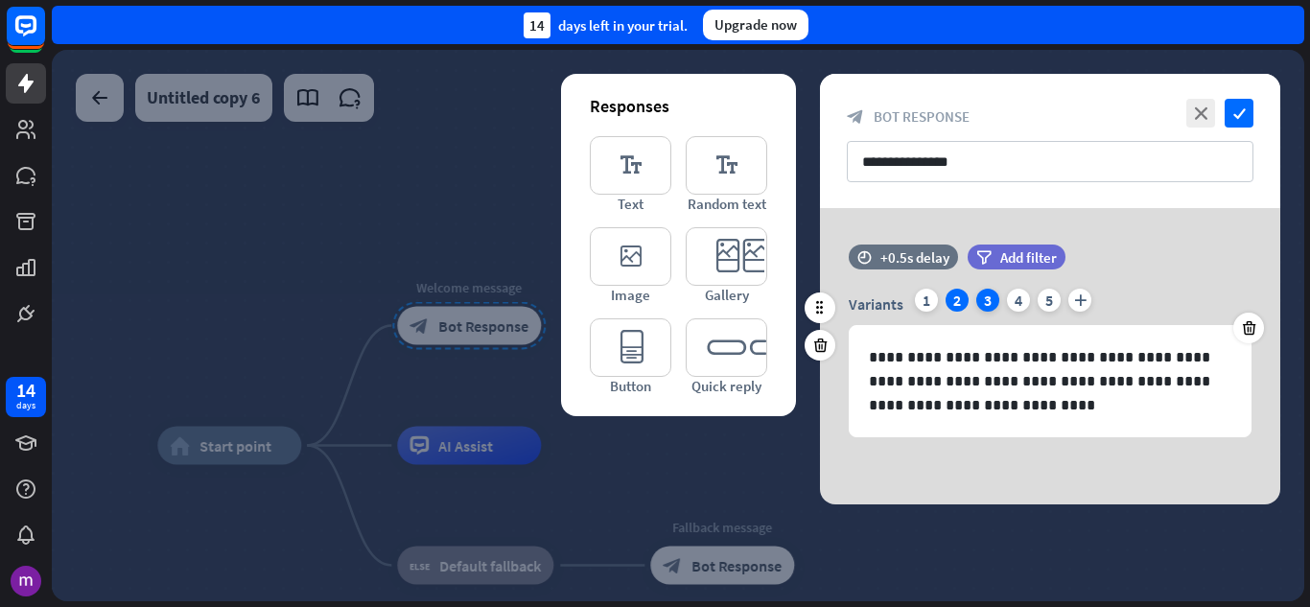
click at [981, 306] on div "3" at bounding box center [987, 300] width 23 height 23
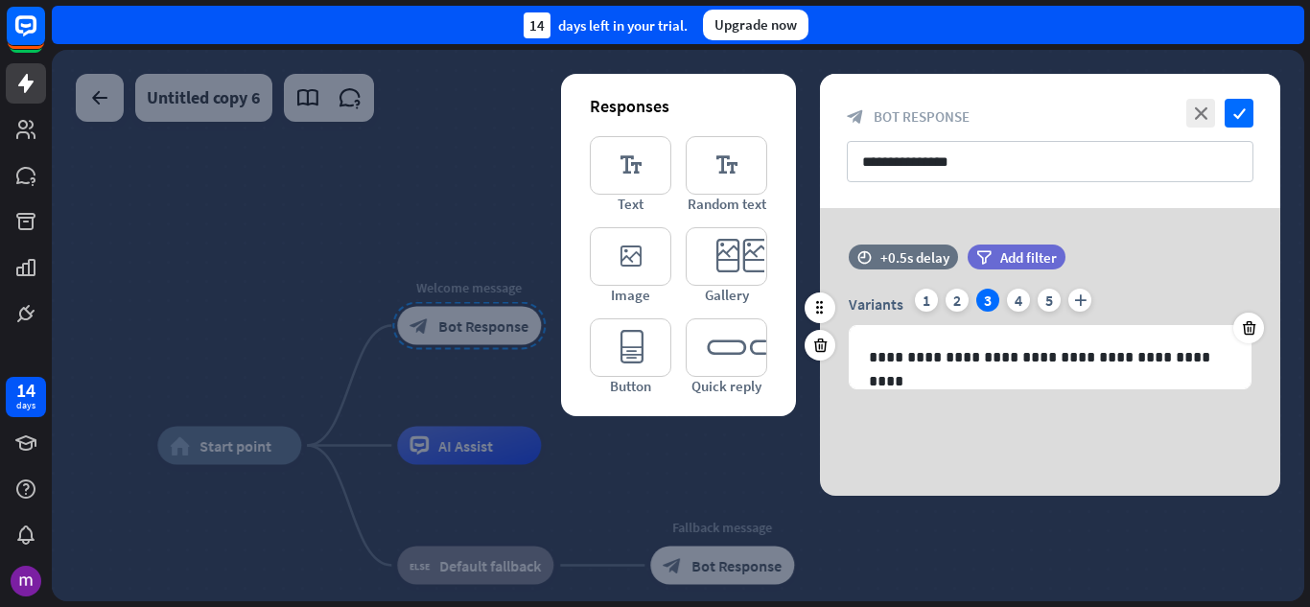
click at [1036, 295] on div "Variants 1 2 3 4 5 plus" at bounding box center [1050, 304] width 403 height 31
click at [1004, 305] on div "Variants 1 2 3 4 5 plus" at bounding box center [1050, 304] width 403 height 31
click at [1010, 302] on div "4" at bounding box center [1018, 300] width 23 height 23
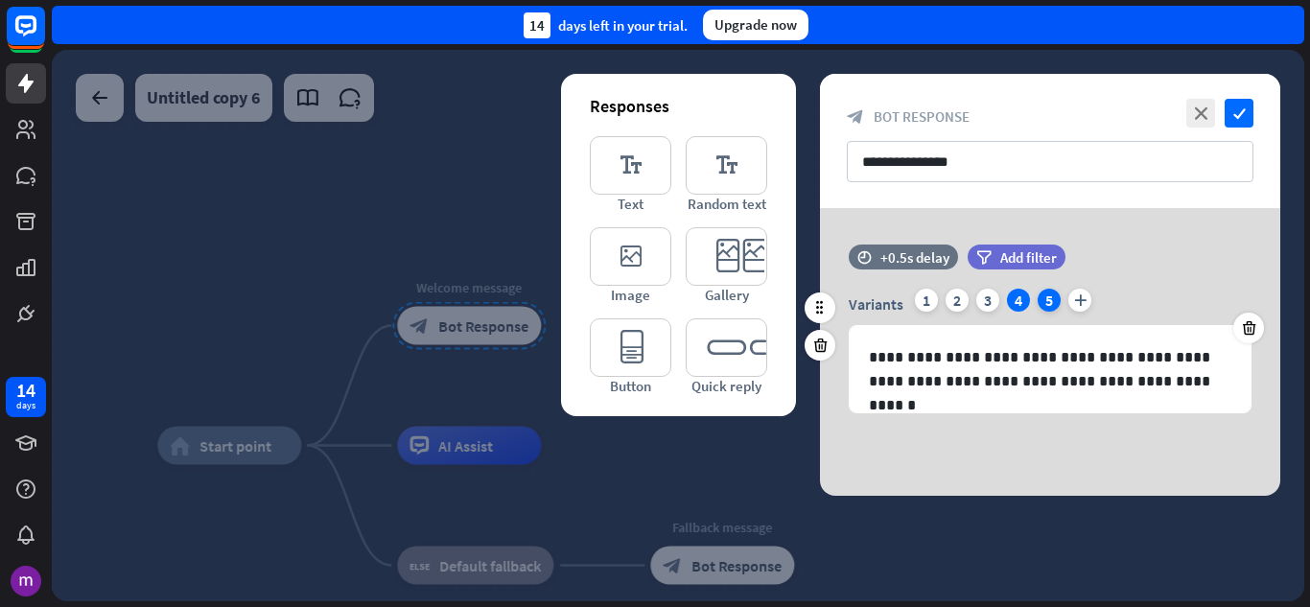
click at [1038, 295] on div "5" at bounding box center [1049, 300] width 23 height 23
click at [924, 294] on div "1" at bounding box center [926, 300] width 23 height 23
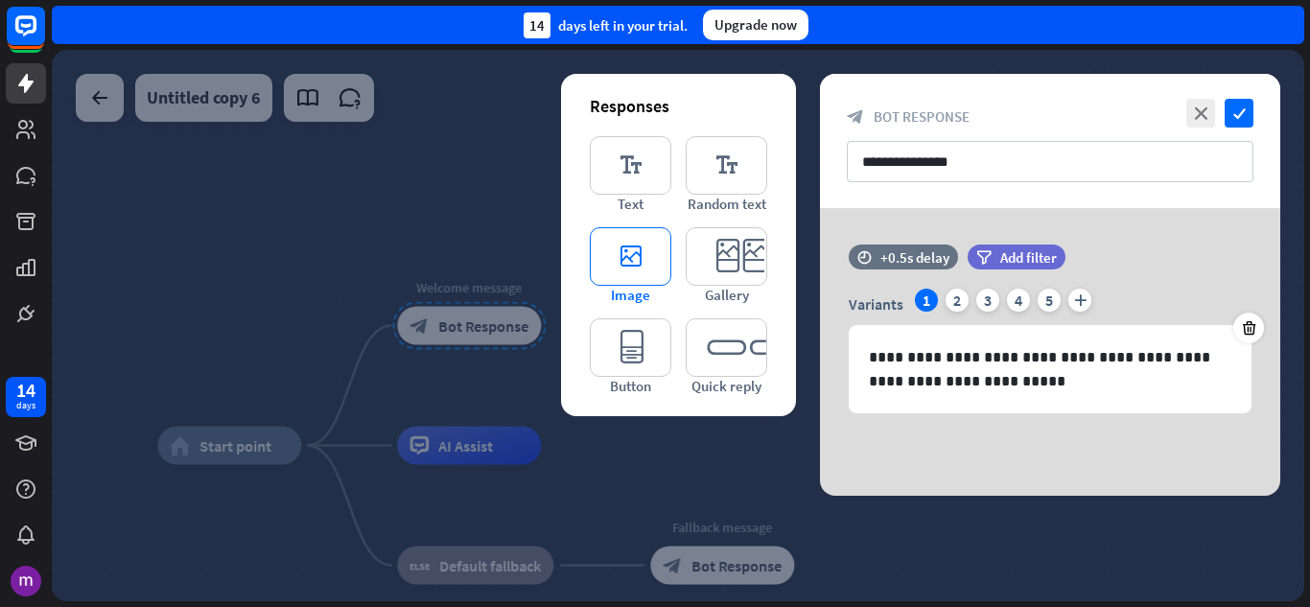
click at [639, 254] on icon "editor_image" at bounding box center [631, 256] width 82 height 58
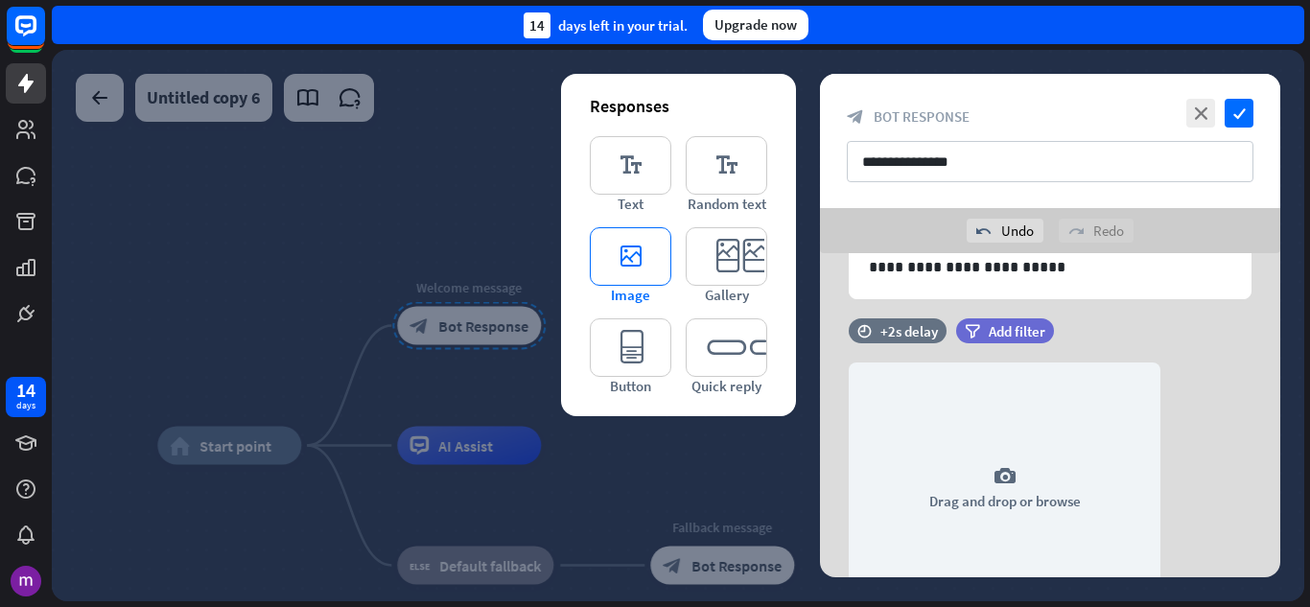
scroll to position [224, 0]
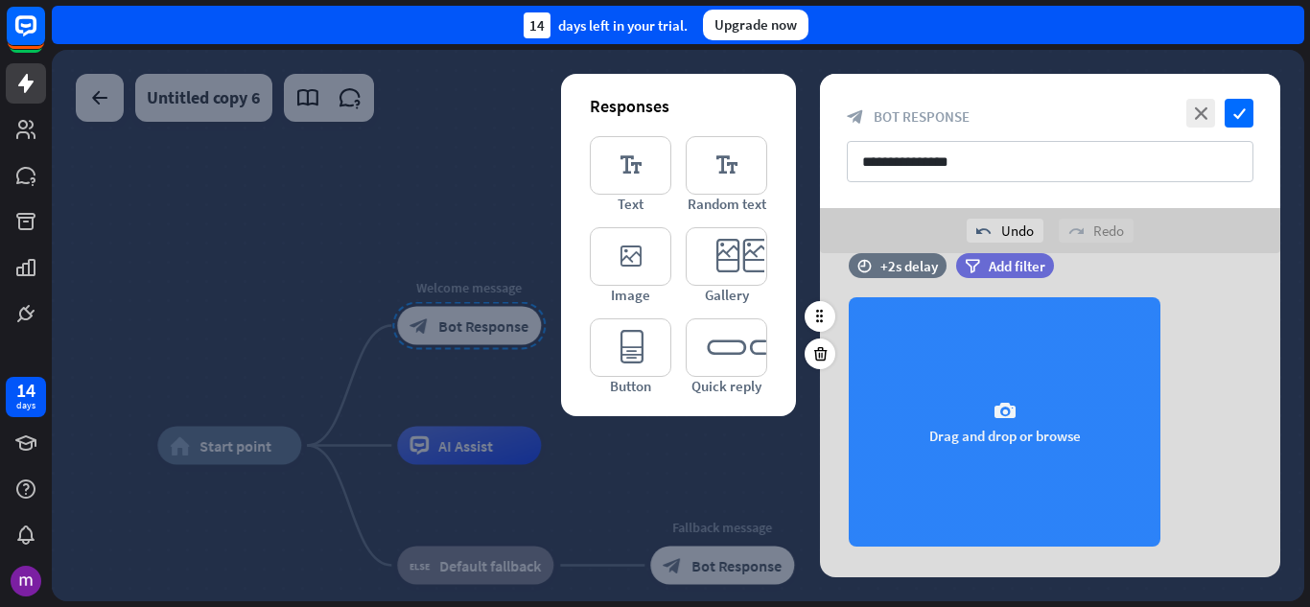
click at [993, 393] on div "camera Drag and drop or browse" at bounding box center [1005, 421] width 312 height 249
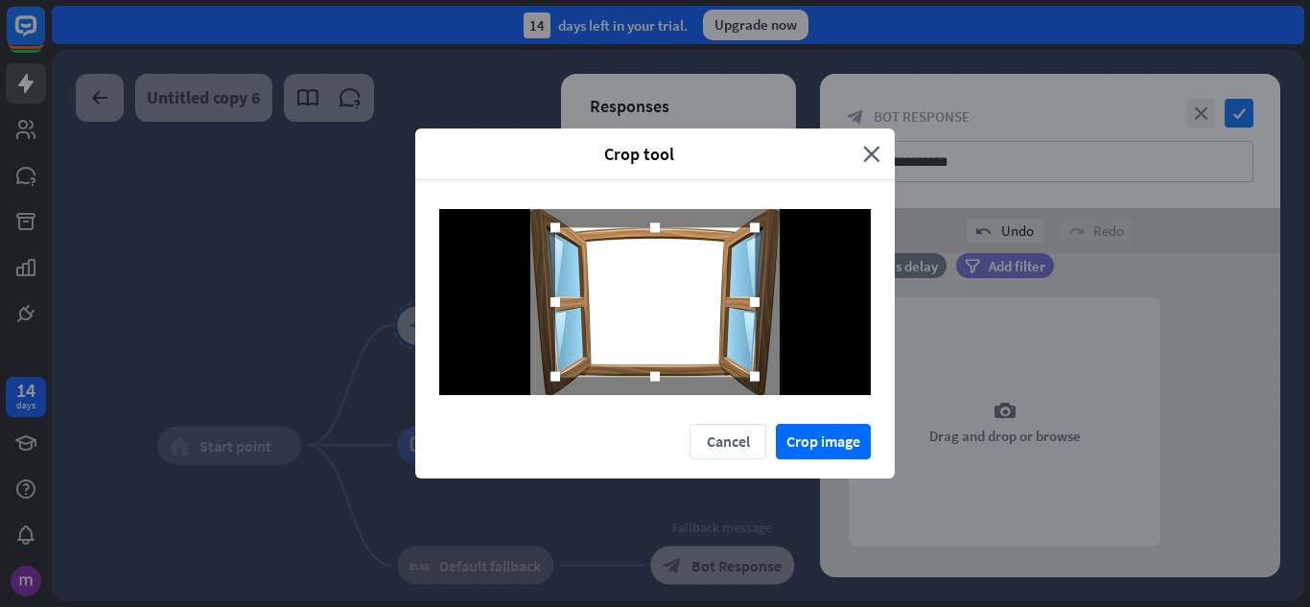
click at [584, 258] on div at bounding box center [654, 301] width 199 height 149
click at [803, 438] on button "Crop image" at bounding box center [823, 441] width 95 height 35
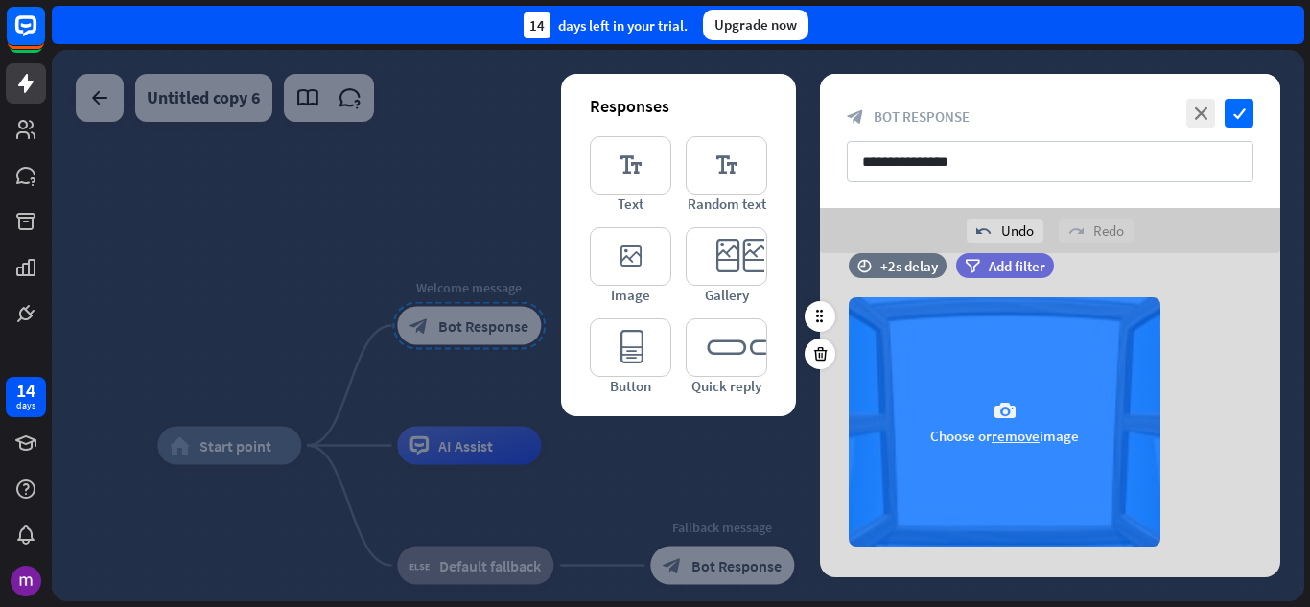
click at [967, 458] on div "camera Choose or remove image" at bounding box center [1005, 421] width 312 height 249
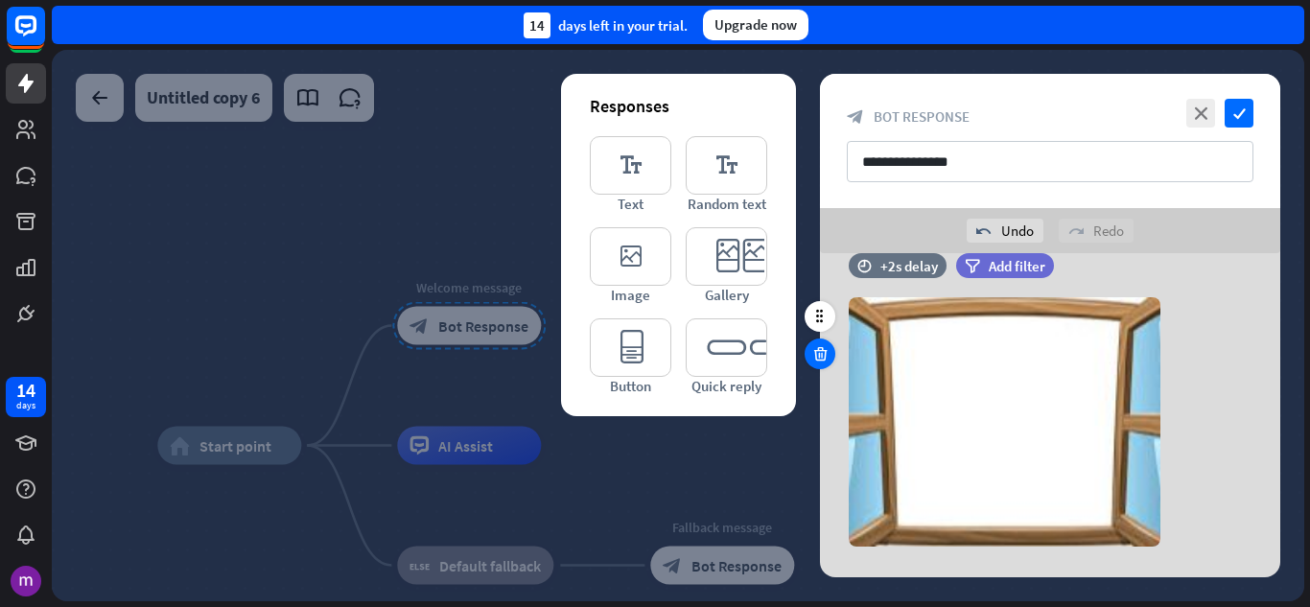
click at [811, 353] on icon at bounding box center [820, 353] width 18 height 17
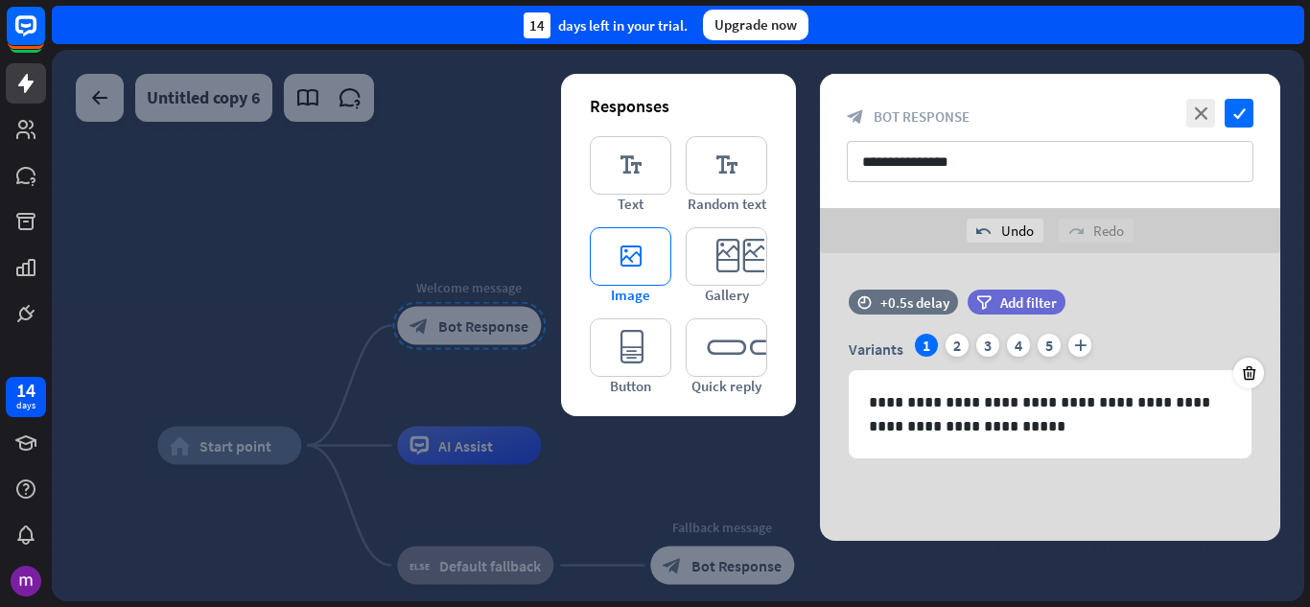
click at [626, 255] on icon "editor_image" at bounding box center [631, 256] width 82 height 58
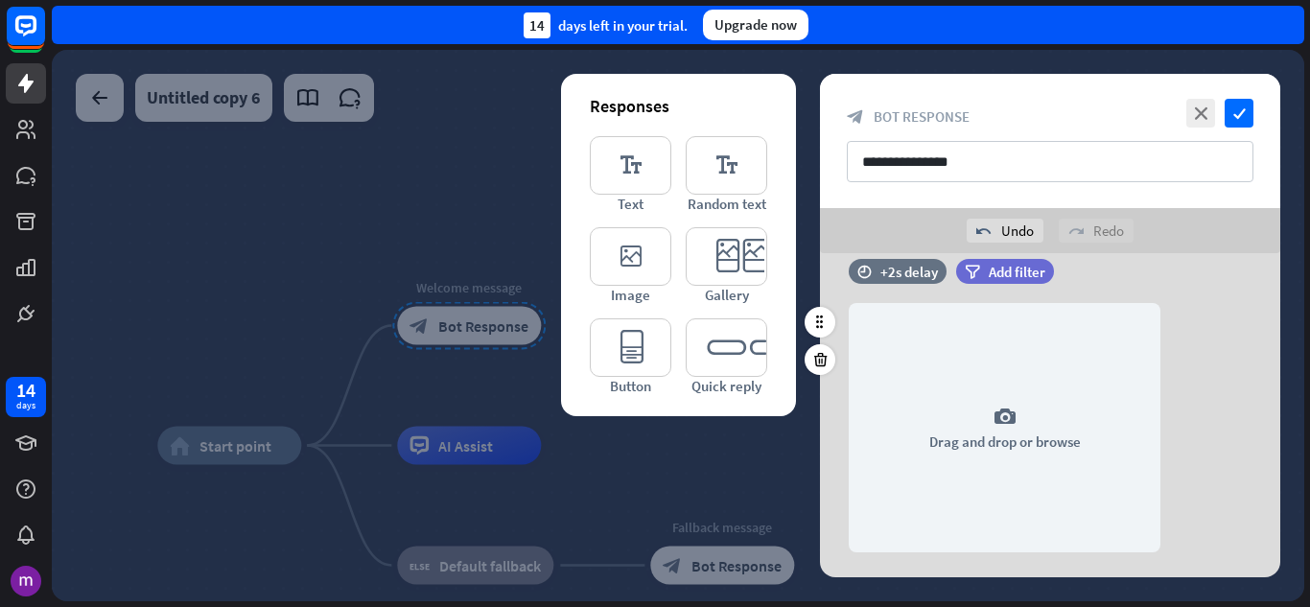
scroll to position [224, 0]
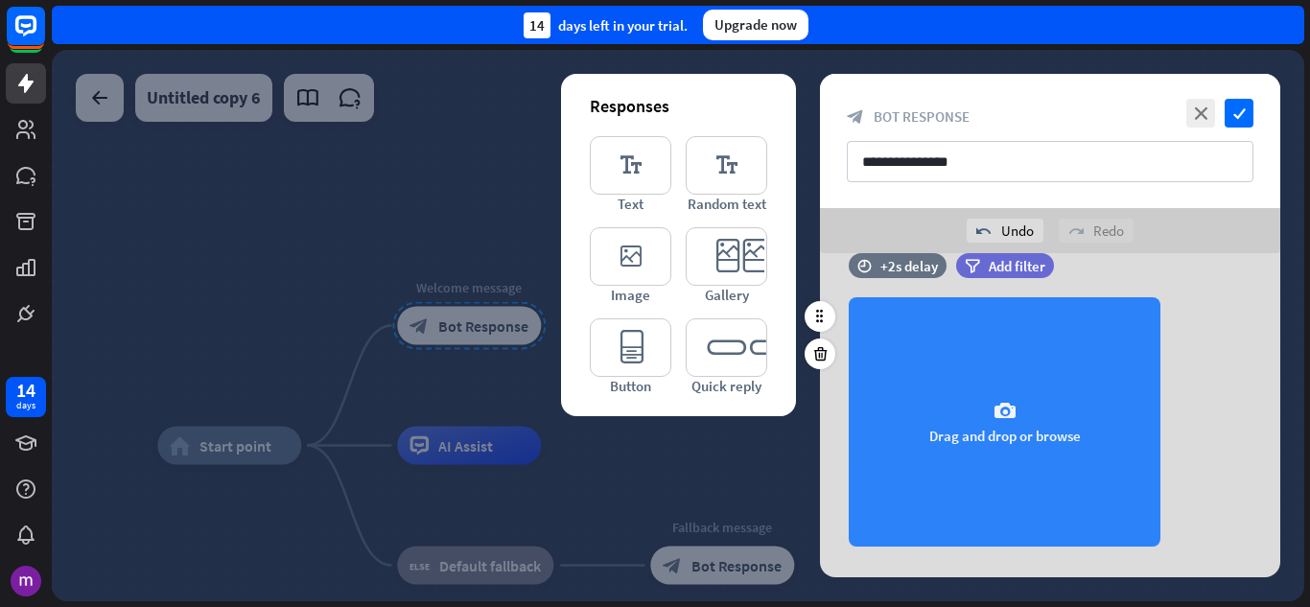
click at [873, 382] on div "camera Drag and drop or browse" at bounding box center [1005, 421] width 312 height 249
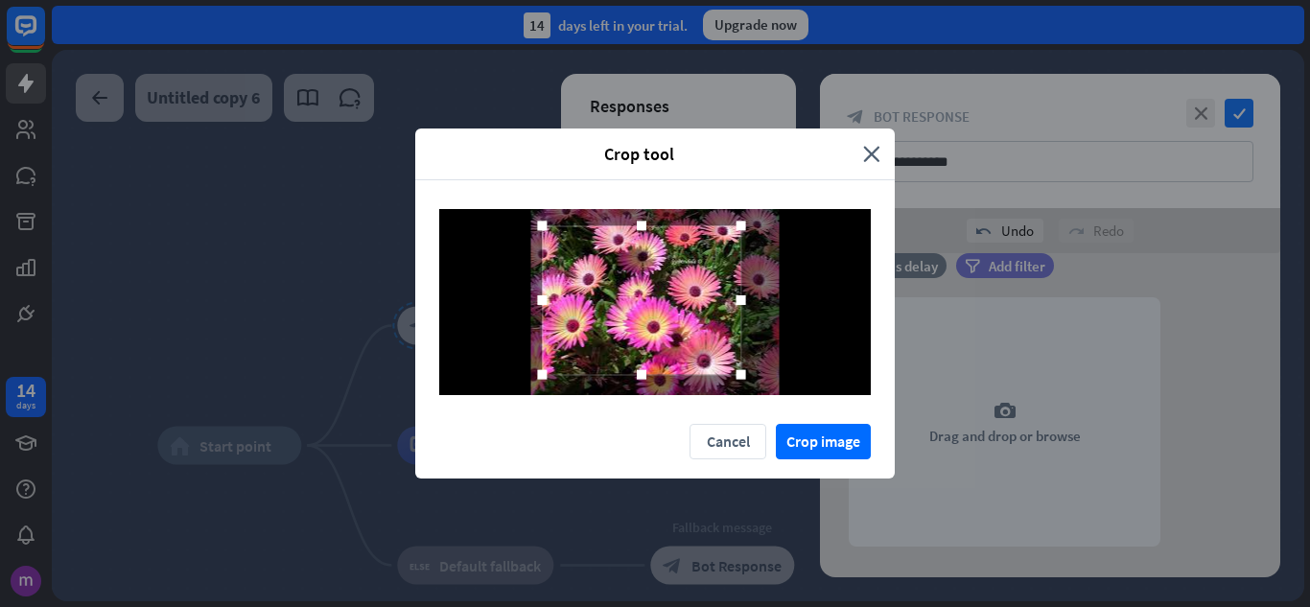
drag, startPoint x: 652, startPoint y: 315, endPoint x: 639, endPoint y: 313, distance: 13.6
click at [639, 313] on div at bounding box center [641, 299] width 199 height 149
click at [841, 424] on button "Crop image" at bounding box center [823, 441] width 95 height 35
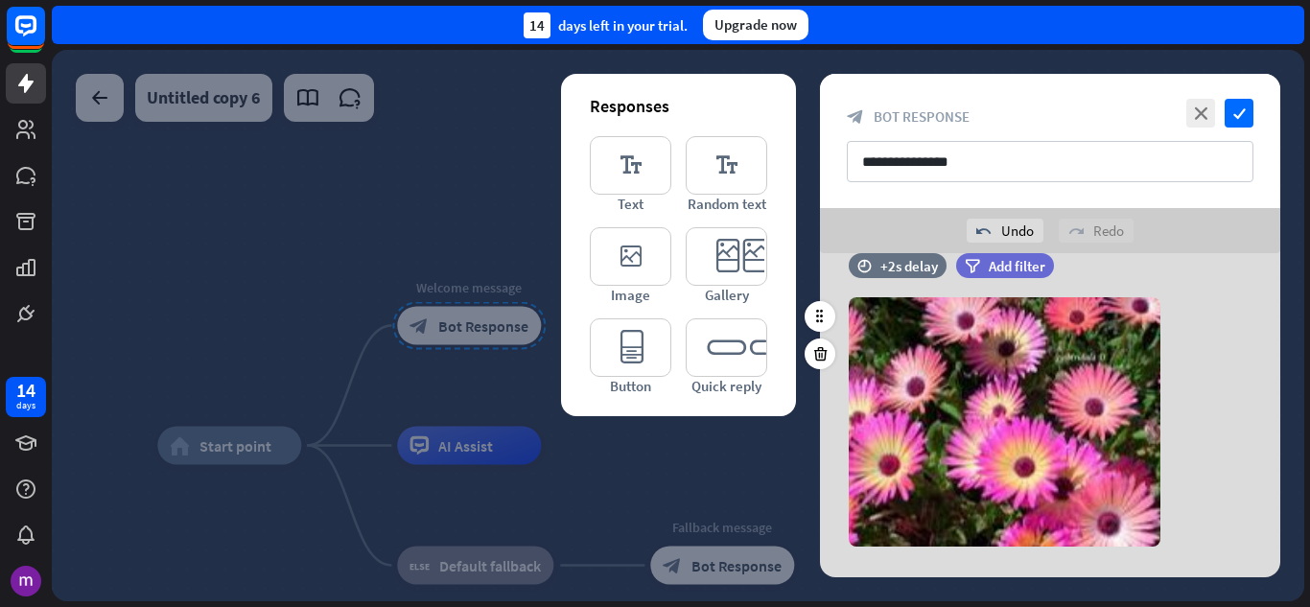
click at [1201, 291] on div "time +2s delay filter Add filter" at bounding box center [1050, 275] width 460 height 44
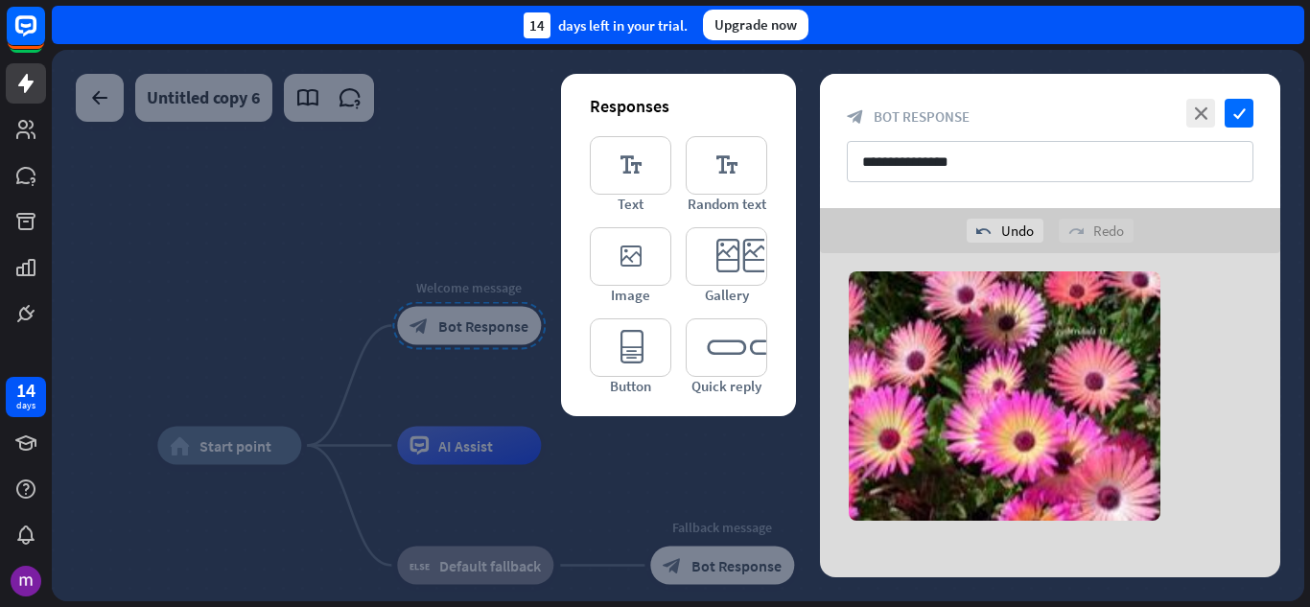
scroll to position [261, 0]
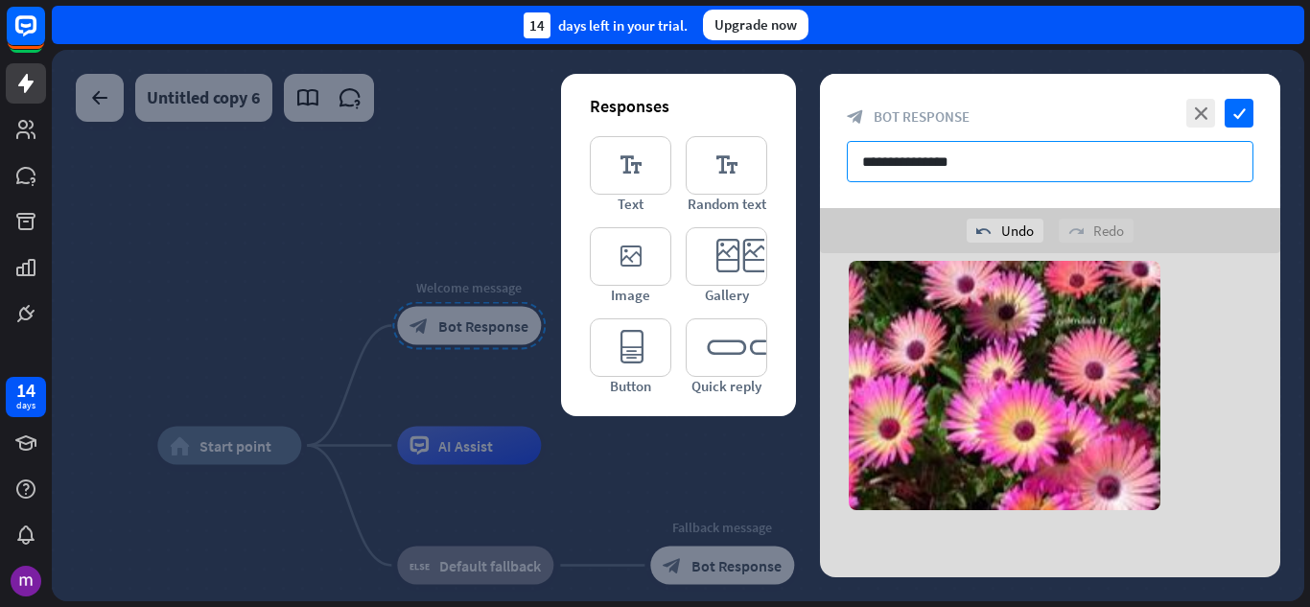
click at [1040, 154] on input "**********" at bounding box center [1050, 161] width 407 height 41
type input "*"
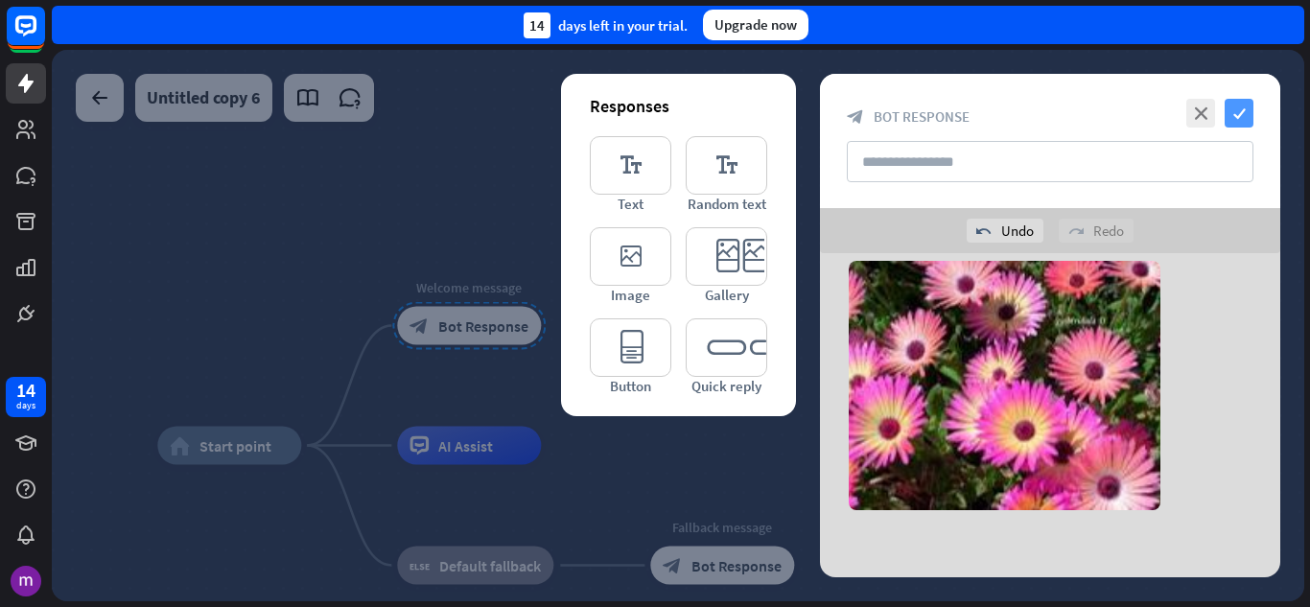
click at [1248, 111] on icon "check" at bounding box center [1239, 113] width 29 height 29
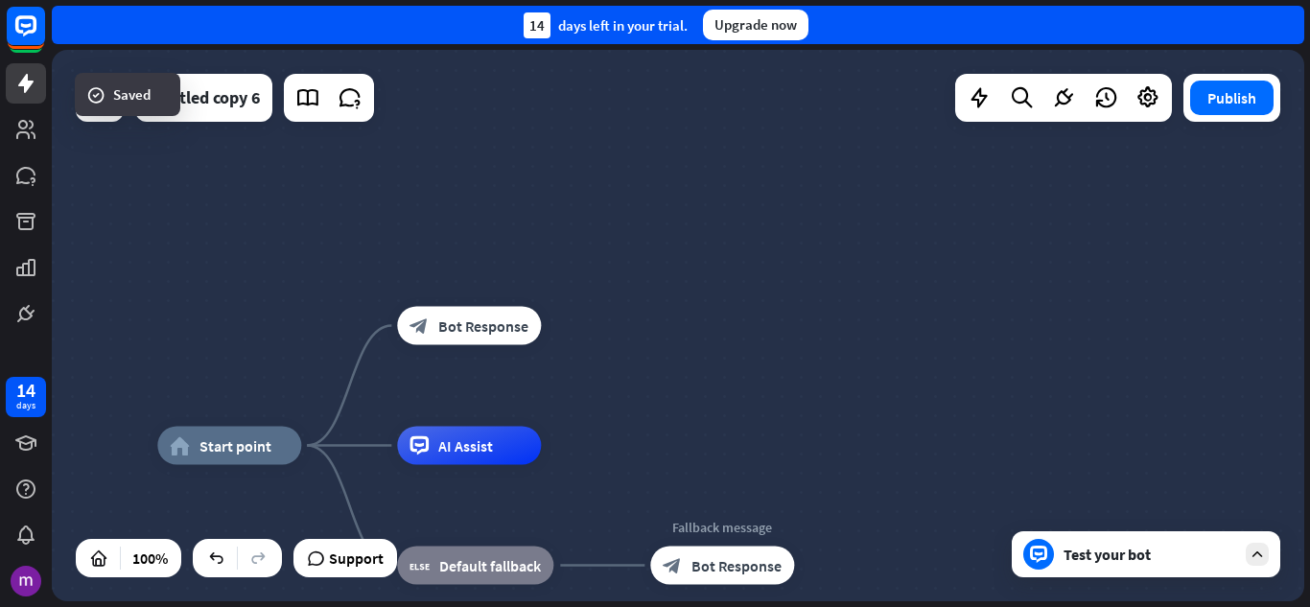
click at [1107, 554] on div "Test your bot" at bounding box center [1149, 554] width 173 height 19
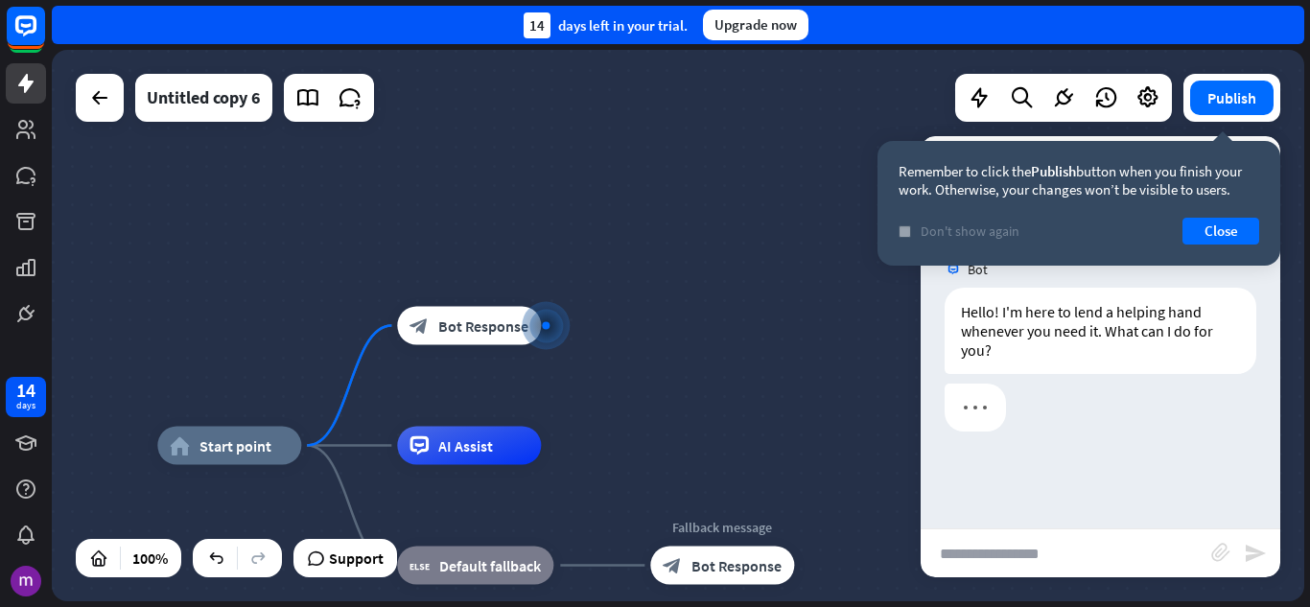
click at [901, 225] on label "check" at bounding box center [905, 231] width 12 height 12
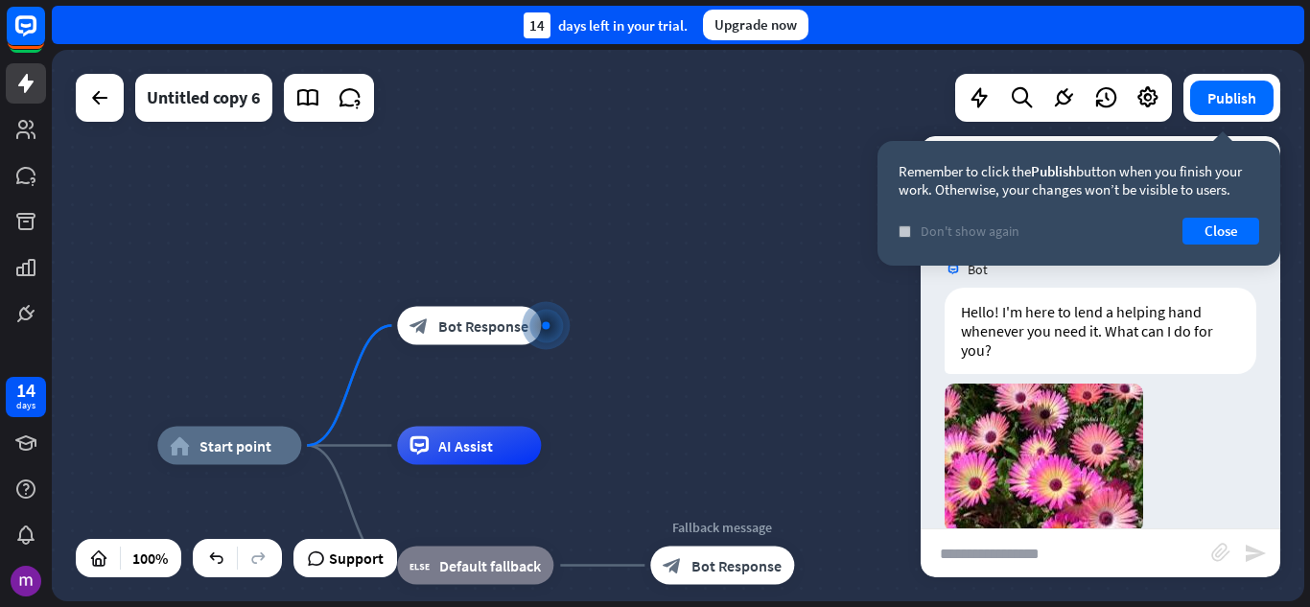
scroll to position [33, 0]
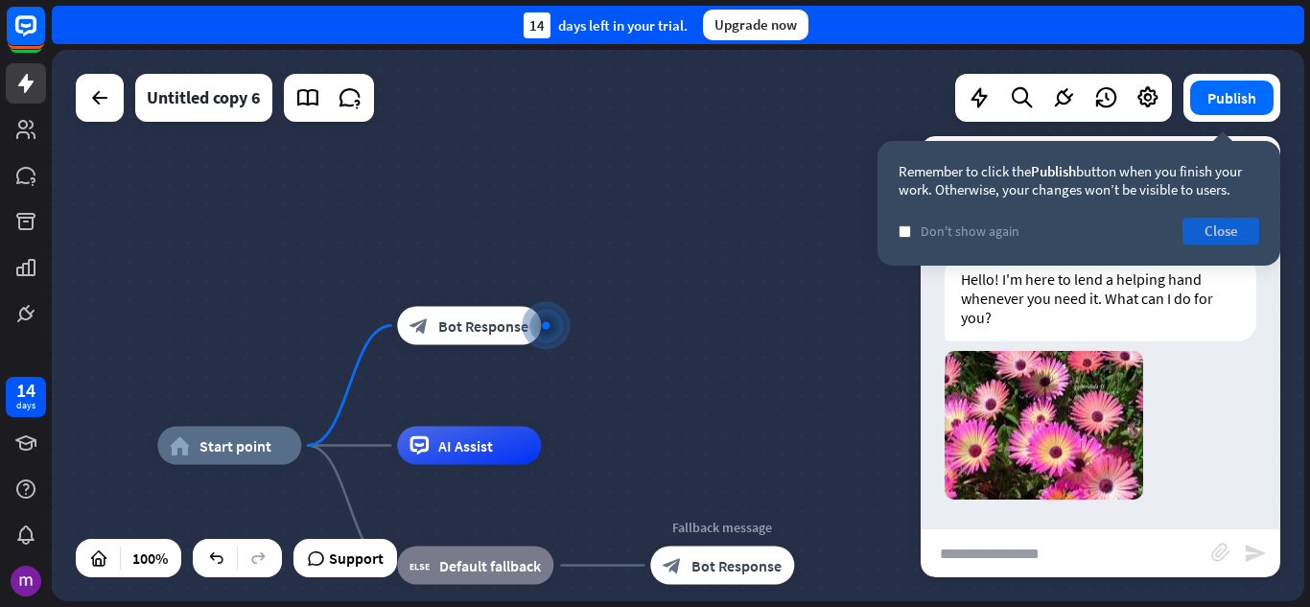
click at [1222, 224] on button "Close" at bounding box center [1220, 231] width 77 height 27
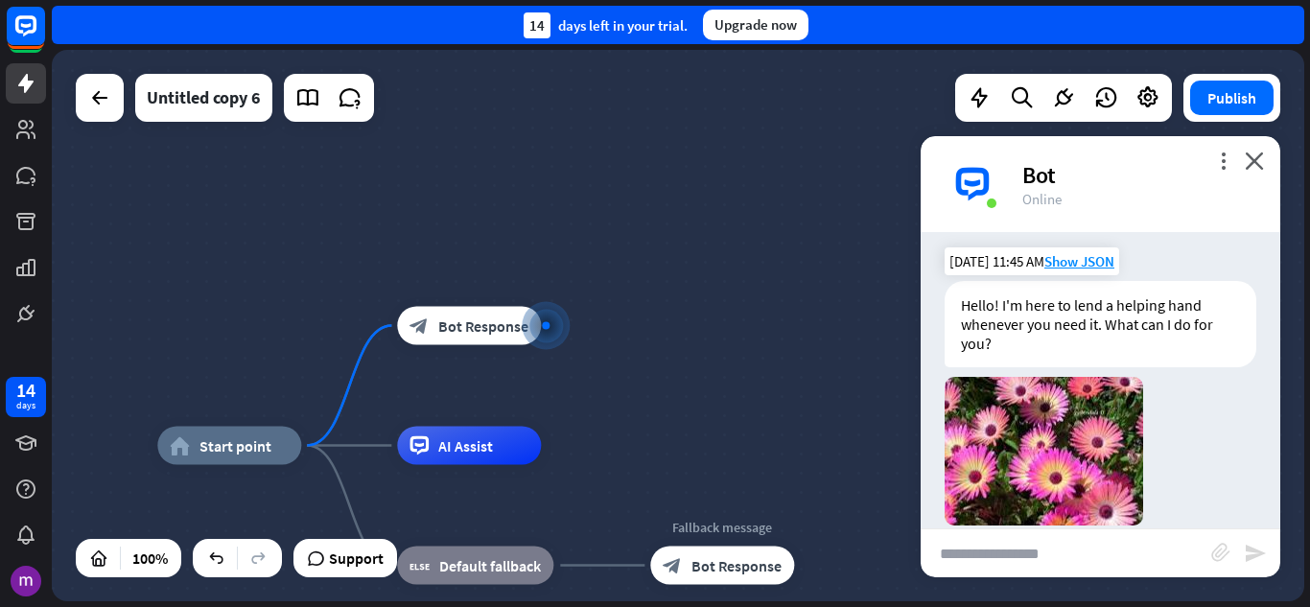
scroll to position [0, 0]
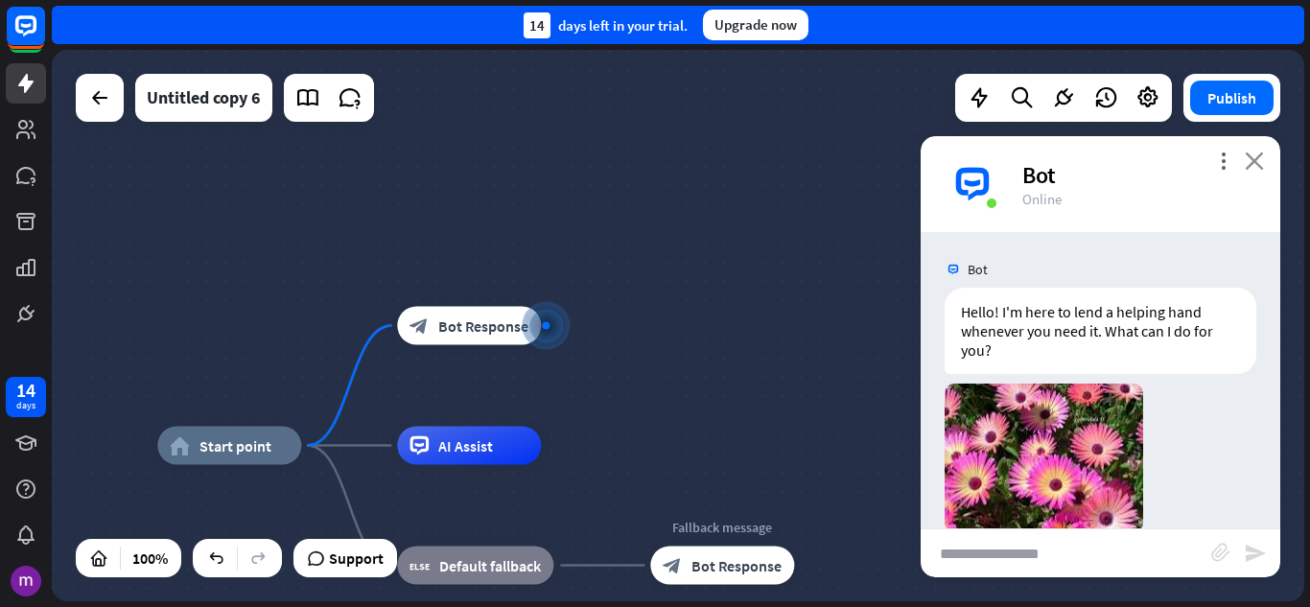
click at [1258, 157] on icon "close" at bounding box center [1254, 161] width 19 height 18
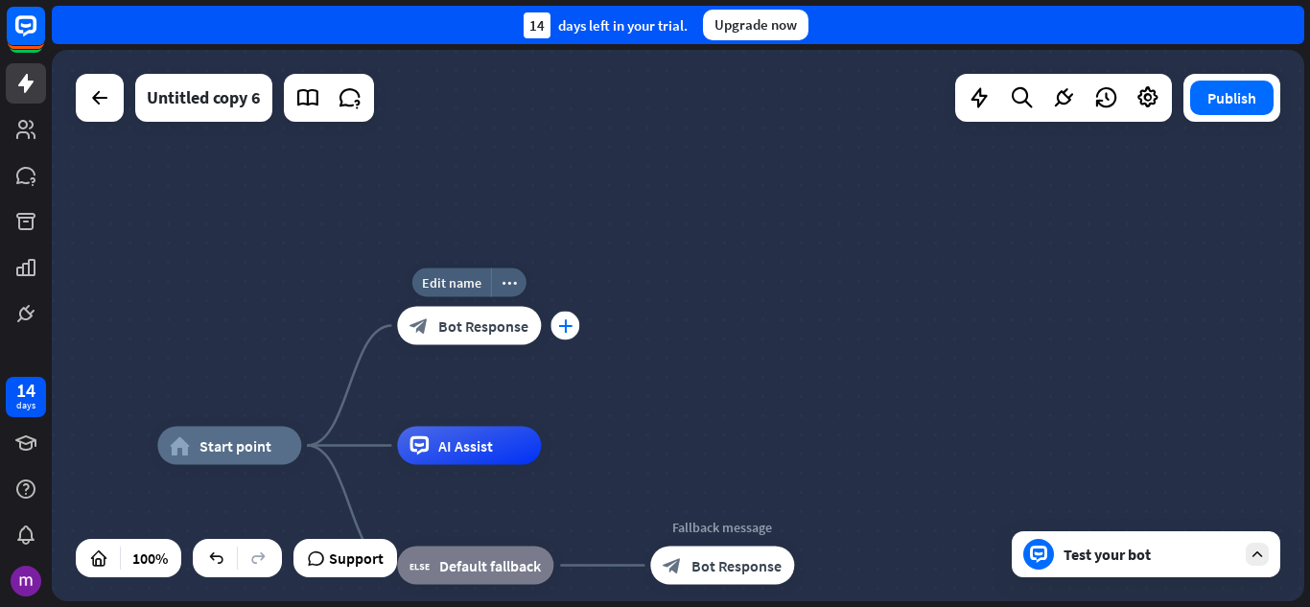
click at [569, 326] on icon "plus" at bounding box center [565, 325] width 14 height 13
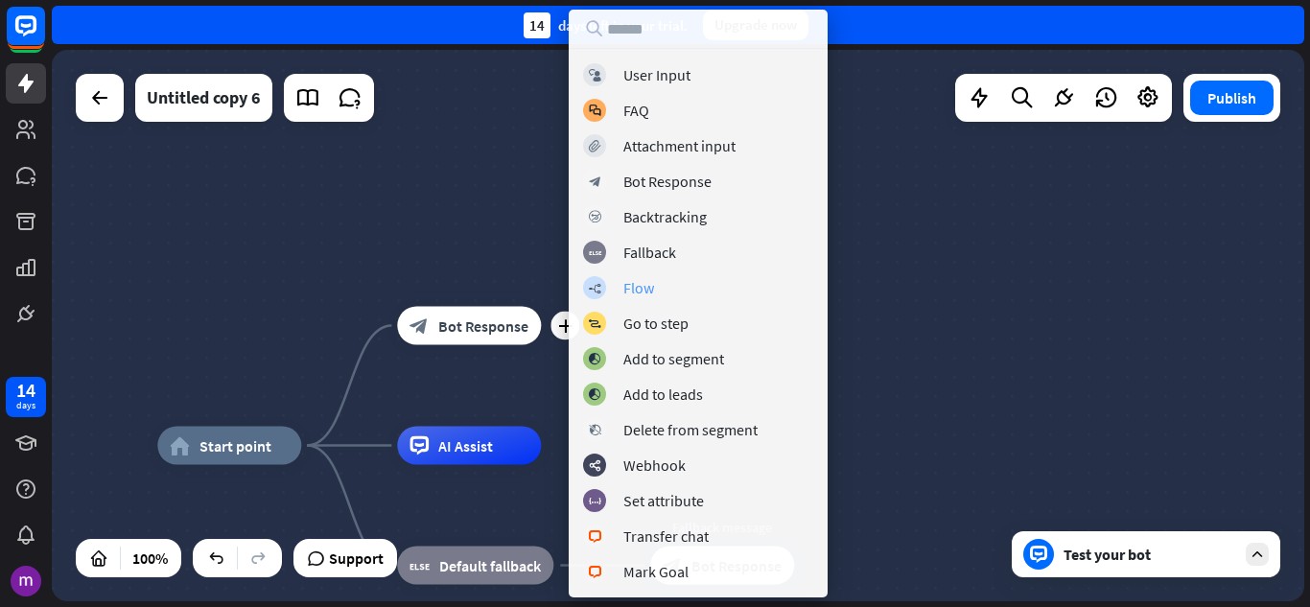
click at [653, 290] on div "Flow" at bounding box center [638, 287] width 31 height 19
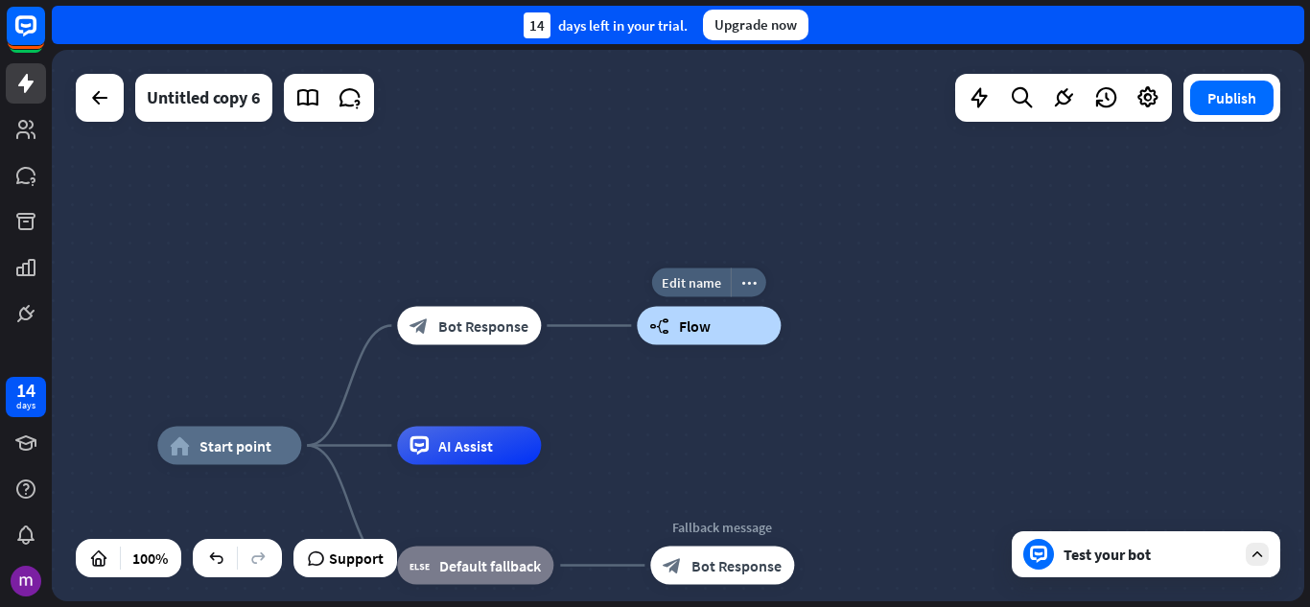
click at [665, 329] on icon "builder_tree" at bounding box center [659, 325] width 20 height 19
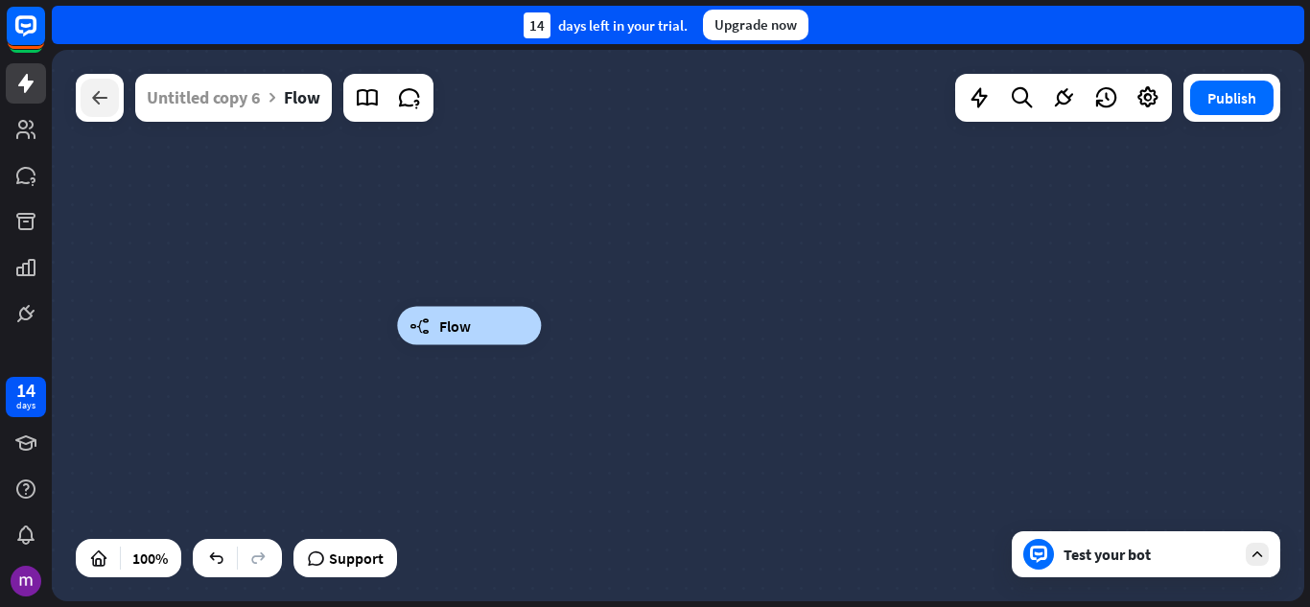
click at [105, 93] on icon at bounding box center [99, 97] width 23 height 23
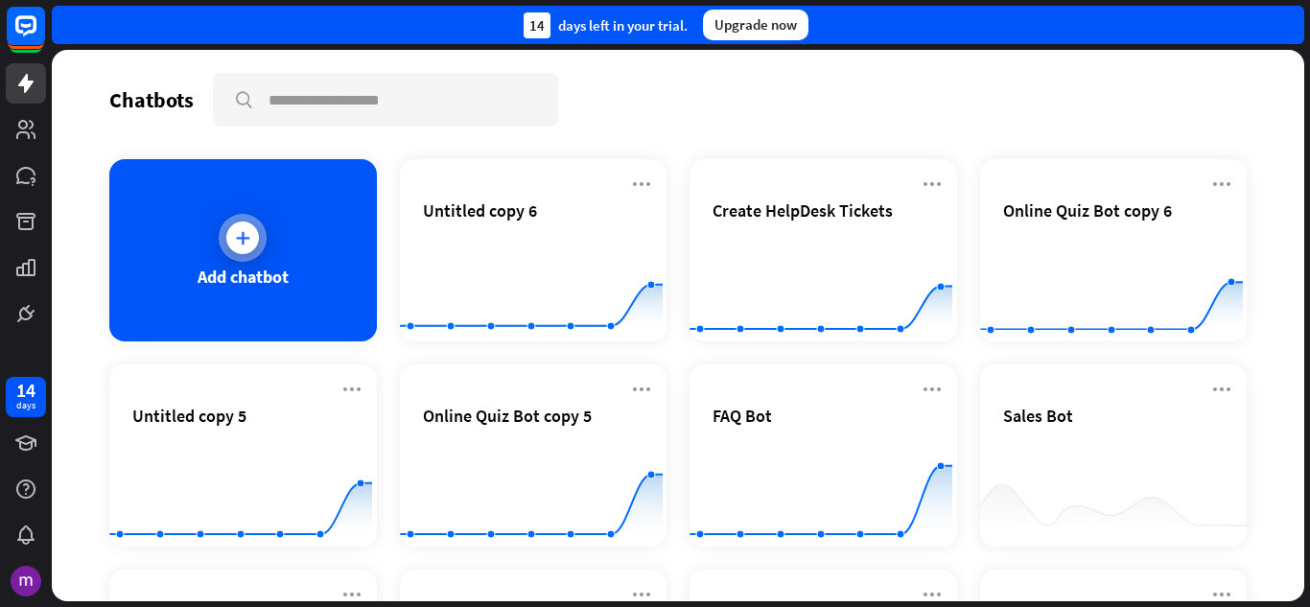
click at [291, 209] on div "Add chatbot" at bounding box center [243, 250] width 268 height 182
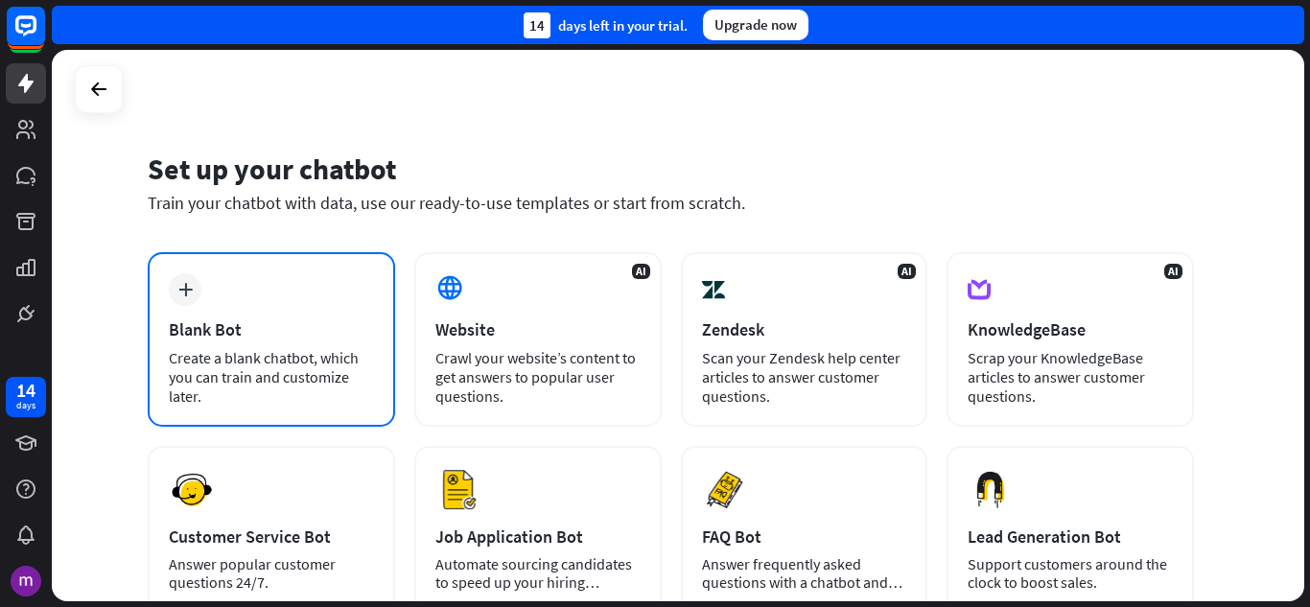
click at [299, 272] on div "plus Blank Bot Create a blank chatbot, which you can train and customize later." at bounding box center [271, 339] width 247 height 175
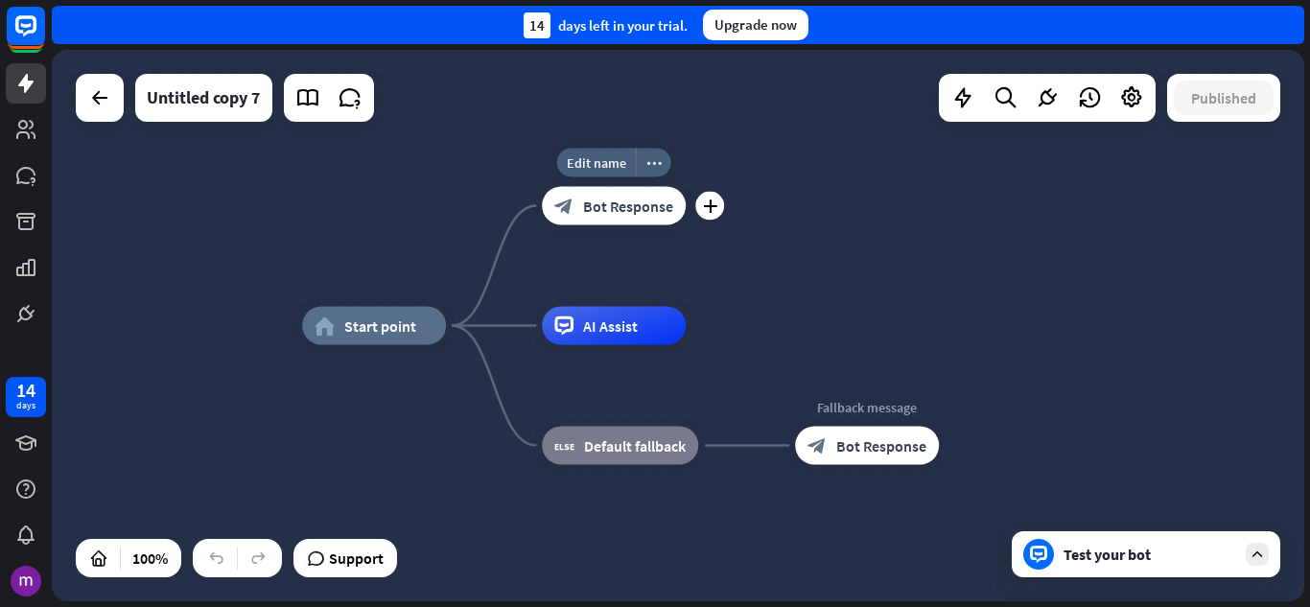
click at [613, 217] on div "block_bot_response Bot Response" at bounding box center [614, 206] width 144 height 38
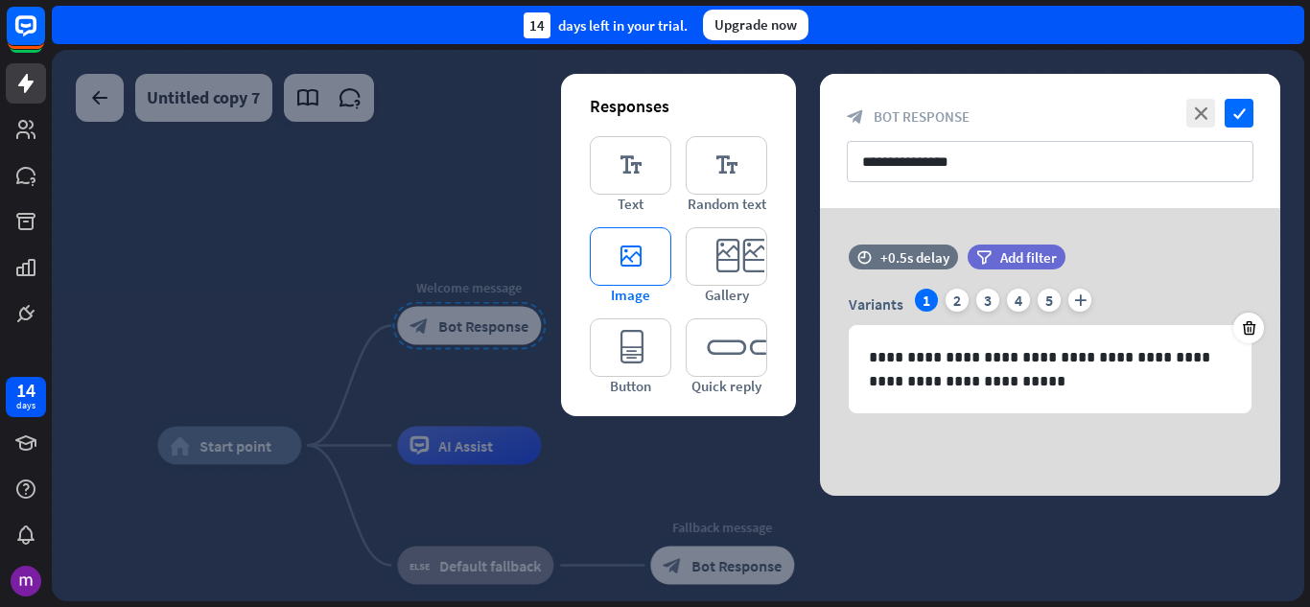
click at [609, 256] on icon "editor_image" at bounding box center [631, 256] width 82 height 58
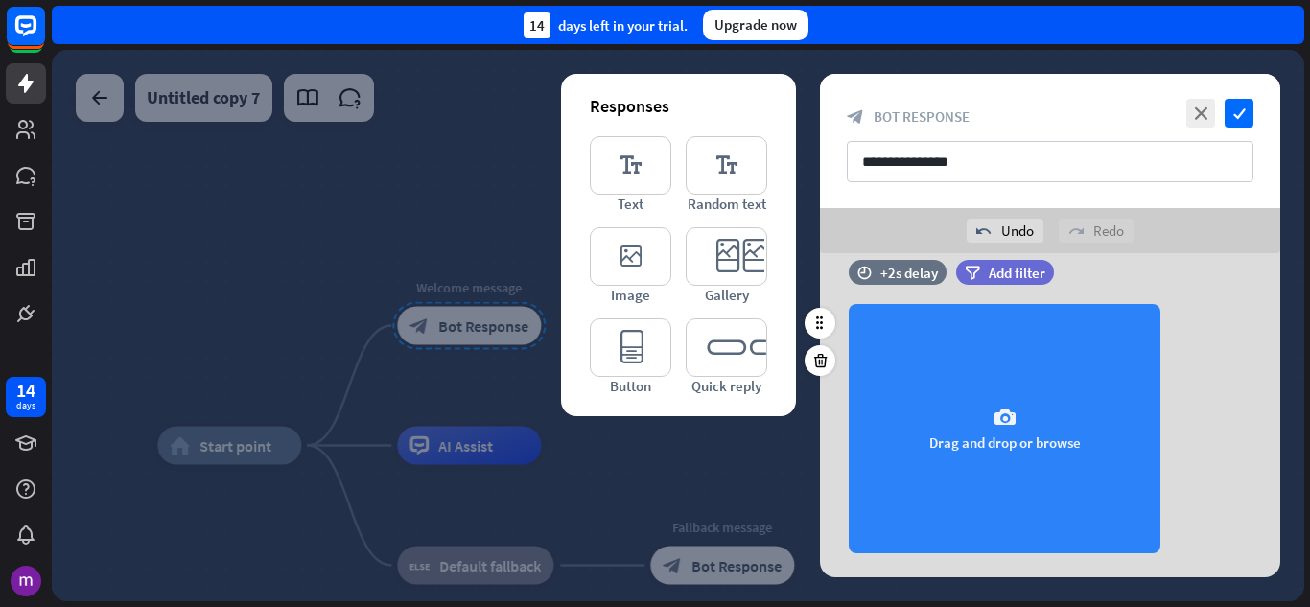
scroll to position [224, 0]
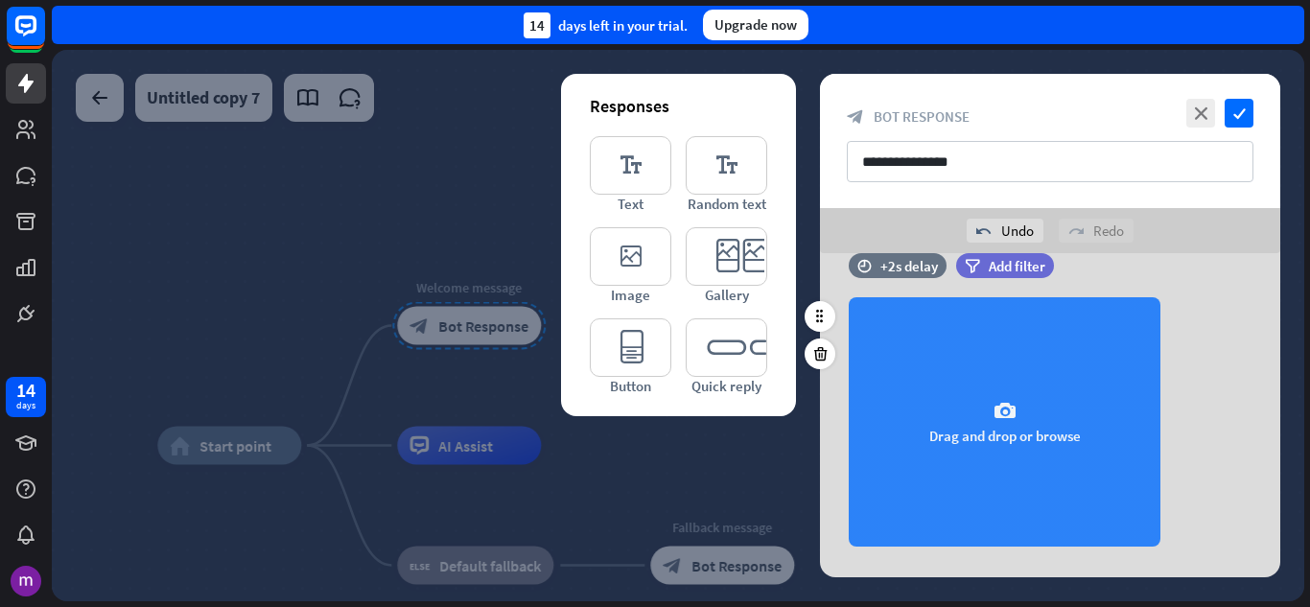
click at [930, 457] on div "camera Drag and drop or browse" at bounding box center [1005, 421] width 312 height 249
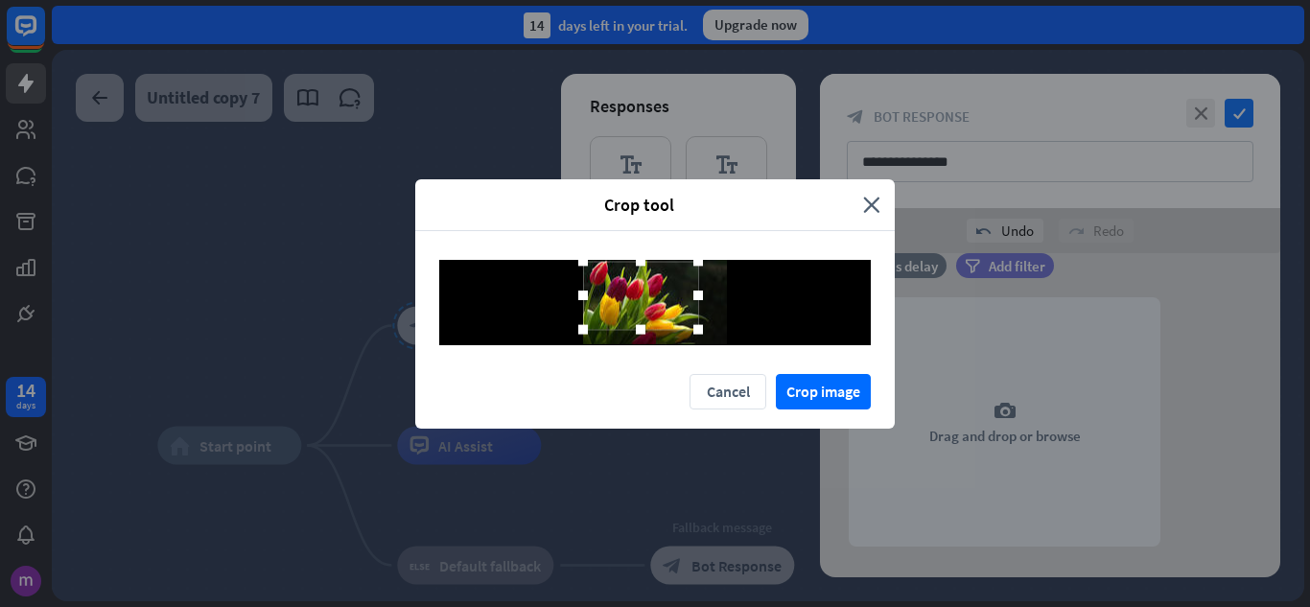
drag, startPoint x: 666, startPoint y: 316, endPoint x: 651, endPoint y: 310, distance: 15.9
click at [651, 310] on div at bounding box center [640, 295] width 115 height 68
click at [837, 381] on button "Crop image" at bounding box center [823, 391] width 95 height 35
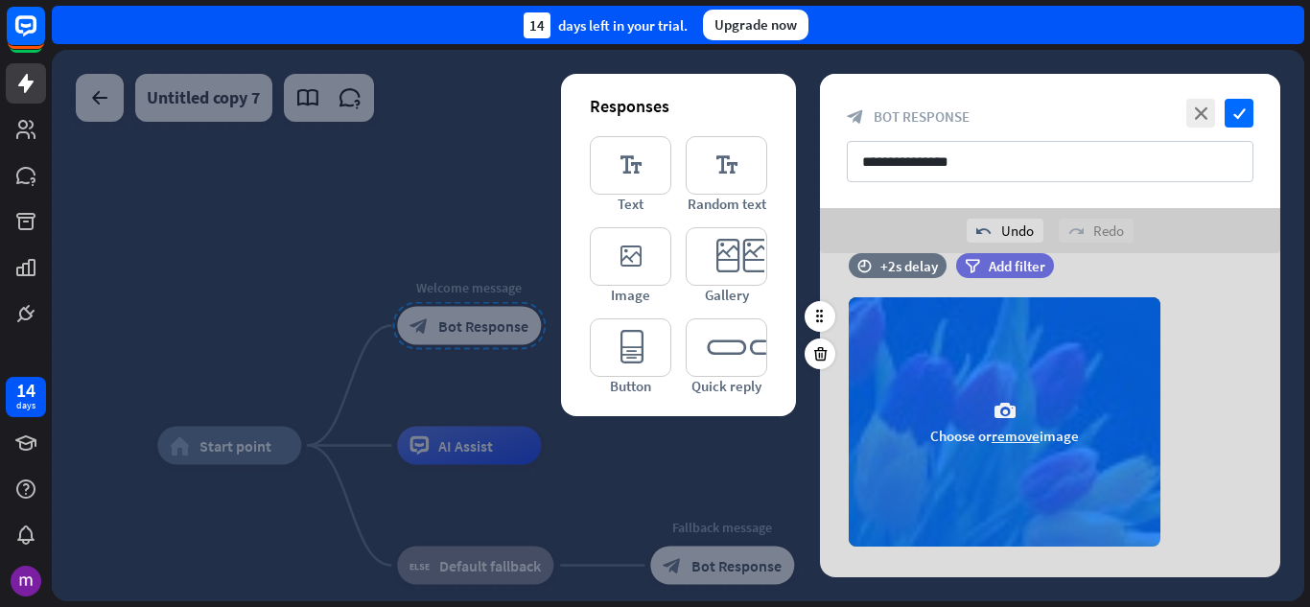
click at [1059, 514] on div "camera Choose or remove image" at bounding box center [1005, 421] width 312 height 249
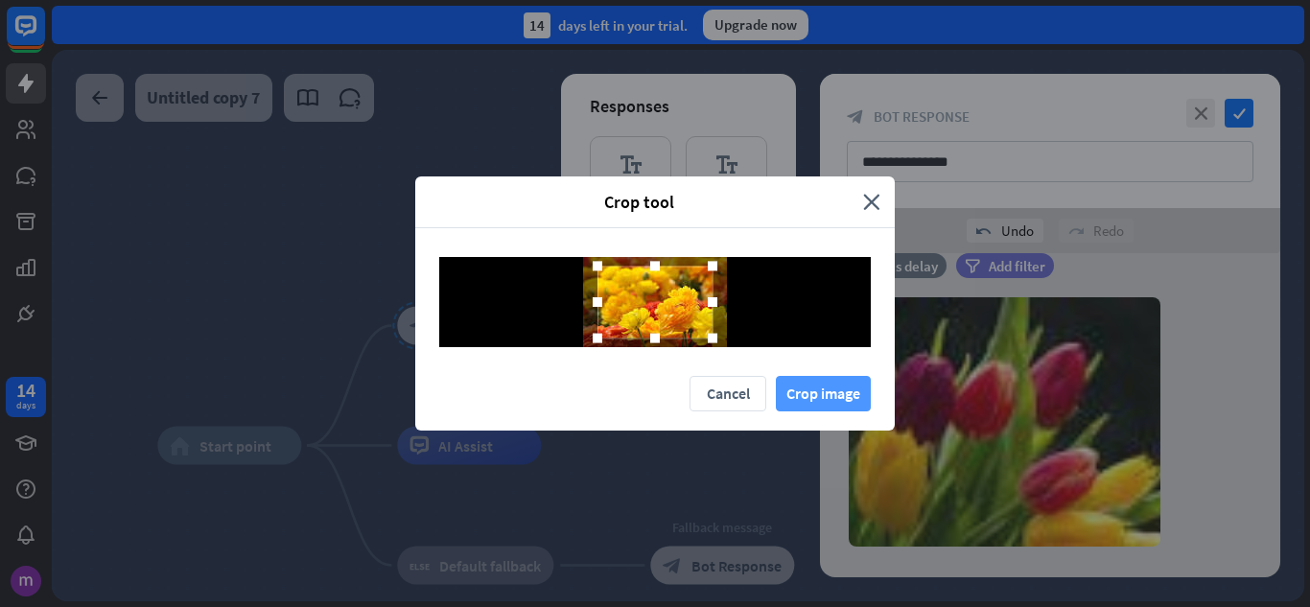
click at [863, 389] on button "Crop image" at bounding box center [823, 393] width 95 height 35
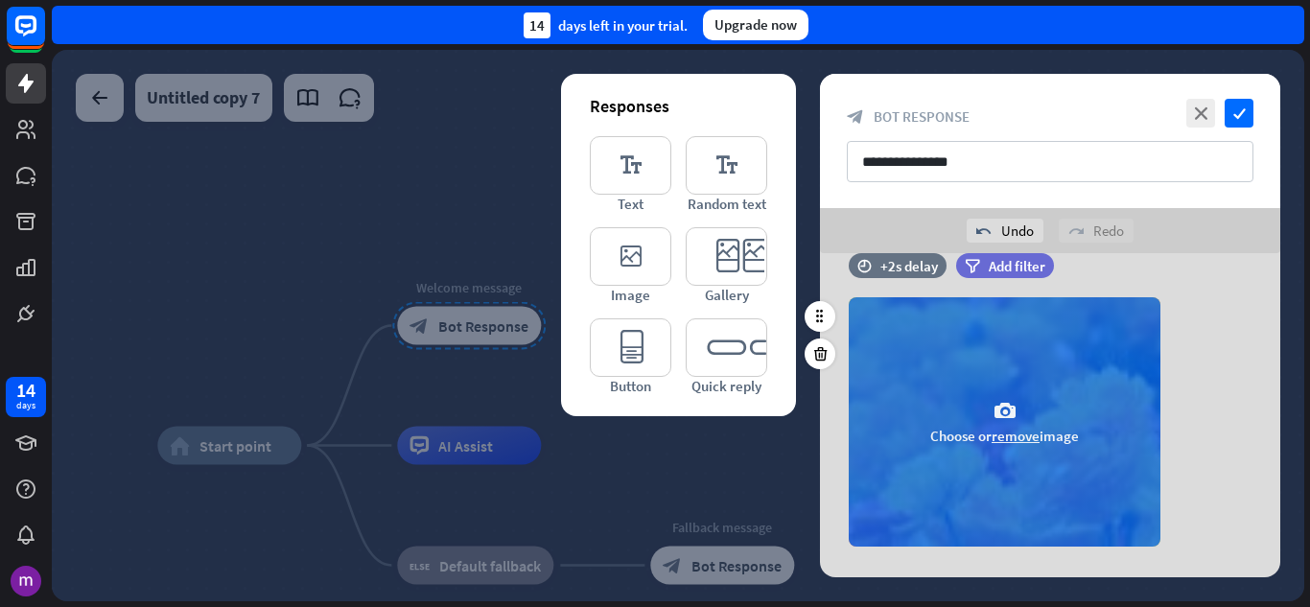
click at [941, 403] on div "camera Choose or remove image" at bounding box center [1005, 421] width 312 height 249
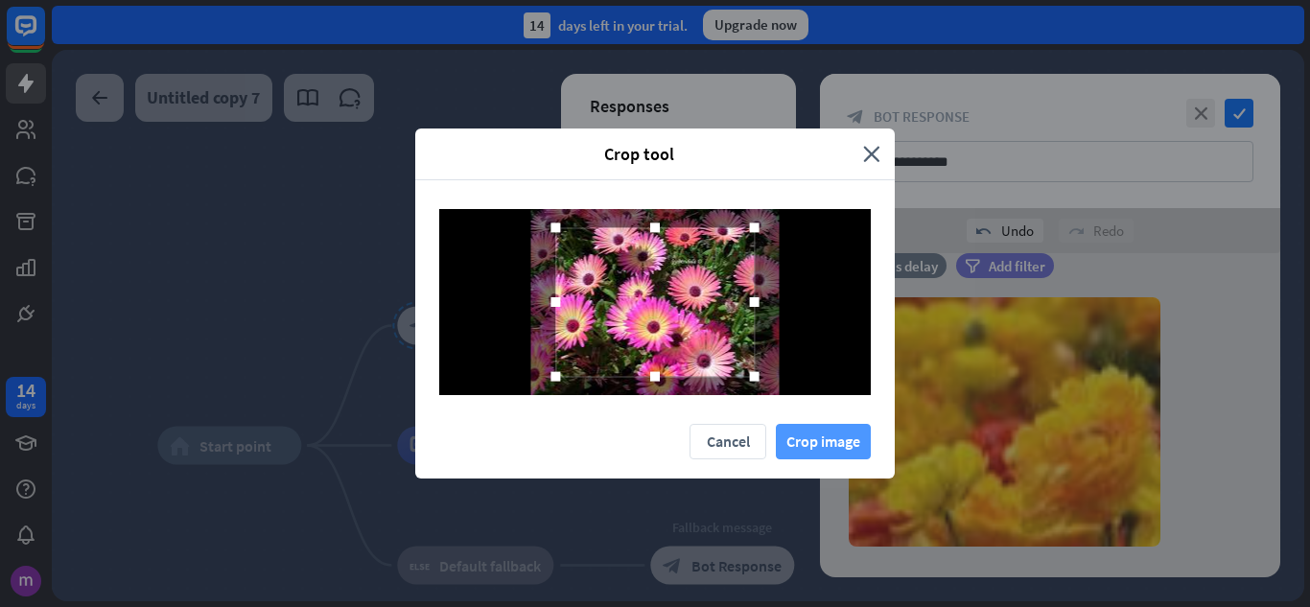
click at [850, 432] on button "Crop image" at bounding box center [823, 441] width 95 height 35
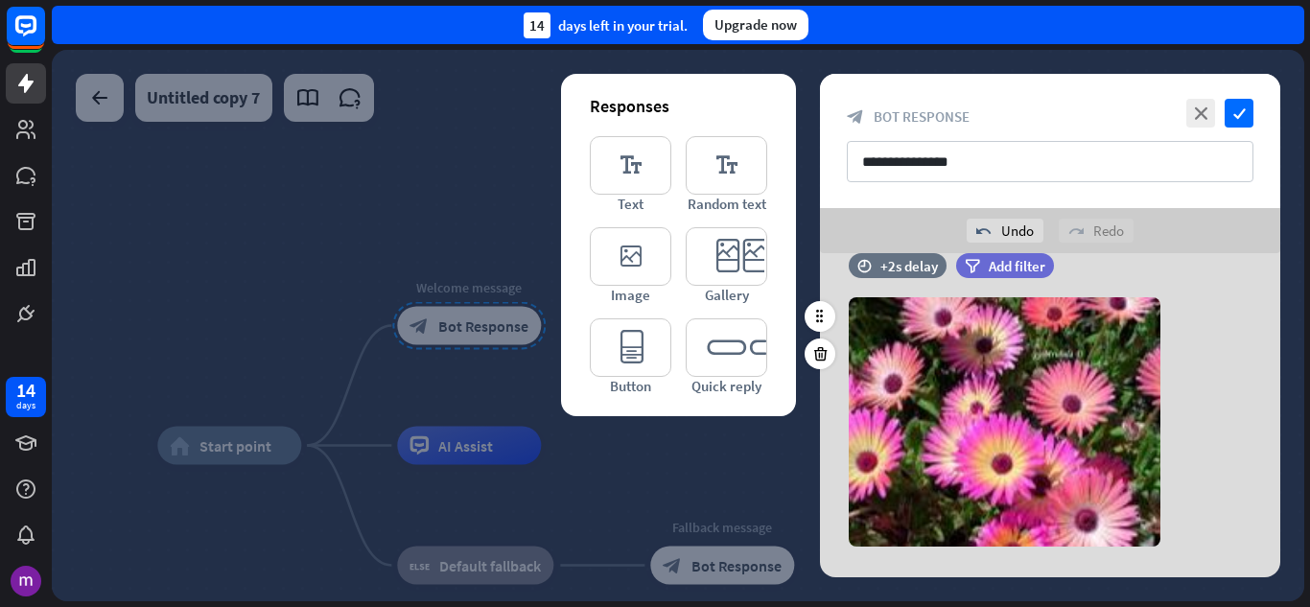
click at [1257, 339] on div "camera Choose or remove image" at bounding box center [1050, 421] width 460 height 249
click at [992, 271] on span "Add filter" at bounding box center [1017, 266] width 57 height 18
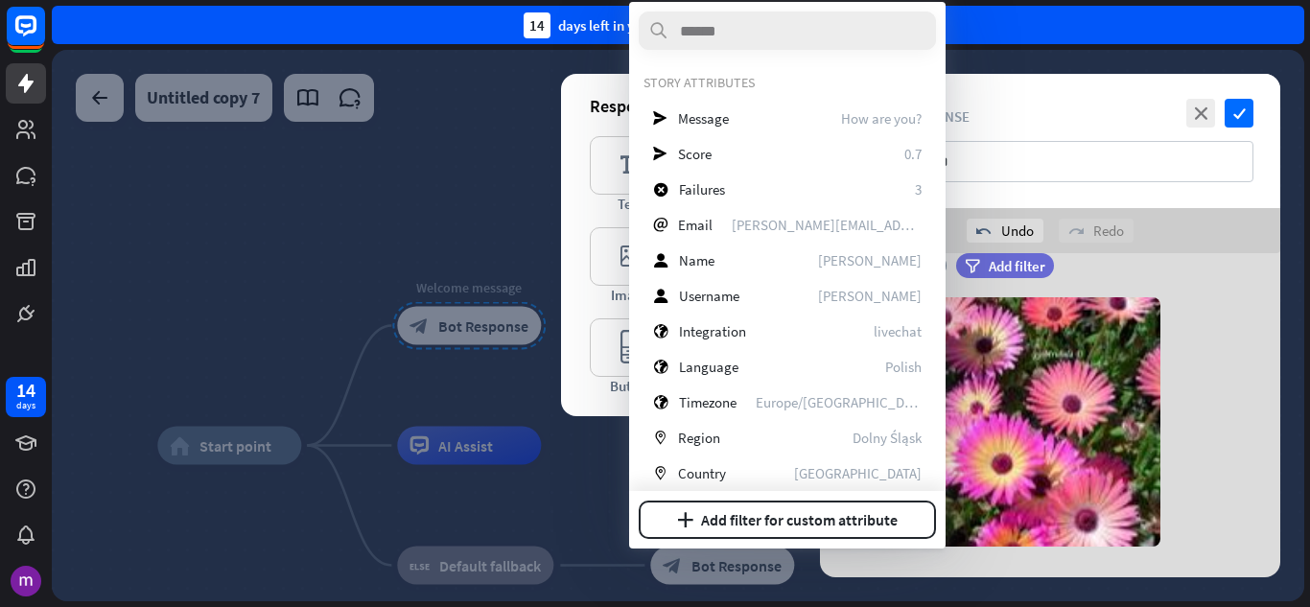
click at [1243, 346] on div "camera Choose or remove image" at bounding box center [1050, 421] width 460 height 249
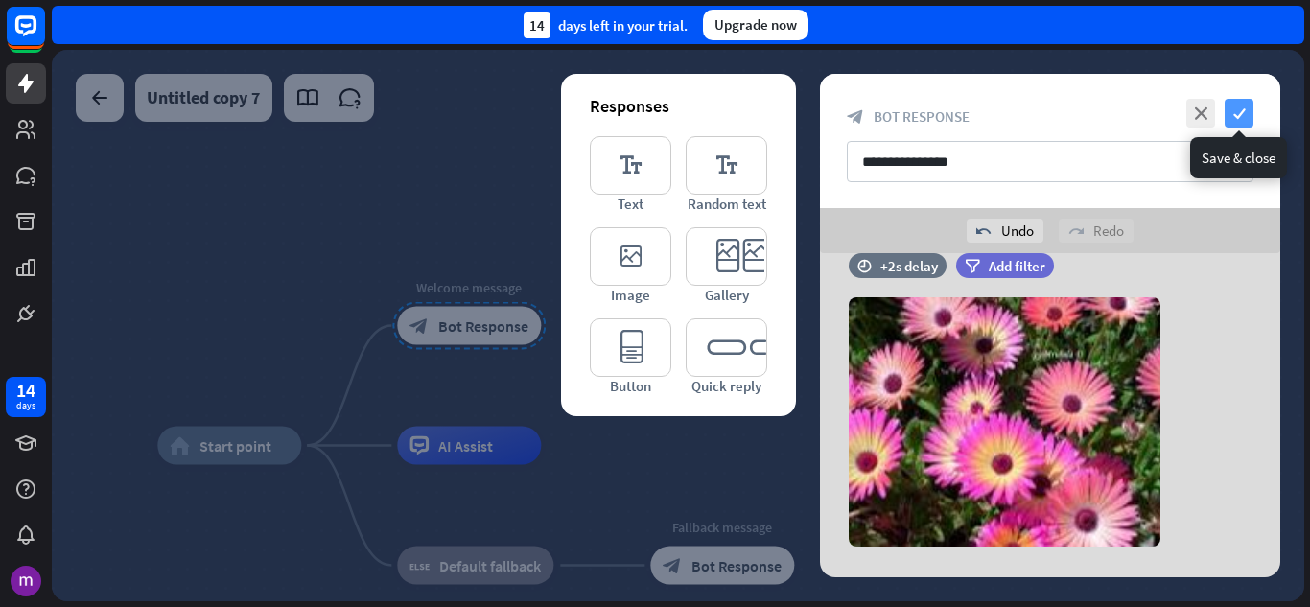
click at [1247, 114] on icon "check" at bounding box center [1239, 113] width 29 height 29
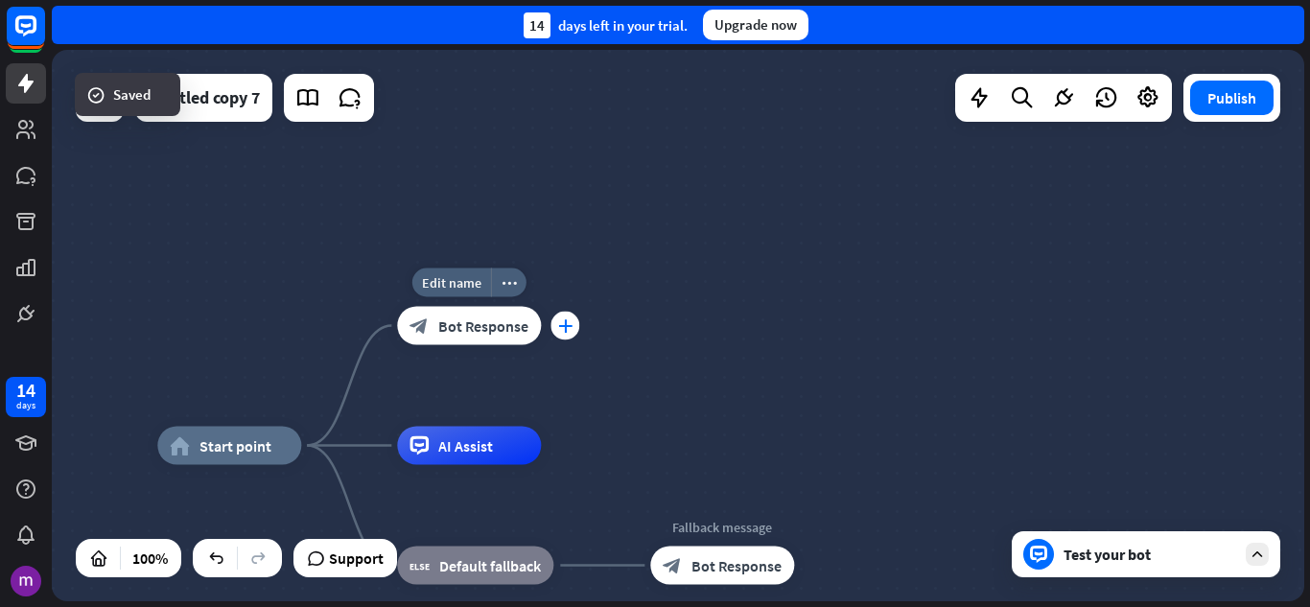
click at [578, 324] on div "plus" at bounding box center [564, 326] width 29 height 29
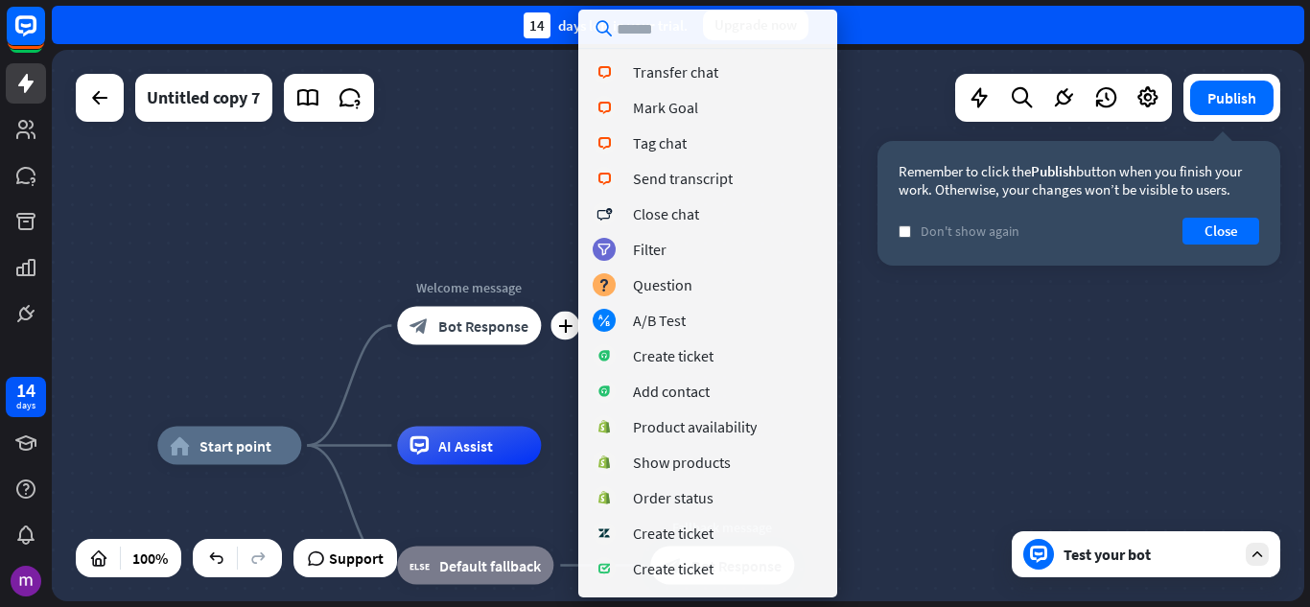
scroll to position [479, 0]
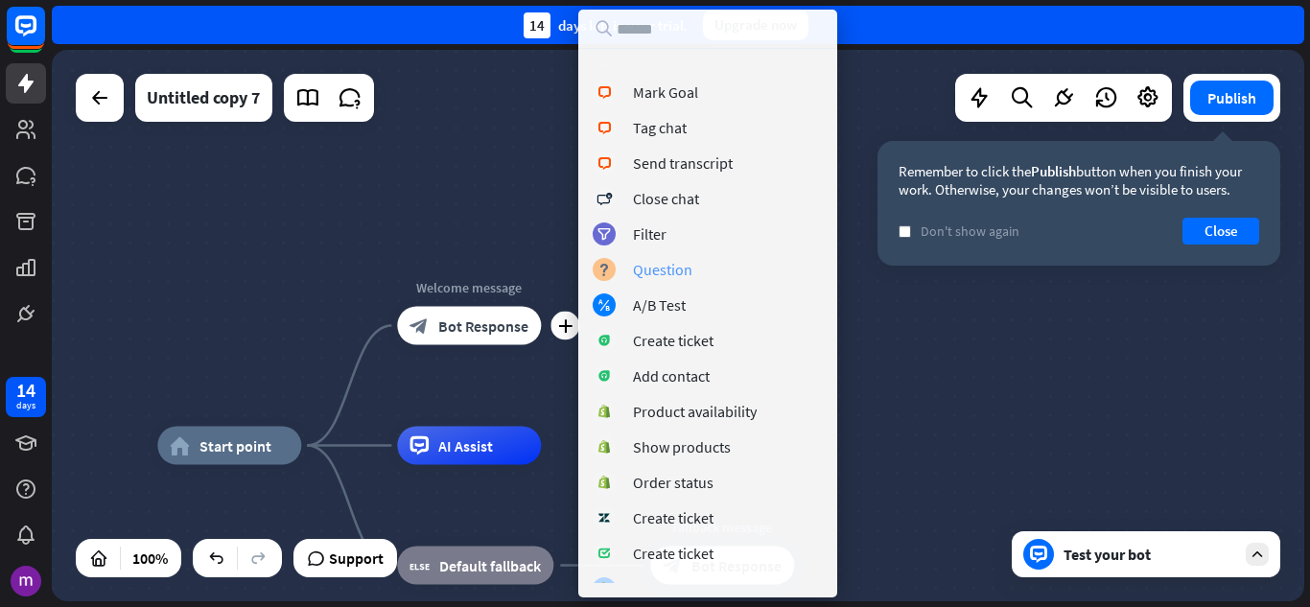
click at [708, 270] on div "block_question Question" at bounding box center [708, 269] width 230 height 23
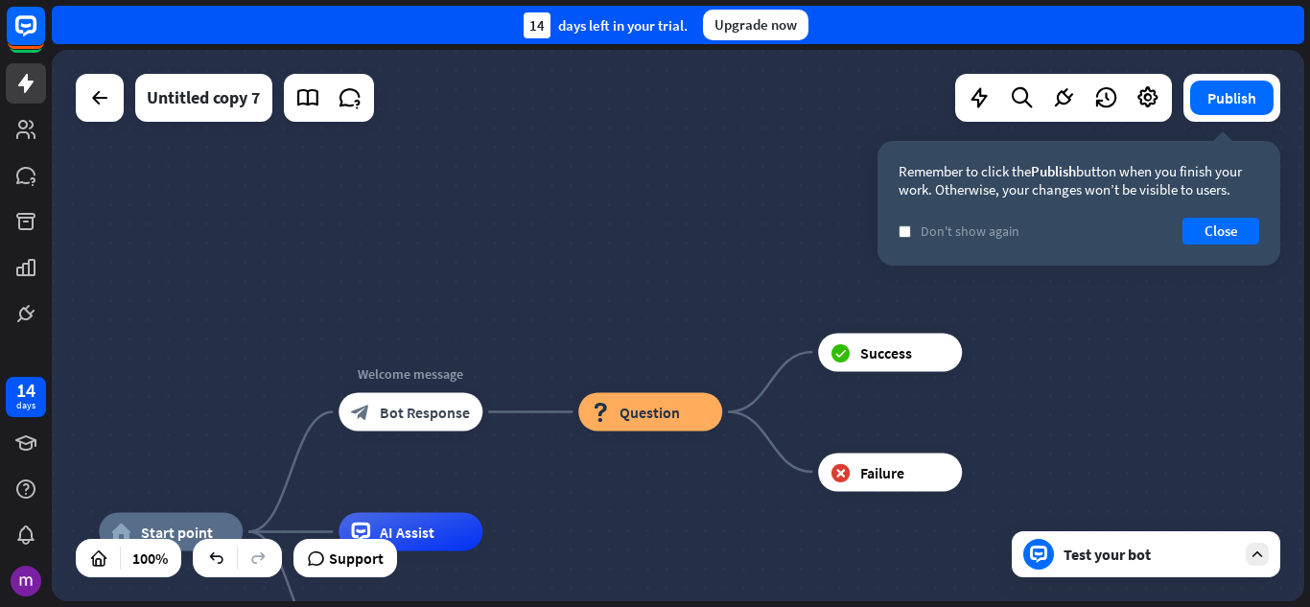
drag, startPoint x: 716, startPoint y: 147, endPoint x: 662, endPoint y: 229, distance: 98.9
click at [662, 229] on div "home_2 Start point Welcome message block_bot_response Bot Response block_questi…" at bounding box center [678, 325] width 1252 height 551
click at [692, 410] on div "block_question Question" at bounding box center [650, 412] width 144 height 38
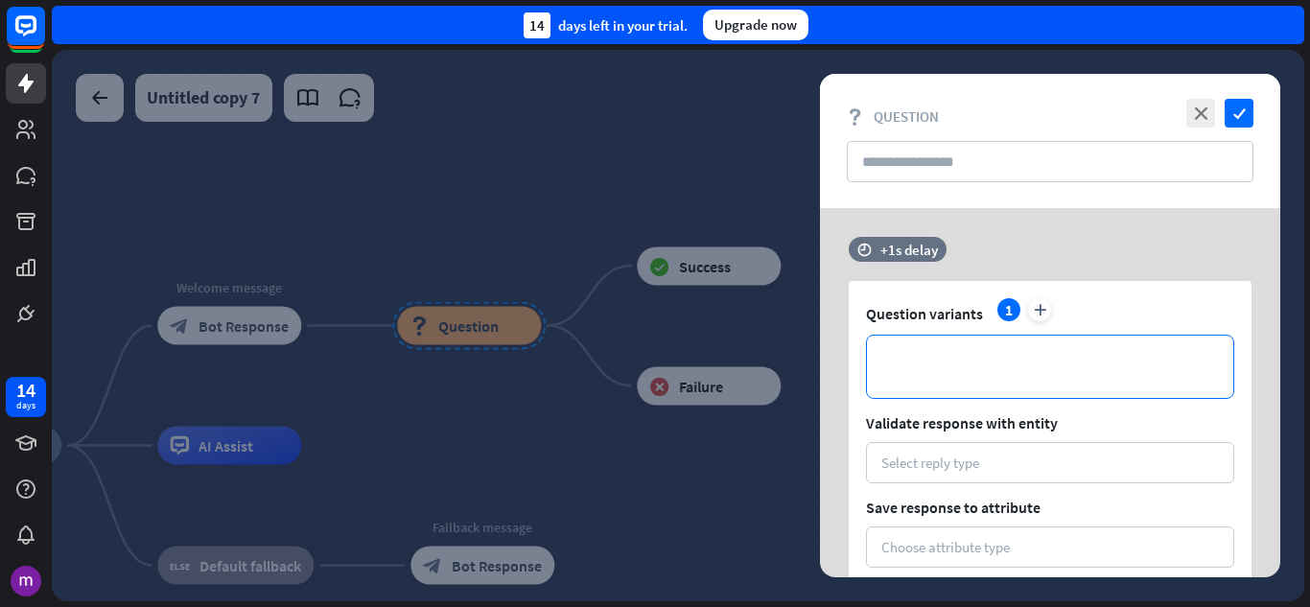
click at [959, 371] on p "**********" at bounding box center [1050, 367] width 328 height 24
click at [1190, 108] on icon "close" at bounding box center [1200, 113] width 29 height 29
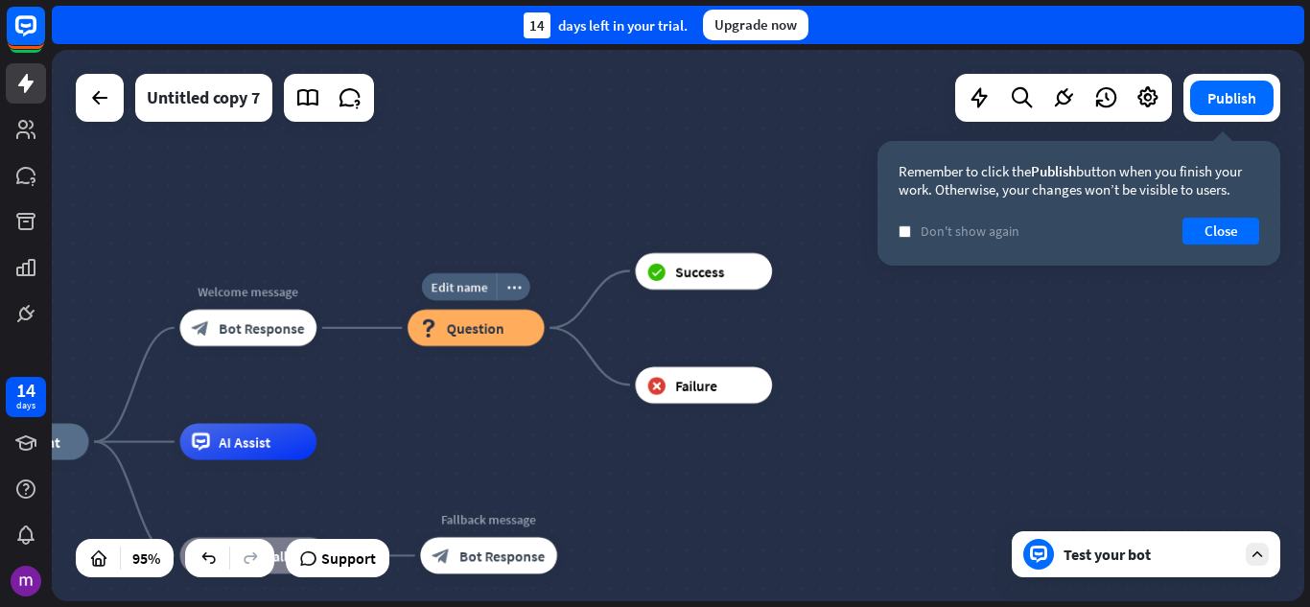
drag, startPoint x: 450, startPoint y: 310, endPoint x: 452, endPoint y: 319, distance: 9.8
click at [452, 319] on div "block_question Question" at bounding box center [476, 328] width 137 height 36
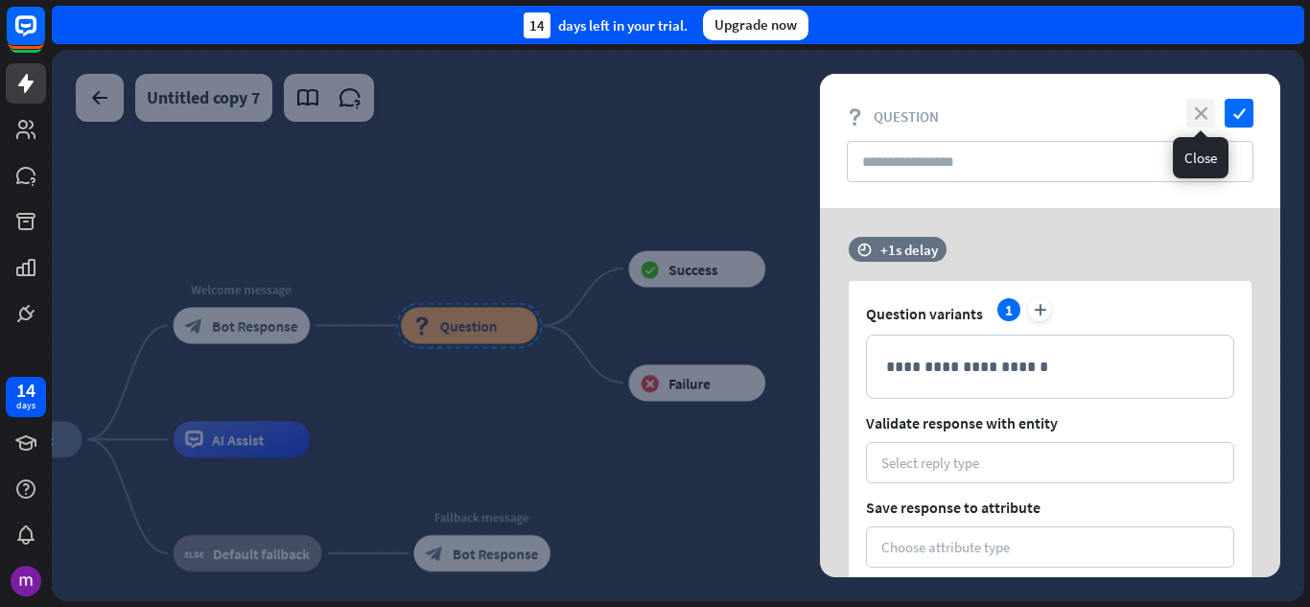
click at [1196, 106] on icon "close" at bounding box center [1200, 113] width 29 height 29
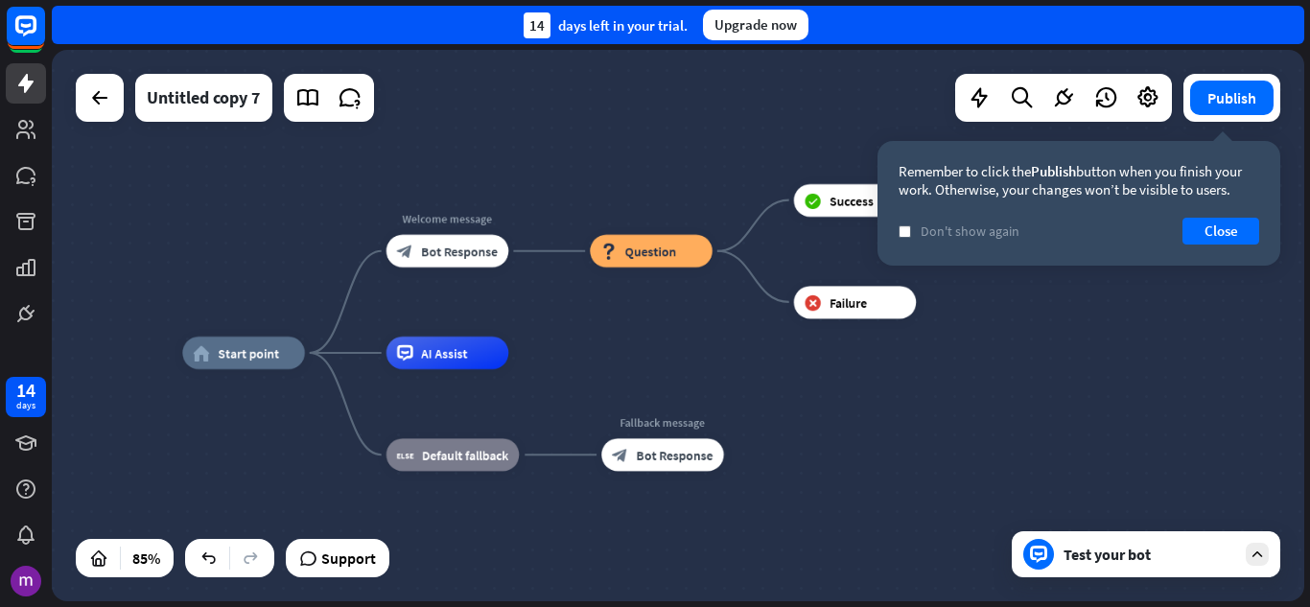
drag, startPoint x: 501, startPoint y: 242, endPoint x: 678, endPoint y: 159, distance: 195.6
click at [678, 159] on div "home_2 Start point Welcome message block_bot_response Bot Response block_questi…" at bounding box center [678, 325] width 1252 height 551
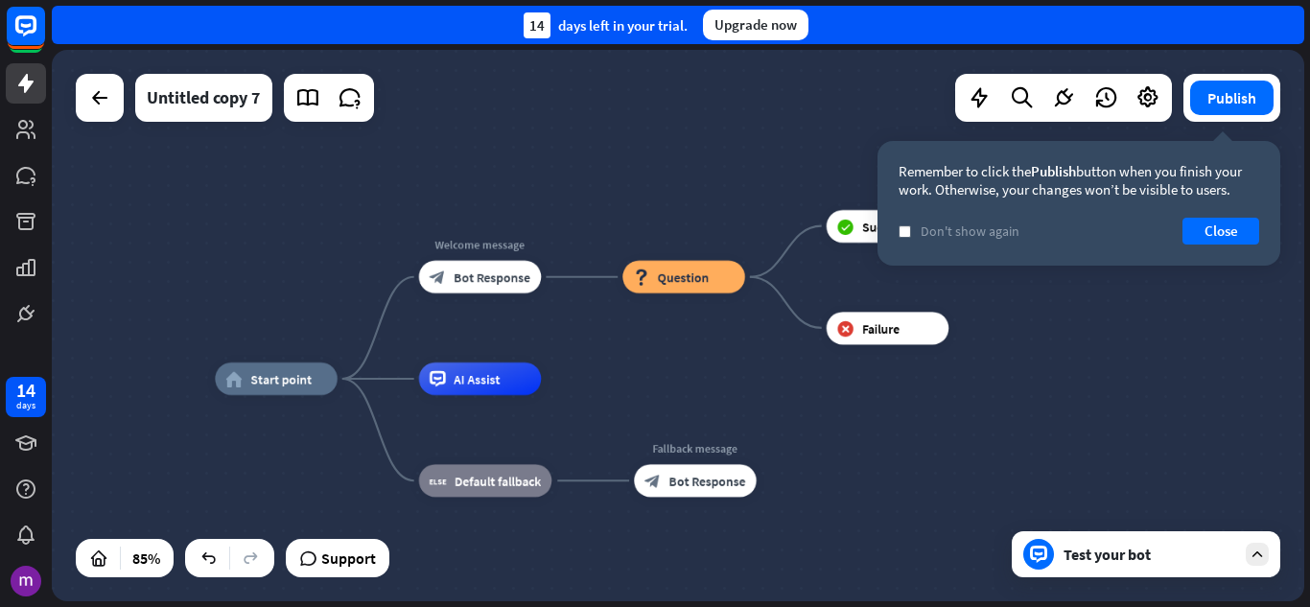
drag, startPoint x: 578, startPoint y: 171, endPoint x: 596, endPoint y: 166, distance: 17.9
click at [596, 166] on div "home_2 Start point Welcome message block_bot_response Bot Response block_questi…" at bounding box center [678, 325] width 1252 height 551
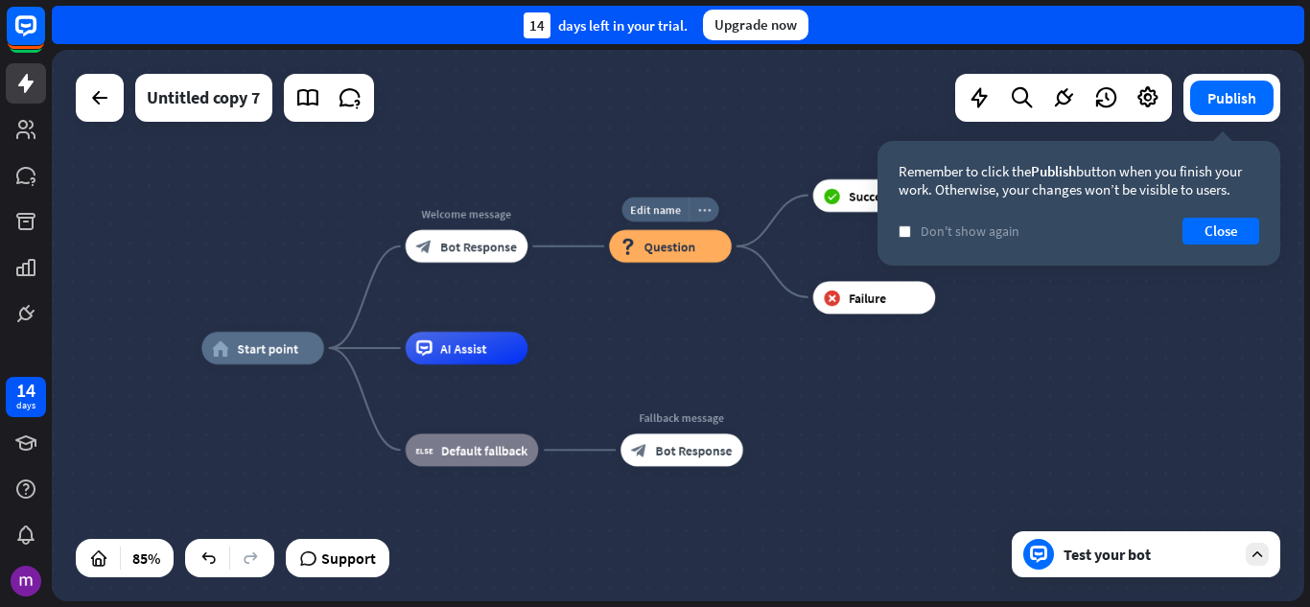
click at [699, 204] on icon "more_horiz" at bounding box center [704, 209] width 13 height 12
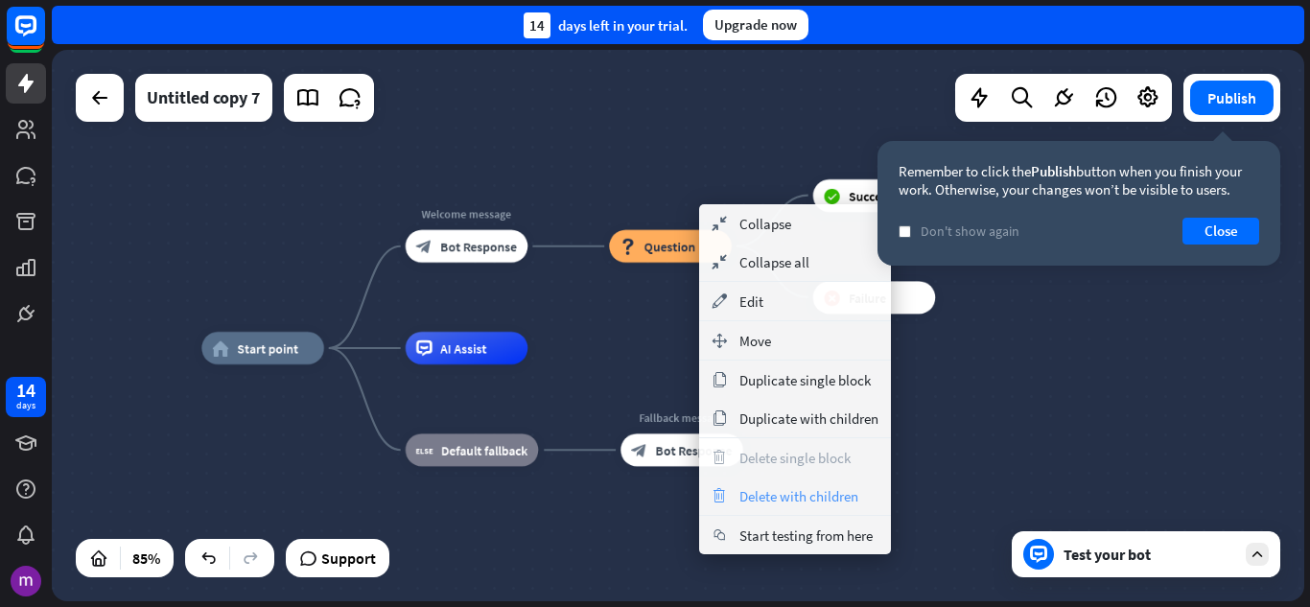
click at [773, 503] on span "Delete with children" at bounding box center [798, 496] width 119 height 18
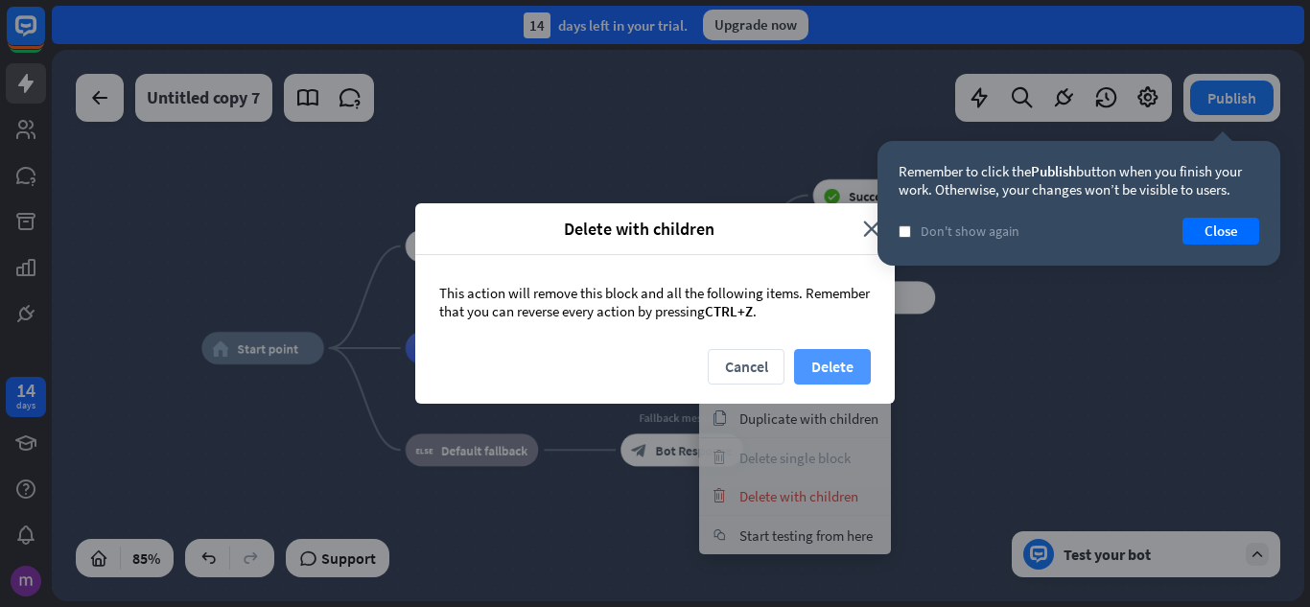
click at [822, 356] on button "Delete" at bounding box center [832, 366] width 77 height 35
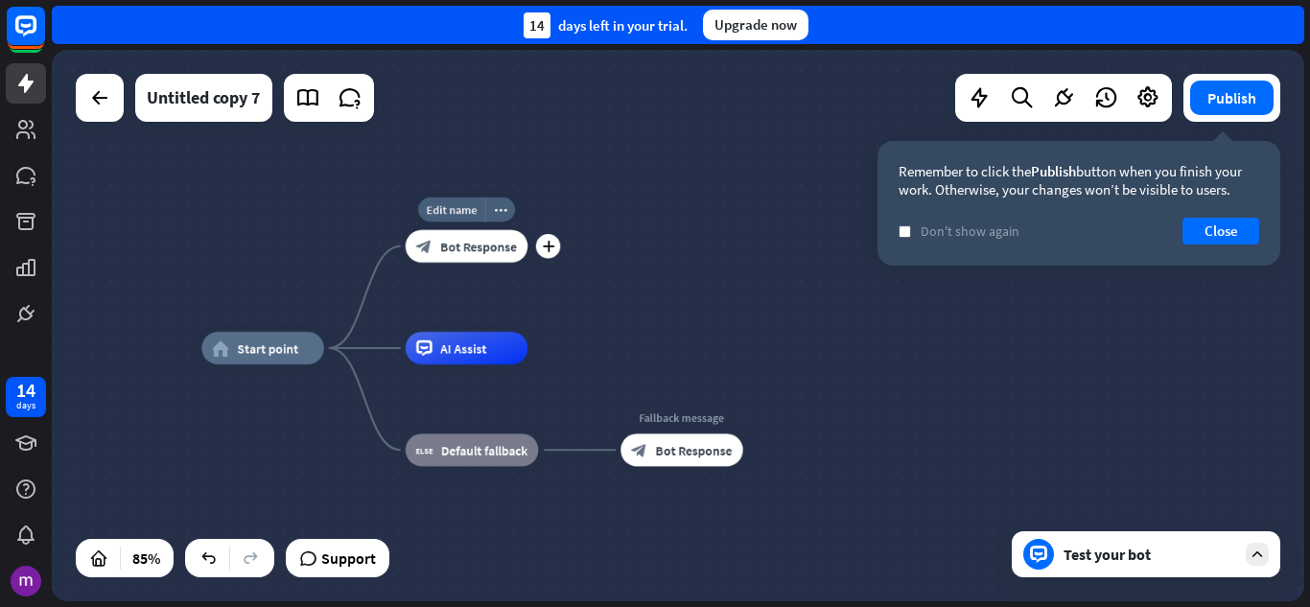
click at [510, 258] on div "block_bot_response Bot Response" at bounding box center [467, 246] width 123 height 33
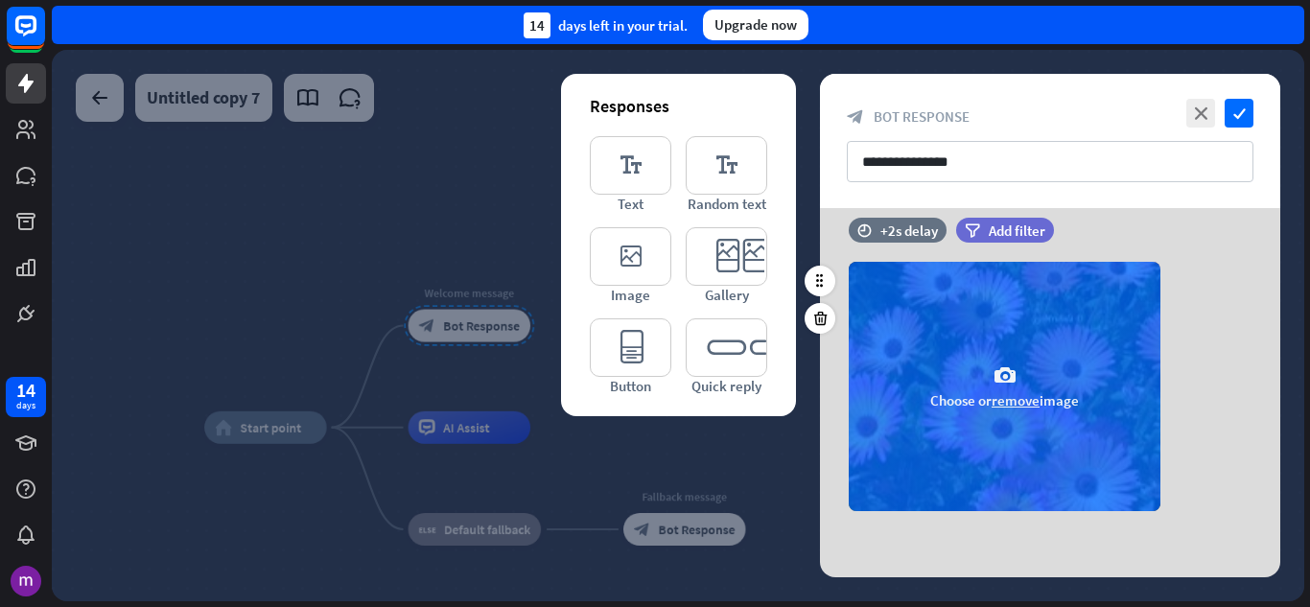
scroll to position [216, 0]
click at [1107, 393] on div "camera Choose or remove image" at bounding box center [1005, 385] width 312 height 249
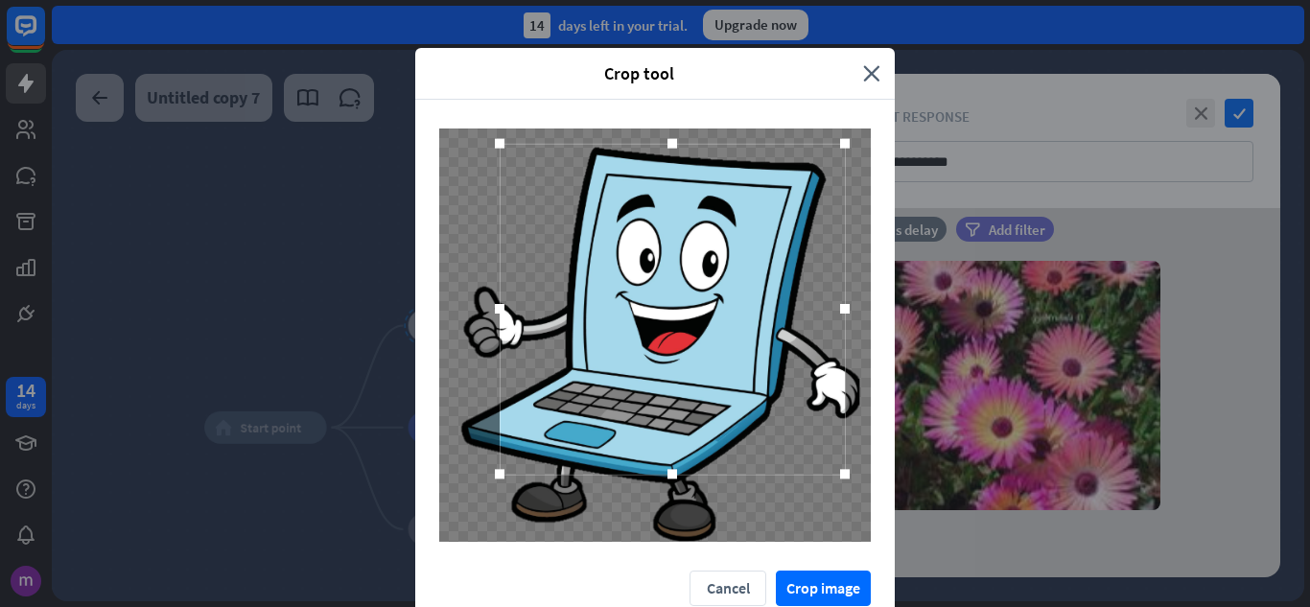
drag, startPoint x: 659, startPoint y: 364, endPoint x: 676, endPoint y: 339, distance: 30.3
click at [676, 339] on div at bounding box center [672, 309] width 345 height 331
drag, startPoint x: 685, startPoint y: 353, endPoint x: 675, endPoint y: 350, distance: 10.0
click at [675, 350] on div at bounding box center [662, 306] width 345 height 331
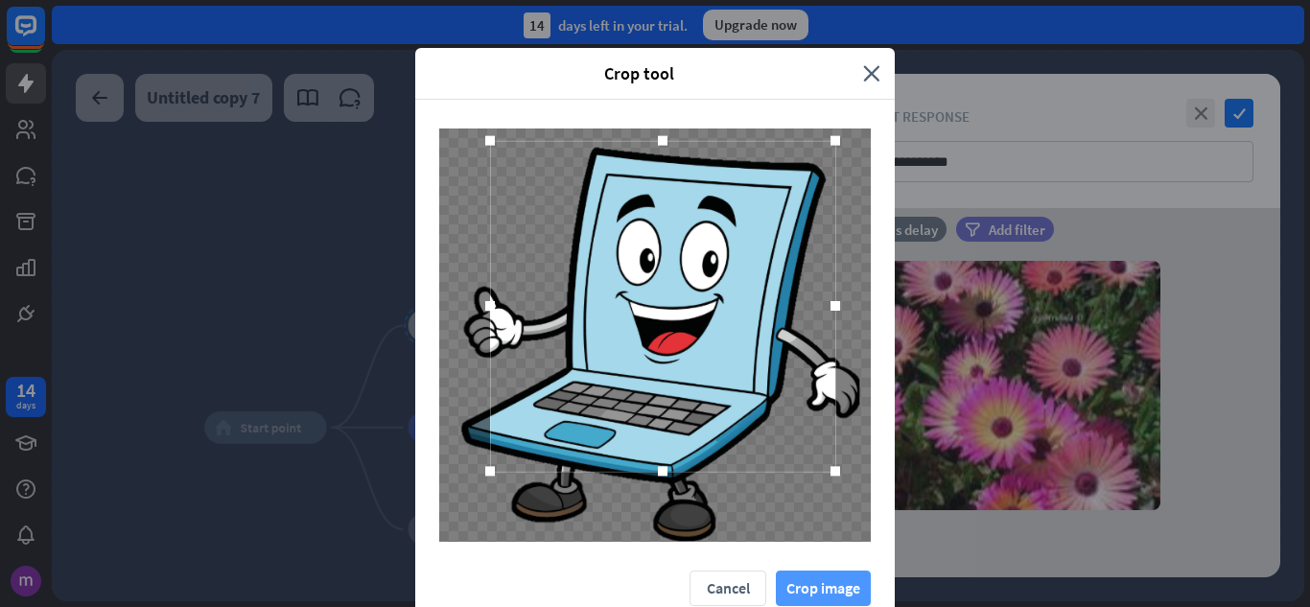
click at [804, 578] on button "Crop image" at bounding box center [823, 588] width 95 height 35
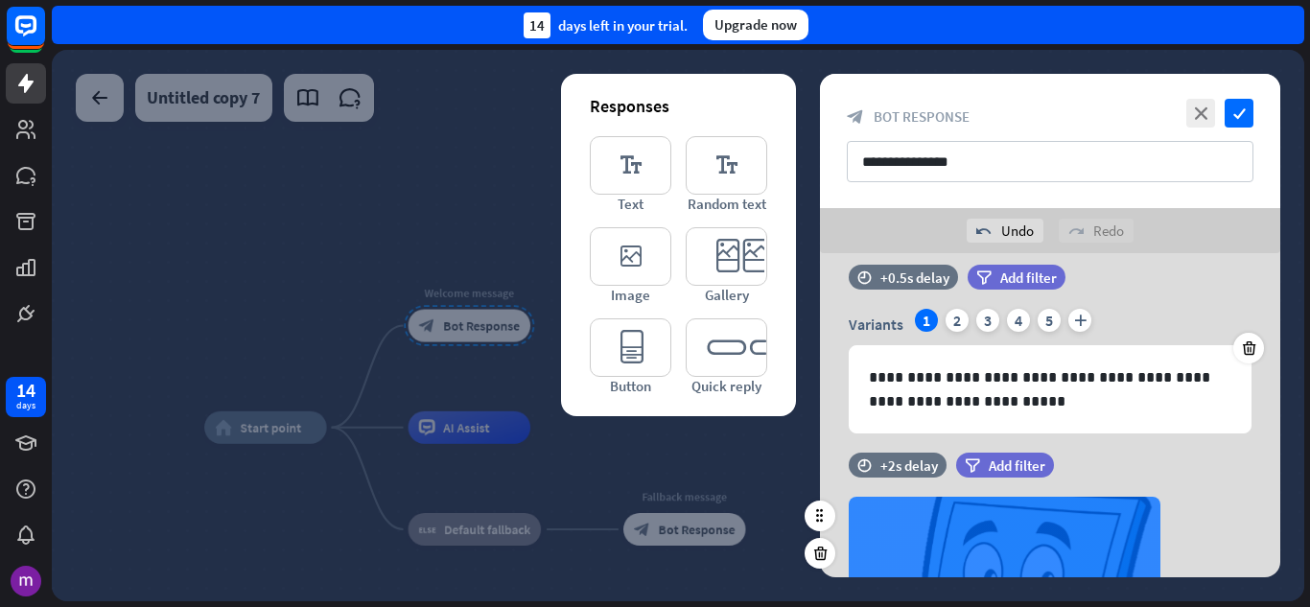
scroll to position [24, 0]
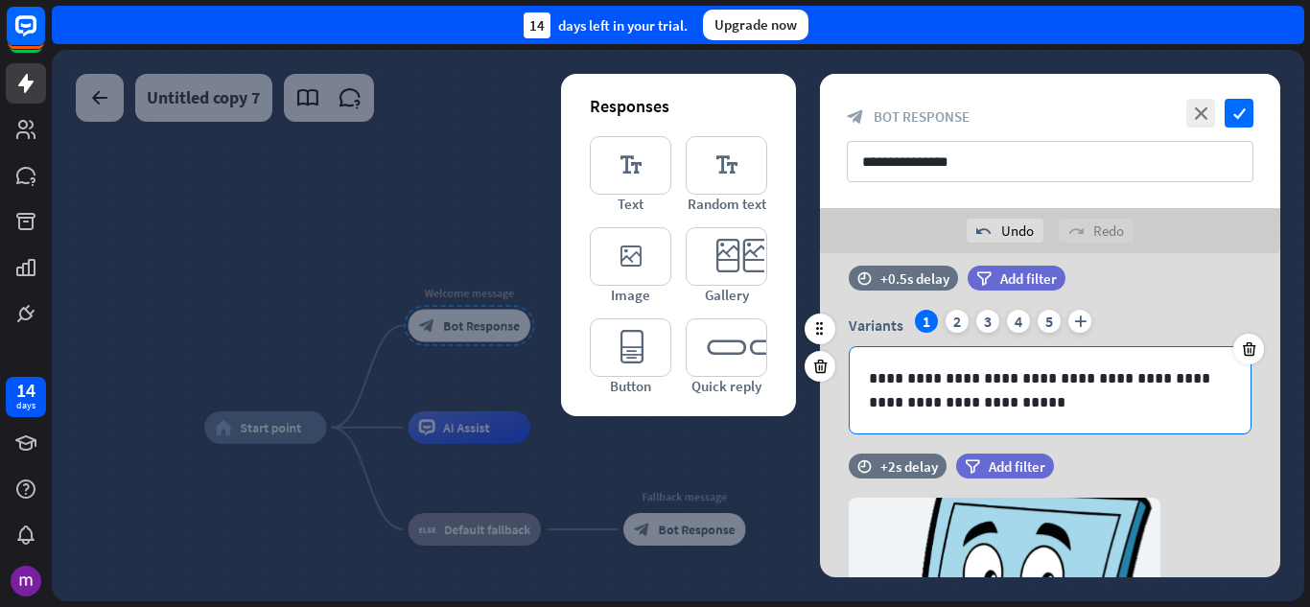
click at [1077, 417] on div "**********" at bounding box center [1050, 390] width 401 height 86
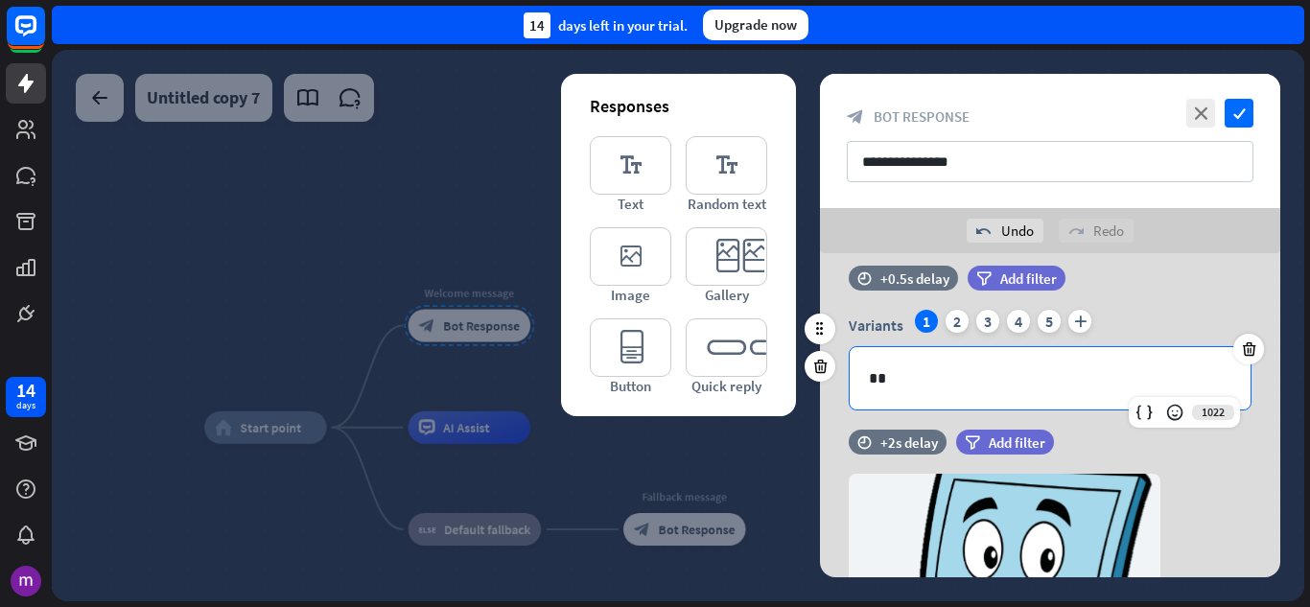
scroll to position [0, 0]
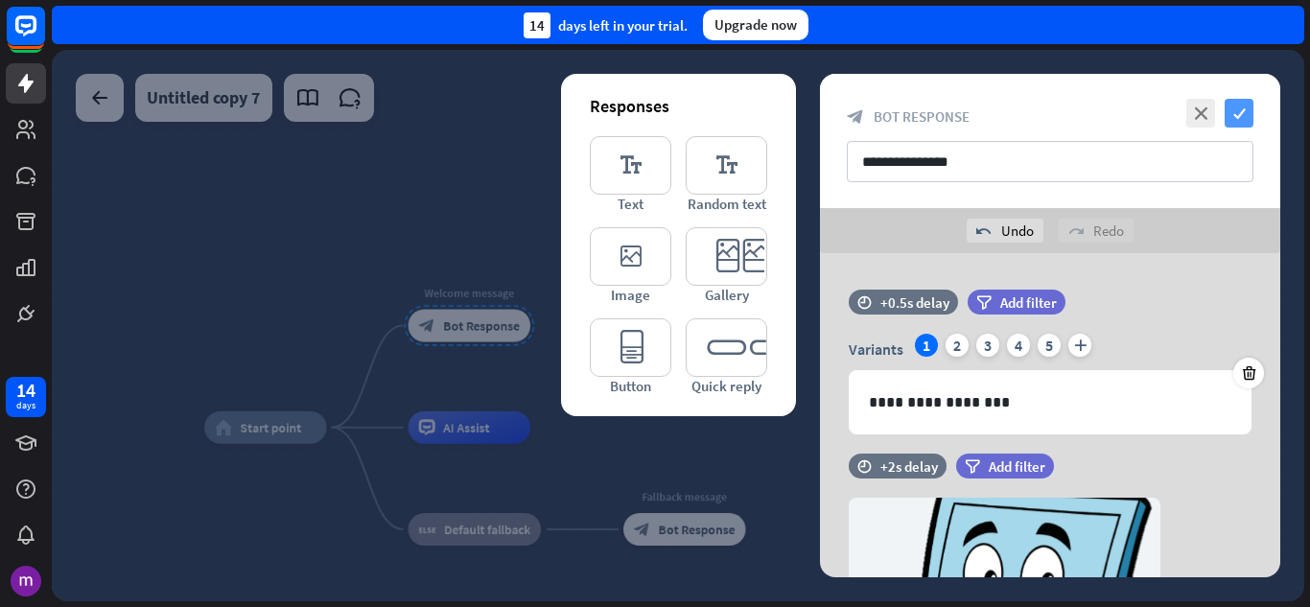
click at [1227, 107] on icon "check" at bounding box center [1239, 113] width 29 height 29
